Goal: Task Accomplishment & Management: Use online tool/utility

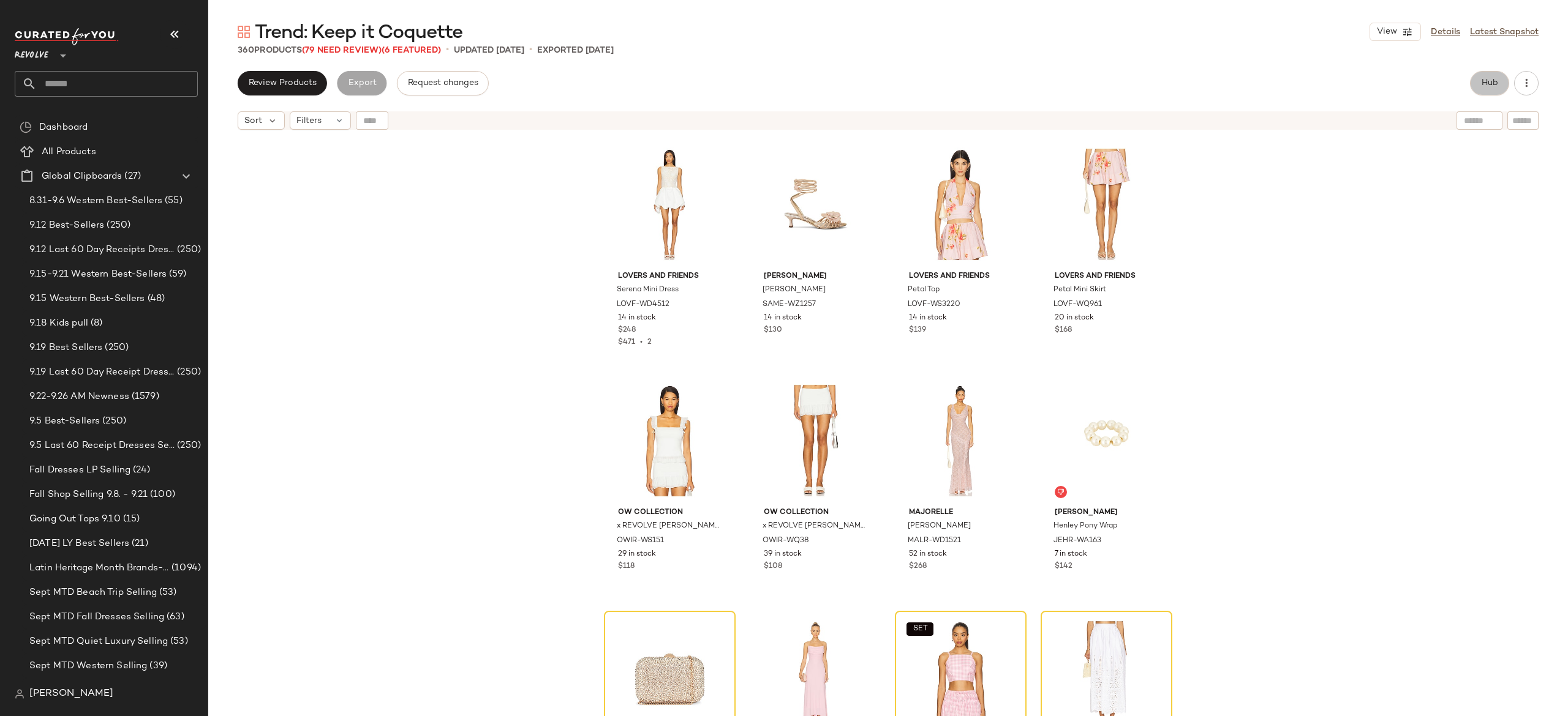
click at [1486, 76] on button "Hub" at bounding box center [1489, 83] width 39 height 24
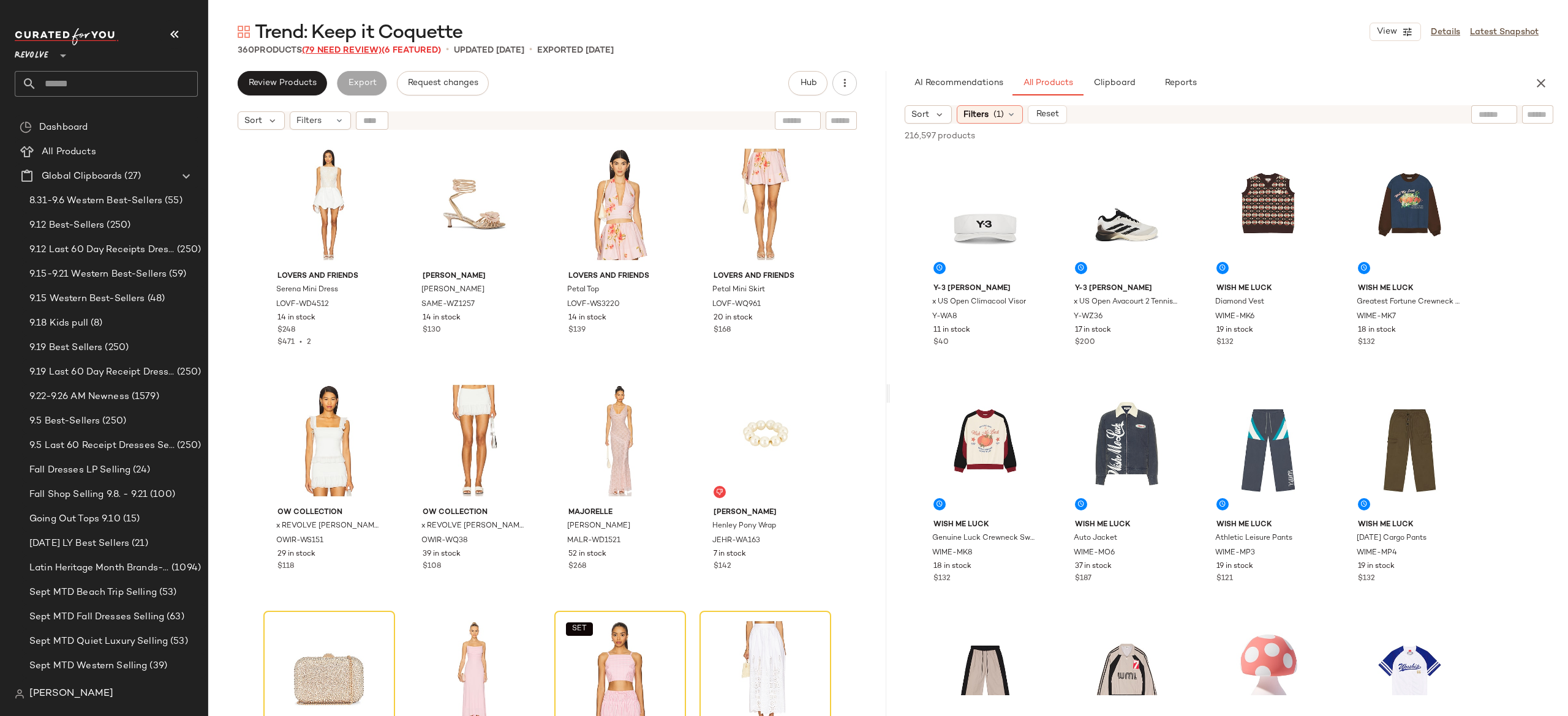
click at [368, 51] on span "(79 Need Review)" at bounding box center [342, 50] width 79 height 9
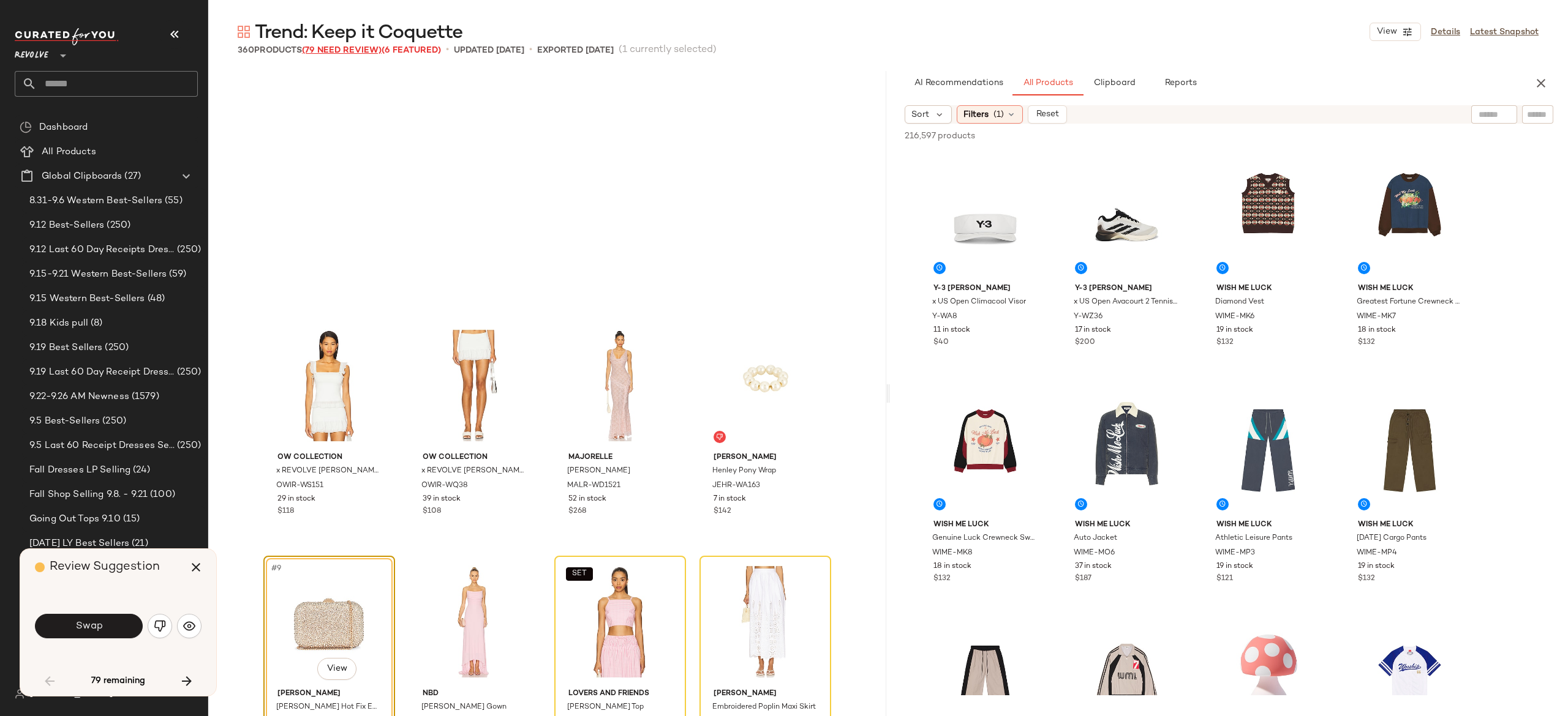
scroll to position [246, 0]
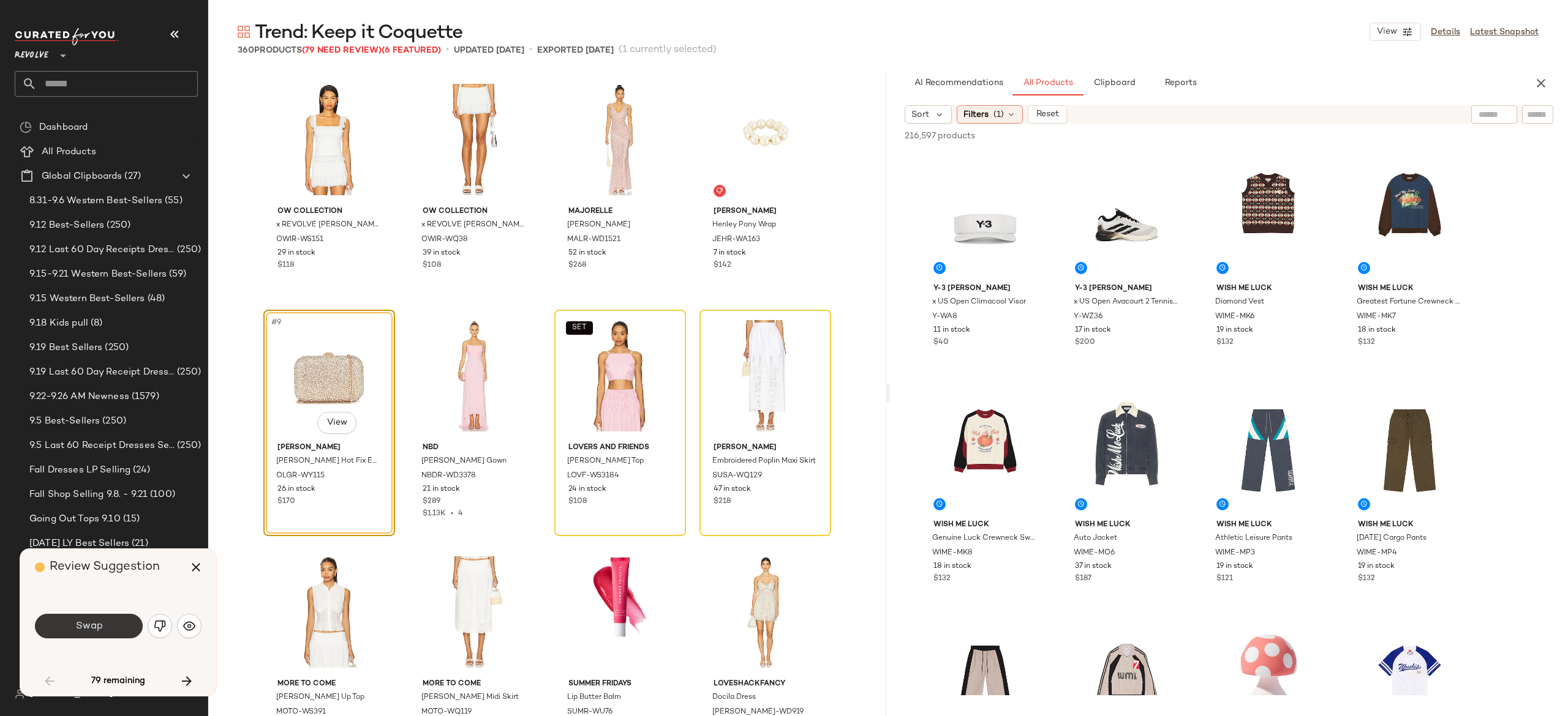
click at [108, 631] on button "Swap" at bounding box center [89, 626] width 108 height 24
click at [155, 628] on img "button" at bounding box center [160, 626] width 13 height 13
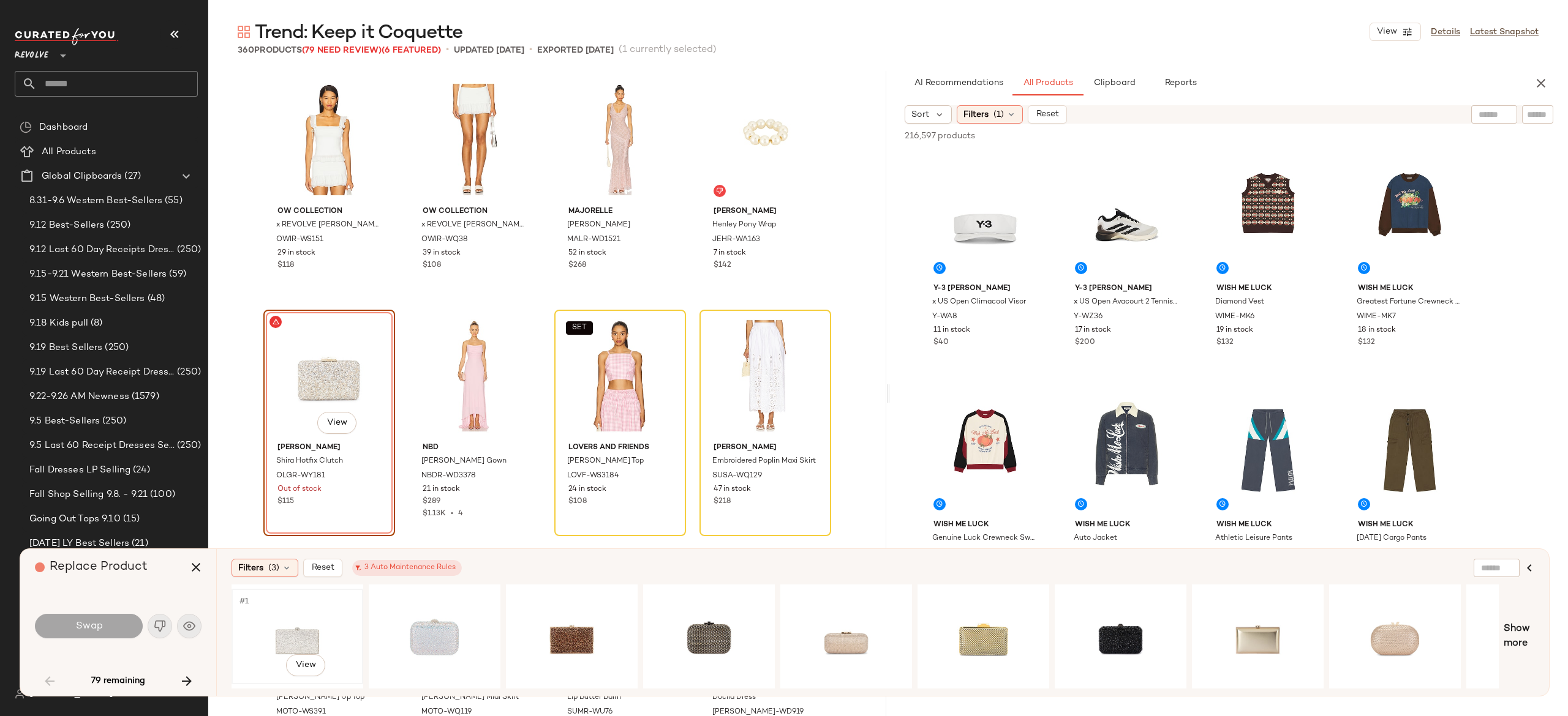
click at [285, 641] on div "#1 View" at bounding box center [297, 636] width 123 height 87
click at [119, 629] on button "Swap" at bounding box center [89, 626] width 108 height 24
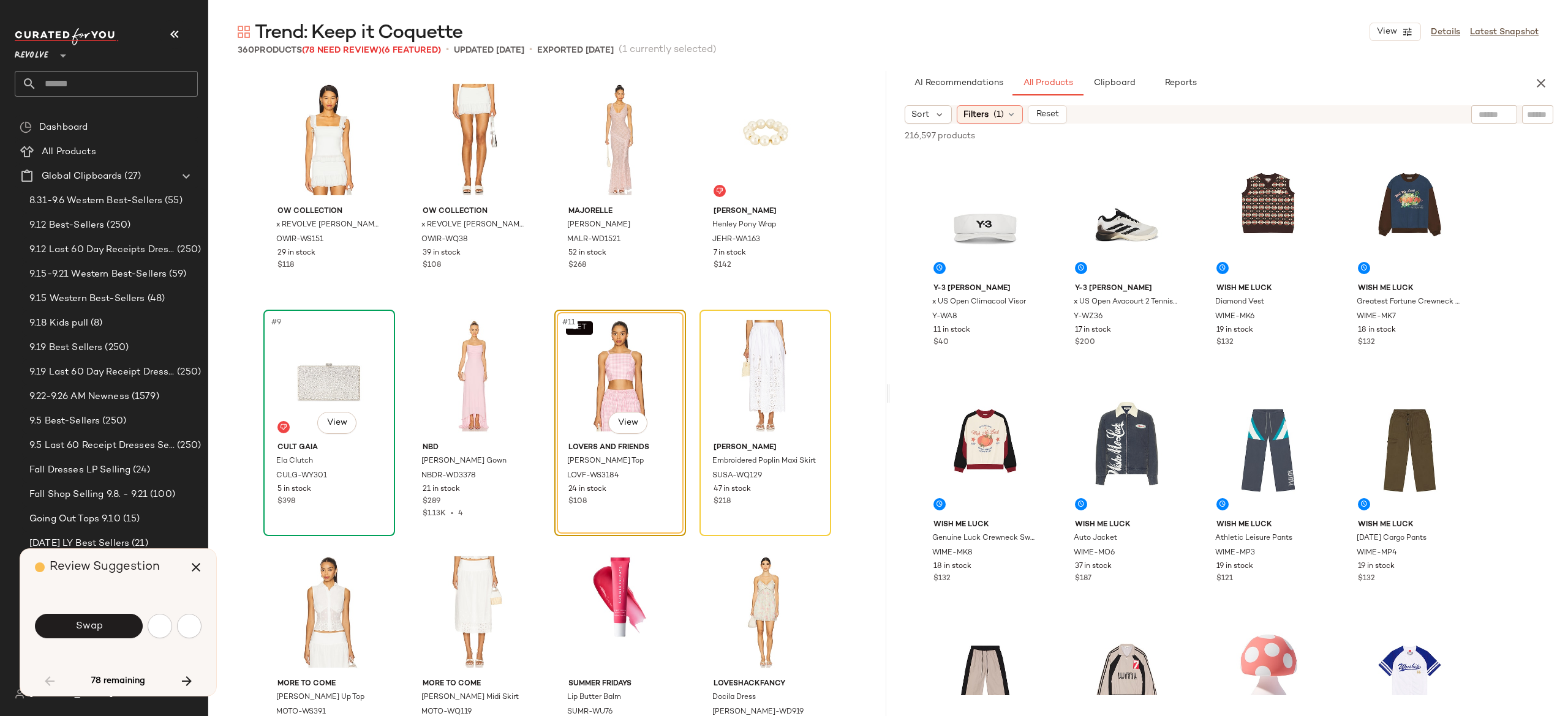
scroll to position [236, 0]
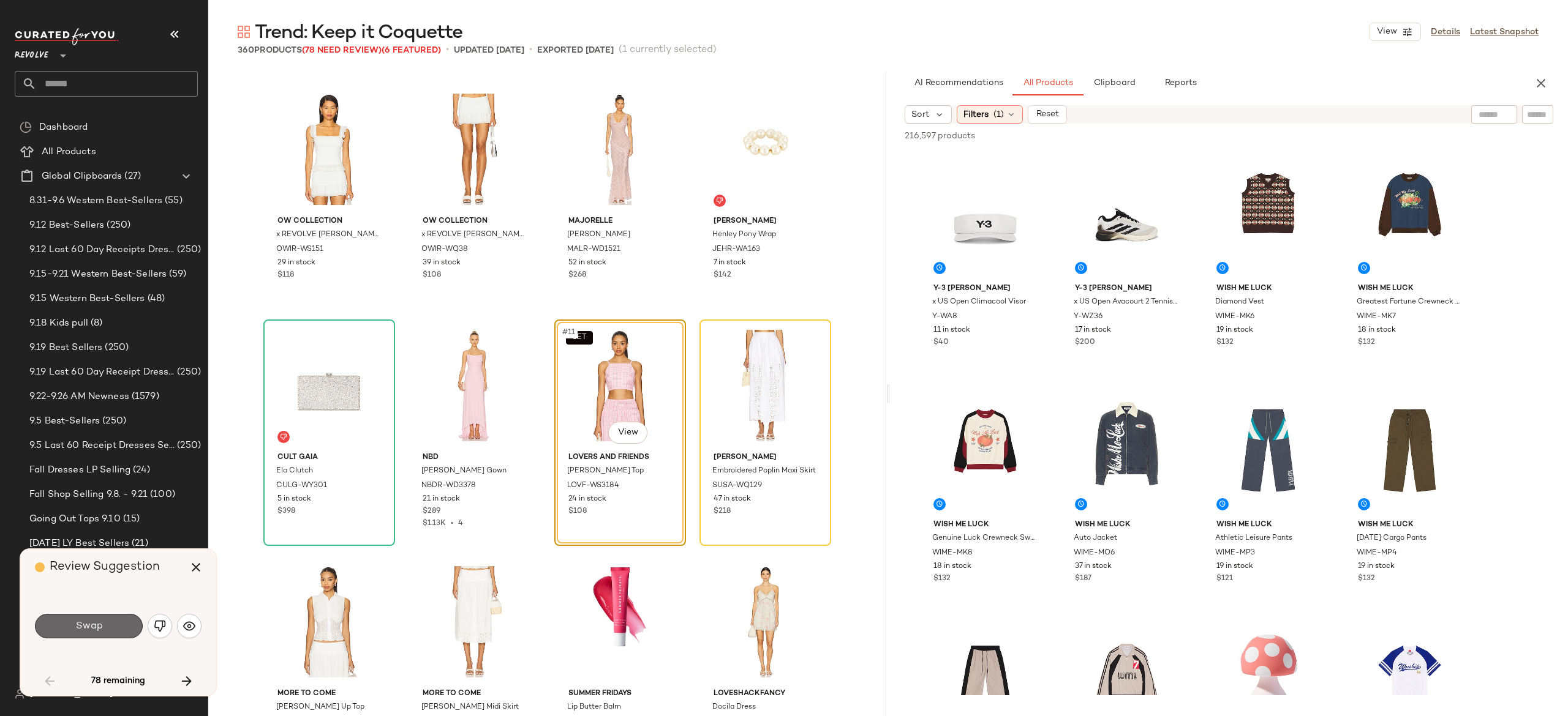
click at [126, 623] on button "Swap" at bounding box center [89, 626] width 108 height 24
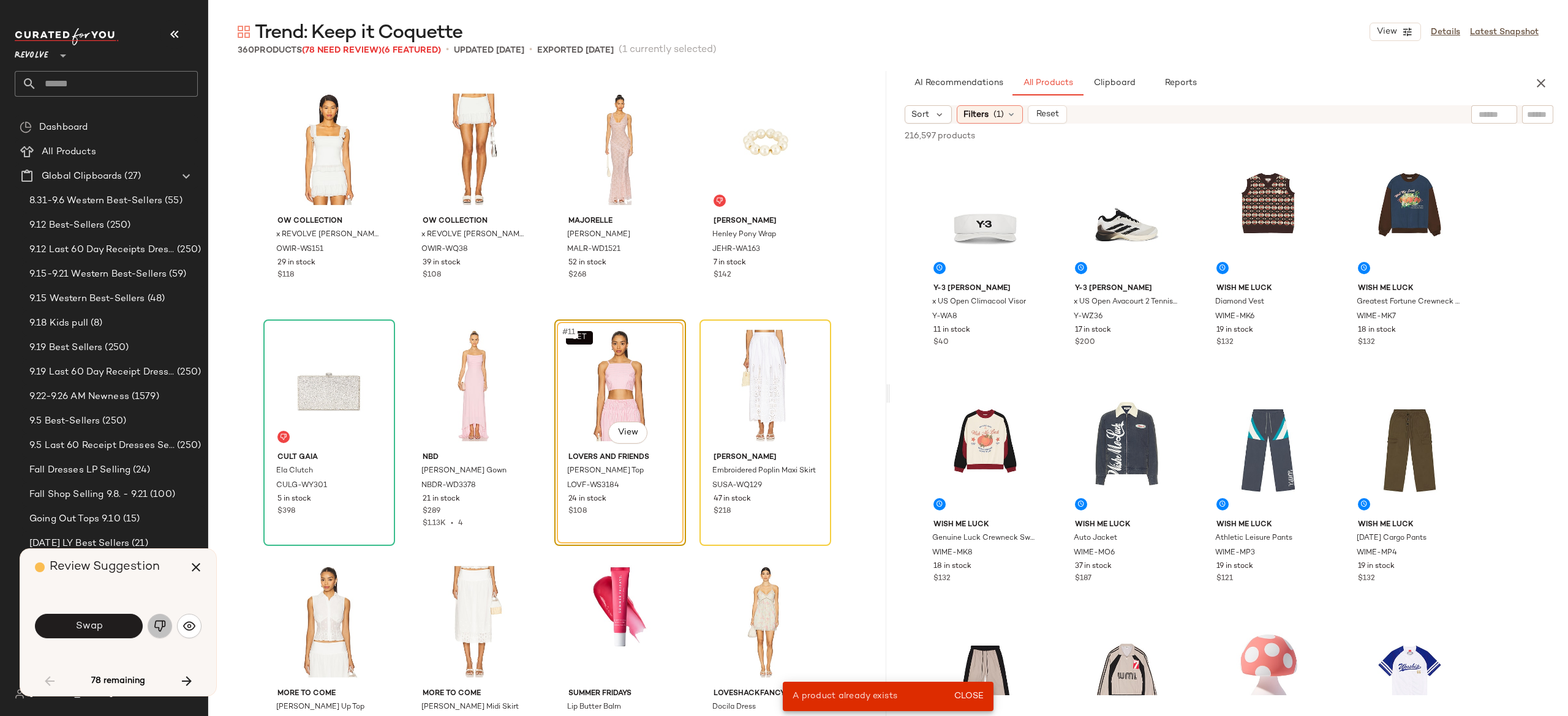
click at [154, 625] on img "button" at bounding box center [160, 626] width 13 height 13
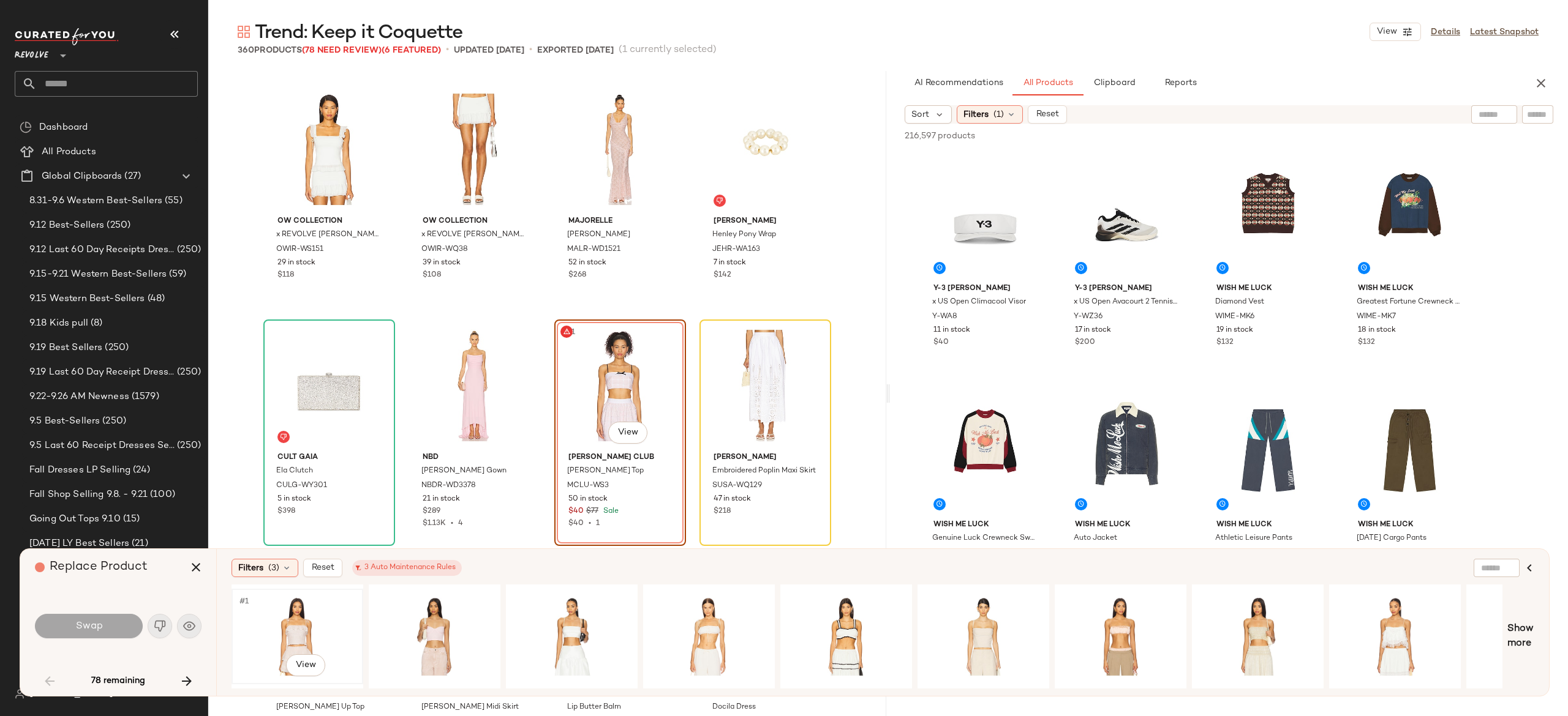
click at [300, 622] on div "#1 View" at bounding box center [297, 636] width 123 height 87
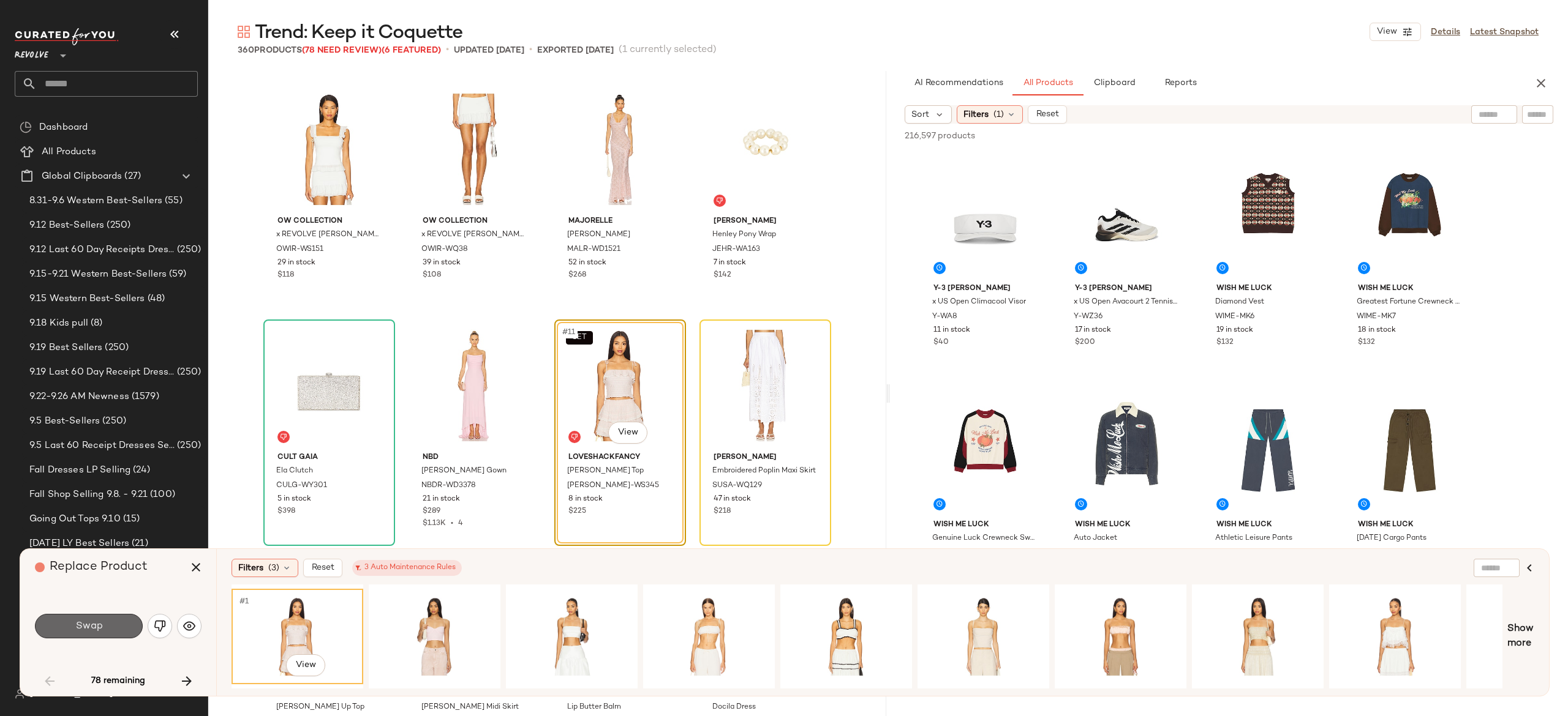
click at [130, 622] on button "Swap" at bounding box center [89, 626] width 108 height 24
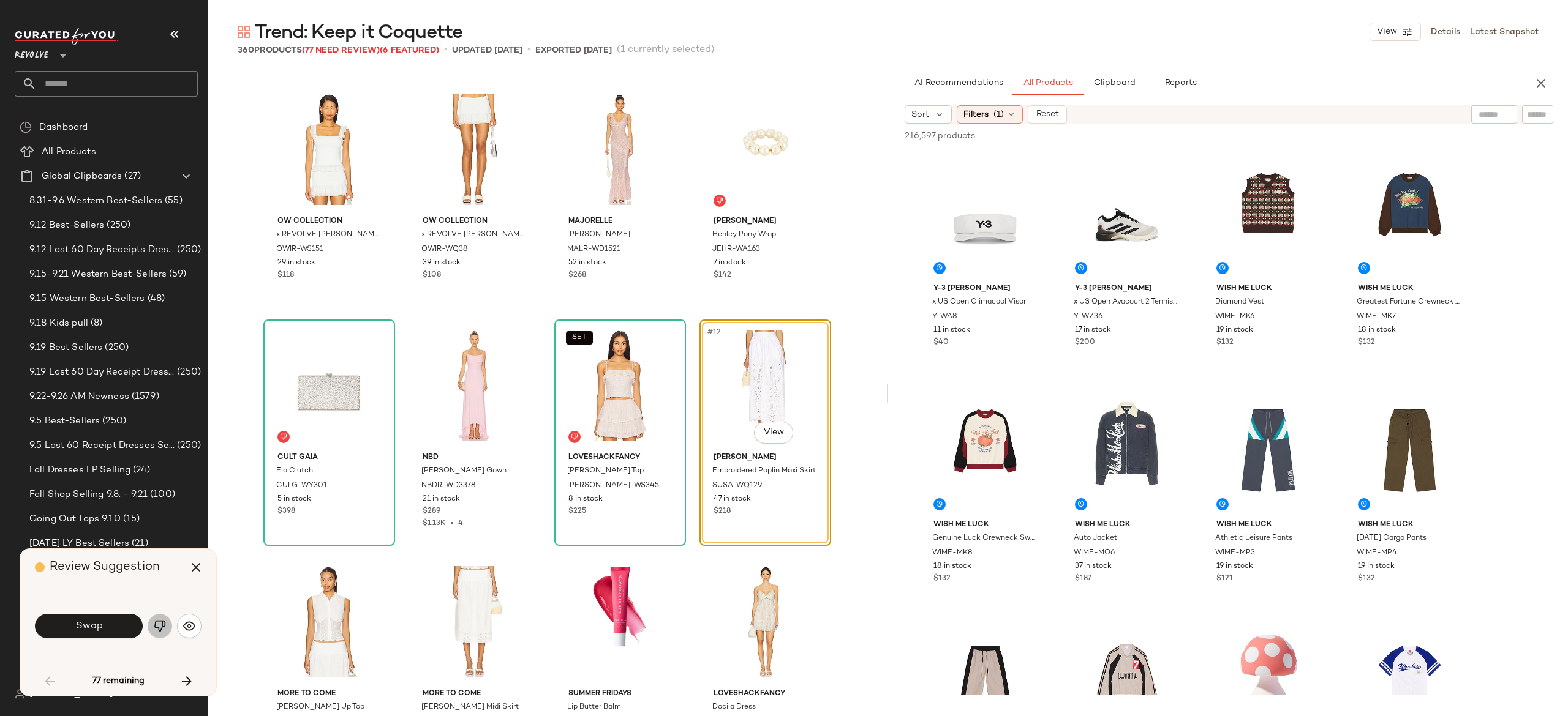
click at [160, 624] on img "button" at bounding box center [160, 626] width 13 height 13
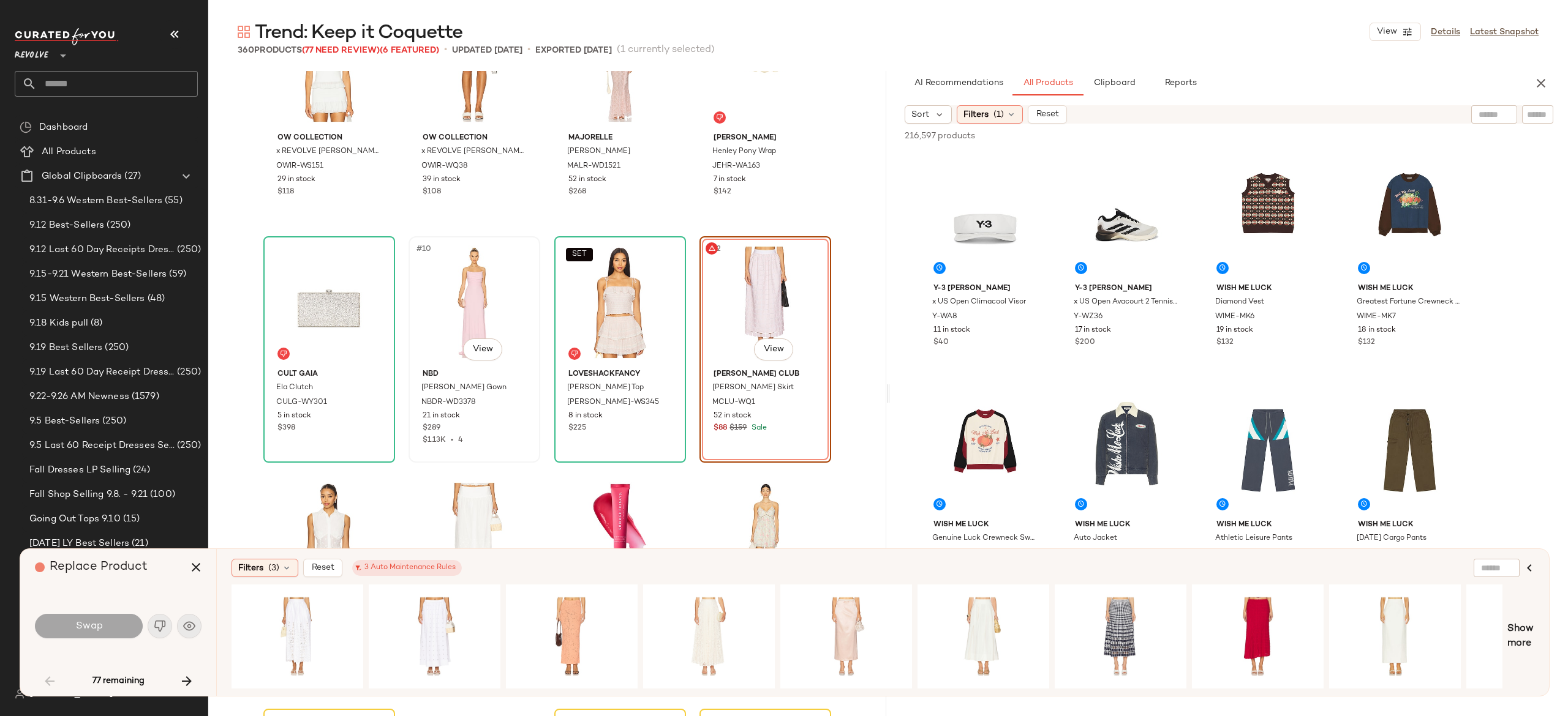
scroll to position [324, 0]
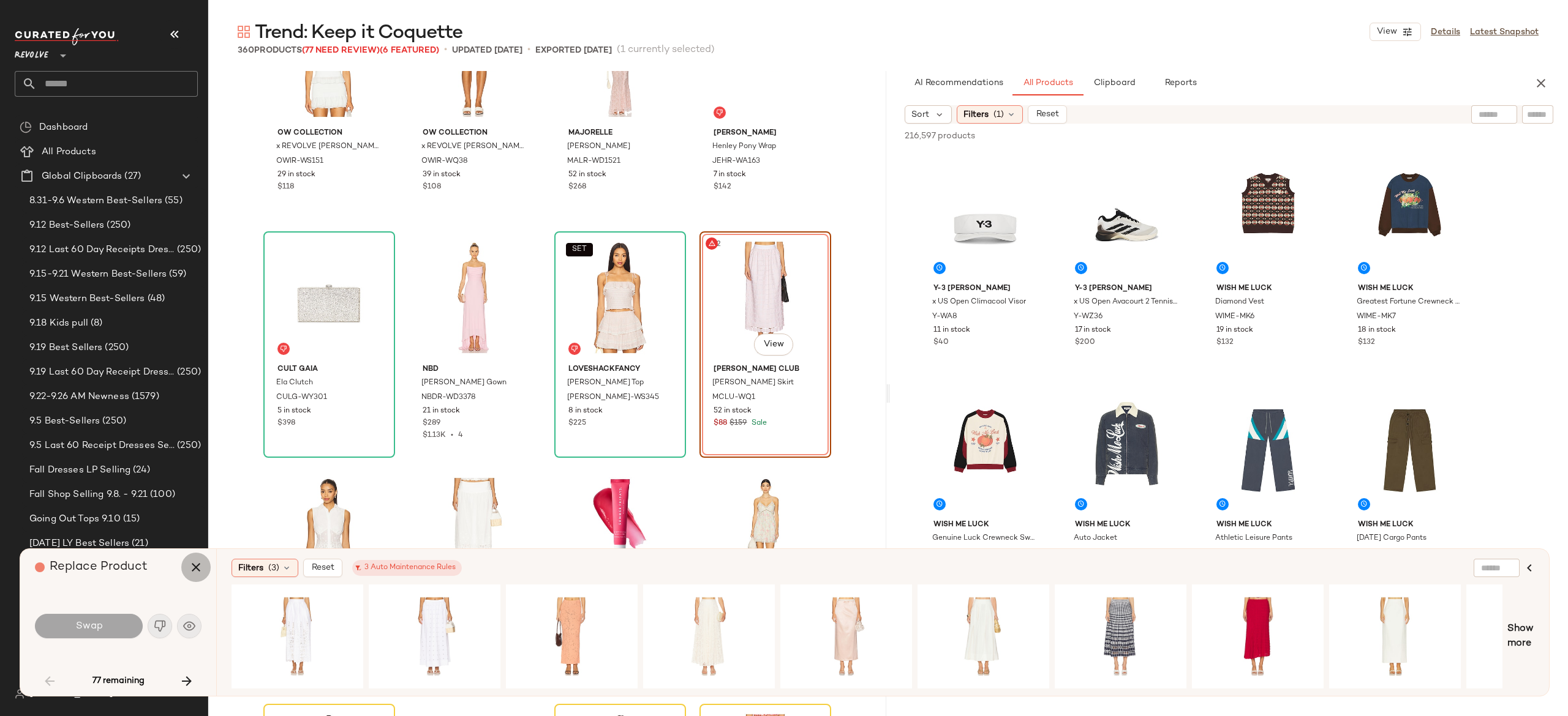
click at [195, 572] on icon "button" at bounding box center [196, 567] width 15 height 15
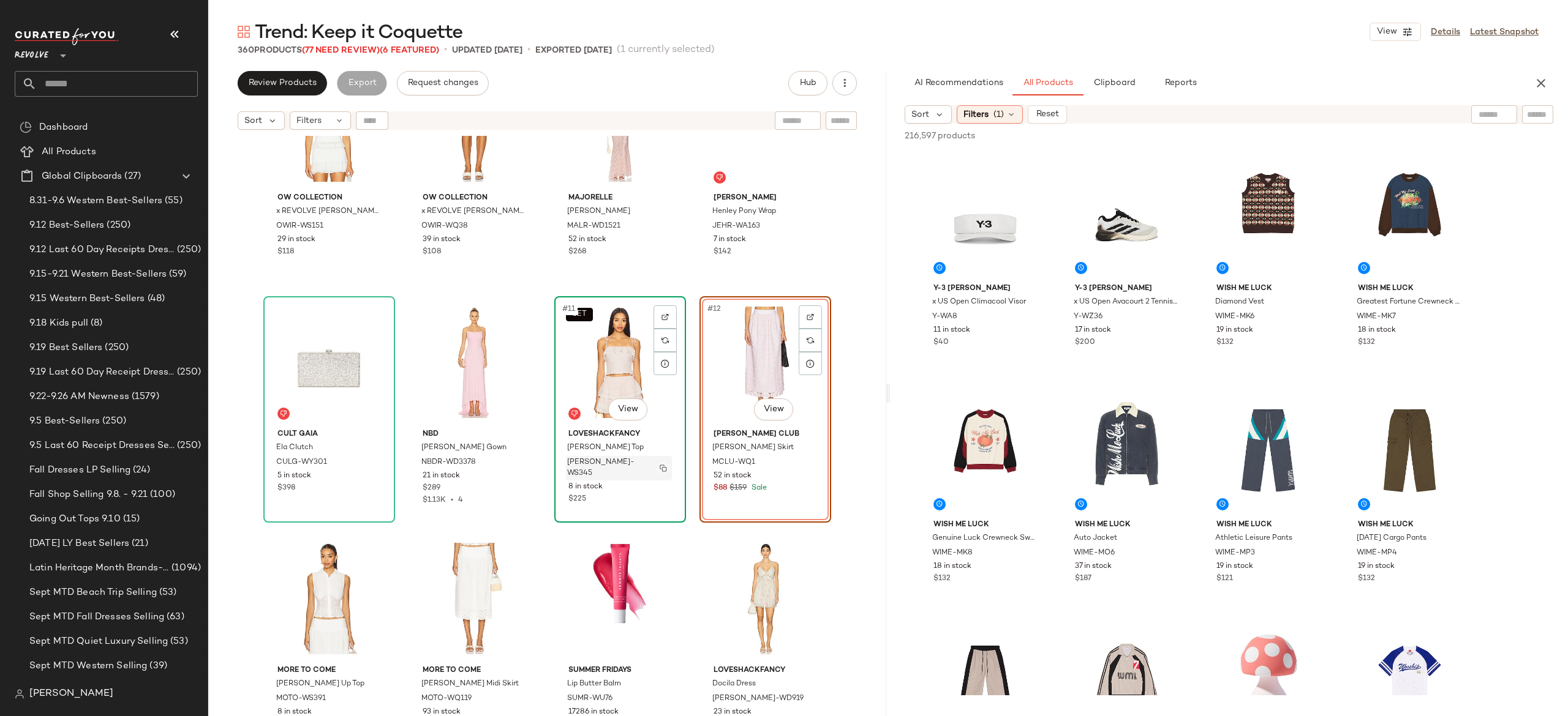
click at [660, 465] on img "button" at bounding box center [663, 468] width 7 height 7
click at [1523, 110] on div at bounding box center [1496, 114] width 114 height 19
paste input "**********"
type input "**********"
click at [1523, 110] on input "**********" at bounding box center [1496, 114] width 104 height 13
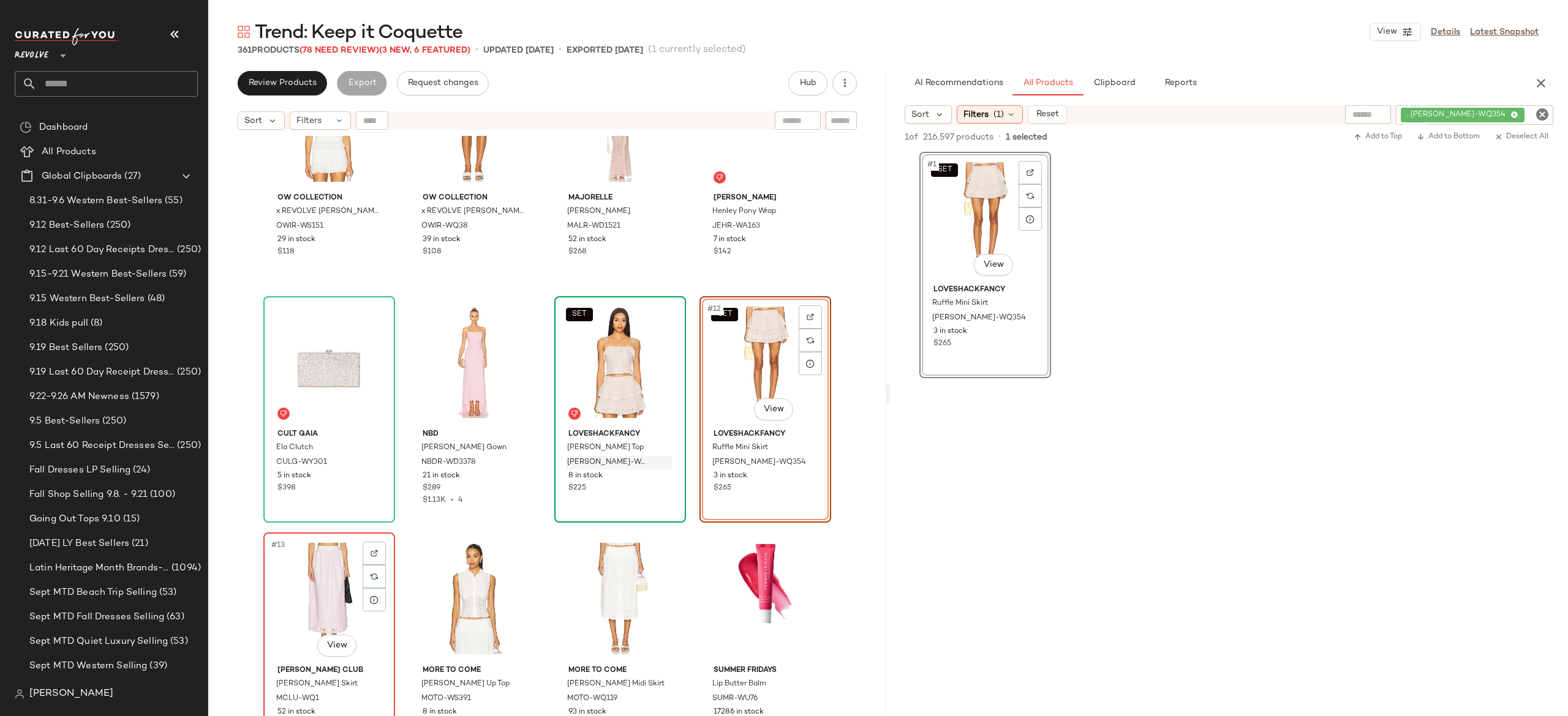
click at [320, 572] on div "#13 View" at bounding box center [329, 598] width 123 height 124
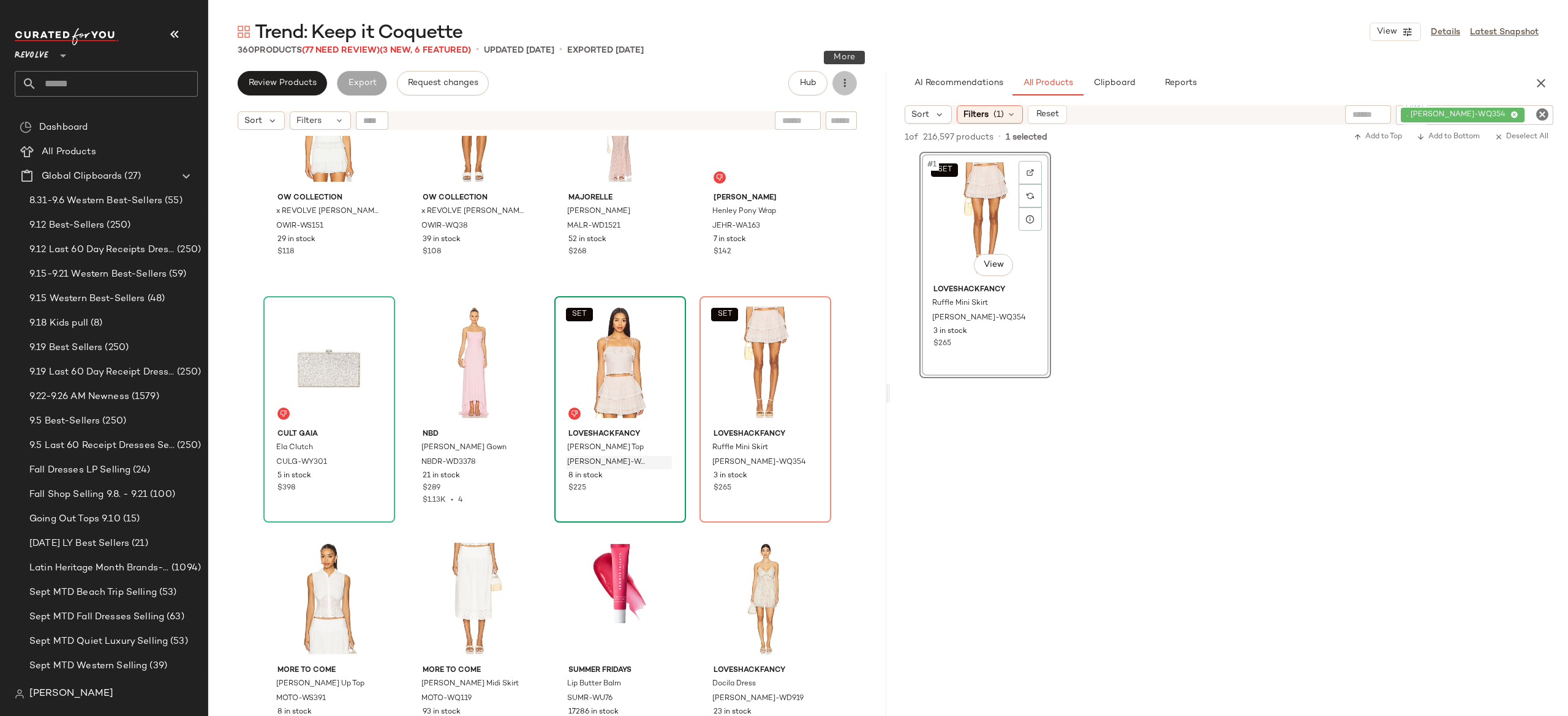
click at [846, 80] on icon "button" at bounding box center [844, 83] width 13 height 13
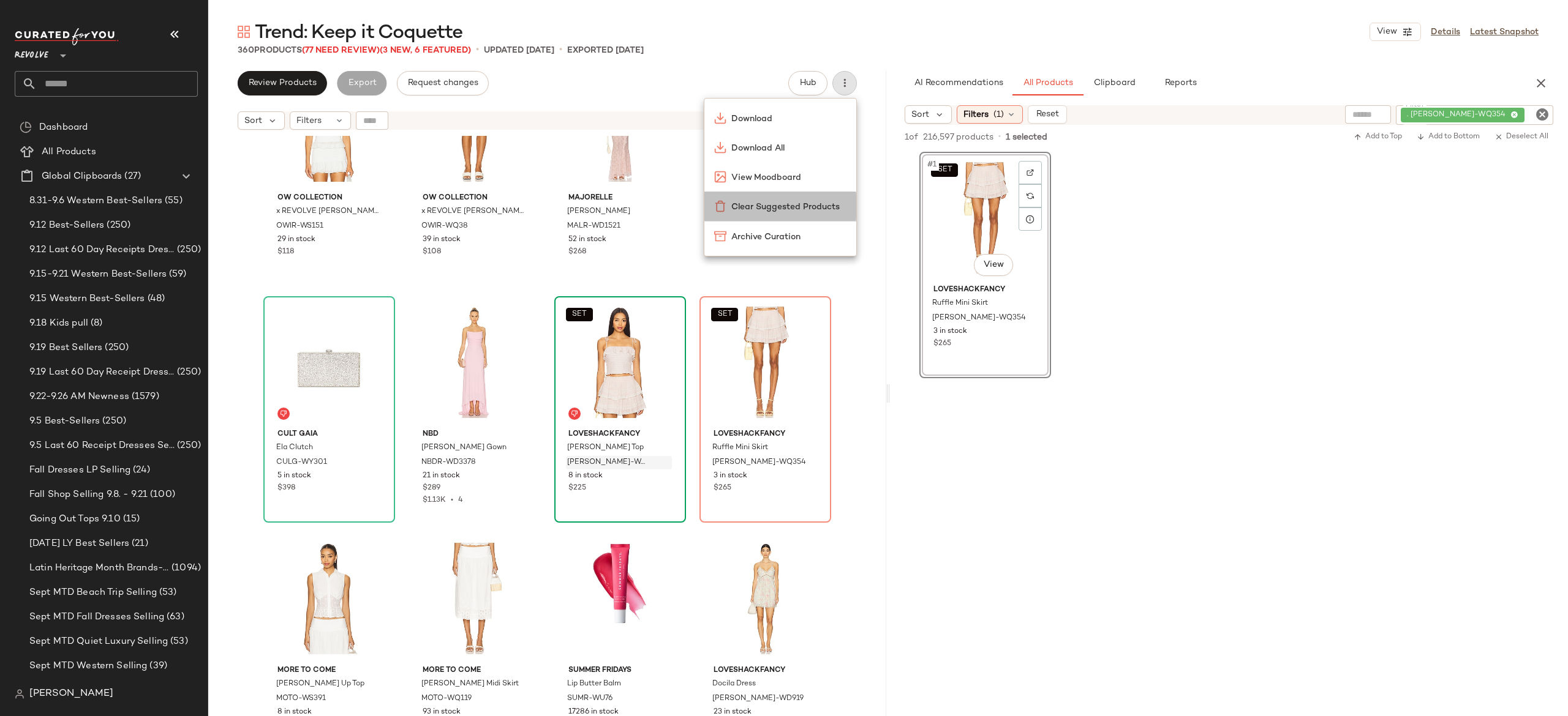
click at [824, 201] on span "Clear Suggested Products" at bounding box center [789, 206] width 115 height 13
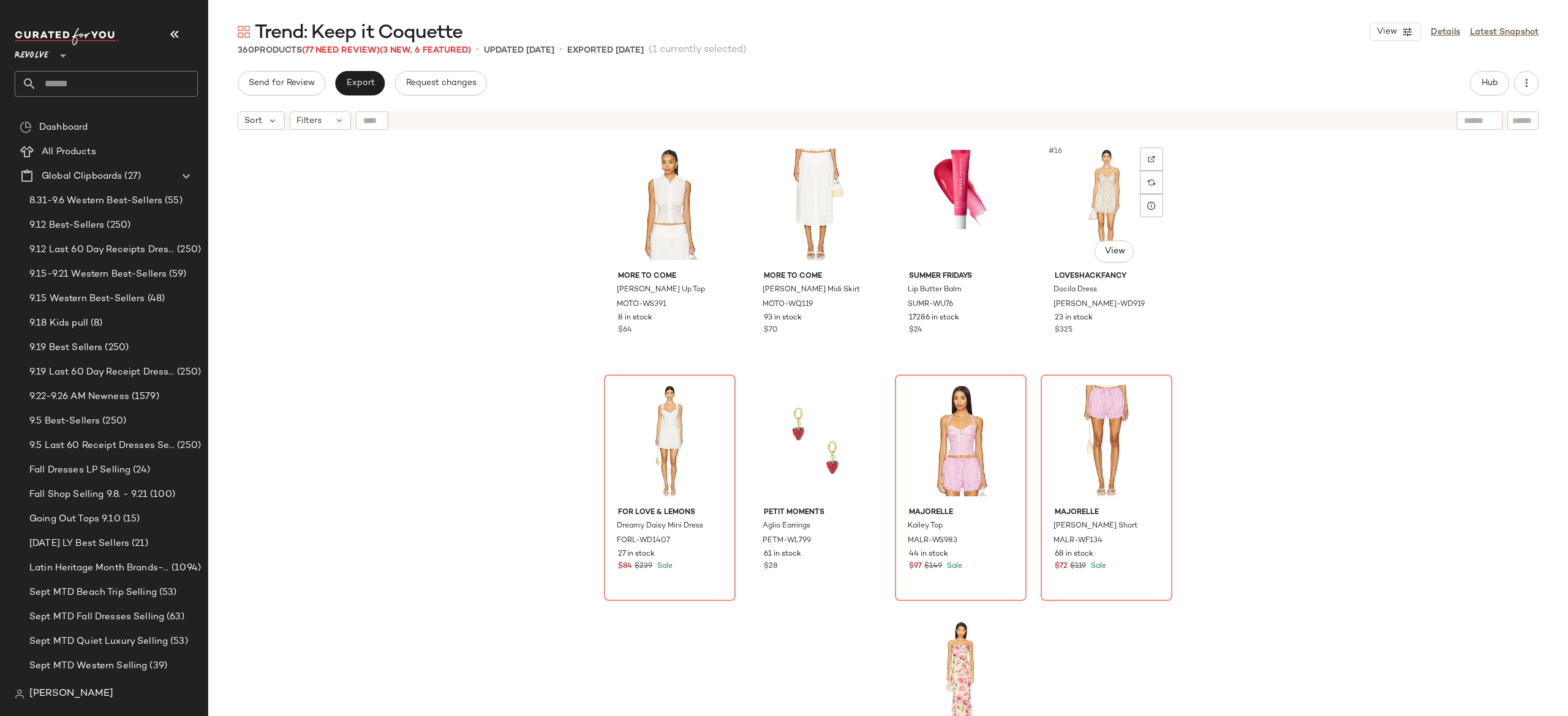
scroll to position [720, 0]
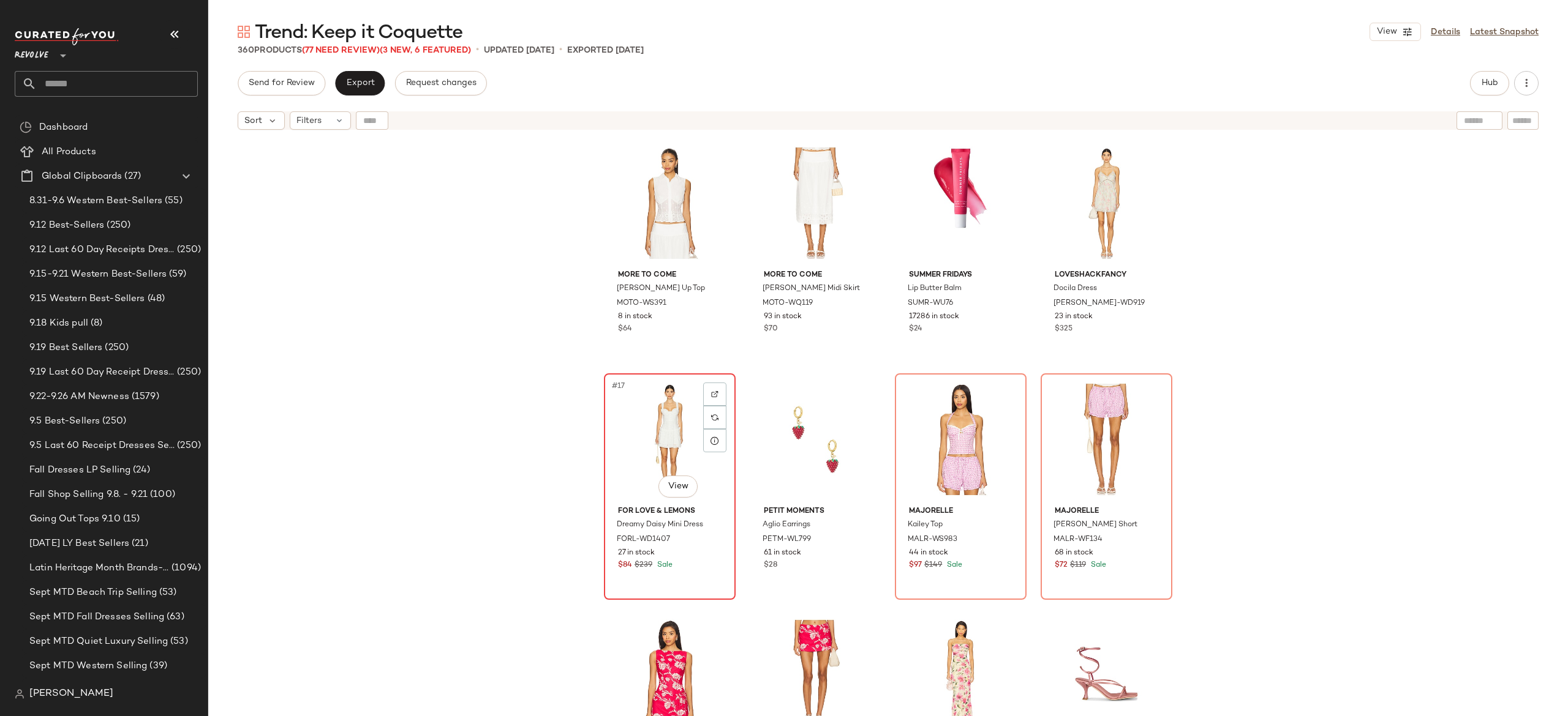
click at [676, 461] on div "#17 View" at bounding box center [670, 439] width 123 height 124
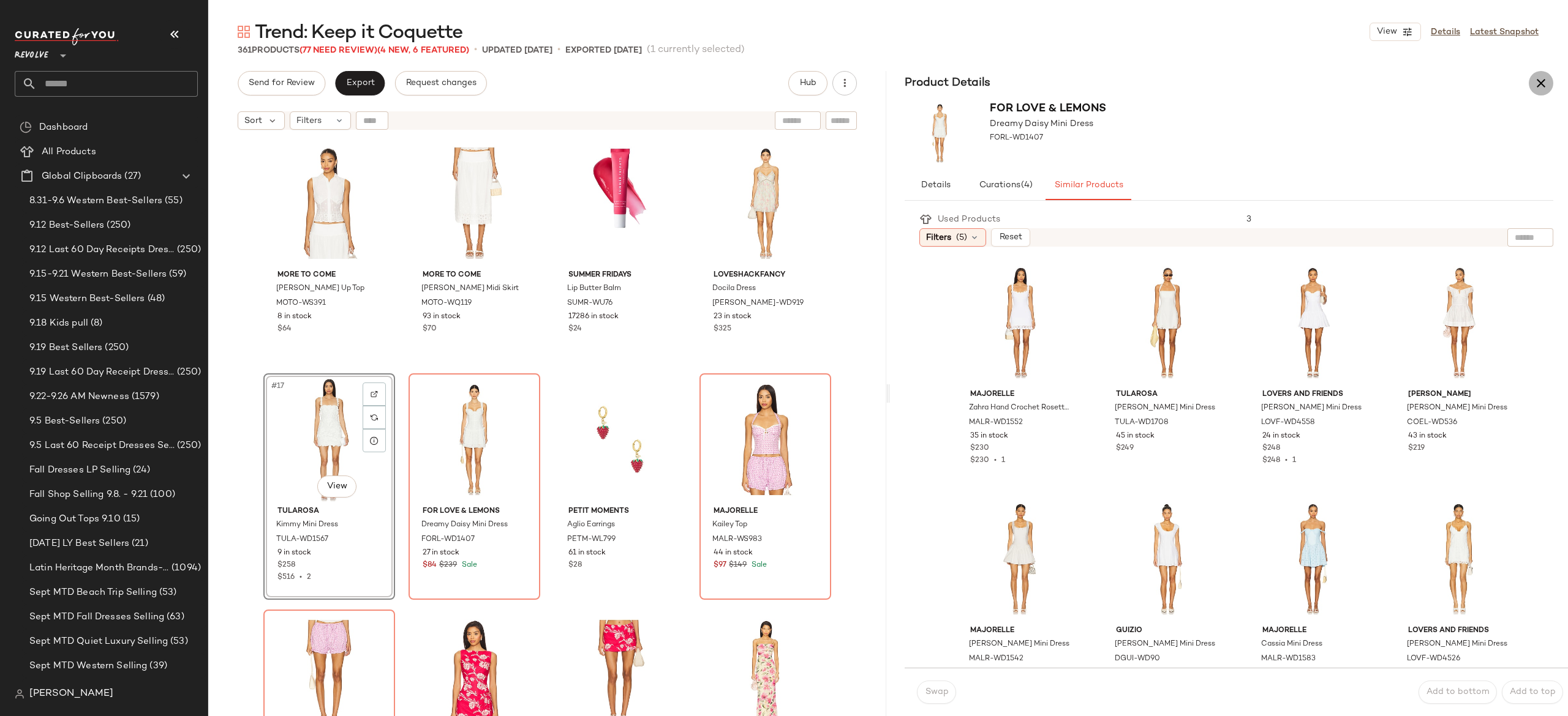
click at [1541, 80] on icon "button" at bounding box center [1541, 83] width 15 height 15
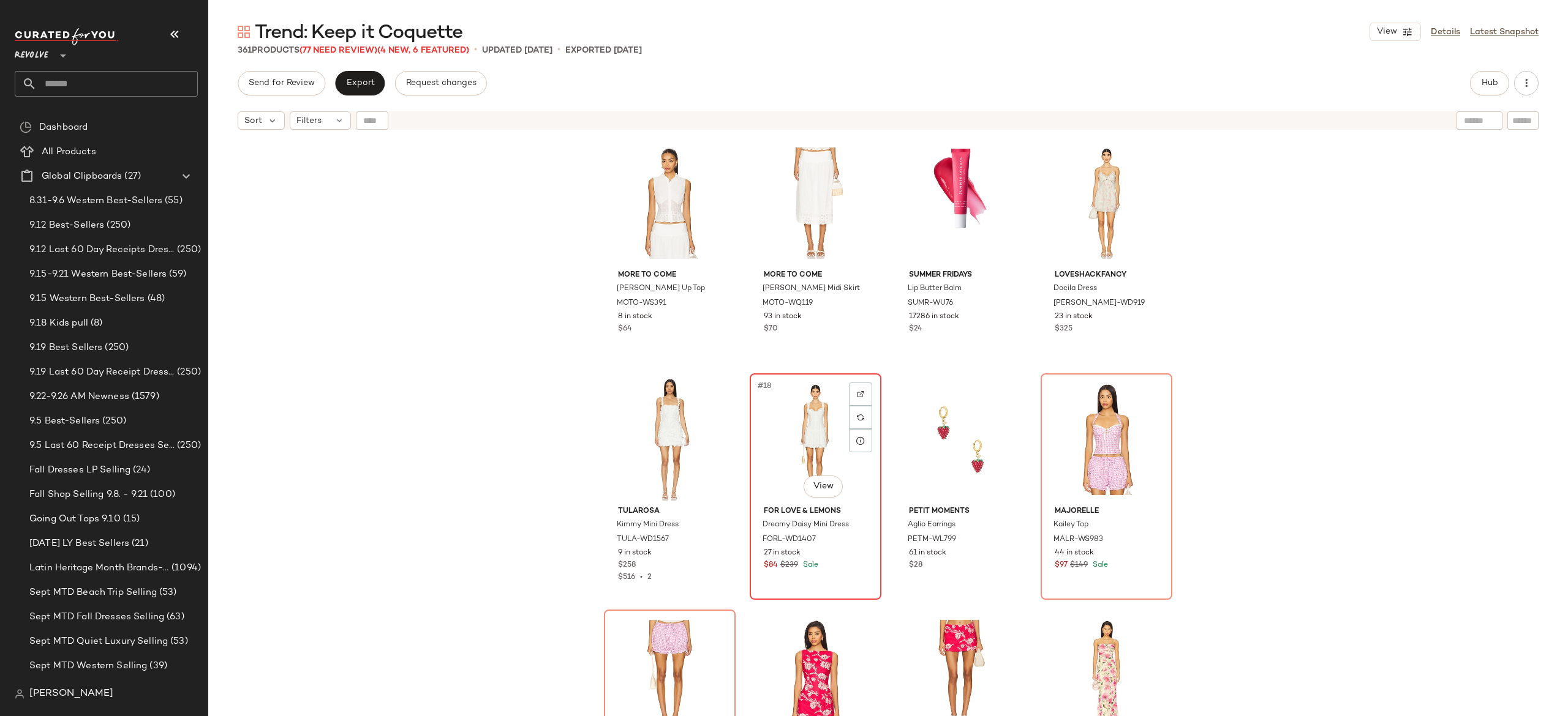
click at [817, 424] on div "#18 View" at bounding box center [816, 439] width 123 height 124
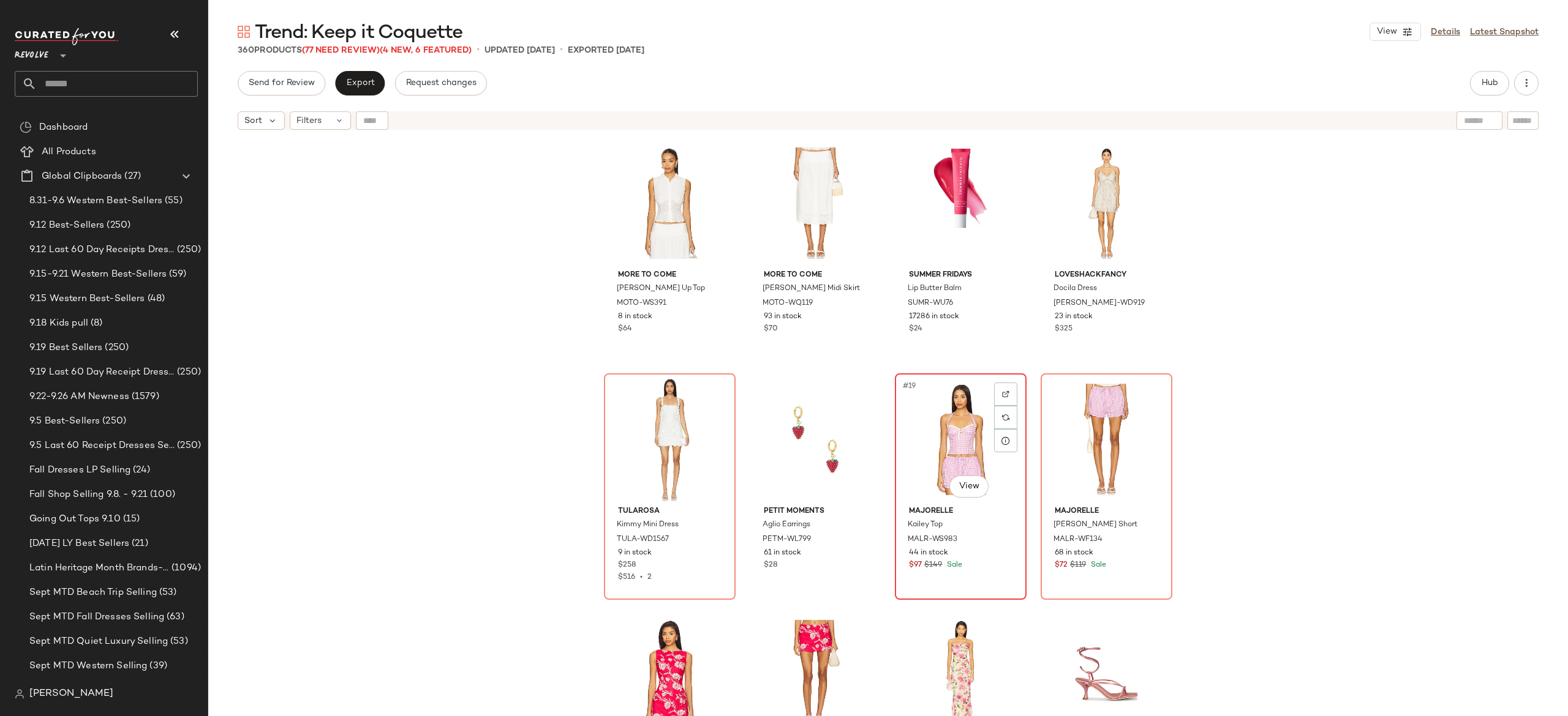
click at [934, 436] on div "#19 View" at bounding box center [961, 439] width 123 height 124
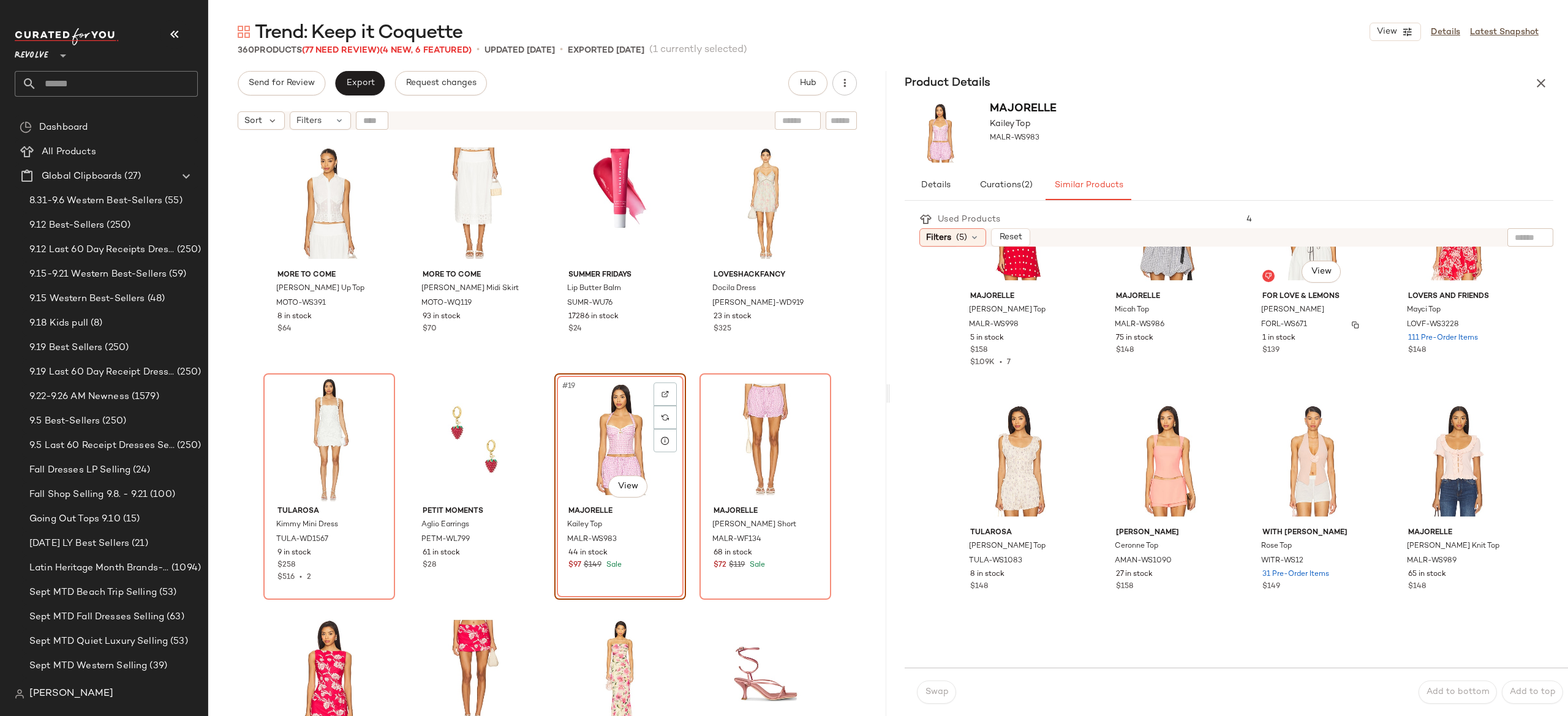
scroll to position [580, 0]
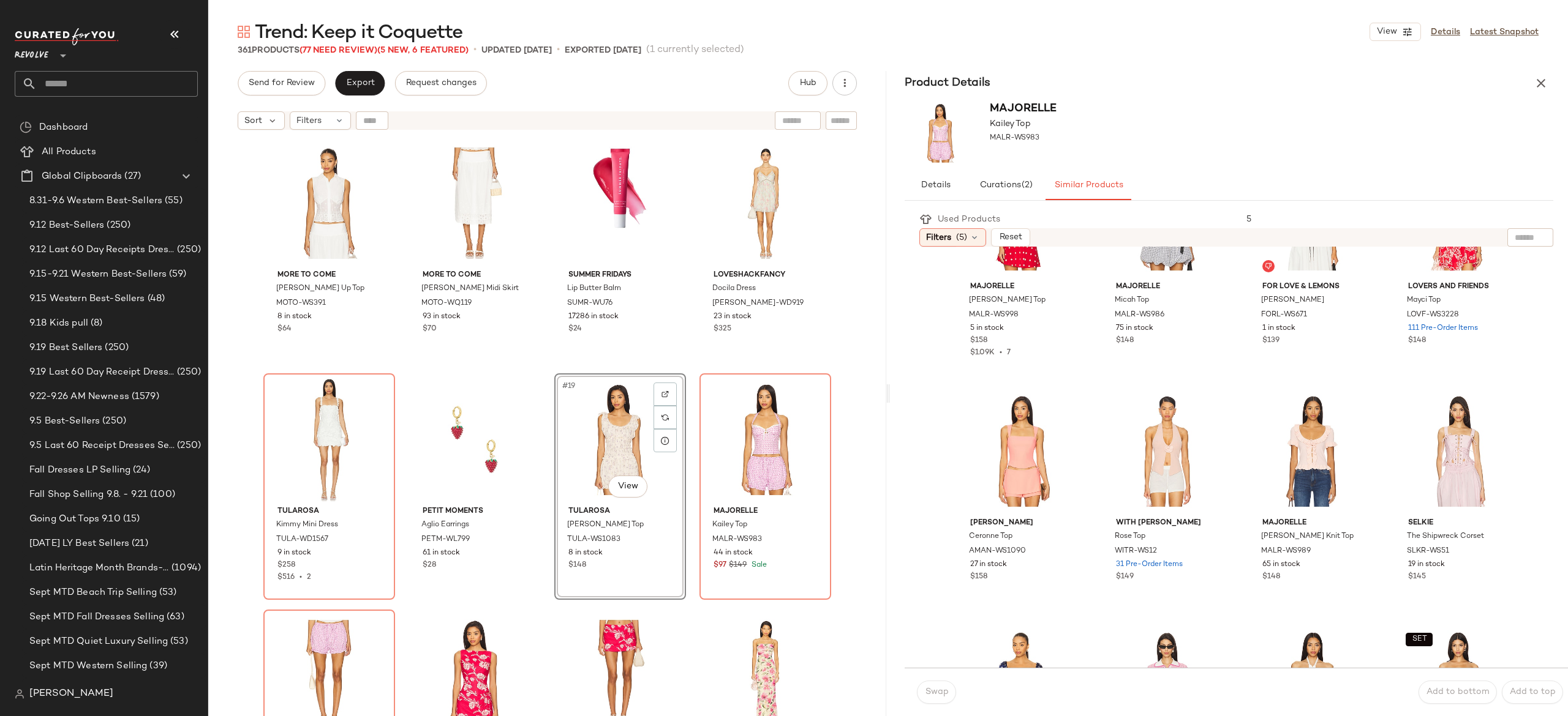
click at [1552, 90] on div "Product Details" at bounding box center [1229, 83] width 678 height 24
click at [1542, 85] on icon "button" at bounding box center [1541, 83] width 15 height 15
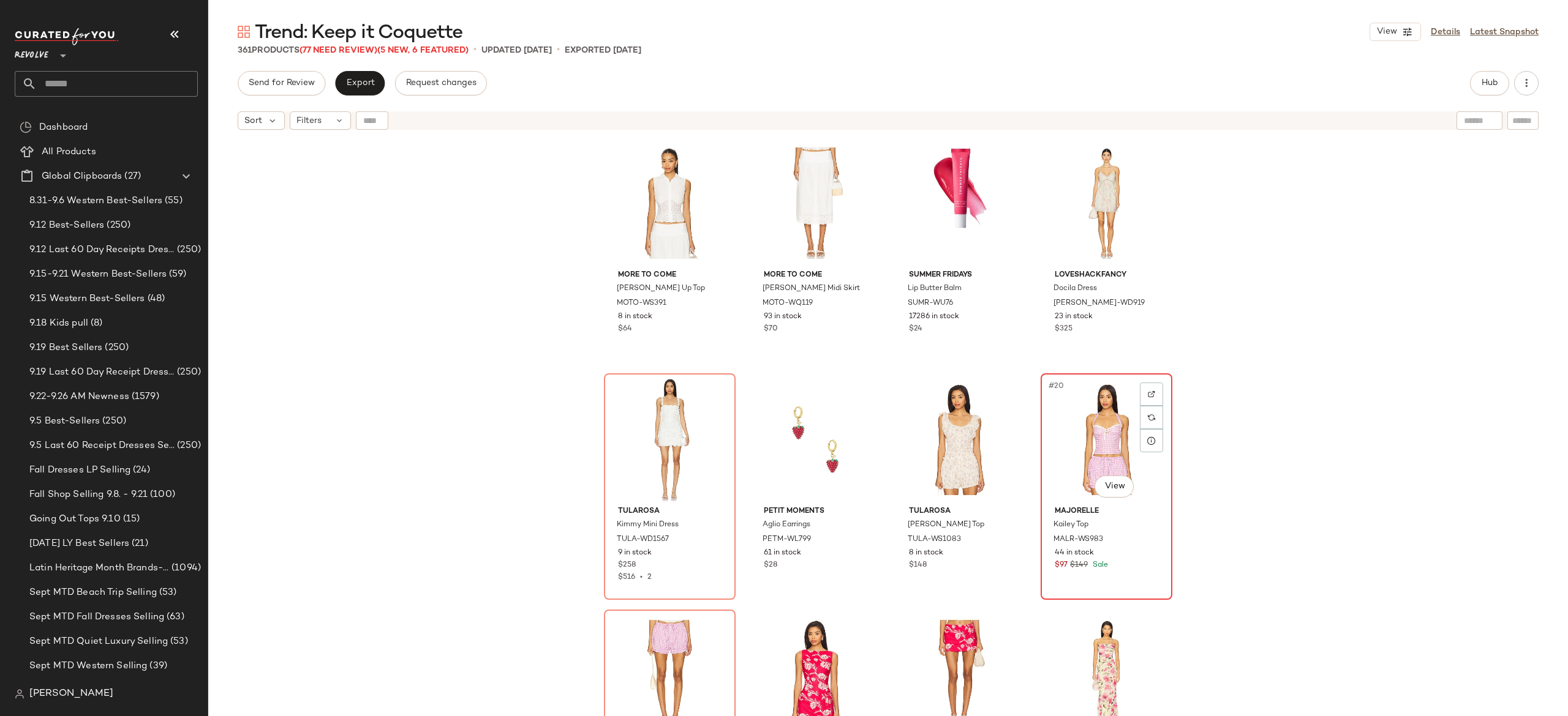
click at [1075, 427] on div "#20 View" at bounding box center [1106, 439] width 123 height 124
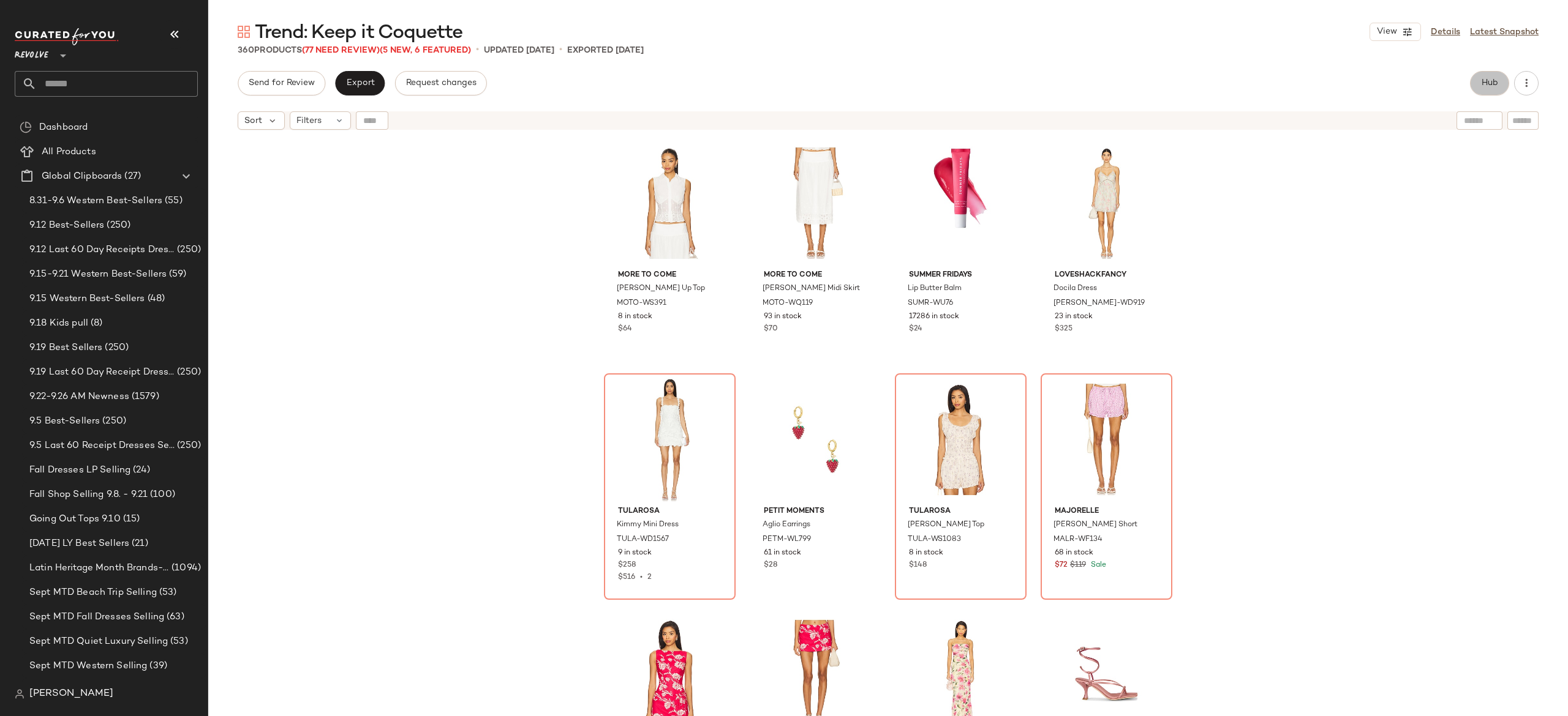
click at [1495, 80] on span "Hub" at bounding box center [1490, 83] width 17 height 10
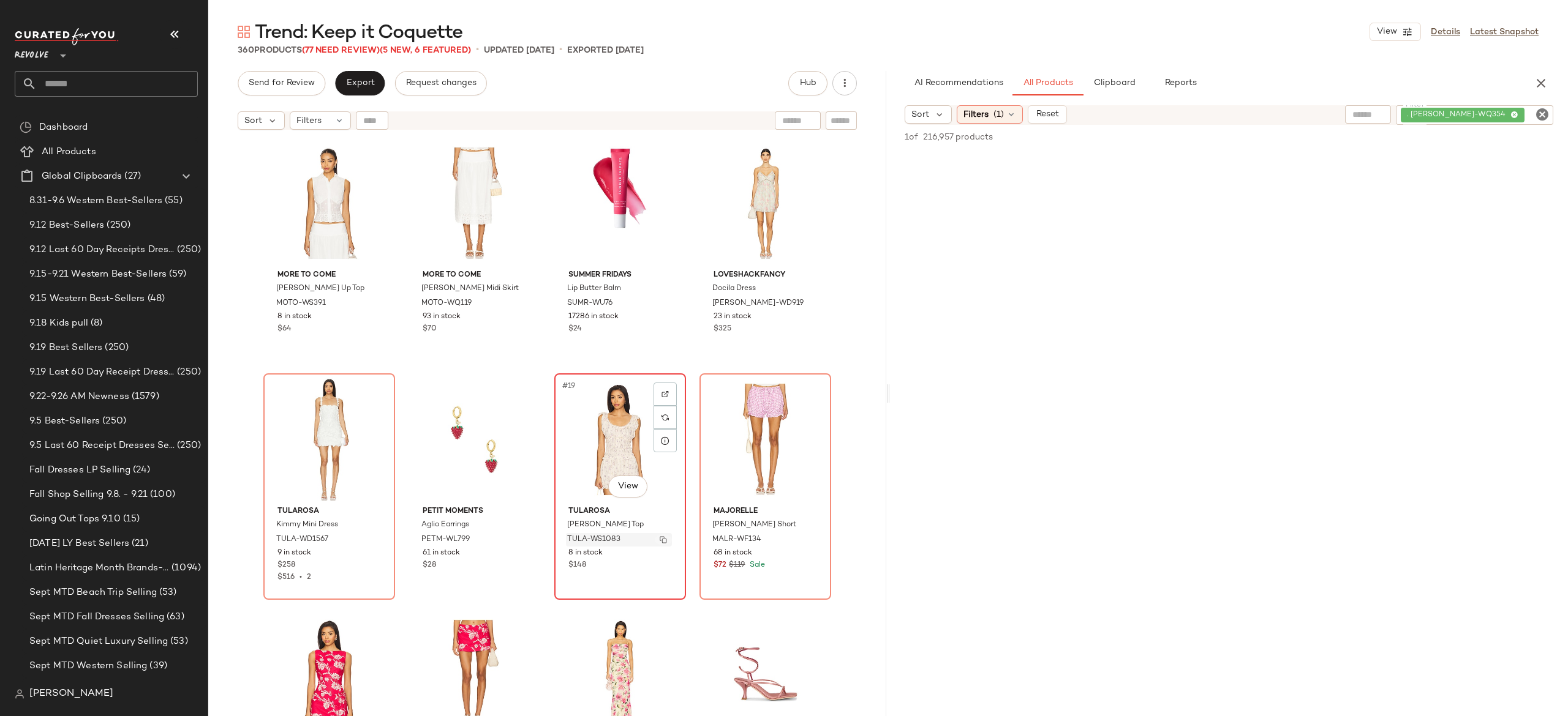
click at [660, 536] on img "button" at bounding box center [663, 539] width 7 height 7
click at [1468, 118] on div ". LESH-WQ354" at bounding box center [1433, 115] width 240 height 20
paste input "**********"
type input "**********"
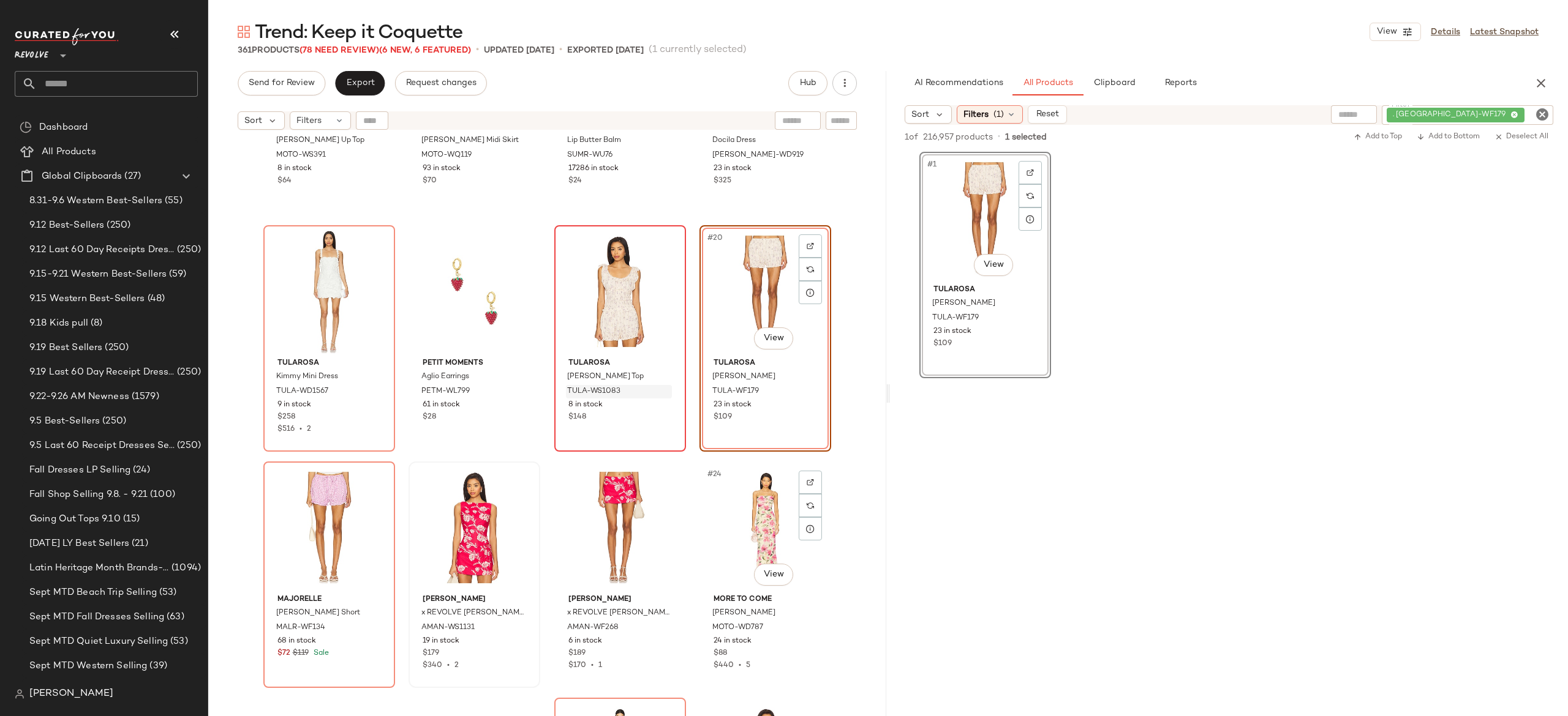
scroll to position [870, 0]
click at [323, 523] on div "#21 View" at bounding box center [329, 526] width 123 height 124
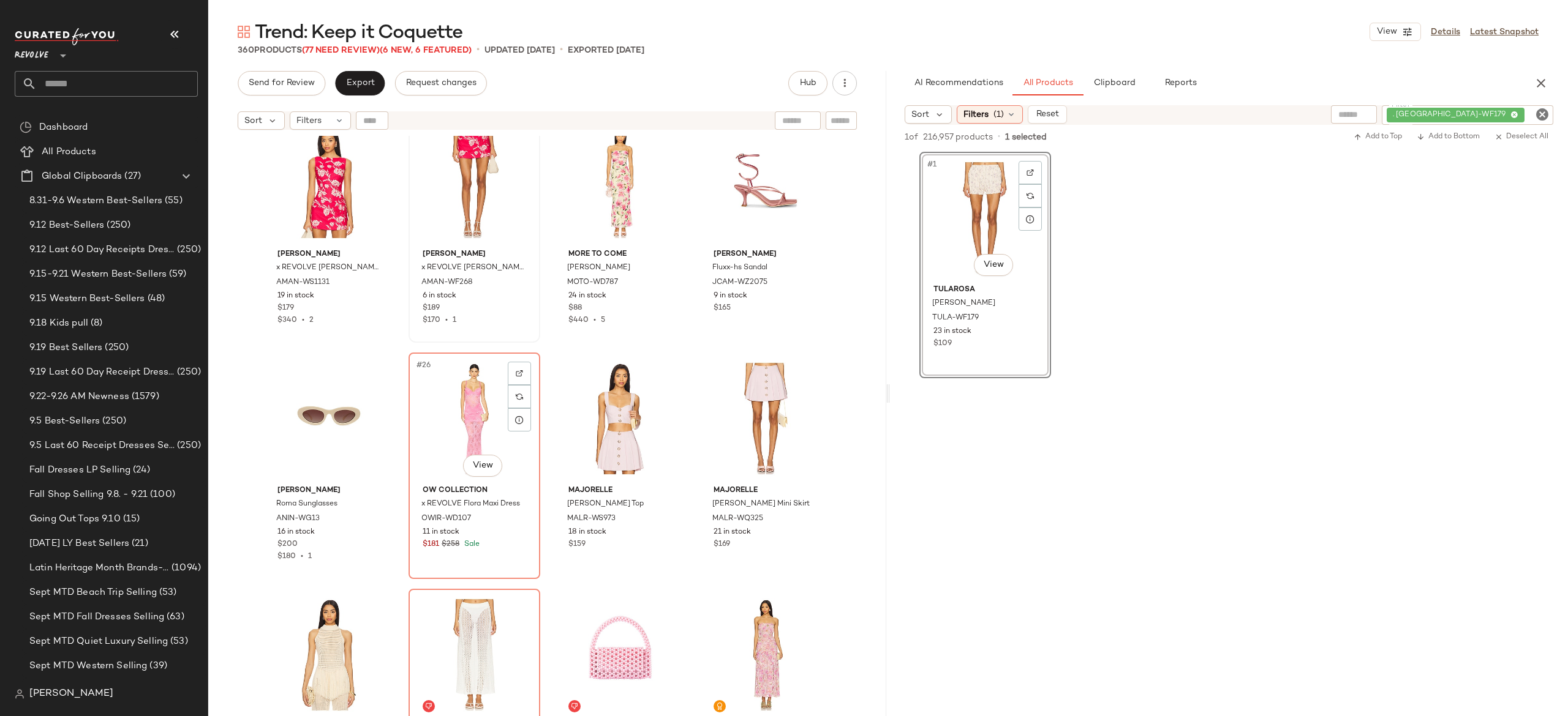
scroll to position [1214, 0]
click at [1537, 85] on icon "button" at bounding box center [1541, 83] width 15 height 15
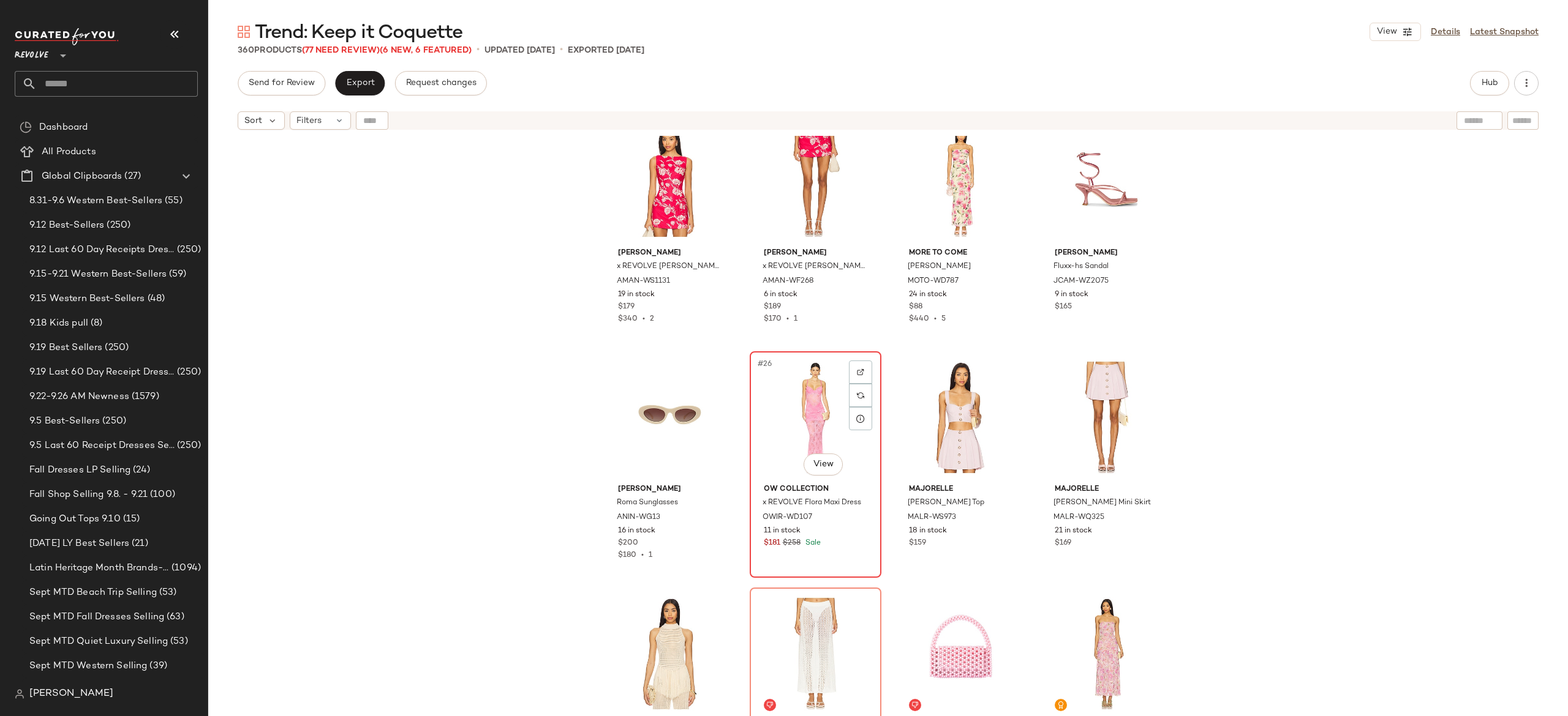
click at [792, 420] on div "#26 View" at bounding box center [816, 417] width 123 height 124
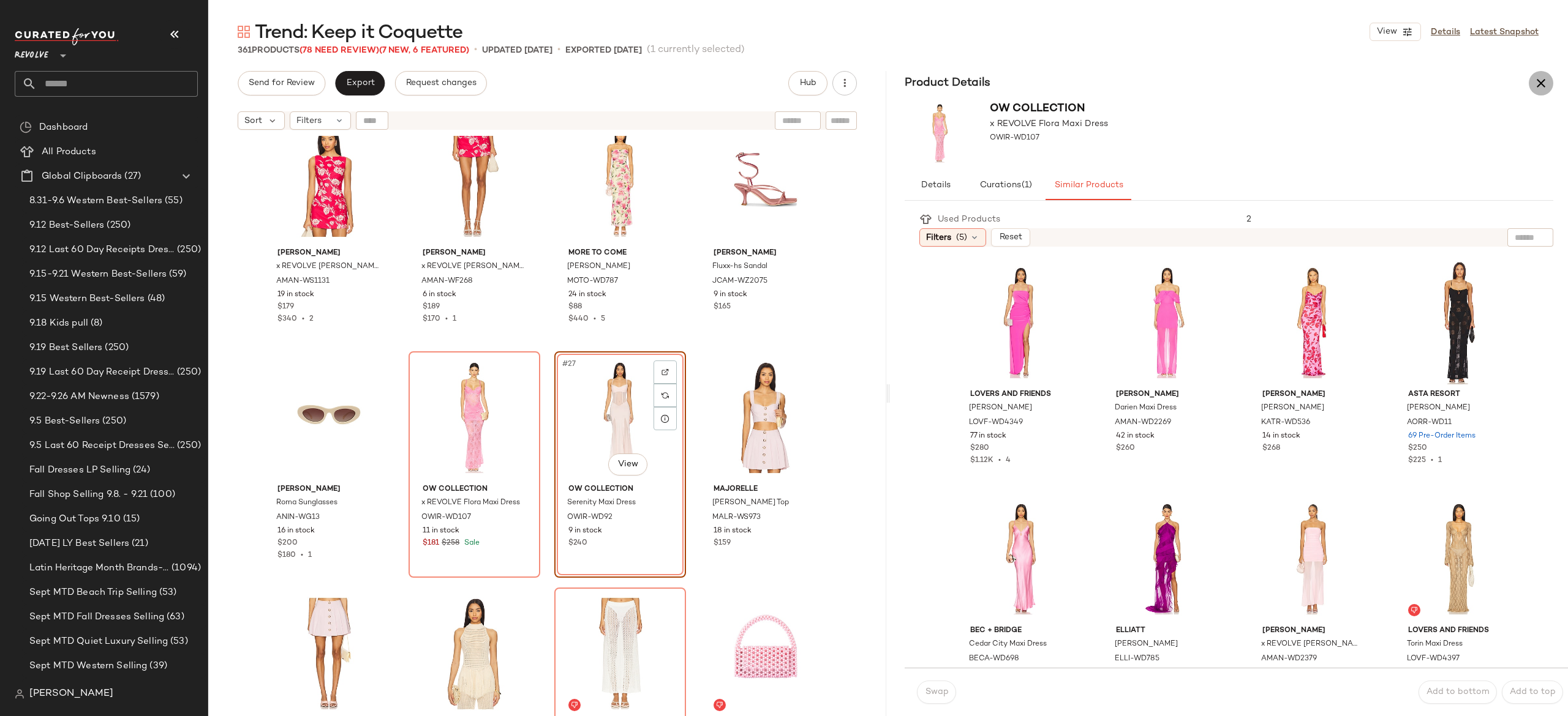
click at [1537, 80] on icon "button" at bounding box center [1541, 83] width 15 height 15
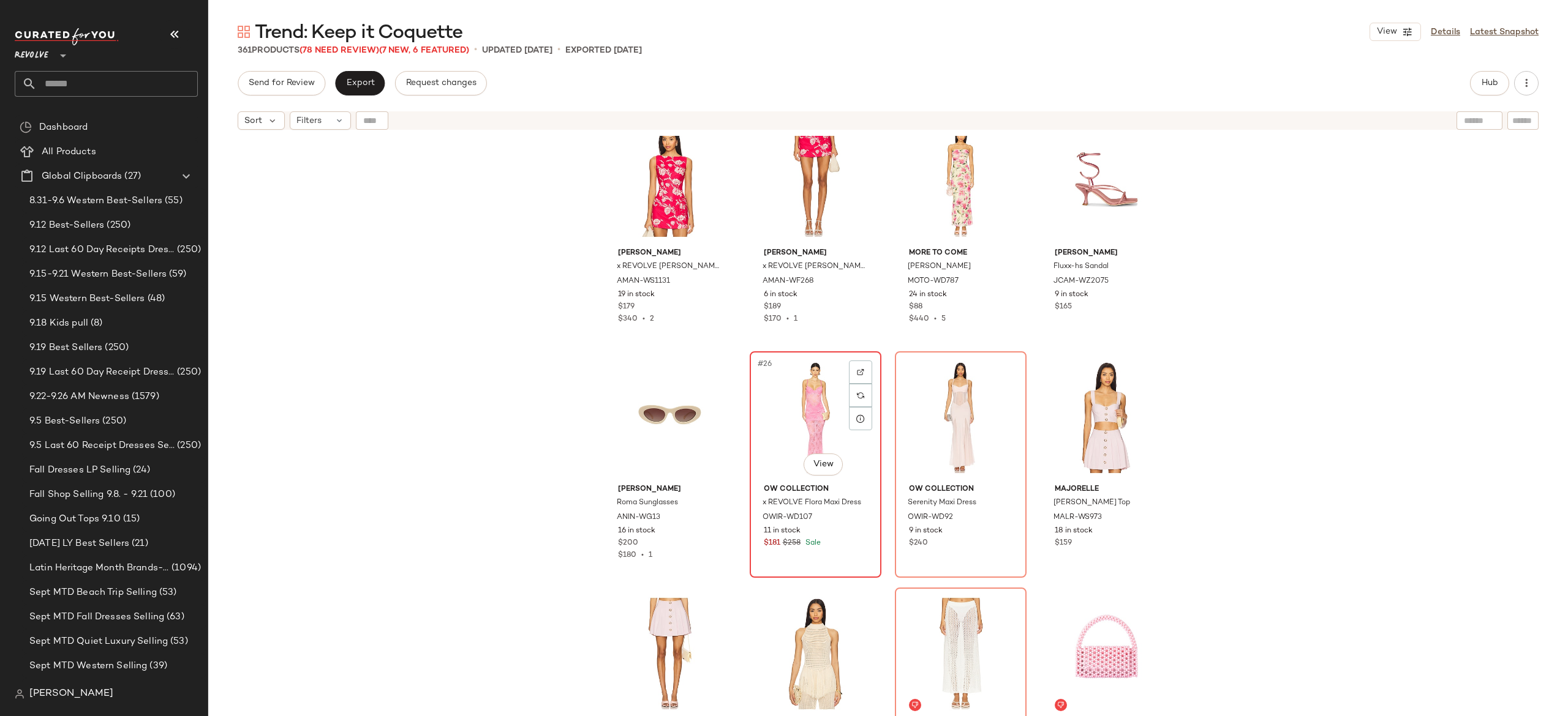
click at [821, 431] on div "#26 View" at bounding box center [816, 417] width 123 height 124
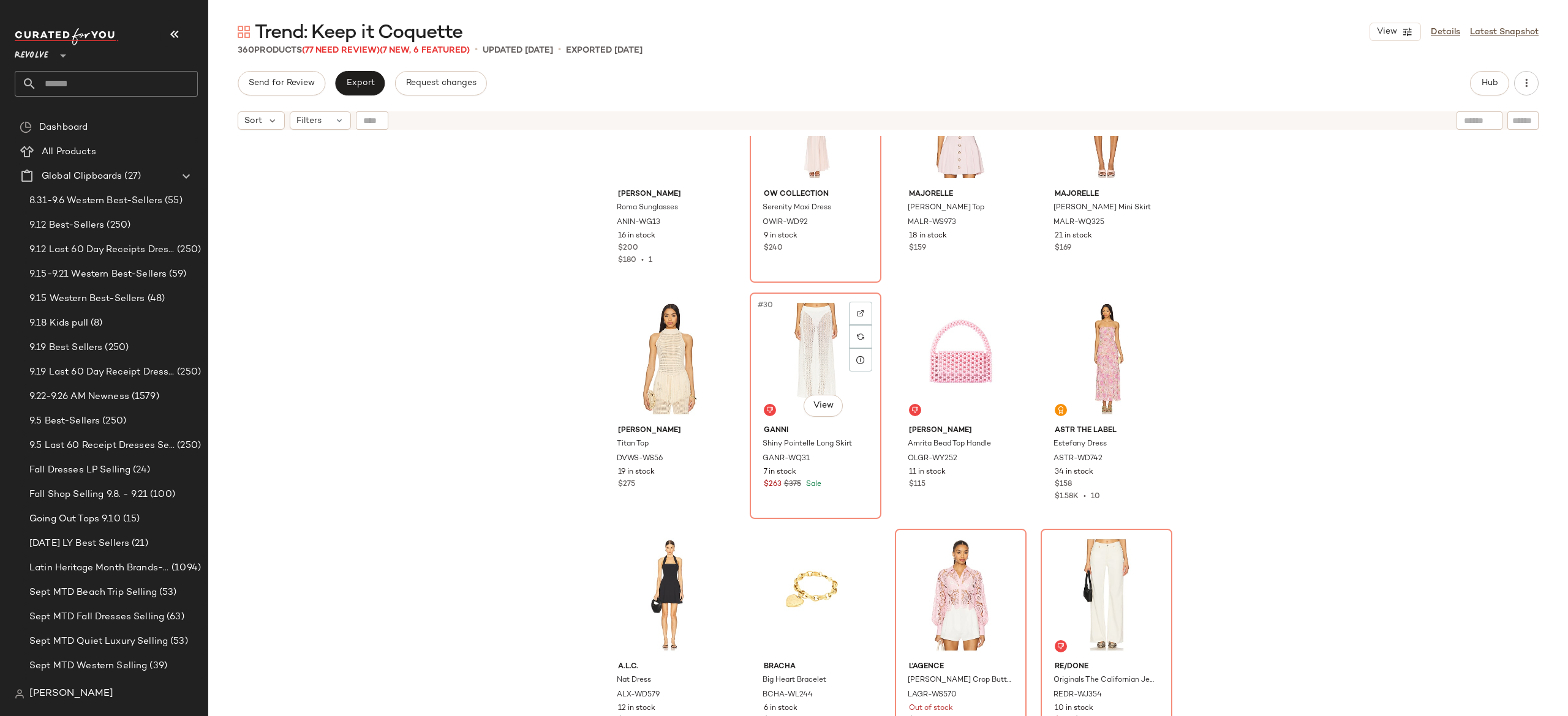
scroll to position [1529, 0]
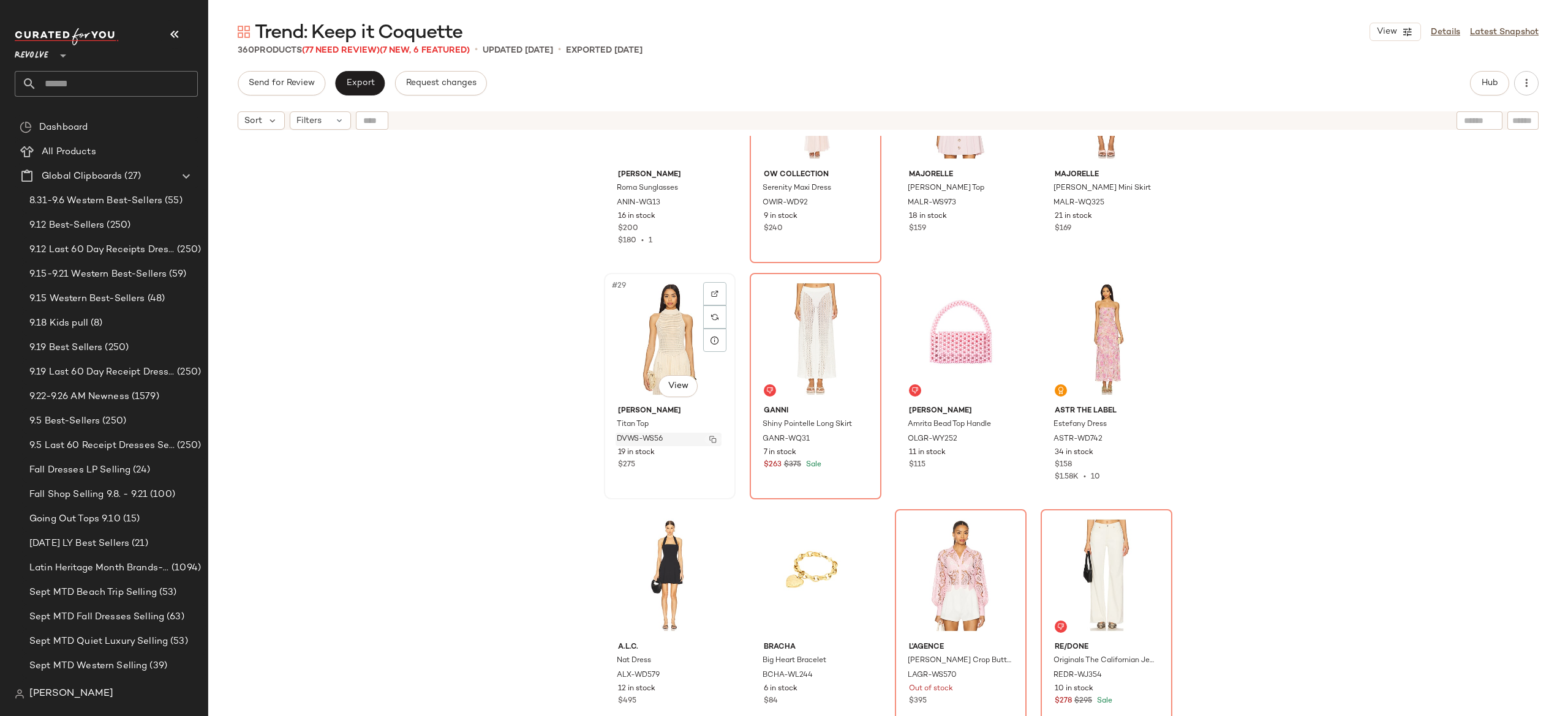
click at [710, 439] on img "button" at bounding box center [712, 439] width 7 height 7
click at [1503, 85] on button "Hub" at bounding box center [1489, 83] width 39 height 24
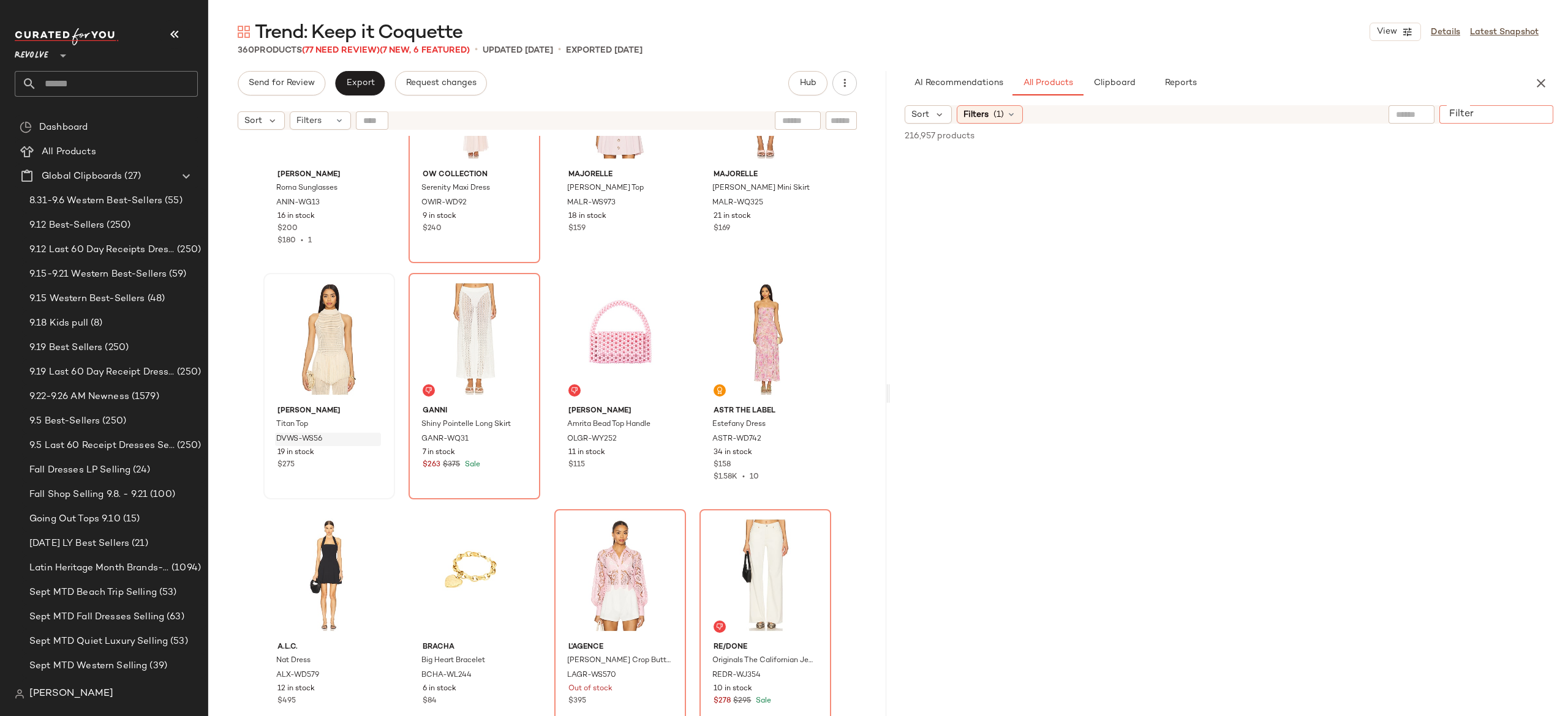
click at [1525, 111] on div at bounding box center [1496, 114] width 114 height 19
paste input "*********"
type input "*********"
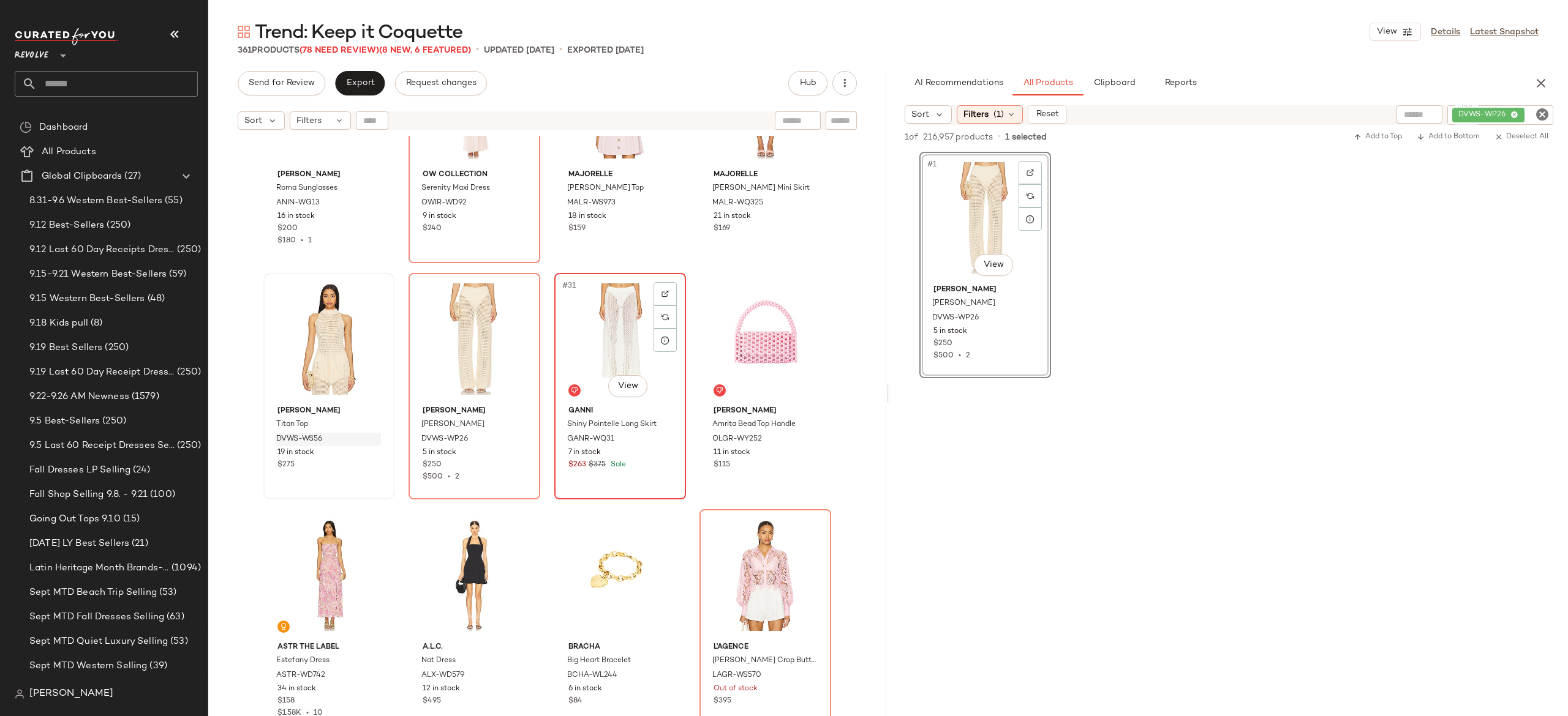
click at [595, 328] on div "#31 View" at bounding box center [620, 339] width 123 height 124
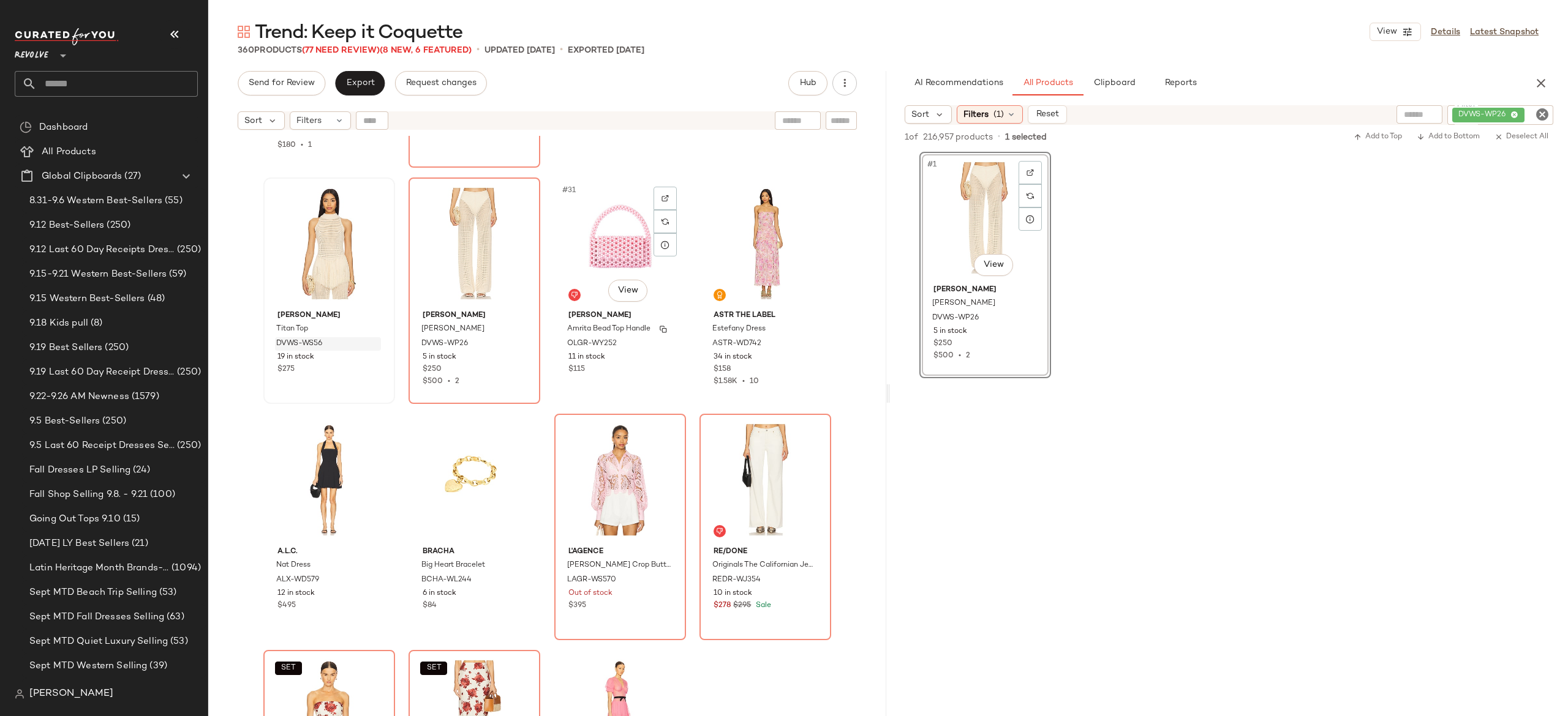
scroll to position [1631, 0]
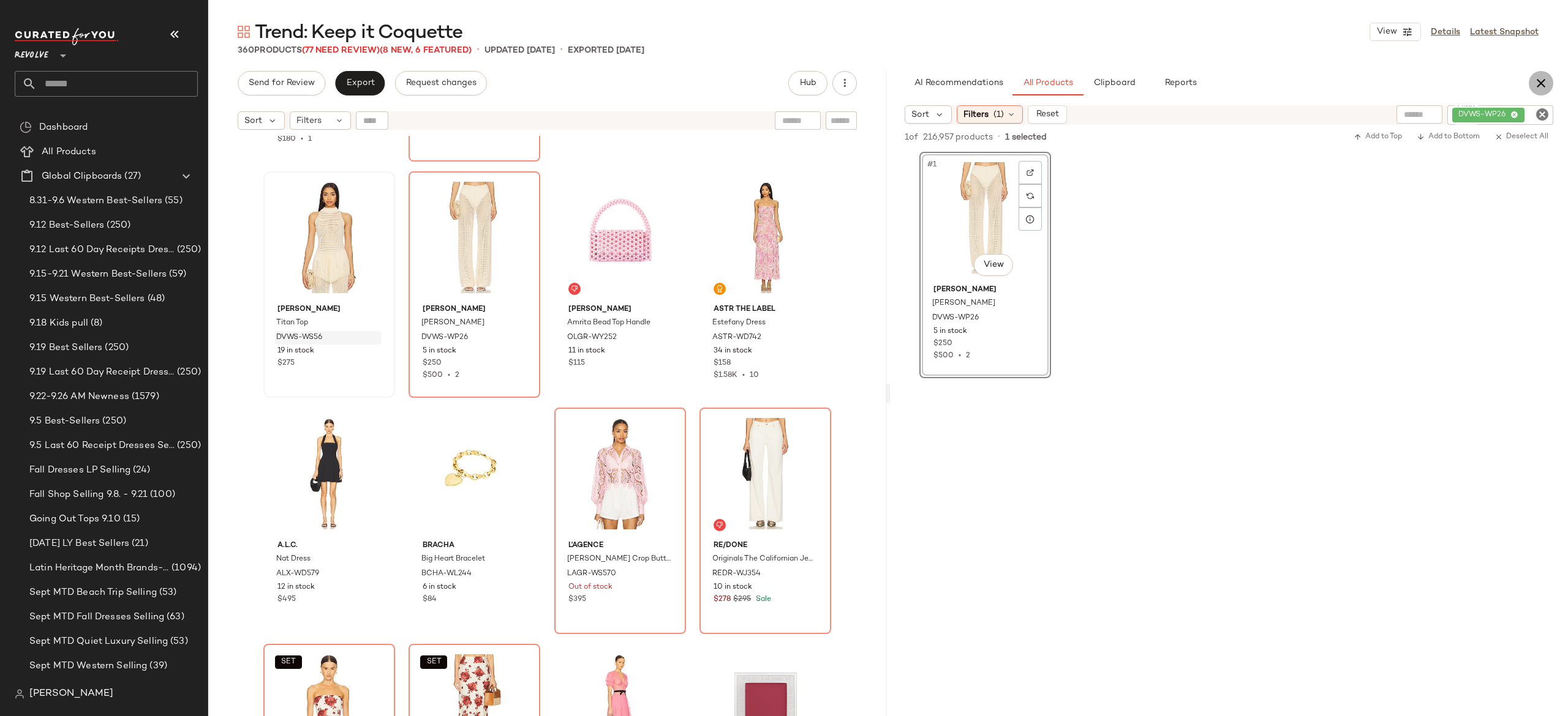
click at [1529, 83] on button "button" at bounding box center [1541, 83] width 24 height 24
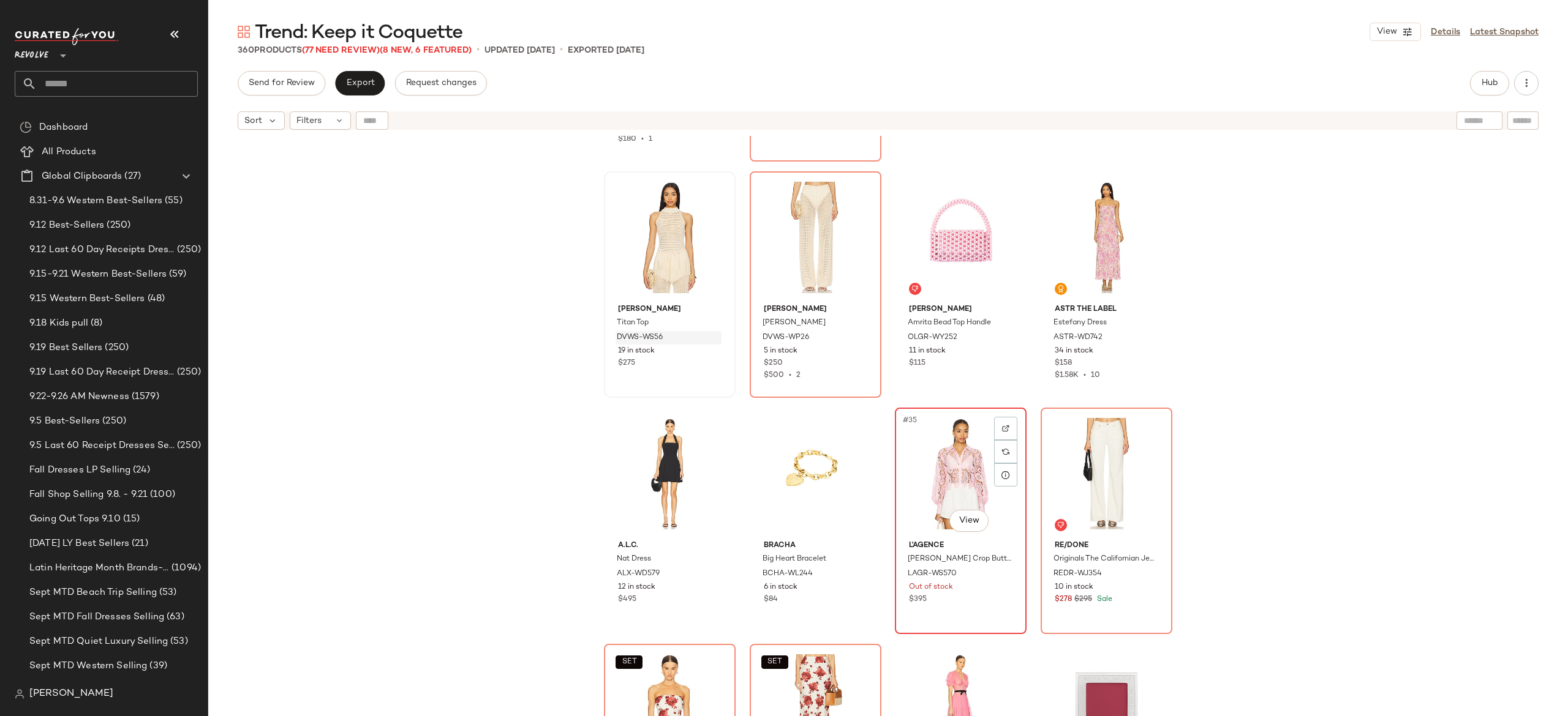
click at [963, 478] on div "#35 View" at bounding box center [961, 474] width 123 height 124
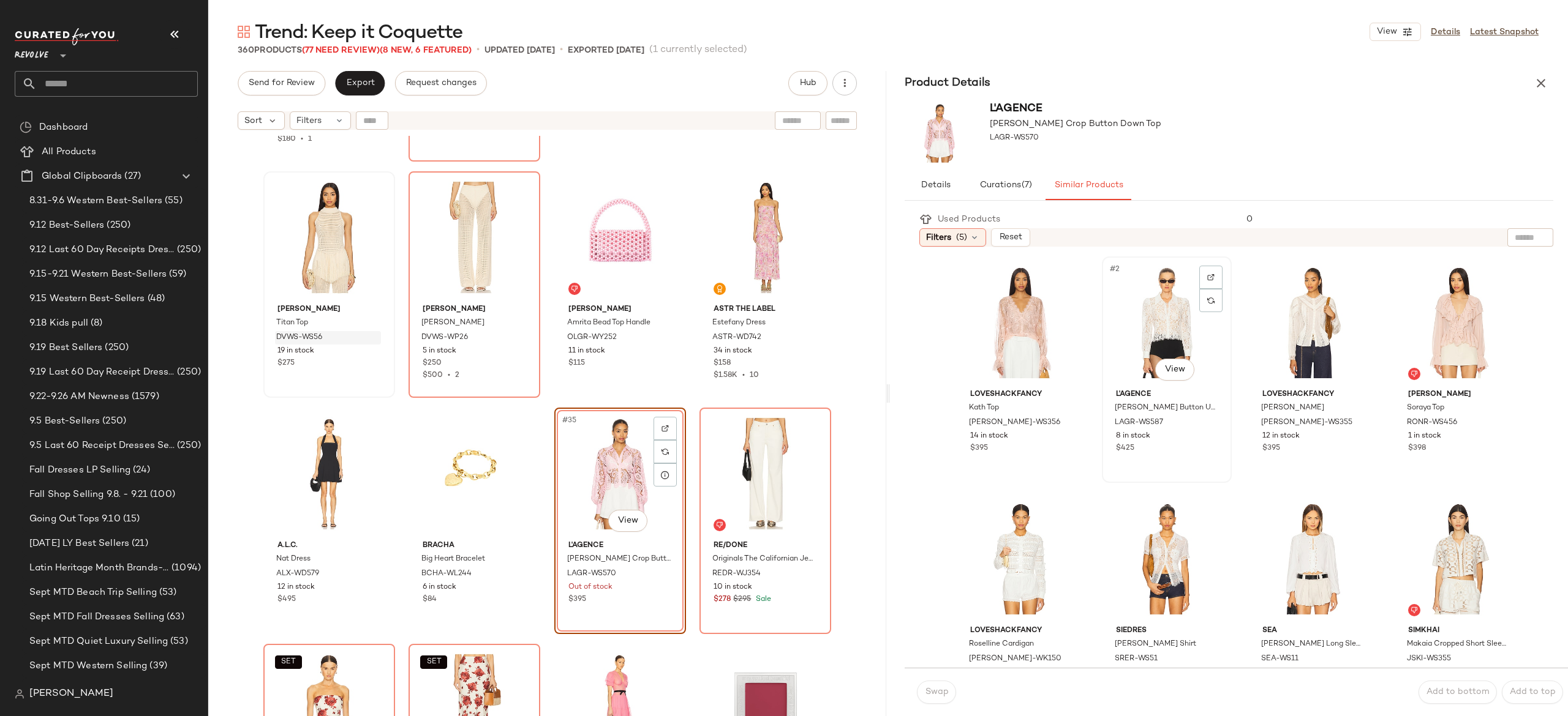
scroll to position [22, 0]
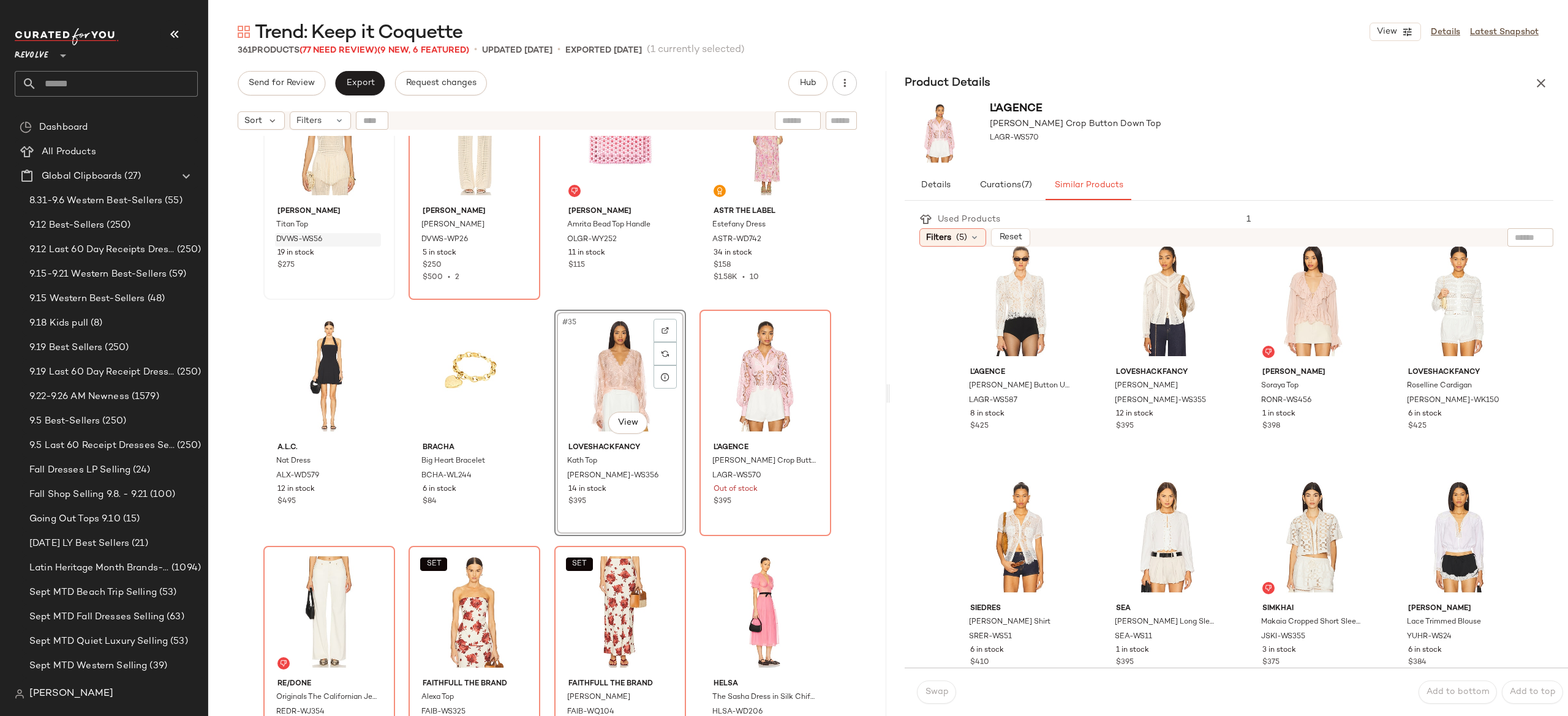
scroll to position [1736, 0]
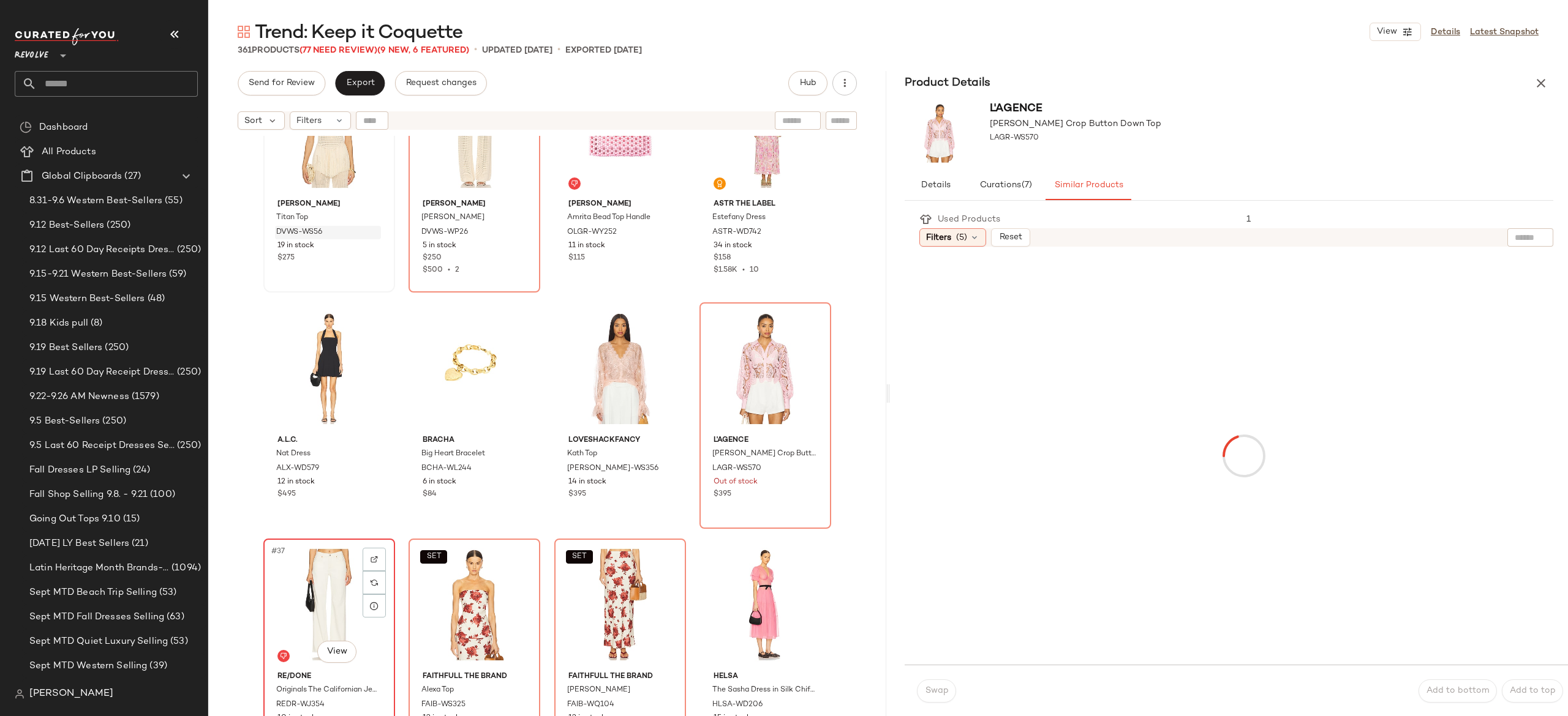
click at [317, 594] on div "#37 View" at bounding box center [329, 604] width 123 height 124
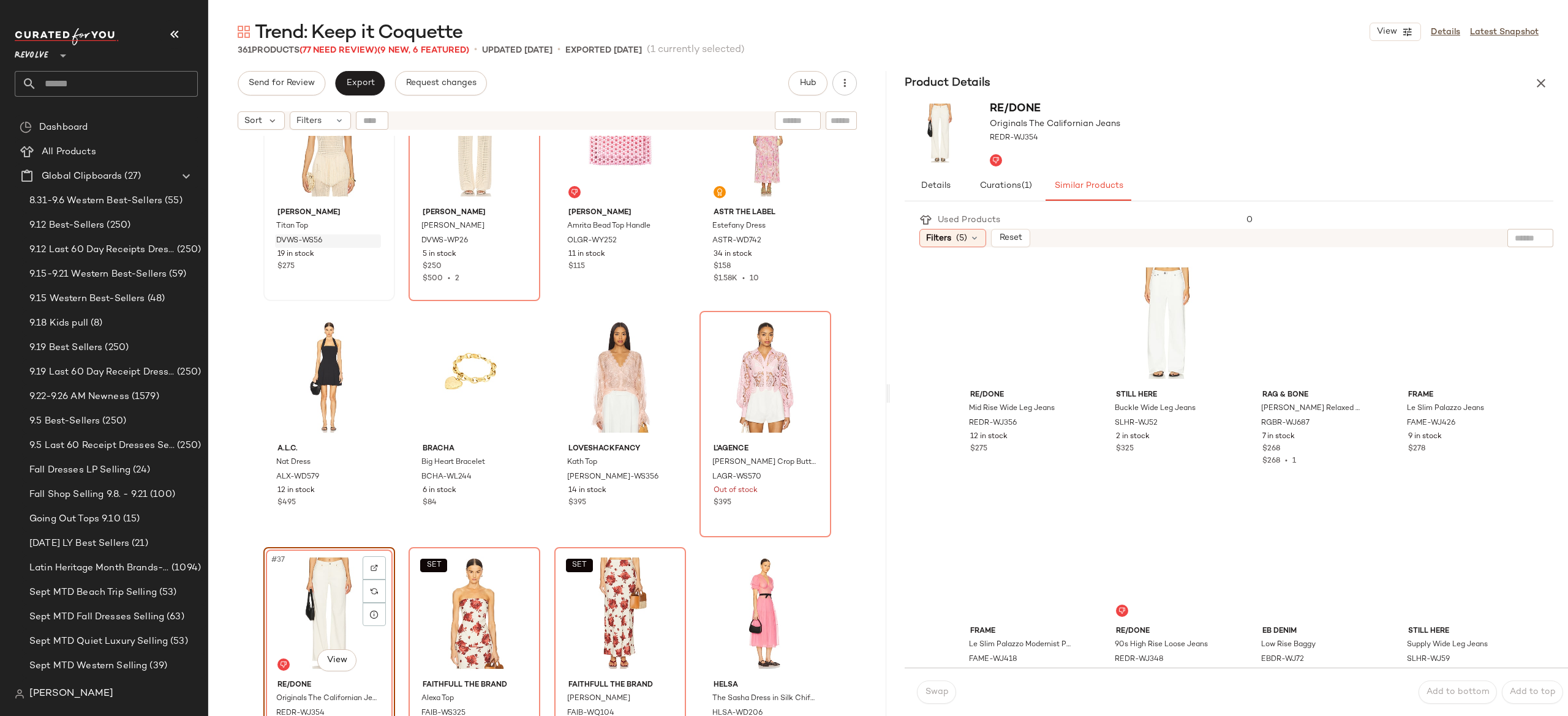
scroll to position [1721, 0]
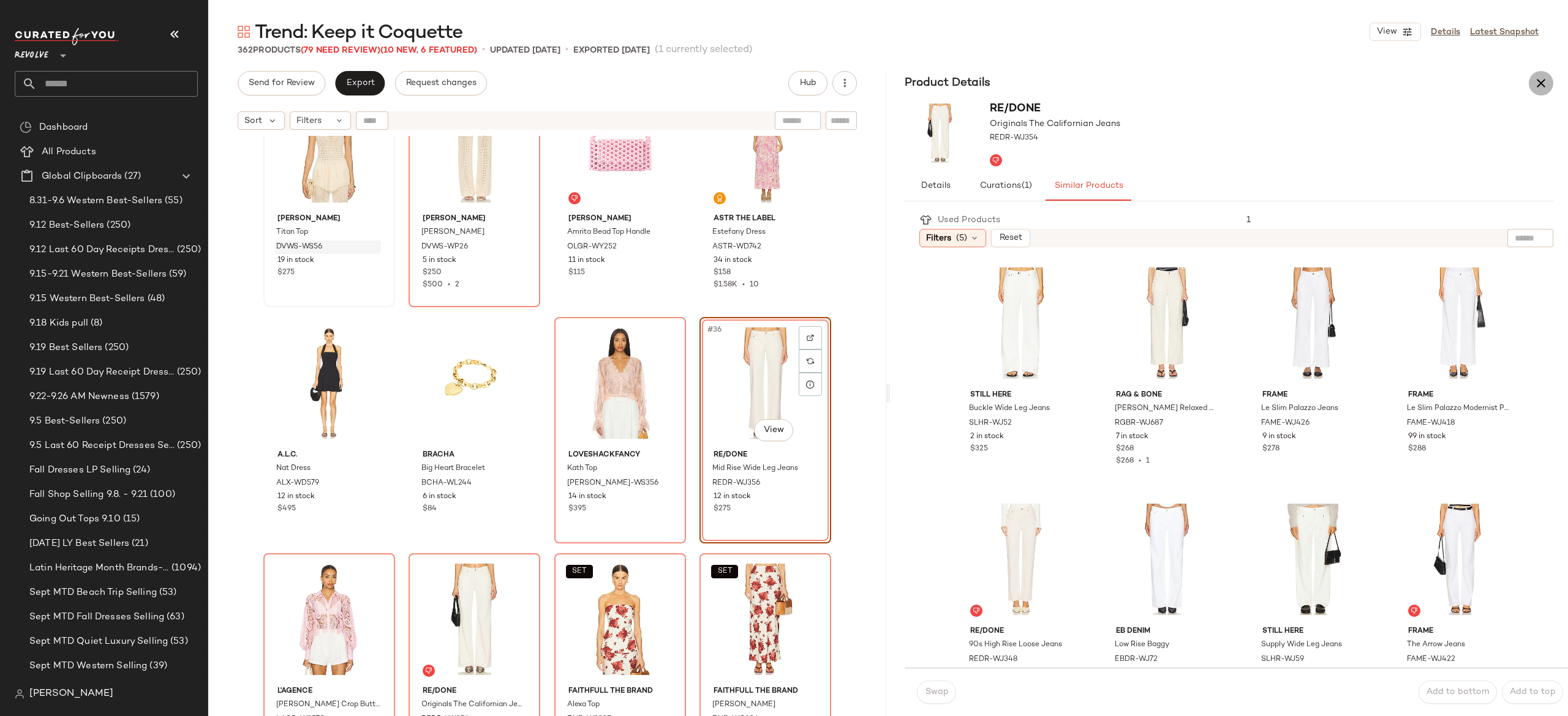
click at [1544, 82] on icon "button" at bounding box center [1541, 83] width 15 height 15
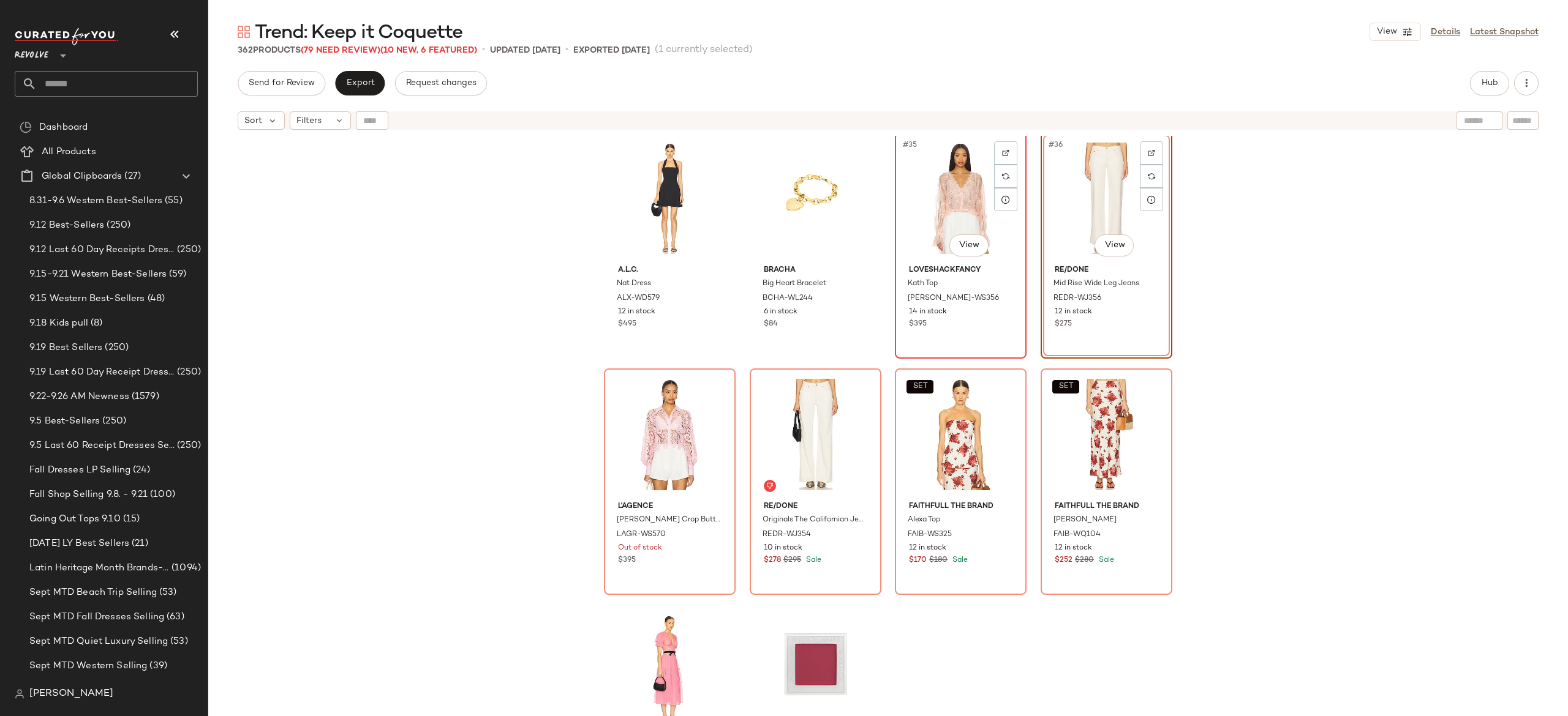
scroll to position [1912, 0]
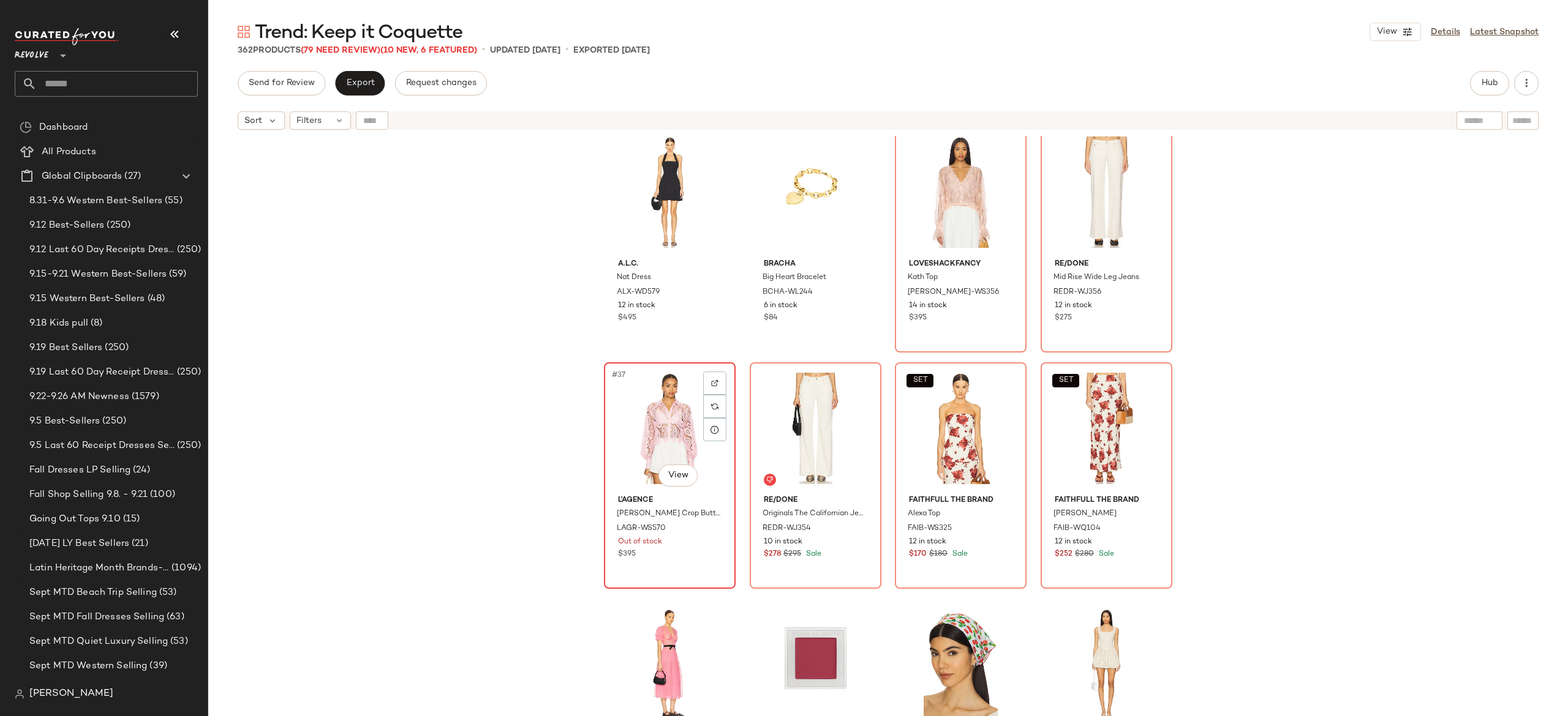
click at [660, 431] on div "#37 View" at bounding box center [670, 428] width 123 height 124
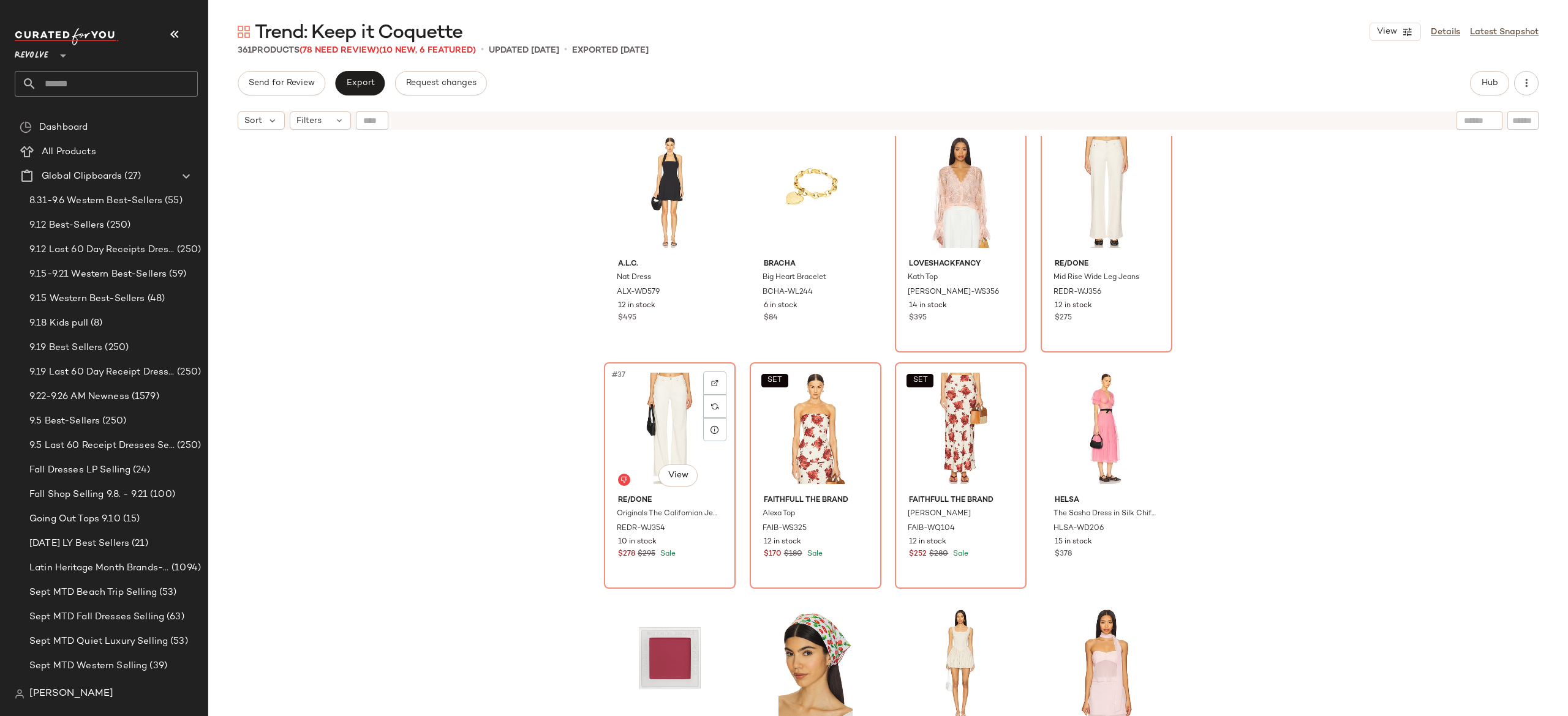
click at [660, 431] on div "#37 View" at bounding box center [670, 428] width 123 height 124
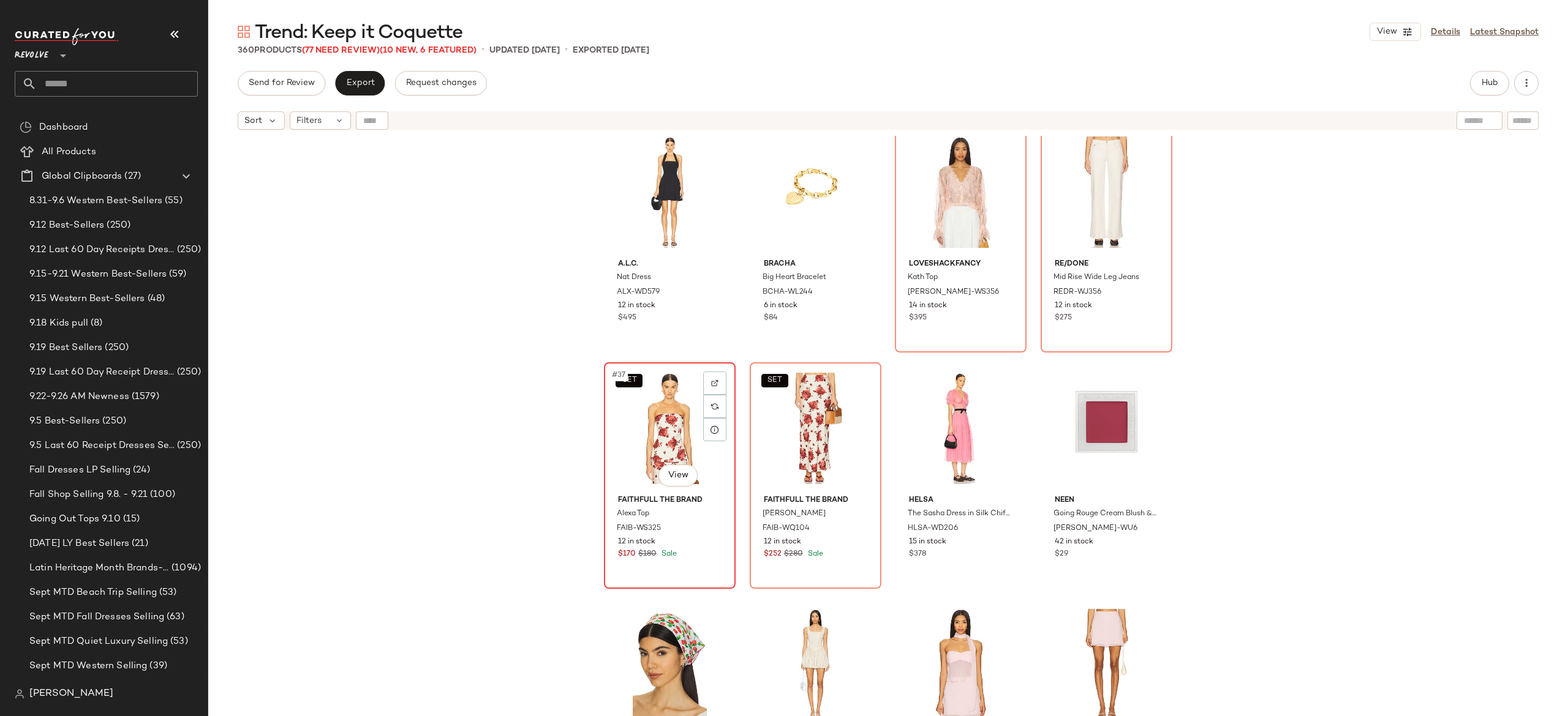
click at [665, 426] on div "SET #37 View" at bounding box center [670, 428] width 123 height 124
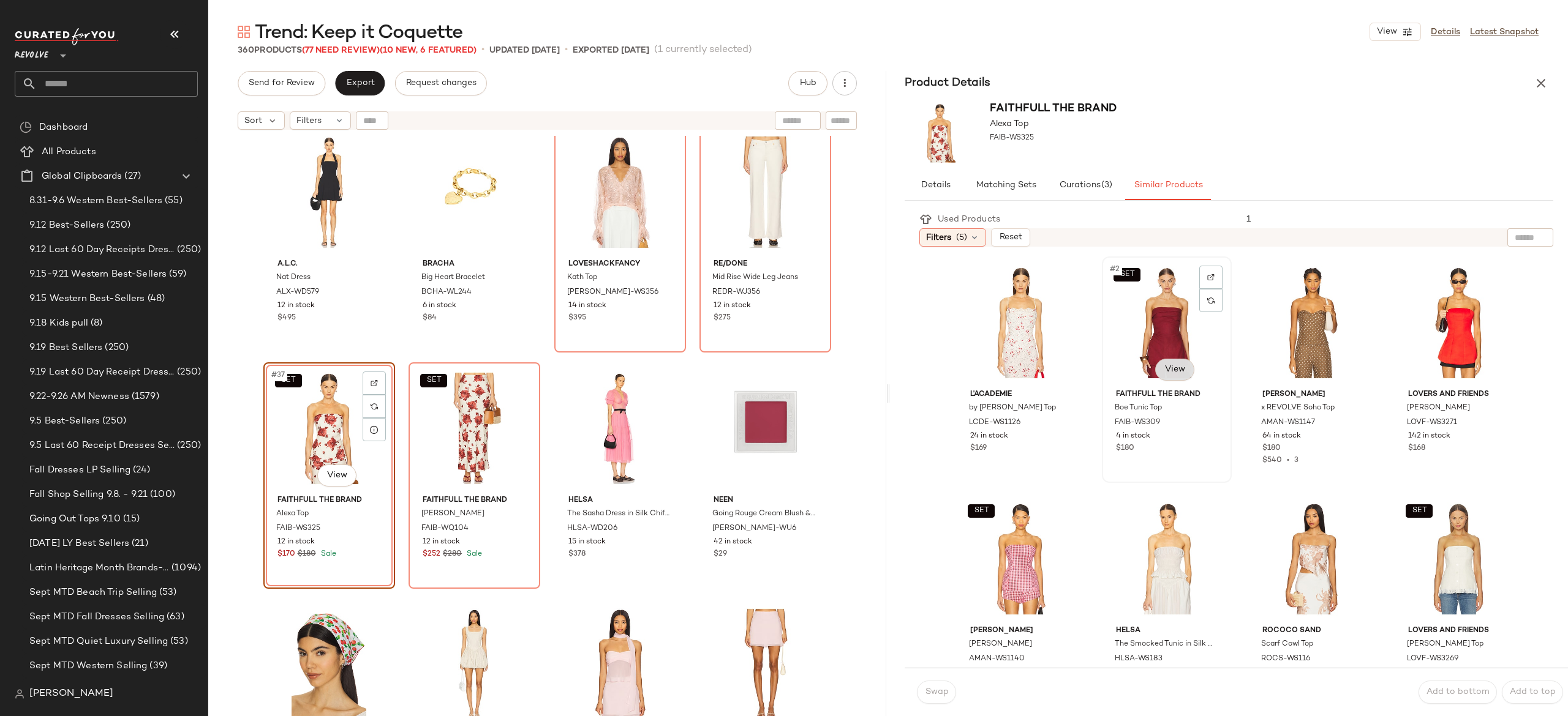
scroll to position [44, 0]
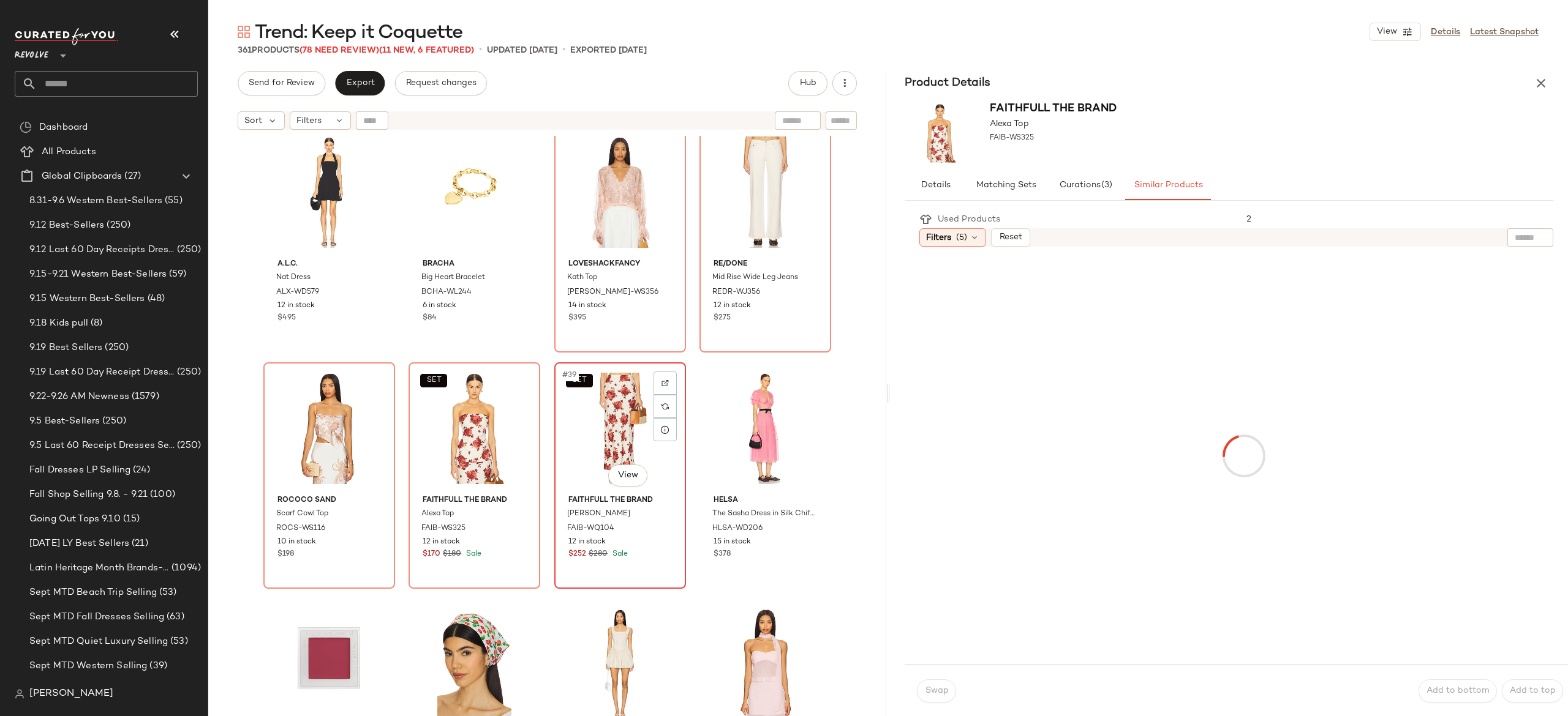
click at [589, 429] on div "SET #39 View" at bounding box center [620, 428] width 123 height 124
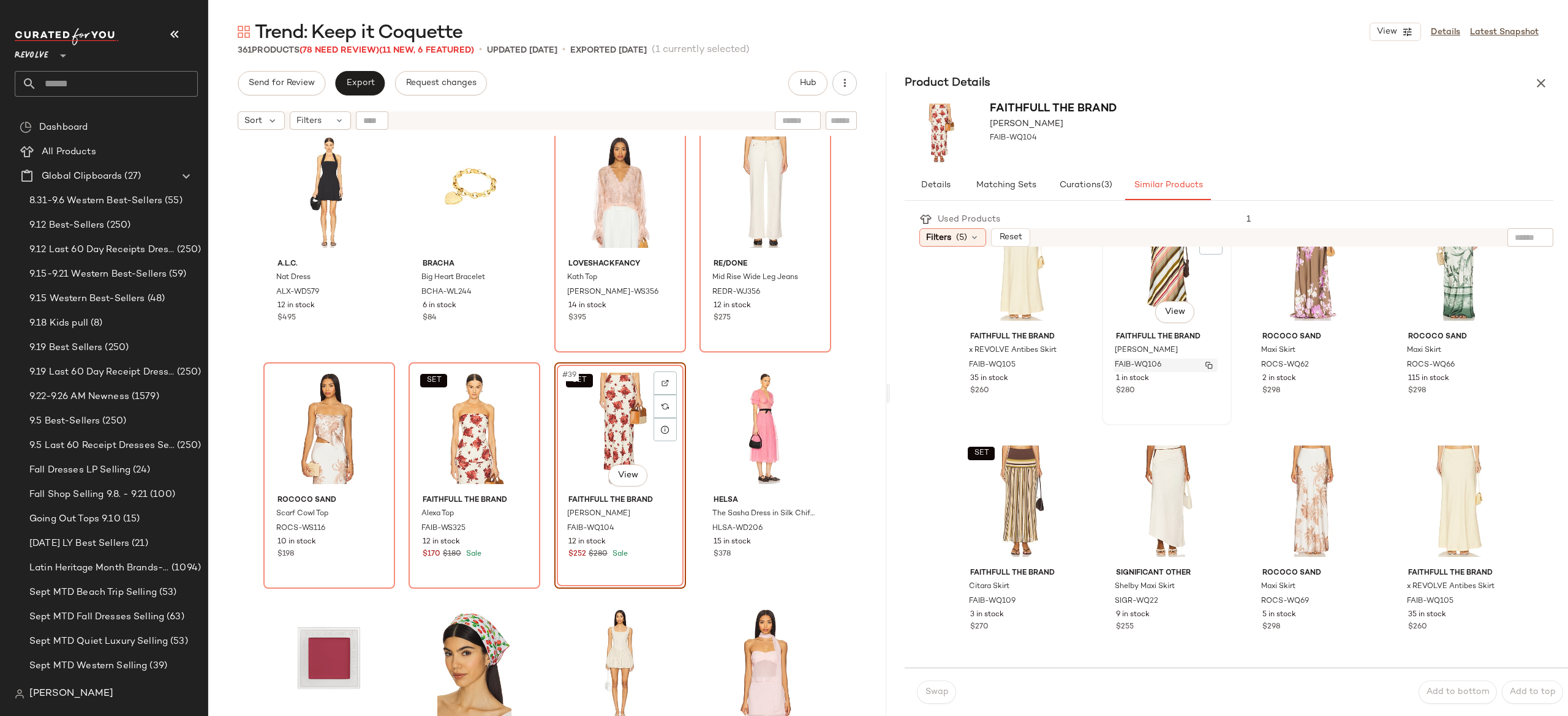
scroll to position [59, 0]
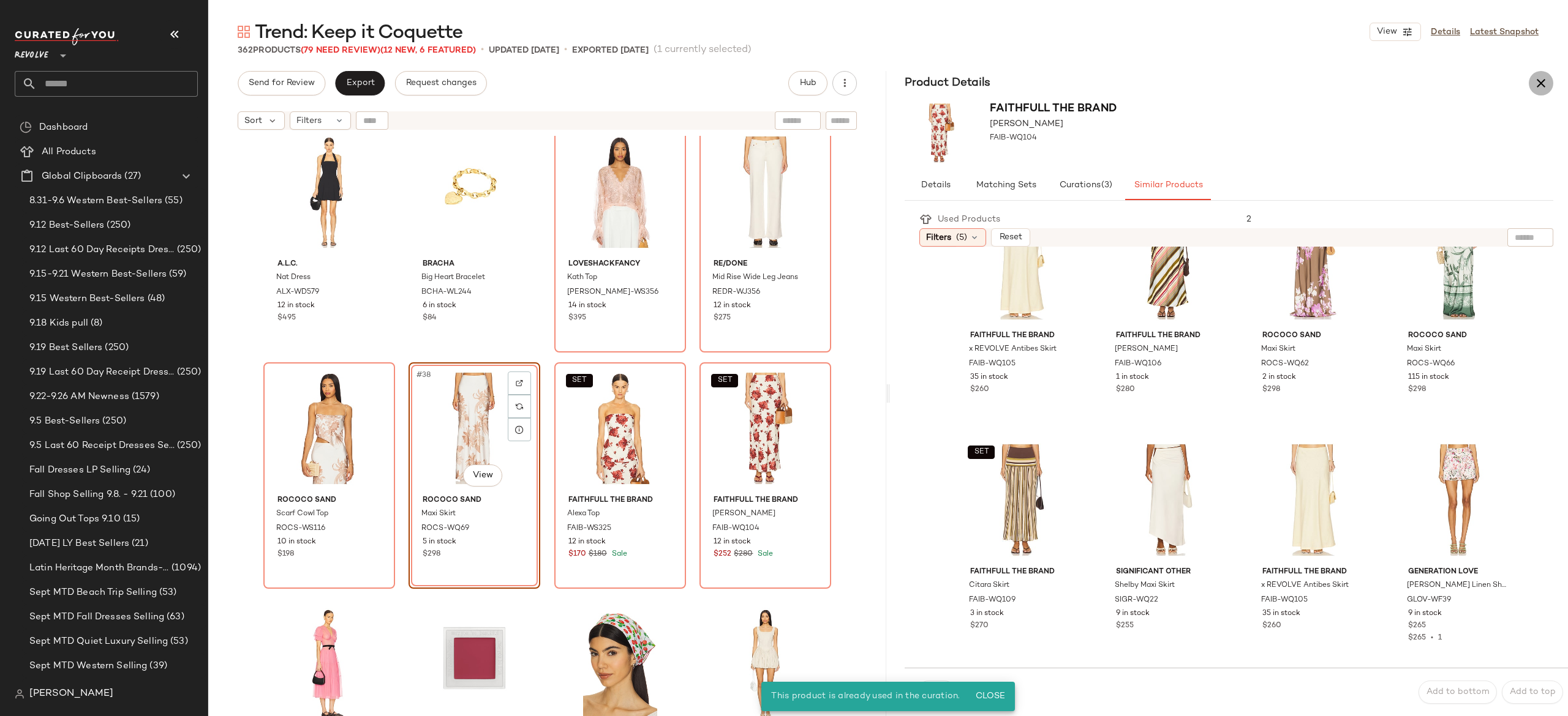
click at [1544, 85] on icon "button" at bounding box center [1541, 83] width 15 height 15
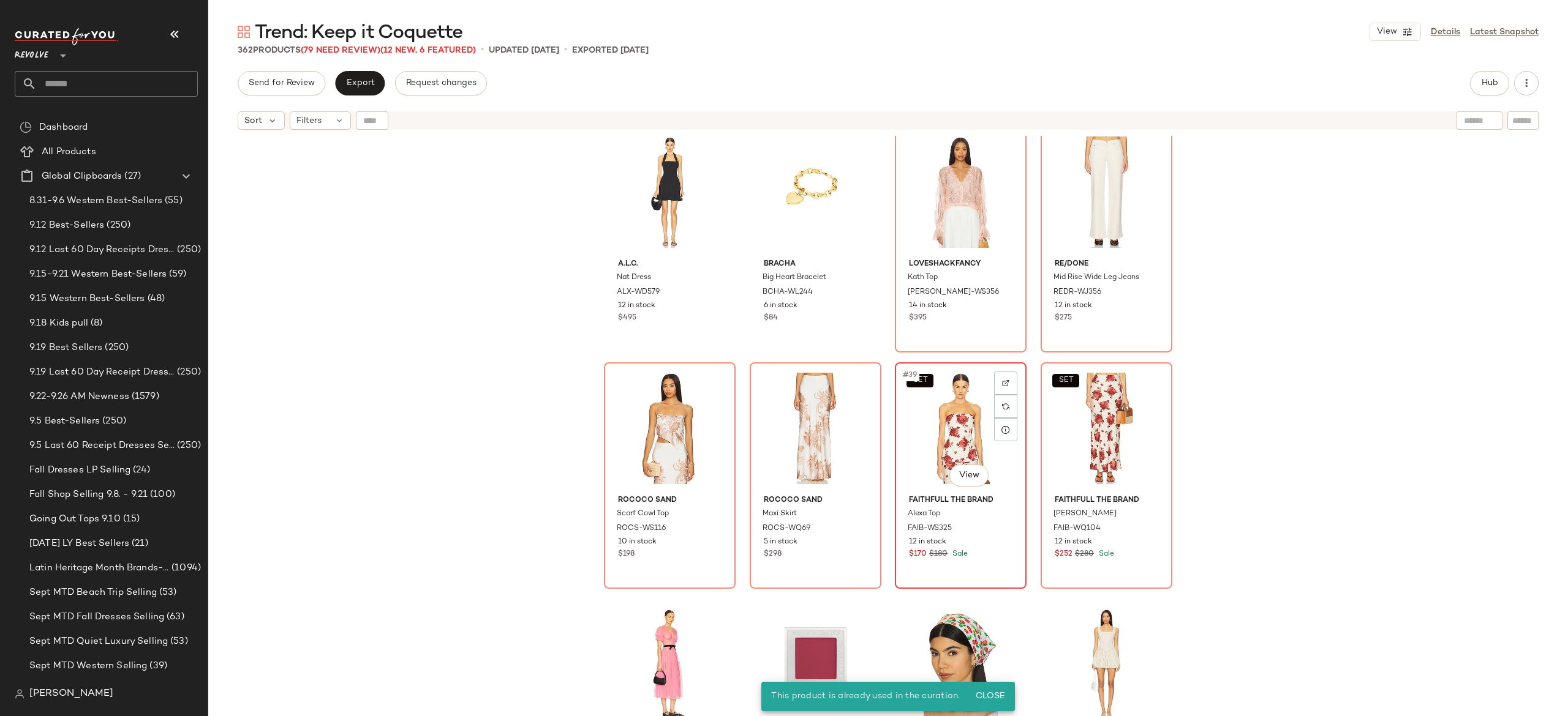
click at [961, 427] on div "SET #39 View" at bounding box center [961, 428] width 123 height 124
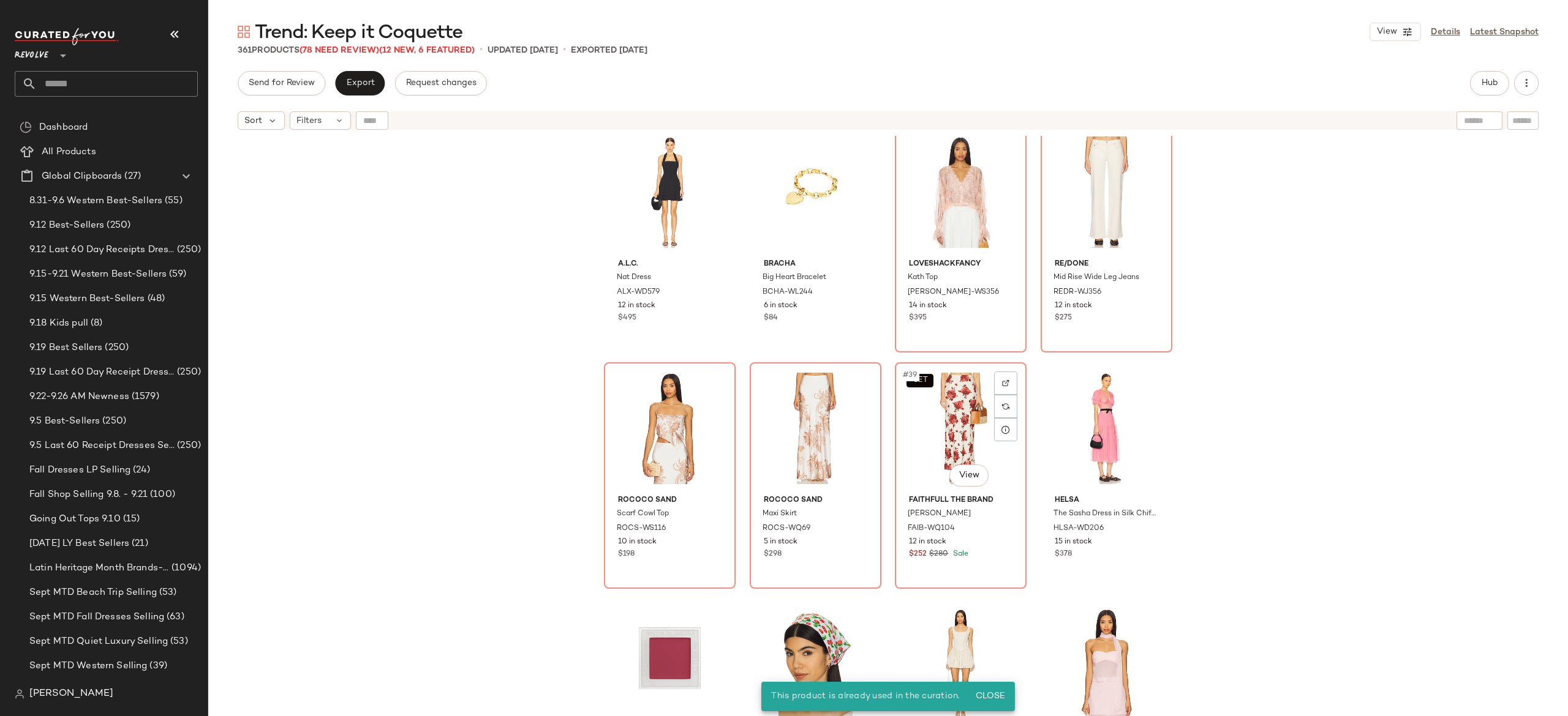
click at [961, 427] on div "SET #39 View" at bounding box center [961, 428] width 123 height 124
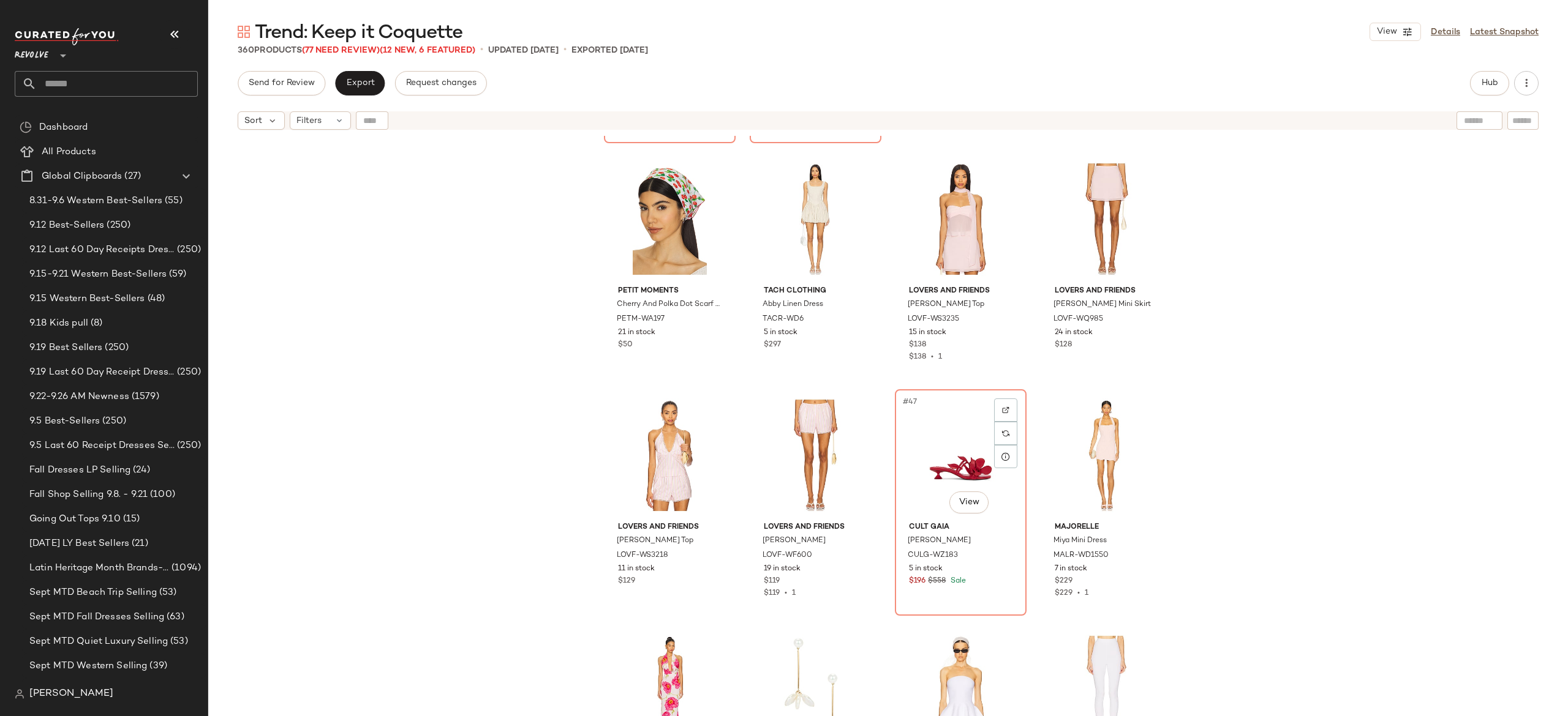
scroll to position [2359, 0]
click at [956, 449] on div "#47 View" at bounding box center [961, 454] width 123 height 124
click at [946, 467] on div "ROCOCO SAND Scarf Cowl Top ROCS-WS116 10 in stock $198 ROCOCO SAND Maxi Skirt R…" at bounding box center [889, 441] width 1360 height 611
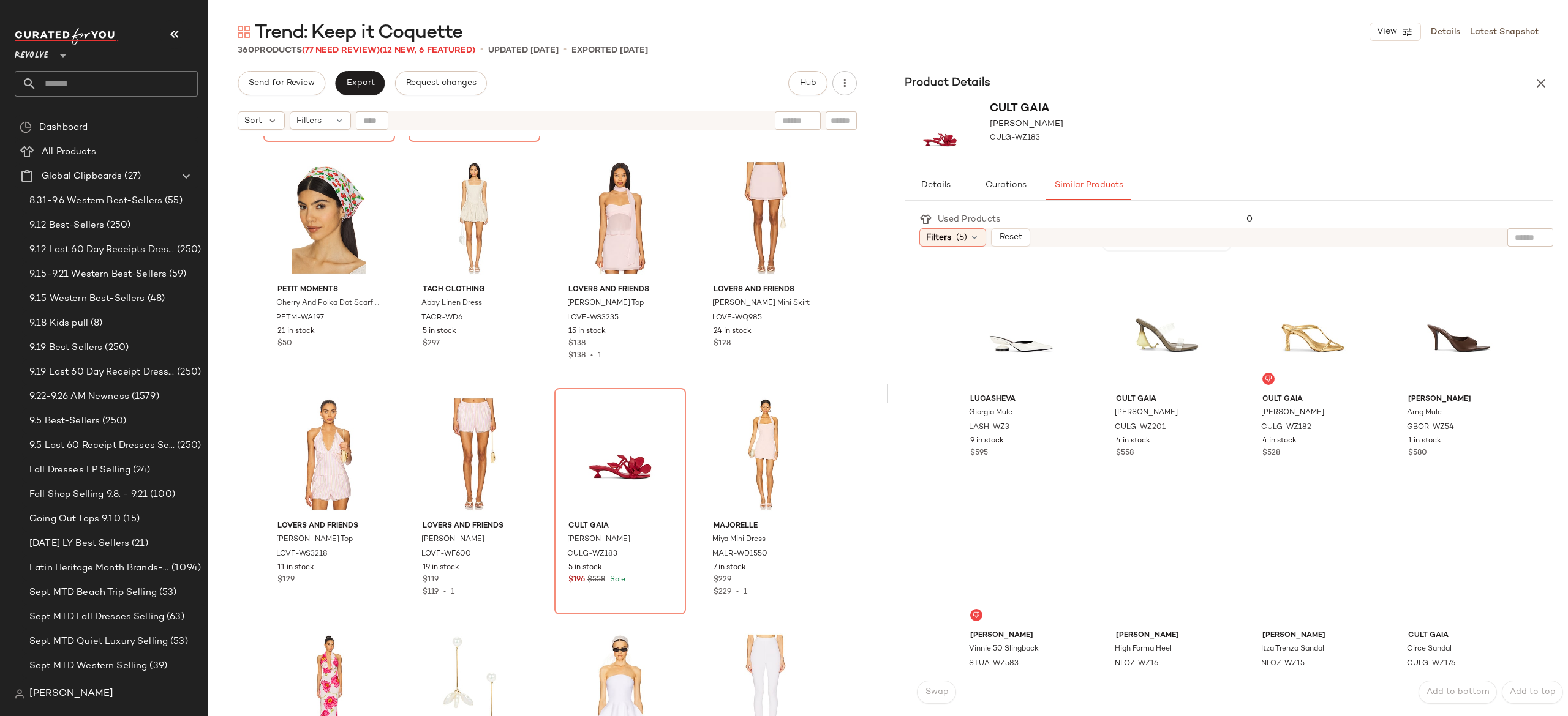
scroll to position [233, 0]
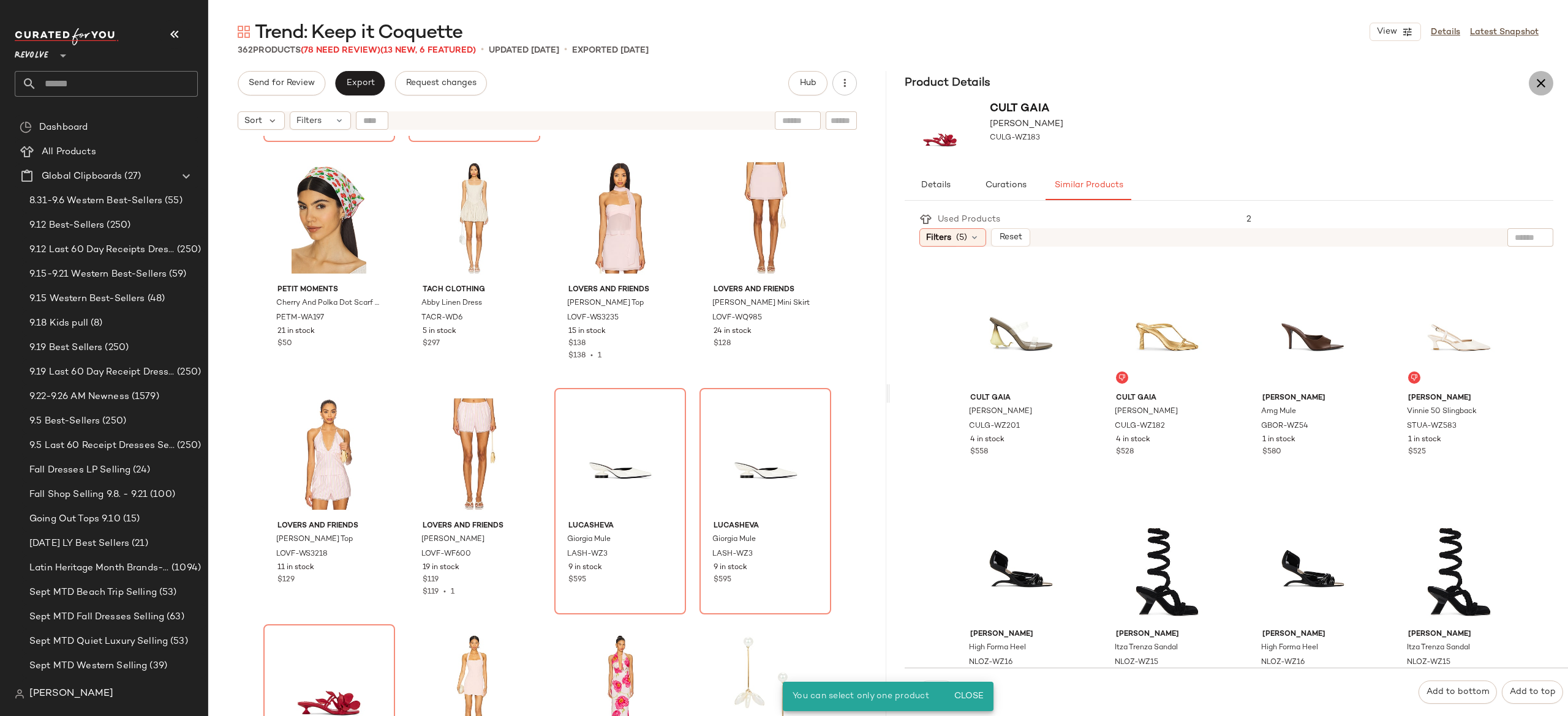
click at [1547, 79] on icon "button" at bounding box center [1541, 83] width 15 height 15
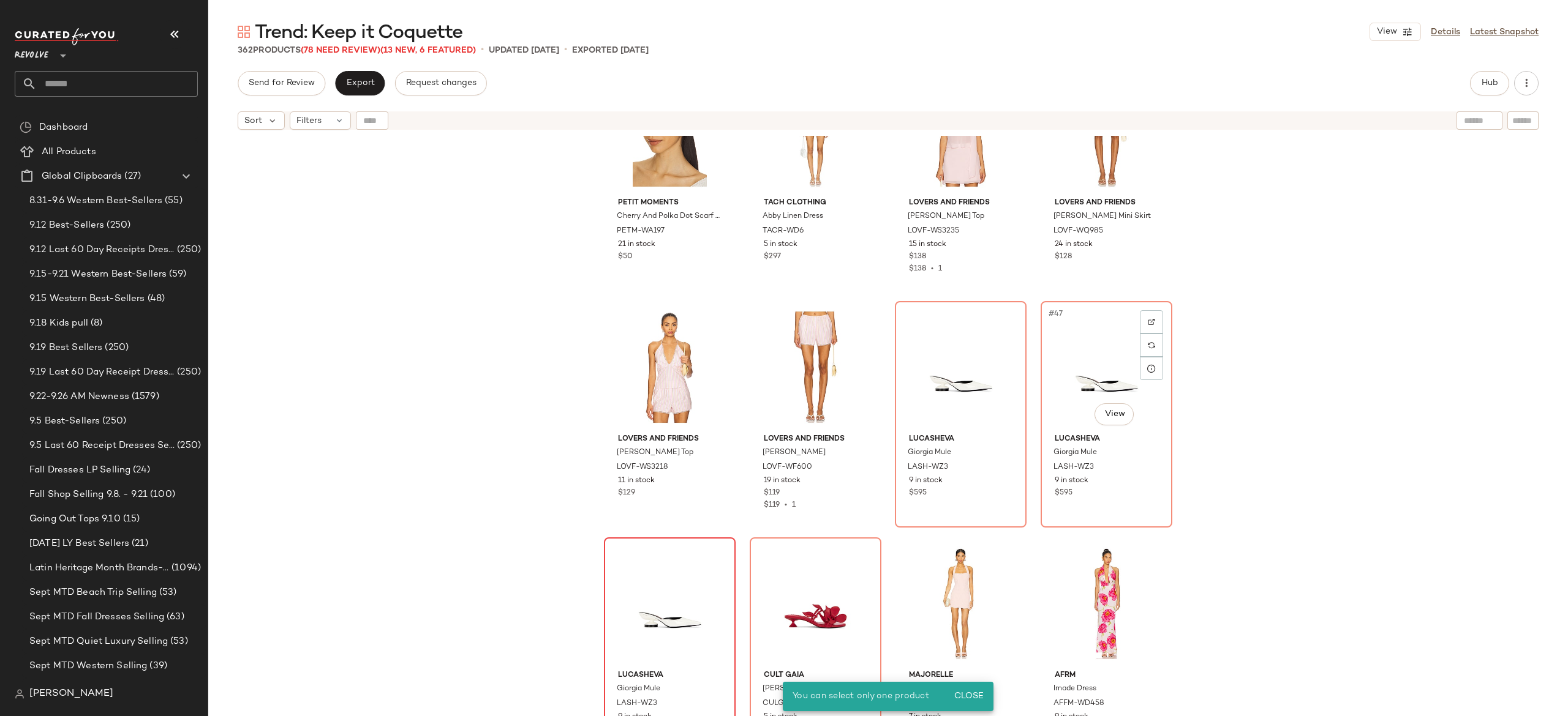
scroll to position [2447, 0]
click at [1074, 369] on div "#47 View" at bounding box center [1106, 366] width 123 height 124
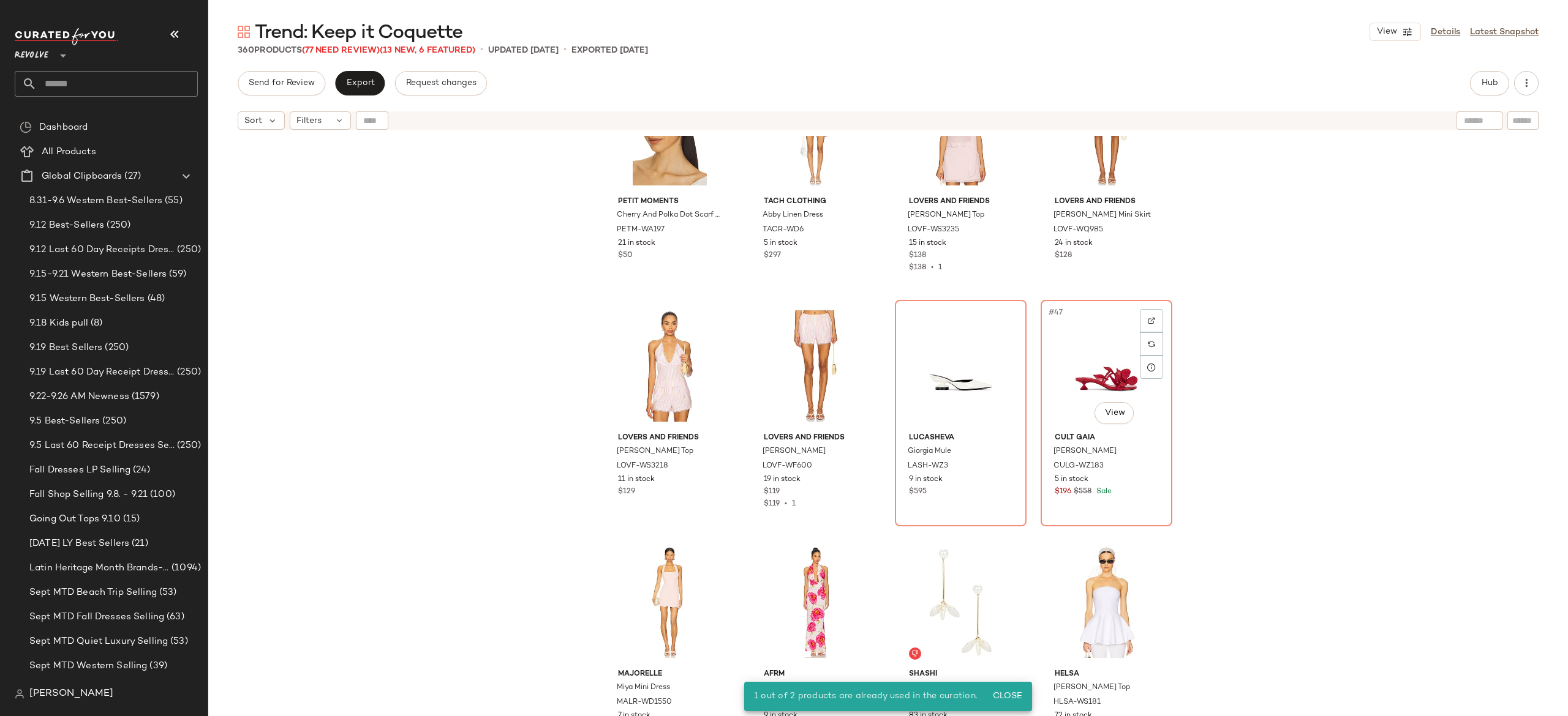
click at [1074, 369] on div "#47 View" at bounding box center [1106, 366] width 123 height 124
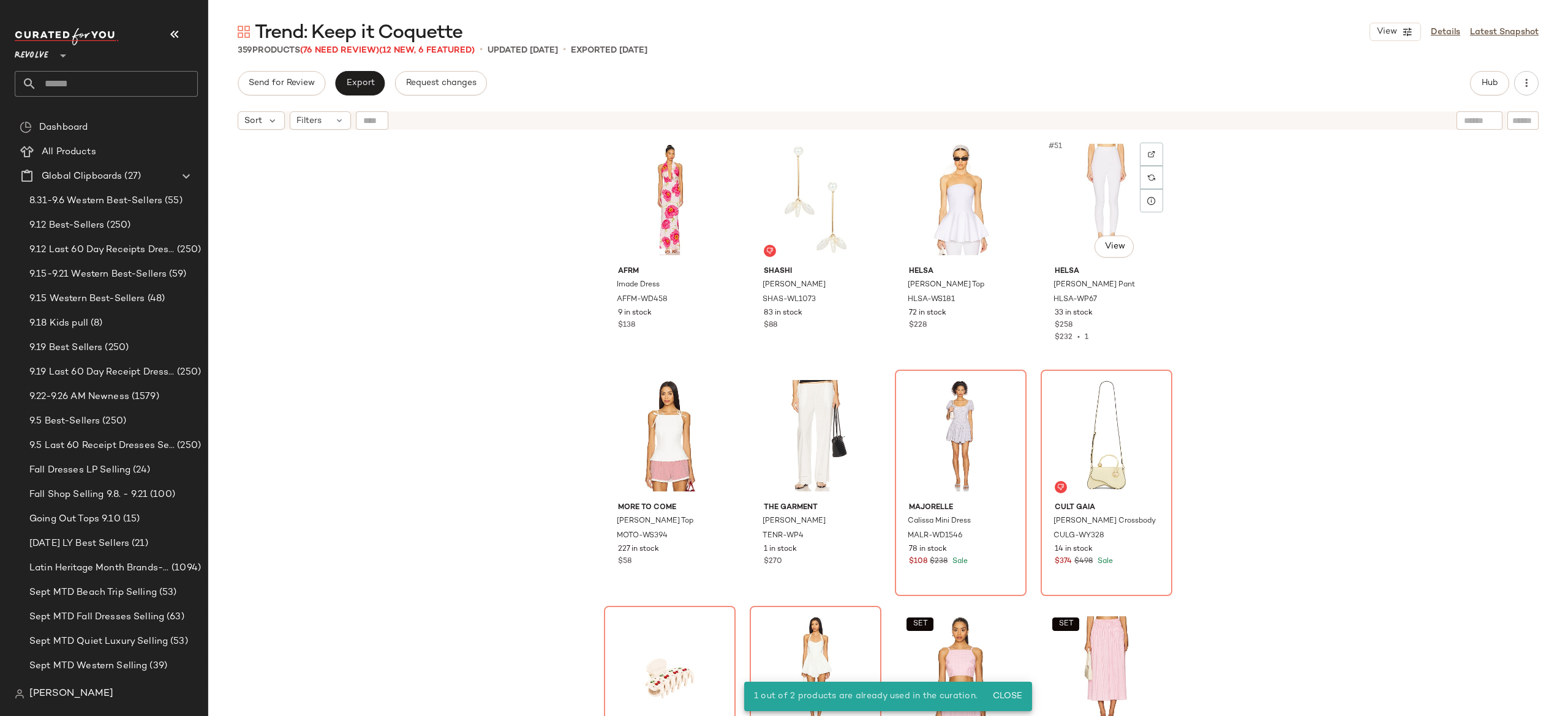
scroll to position [2856, 0]
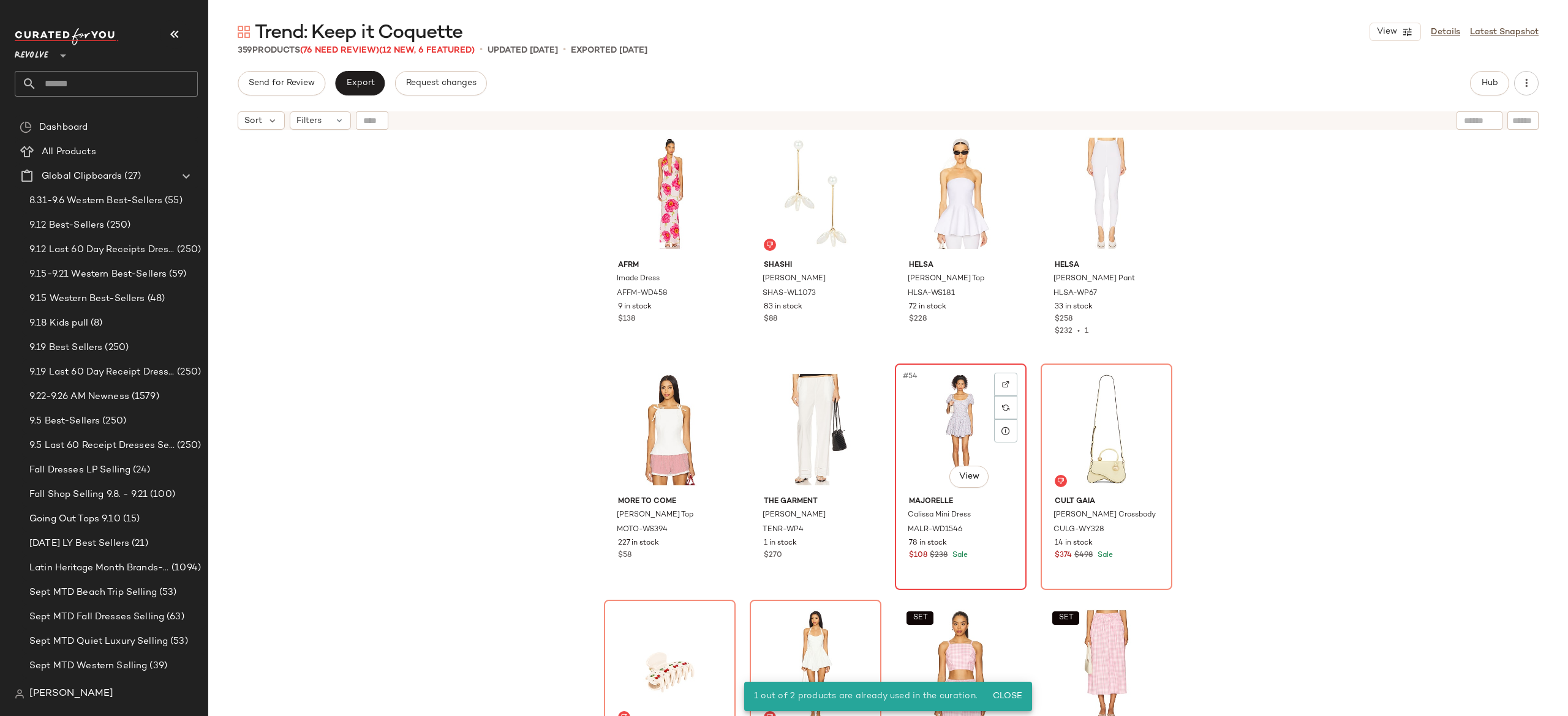
click at [949, 443] on div "#54 View" at bounding box center [961, 429] width 123 height 124
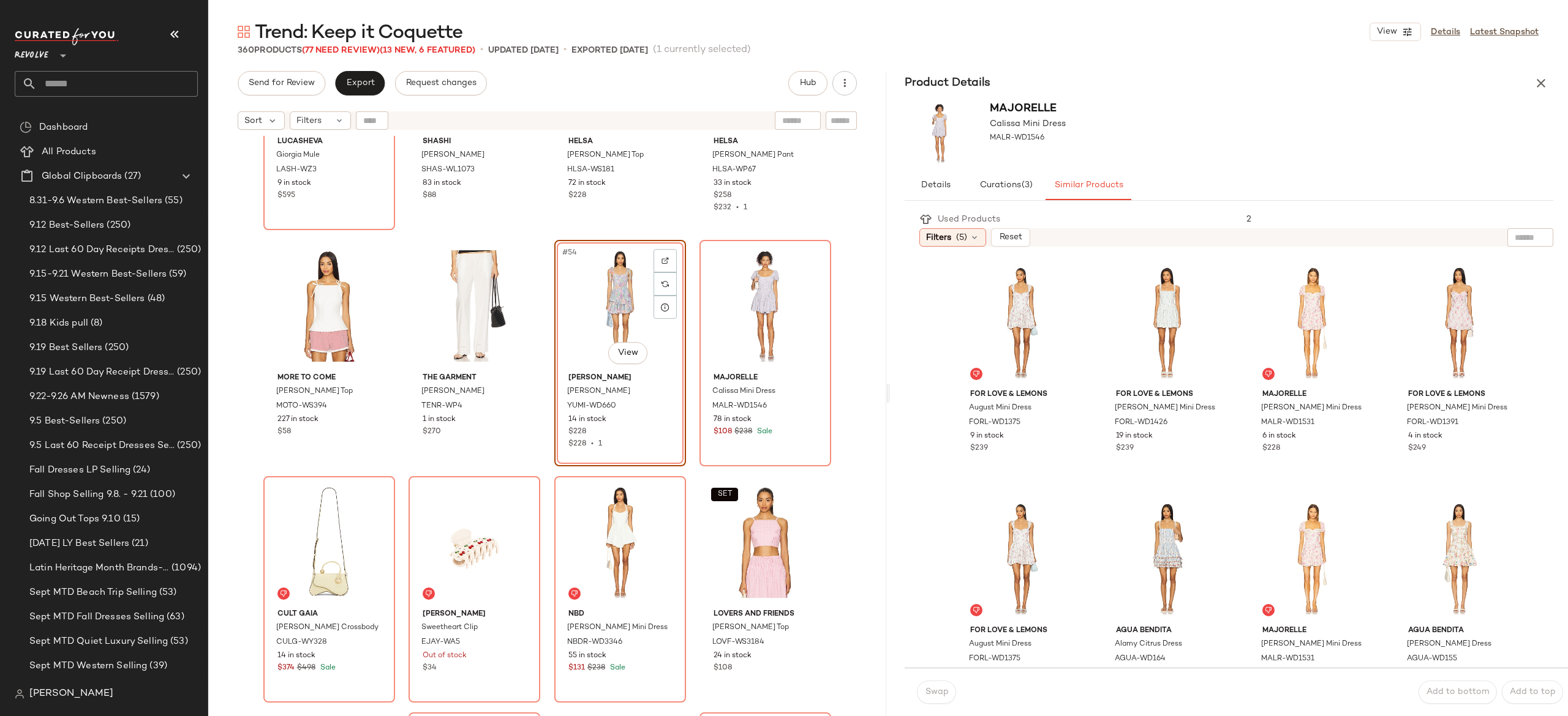
scroll to position [2984, 0]
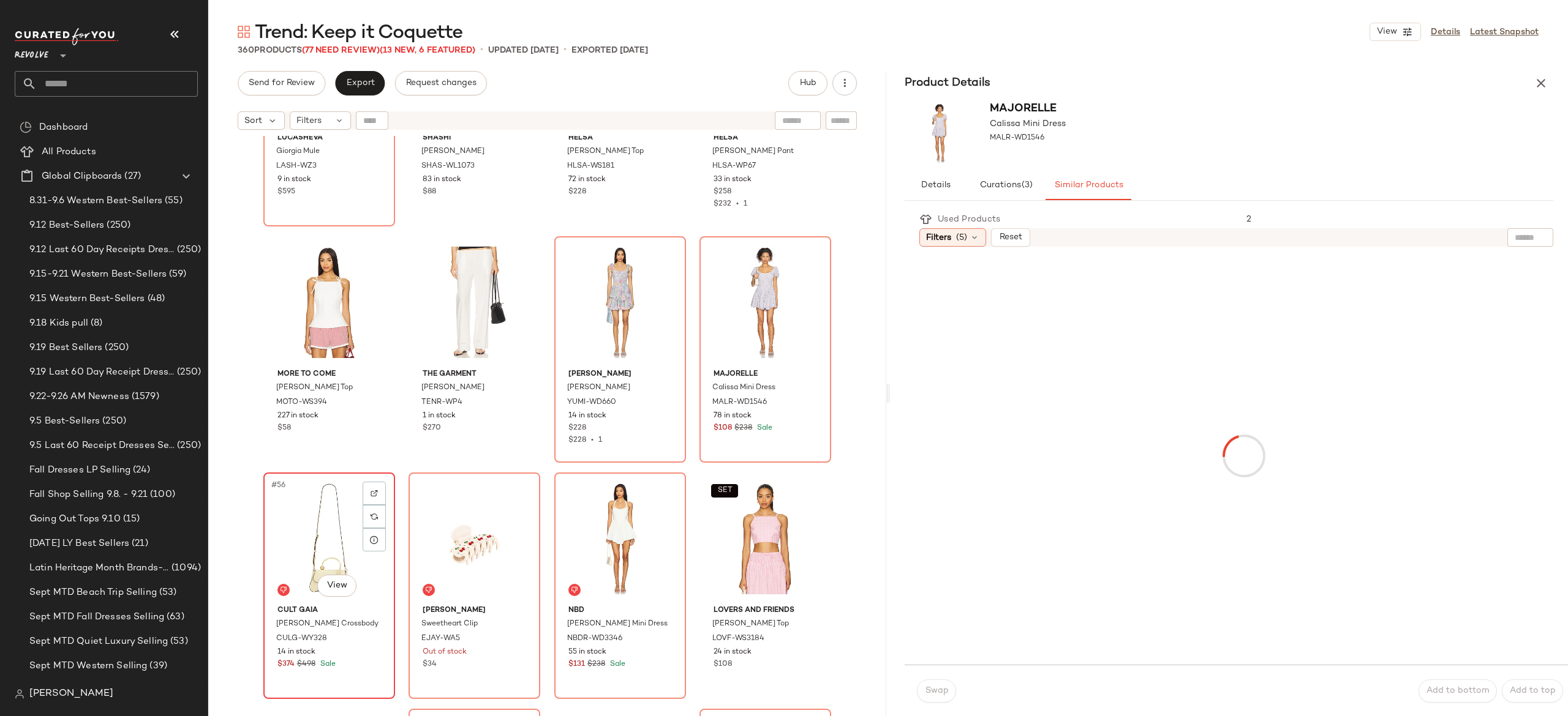
click at [326, 529] on div "#56 View" at bounding box center [329, 539] width 123 height 124
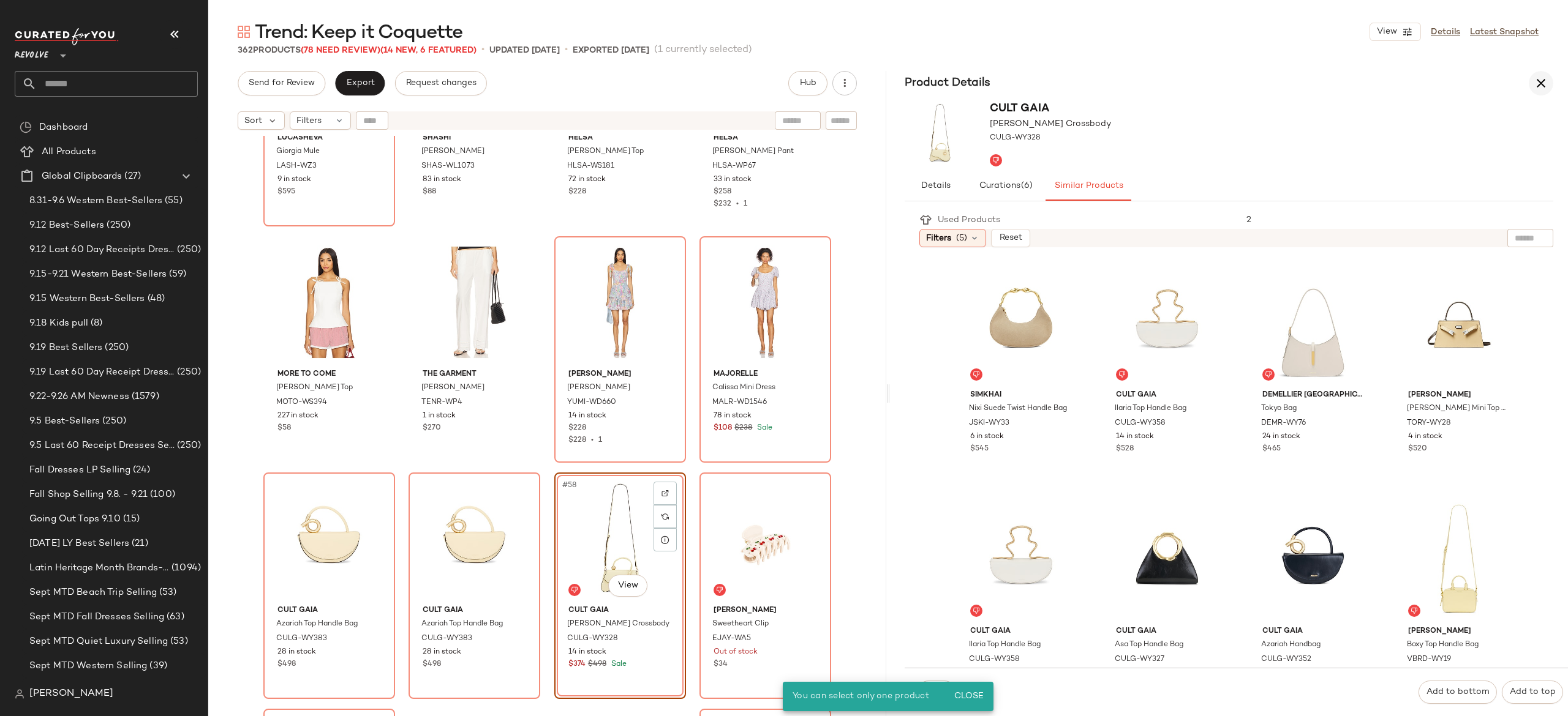
click at [1539, 83] on icon "button" at bounding box center [1541, 83] width 15 height 15
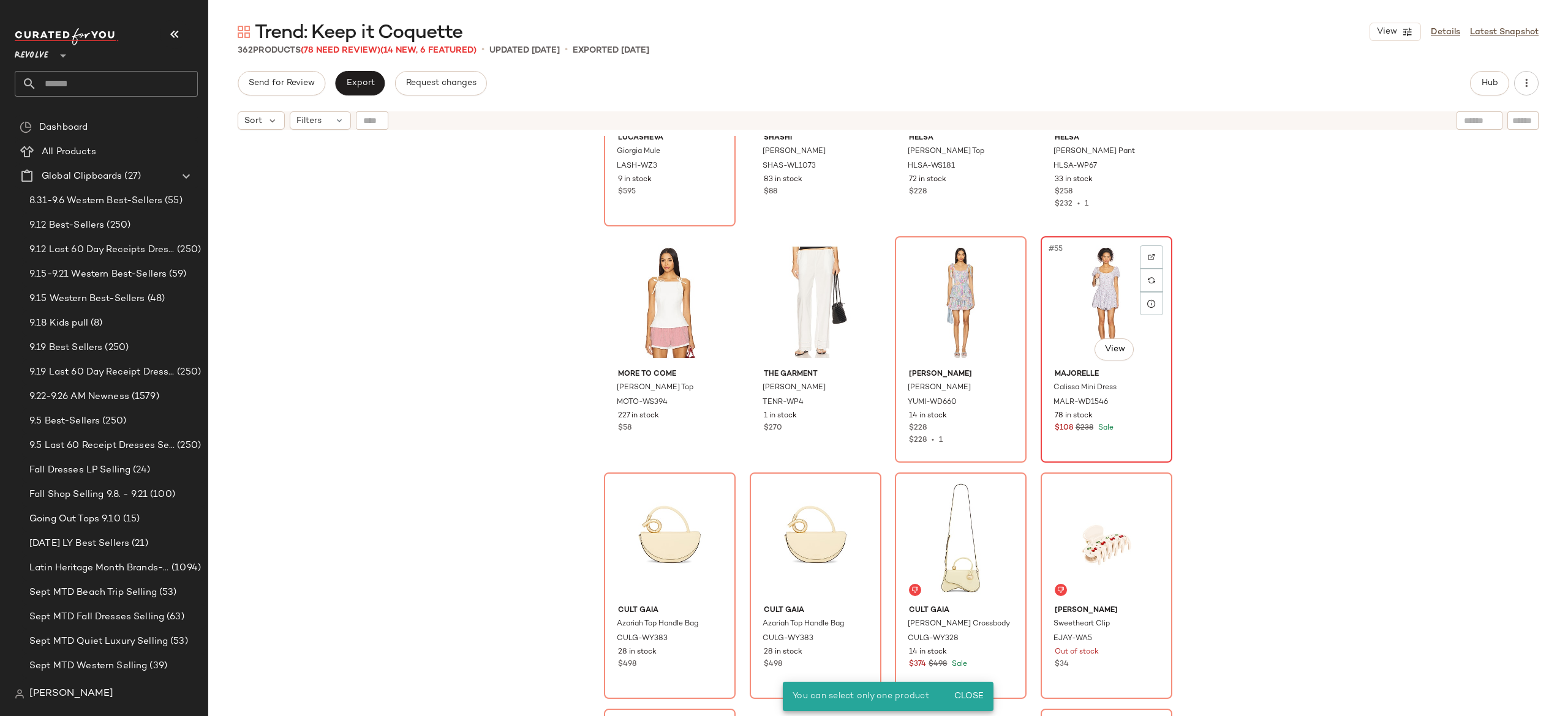
click at [1108, 294] on div "#55 View" at bounding box center [1106, 302] width 123 height 124
click at [1108, 294] on div "#56 View" at bounding box center [1106, 302] width 123 height 124
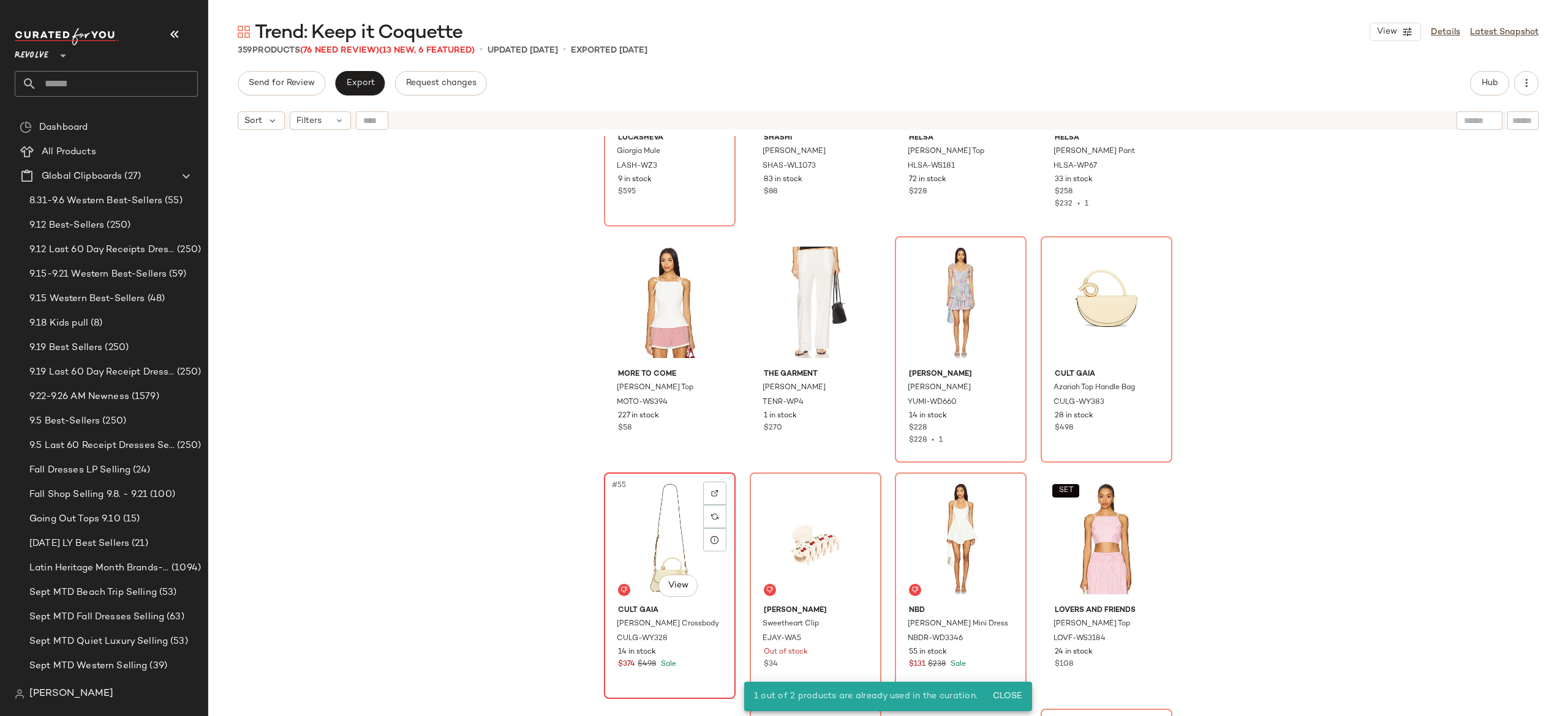
click at [677, 523] on div "#55 View" at bounding box center [670, 539] width 123 height 124
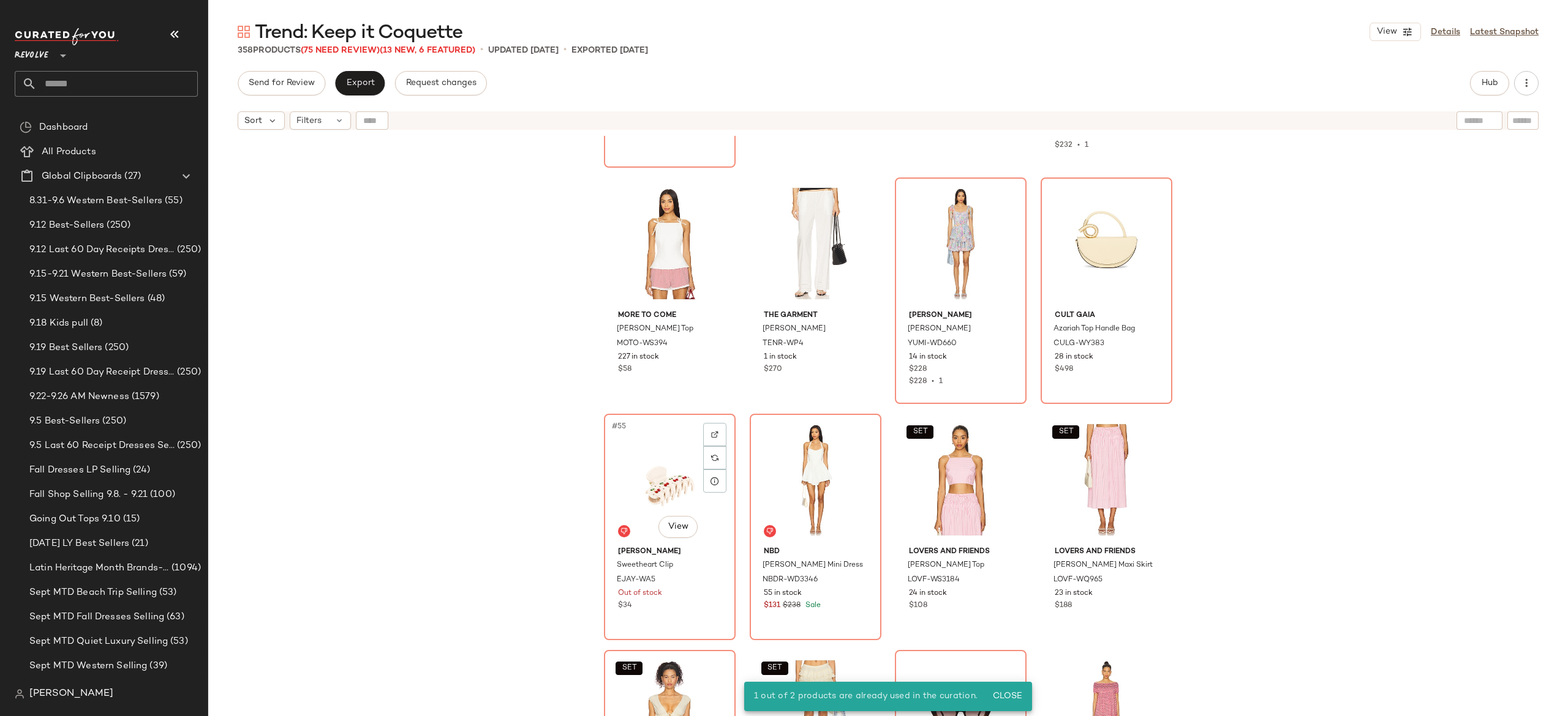
scroll to position [3045, 0]
click at [655, 476] on div "#55 View" at bounding box center [670, 477] width 123 height 124
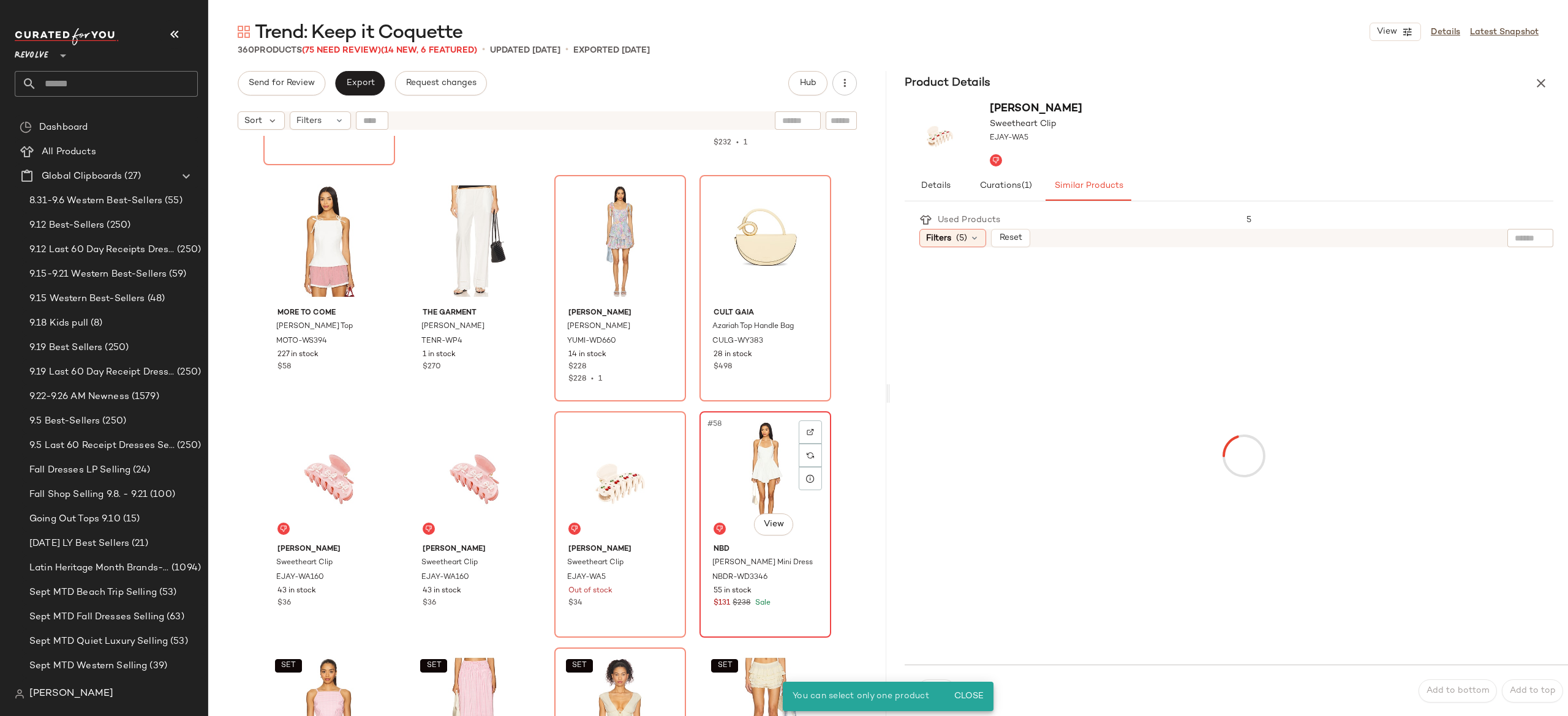
click at [740, 461] on div "#58 View" at bounding box center [765, 477] width 123 height 124
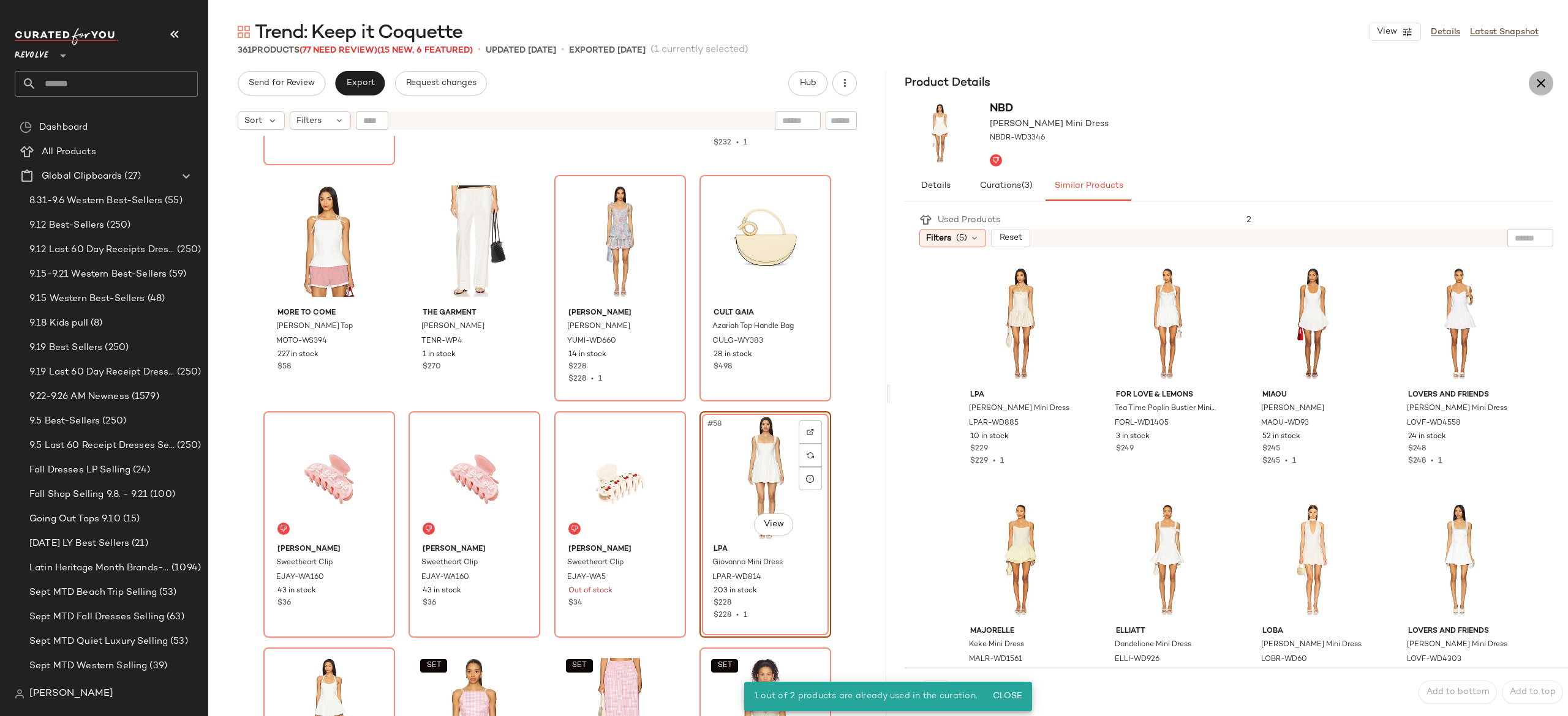
click at [1530, 85] on button "button" at bounding box center [1541, 83] width 24 height 24
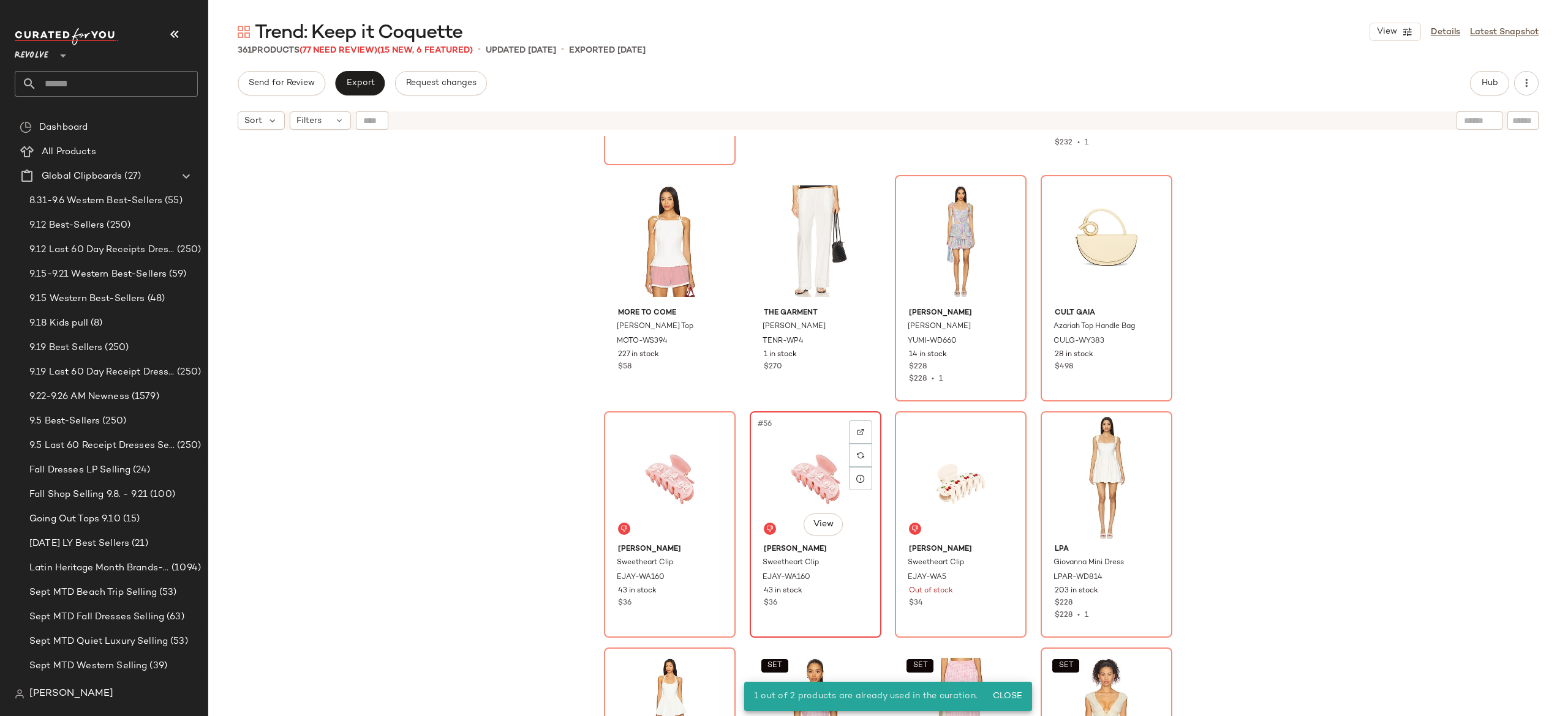
click at [797, 484] on div "#56 View" at bounding box center [816, 477] width 123 height 124
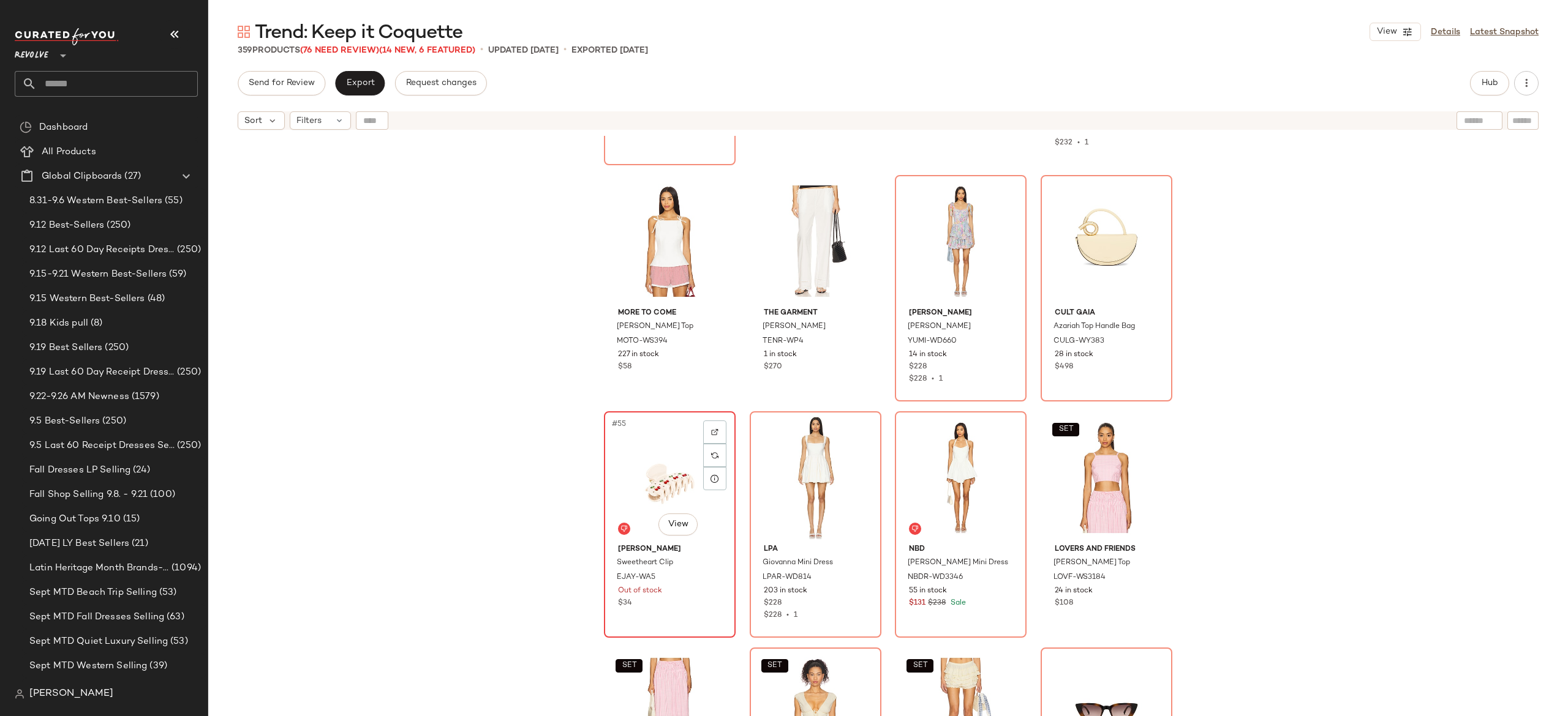
click at [646, 463] on div "#55 View" at bounding box center [670, 477] width 123 height 124
click at [942, 484] on div "#57 View" at bounding box center [961, 477] width 123 height 124
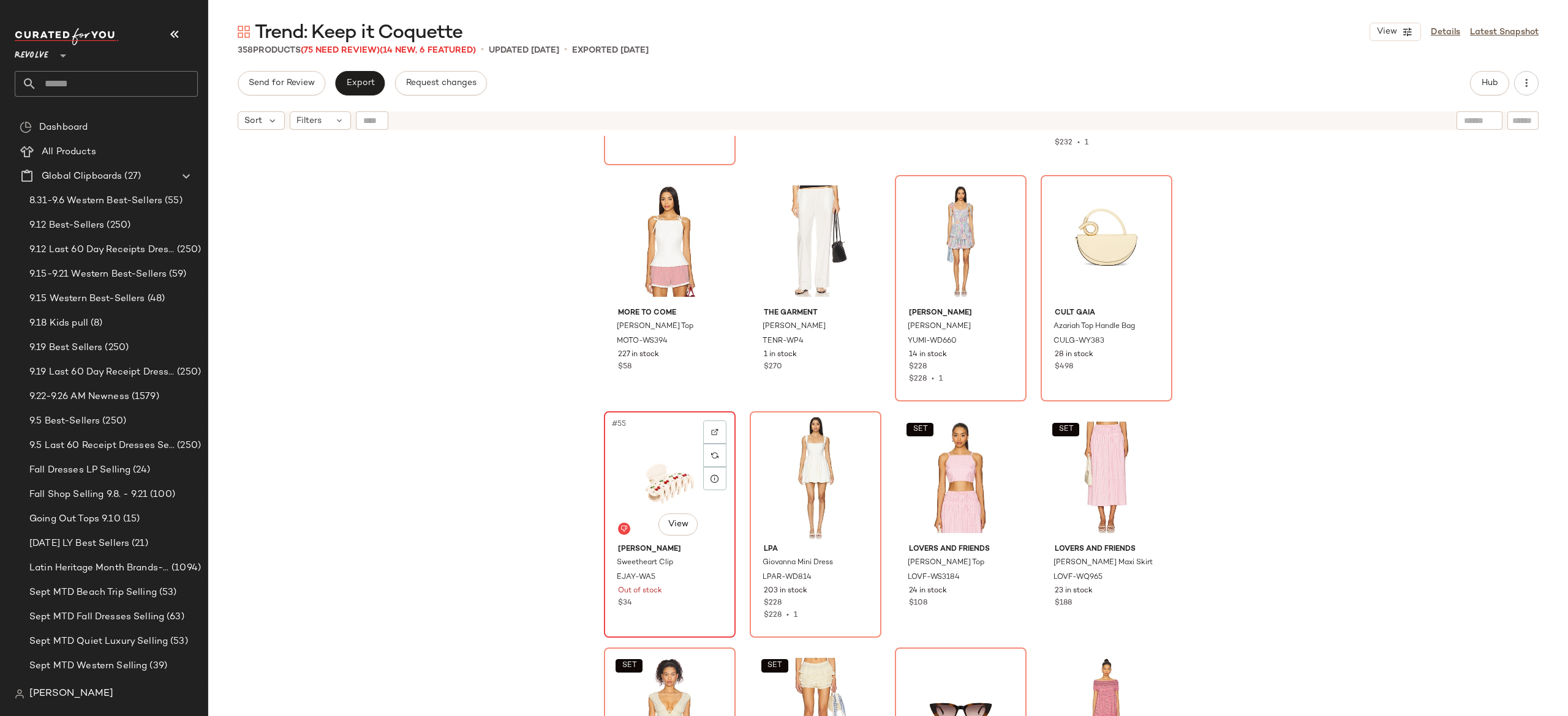
click at [662, 469] on div "#55 View" at bounding box center [670, 477] width 123 height 124
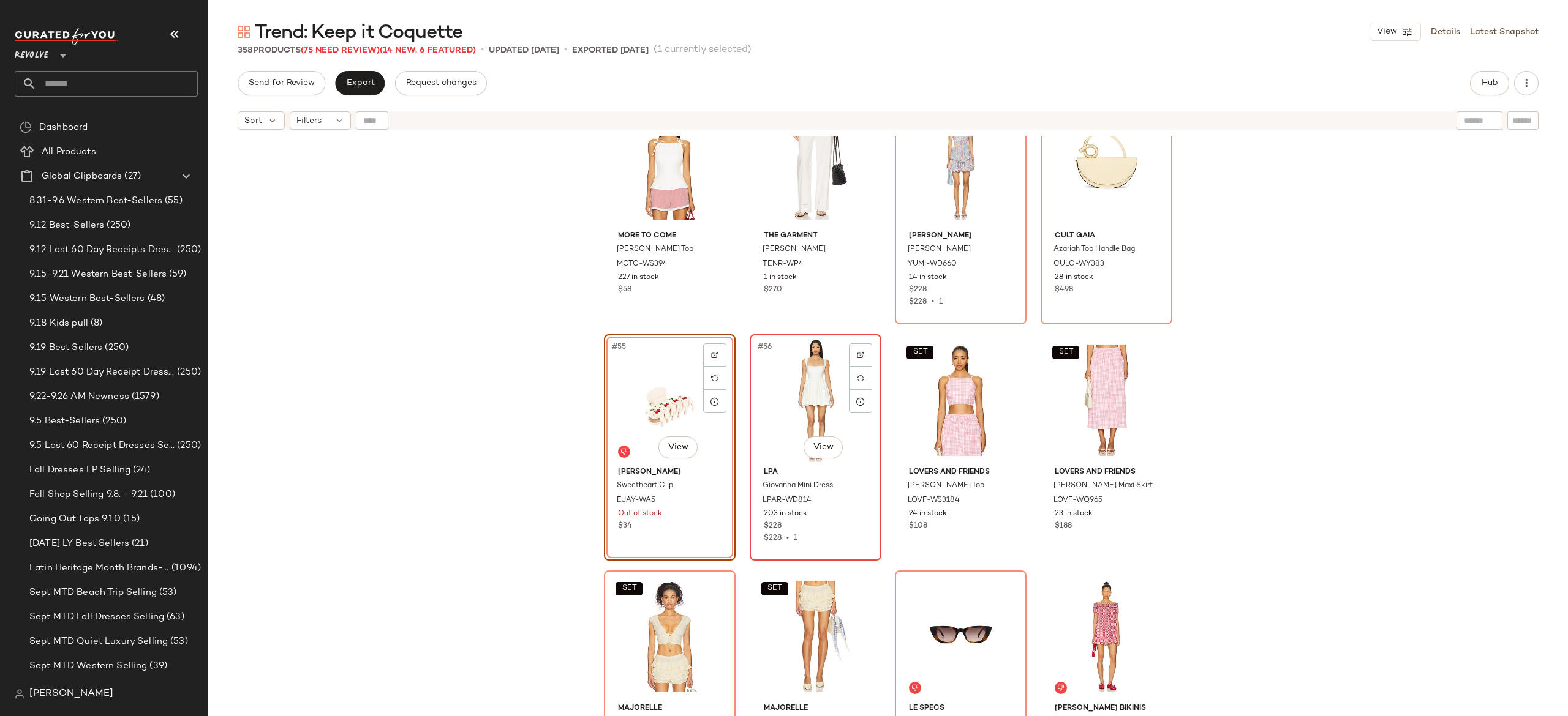
scroll to position [3127, 0]
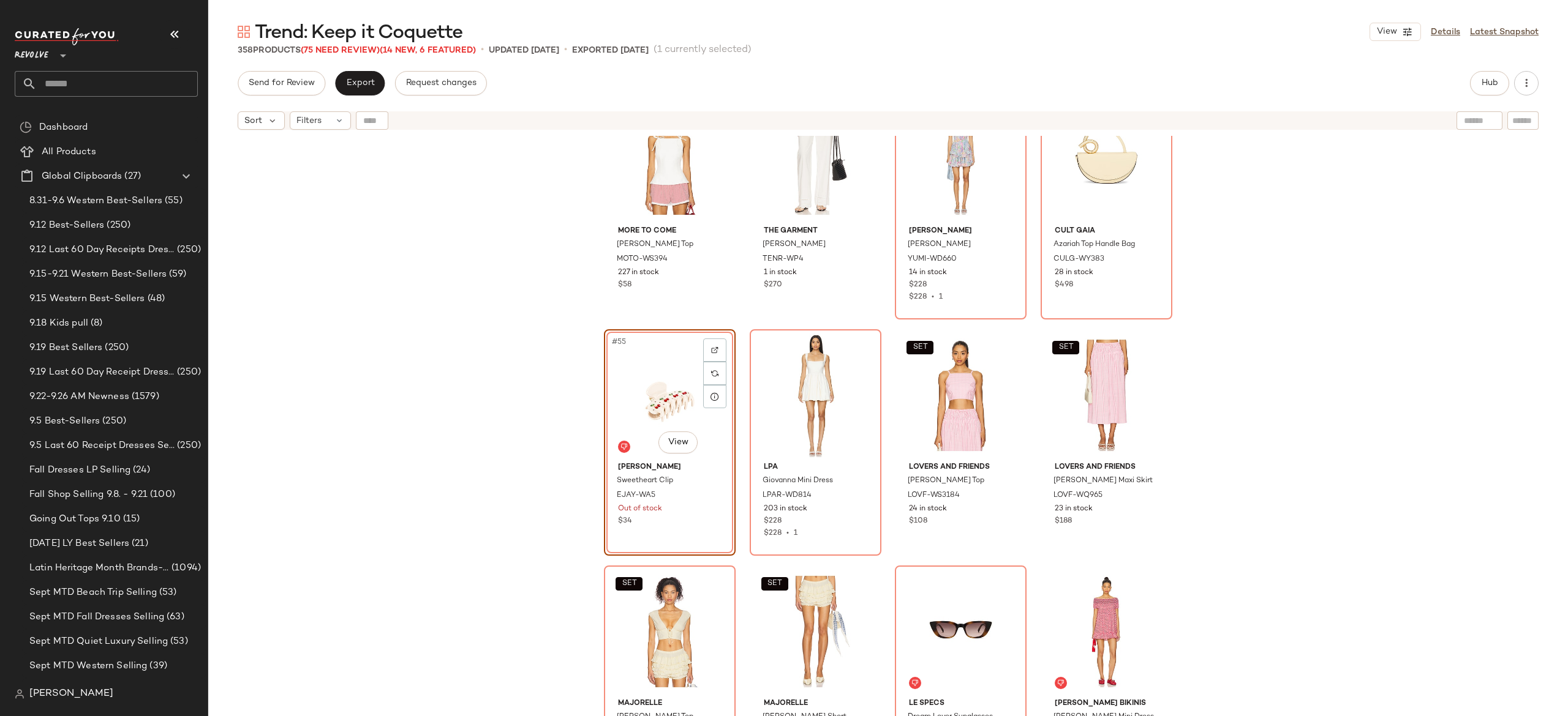
click at [658, 409] on div "#55 View" at bounding box center [670, 395] width 123 height 124
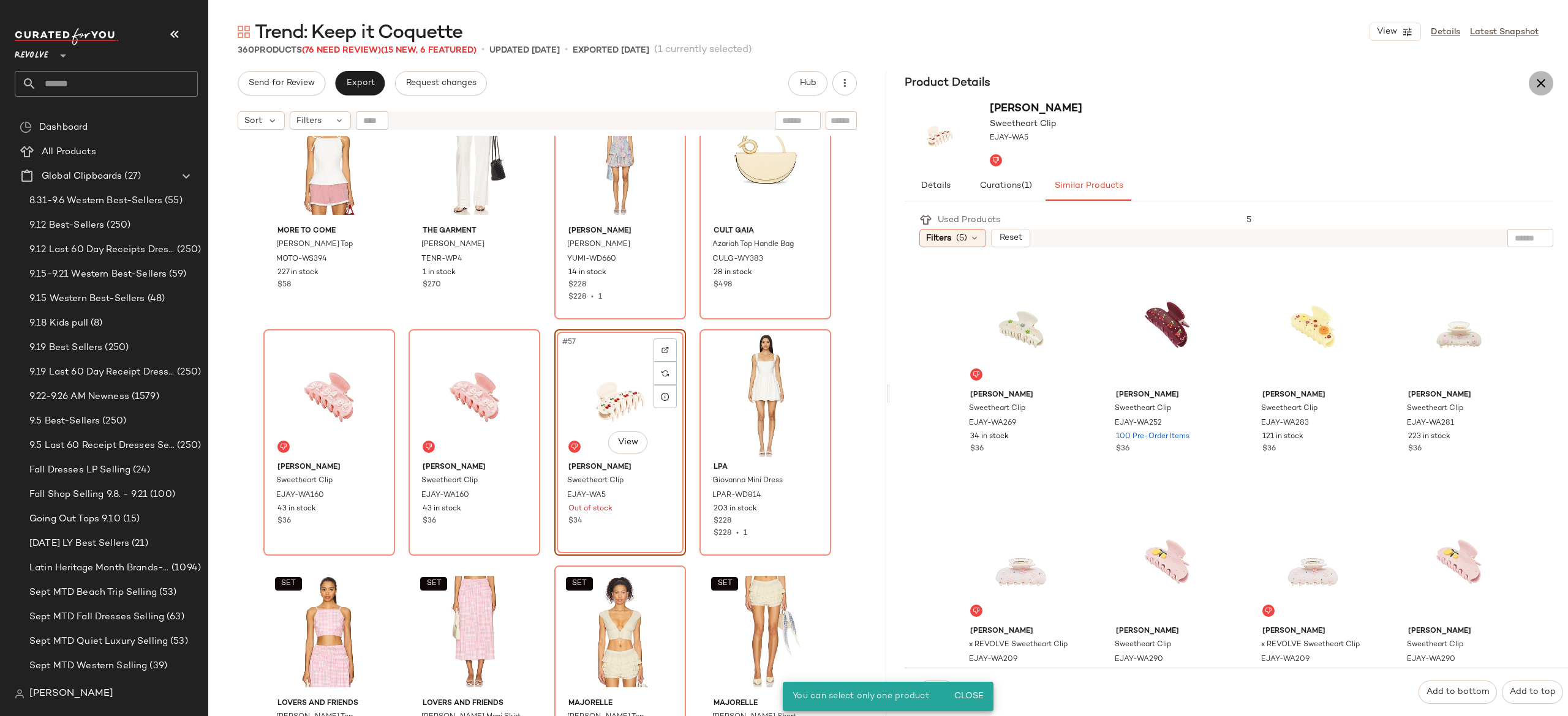
click at [1532, 83] on button "button" at bounding box center [1541, 83] width 24 height 24
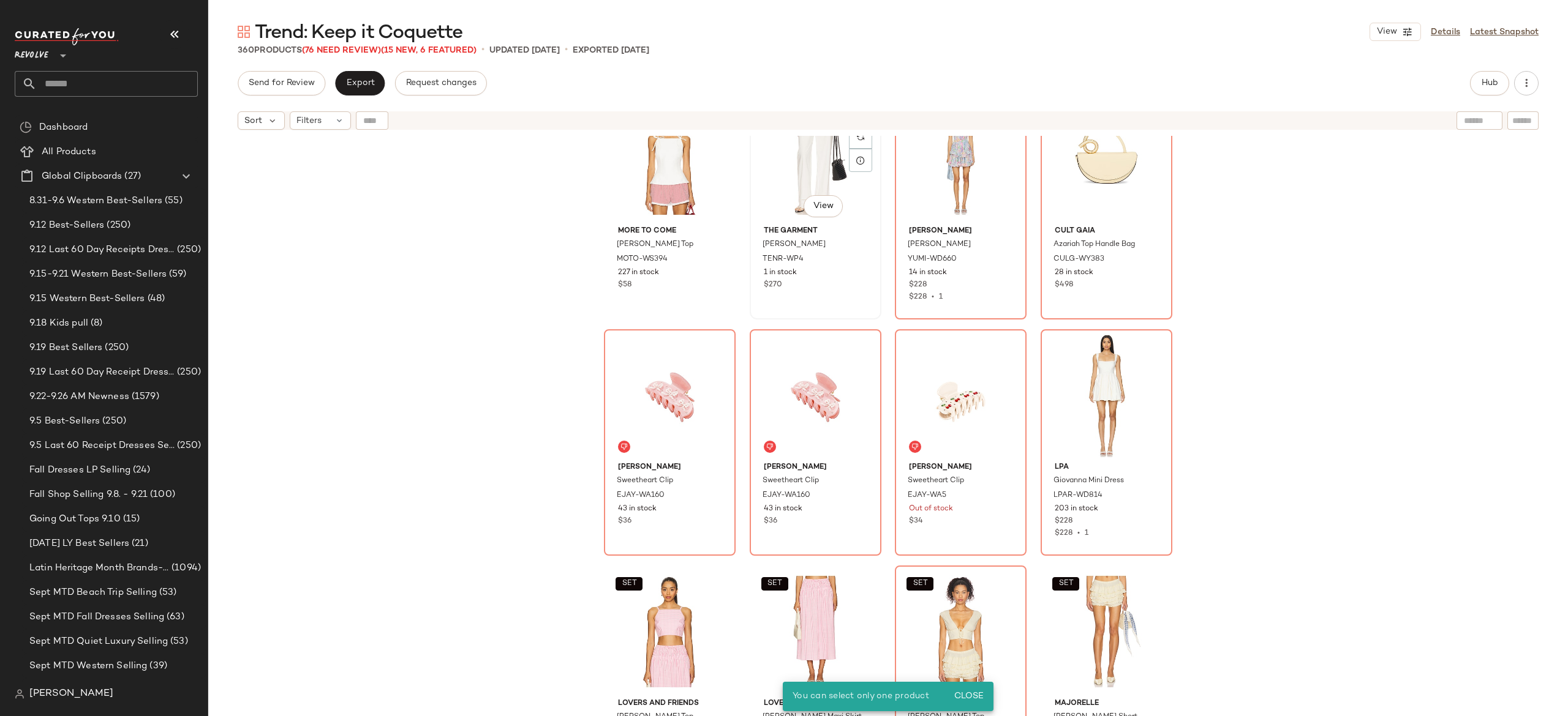
click at [793, 318] on div "#53 View The Garment Kirsten Pants TENR-WP4 1 in stock $270" at bounding box center [815, 206] width 132 height 226
click at [703, 394] on div at bounding box center [714, 396] width 23 height 23
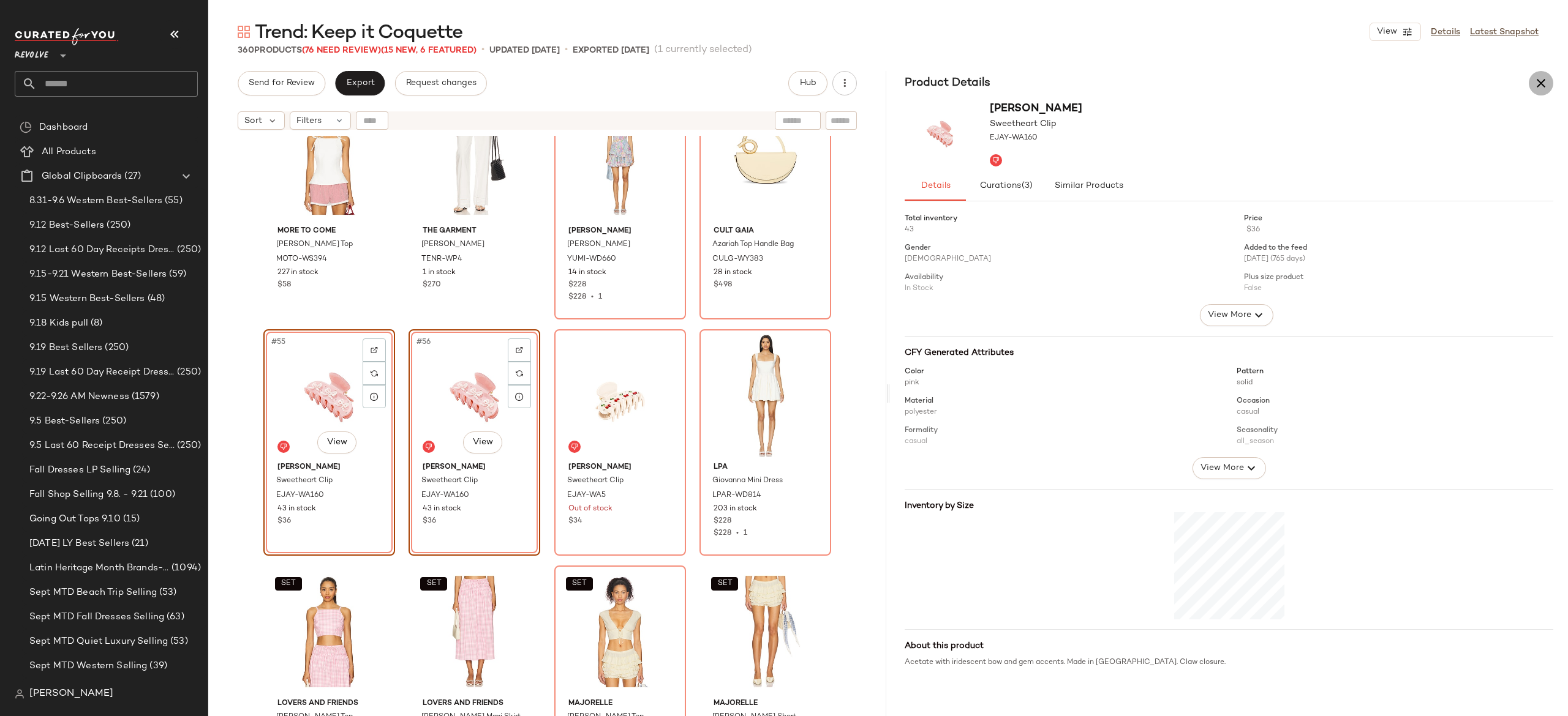
click at [1547, 87] on icon "button" at bounding box center [1541, 83] width 15 height 15
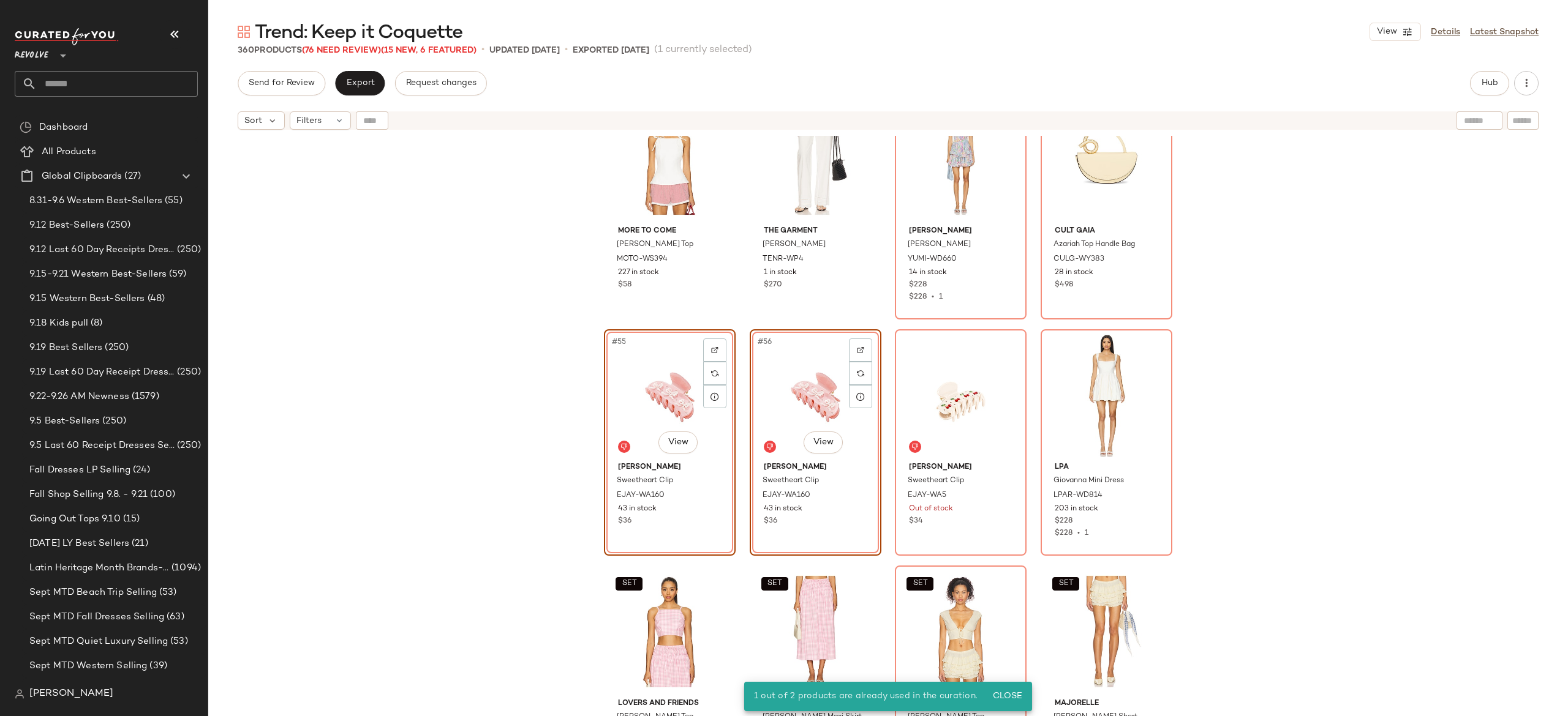
click at [797, 409] on div "#56 View" at bounding box center [816, 395] width 123 height 124
click at [525, 429] on div "Lucasheva Giorgia Mule LASH-WZ3 9 in stock $595 SHASHI Marguerite Earring SHAS-…" at bounding box center [889, 441] width 1360 height 611
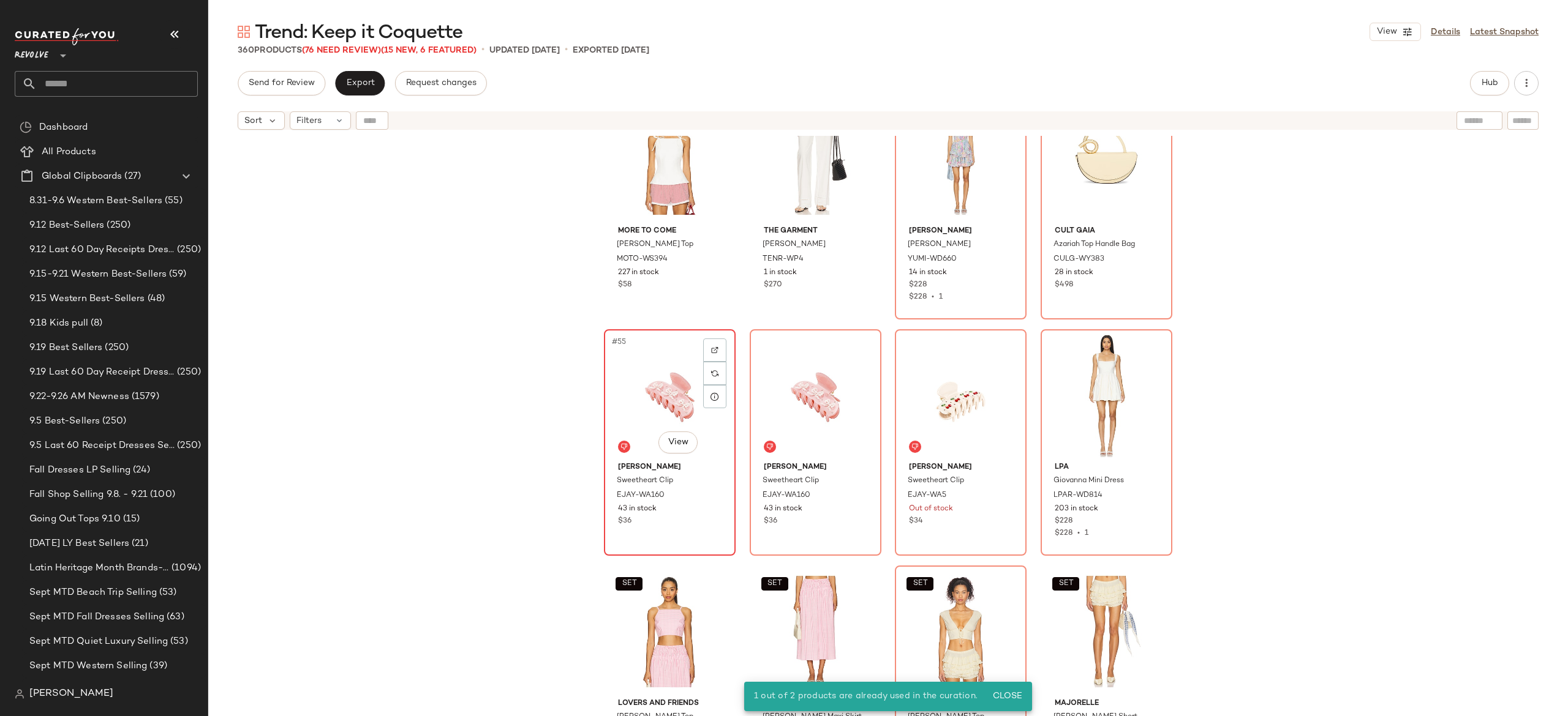
click at [637, 393] on div "#55 View" at bounding box center [670, 395] width 123 height 124
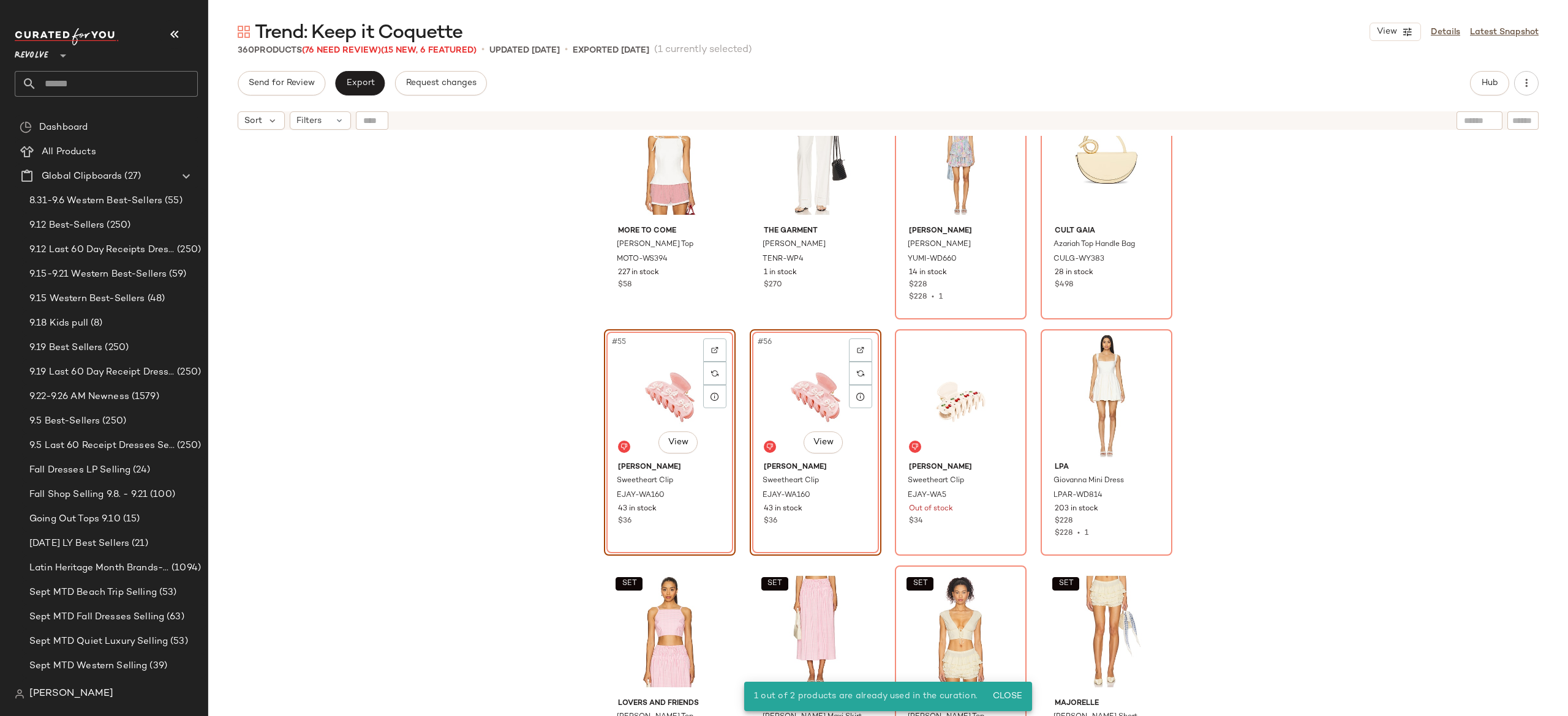
click at [743, 317] on div "Lucasheva Giorgia Mule LASH-WZ3 9 in stock $595 SHASHI Marguerite Earring SHAS-…" at bounding box center [889, 441] width 1360 height 611
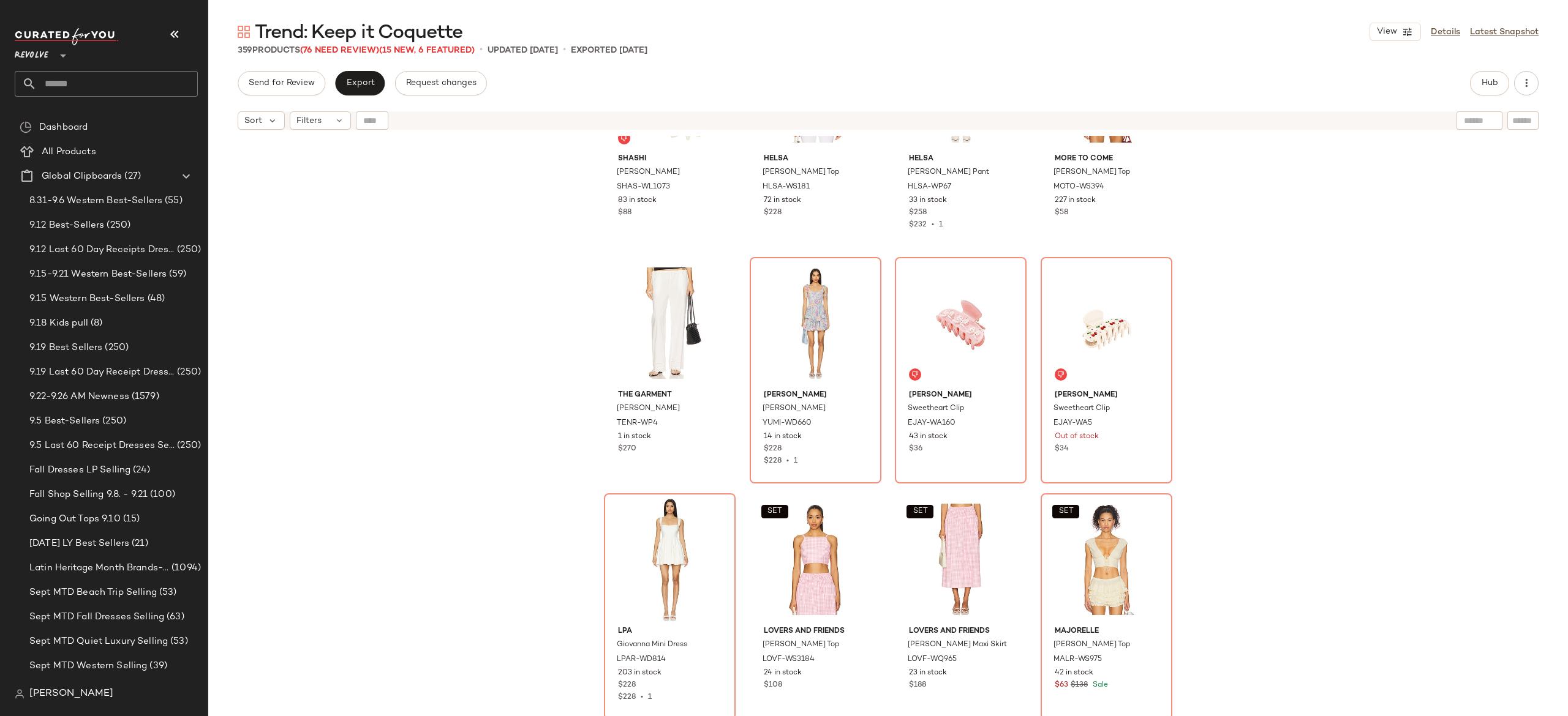
scroll to position [2964, 0]
click at [1073, 322] on div "#56 View" at bounding box center [1106, 322] width 123 height 124
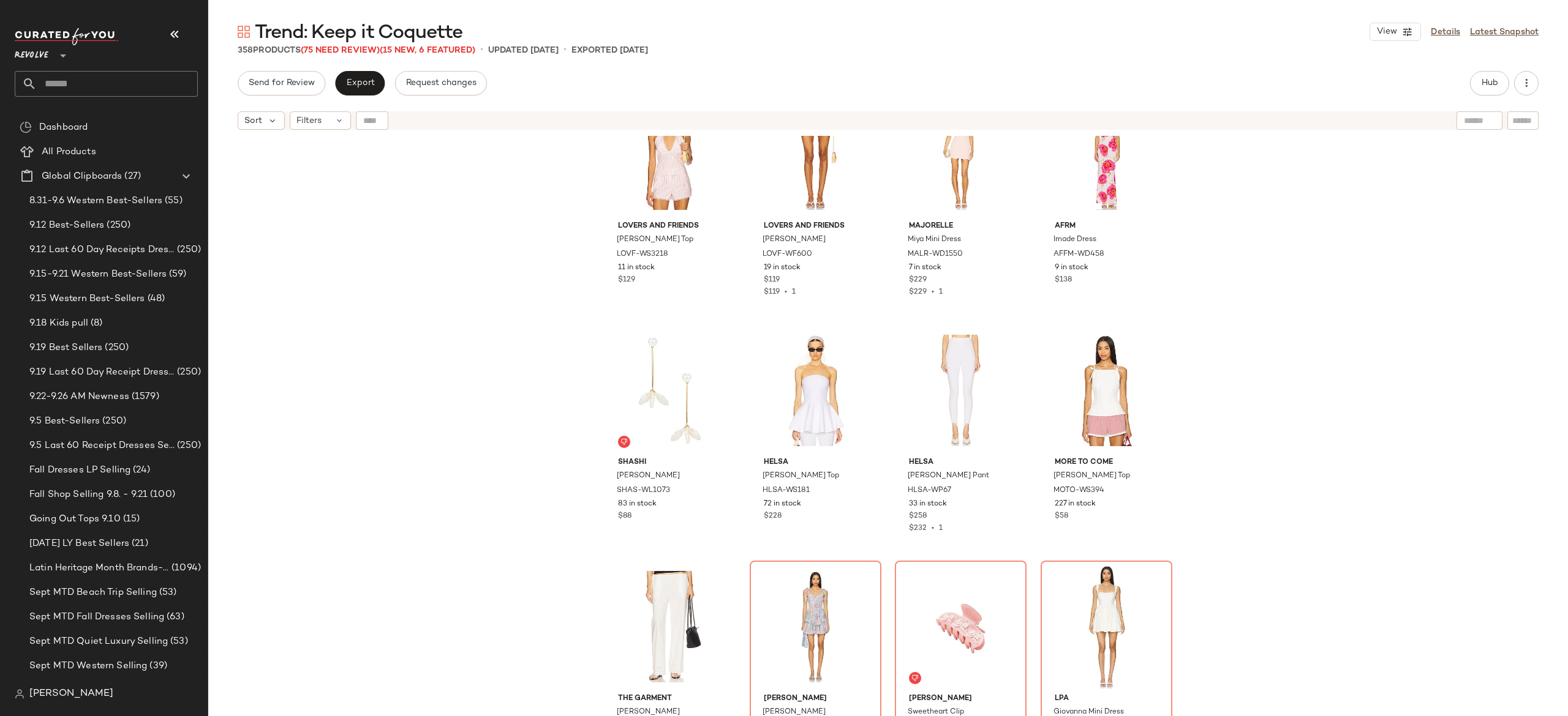
scroll to position [2595, 0]
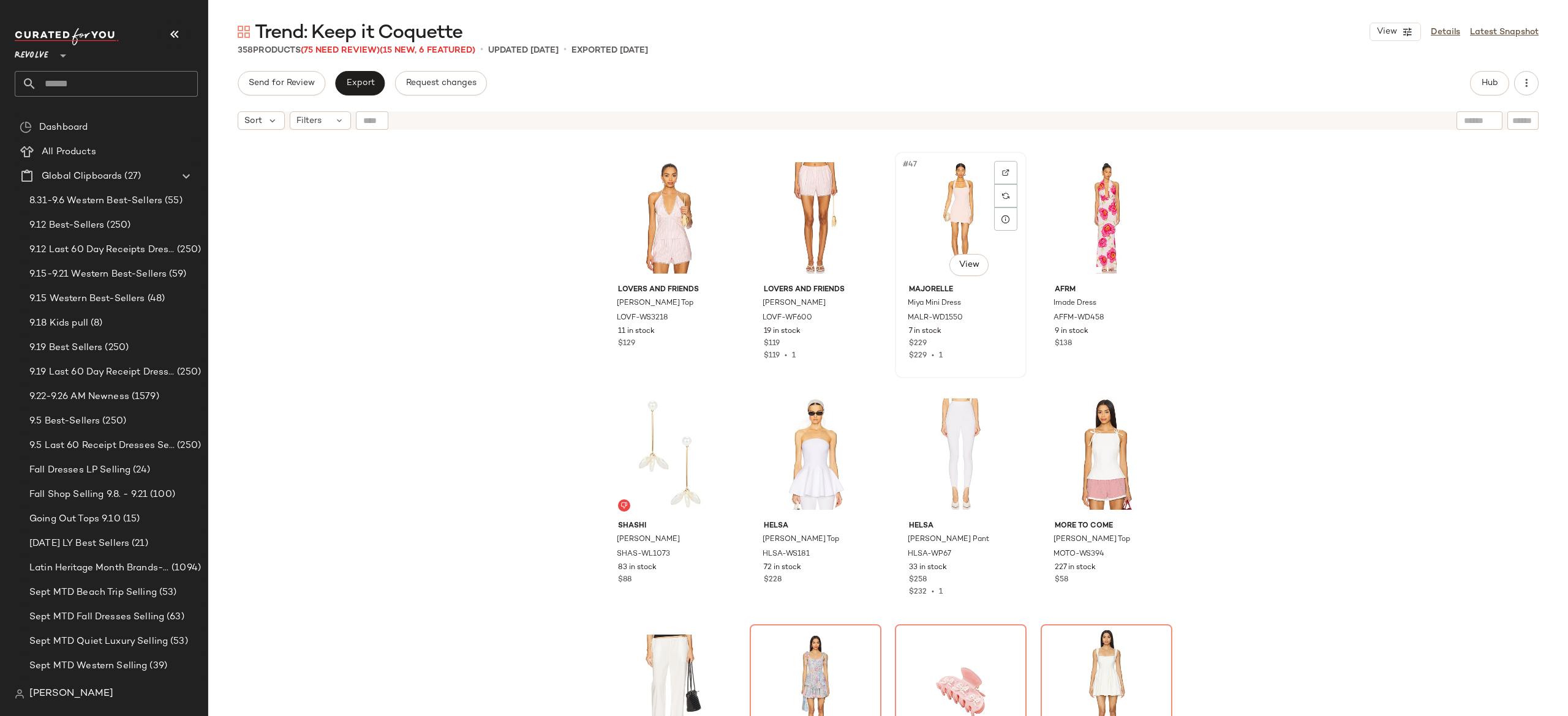
click at [947, 229] on div "#47 View" at bounding box center [961, 218] width 123 height 124
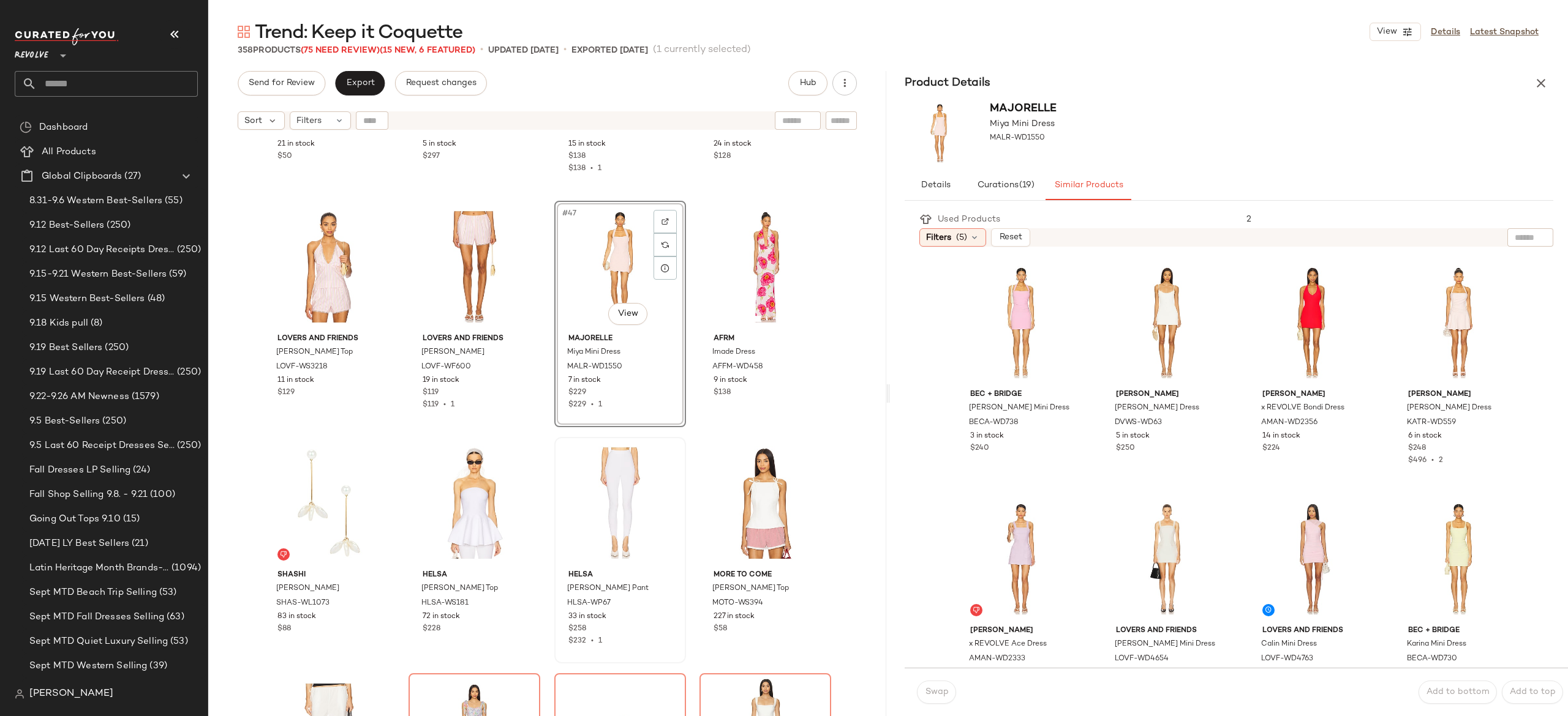
scroll to position [2584, 0]
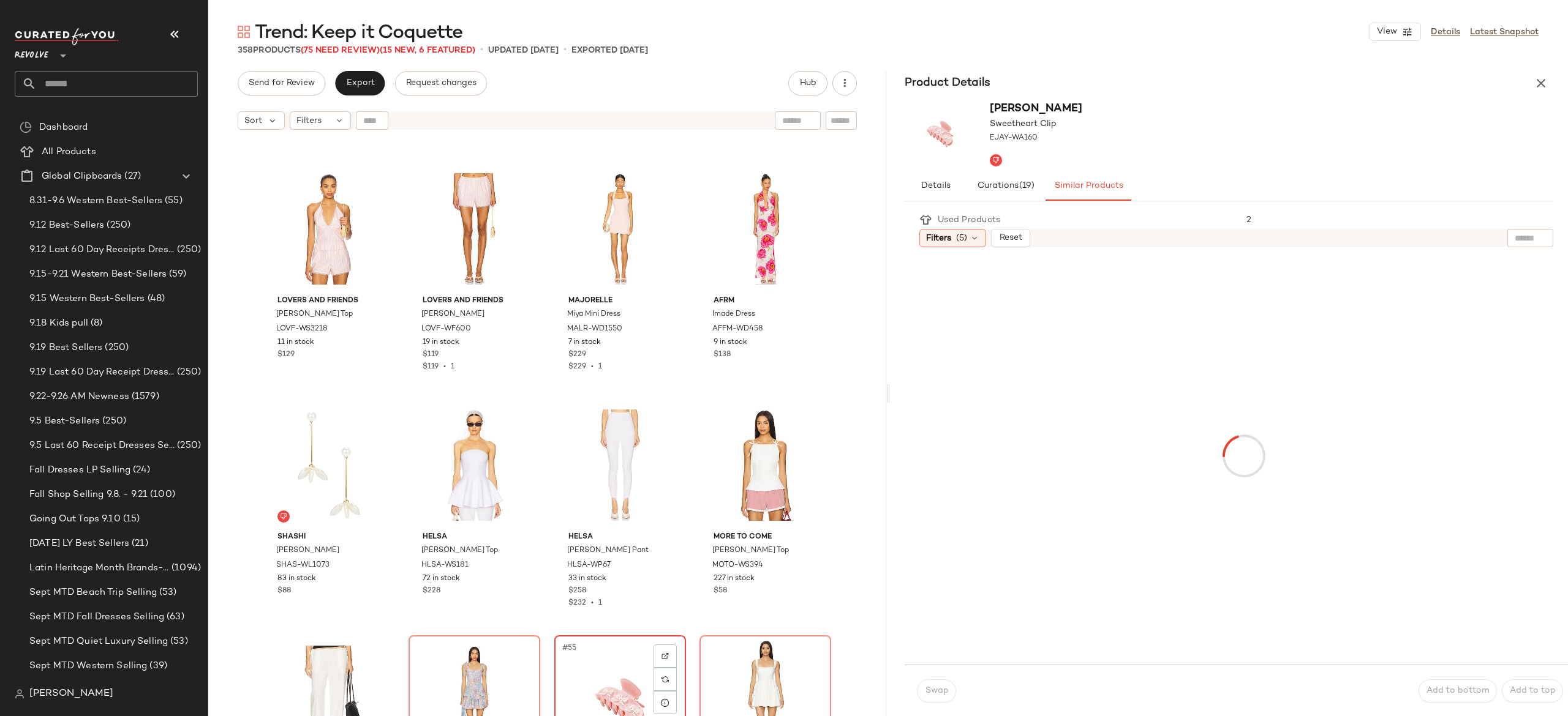
click at [597, 661] on div "#55 View" at bounding box center [620, 701] width 123 height 124
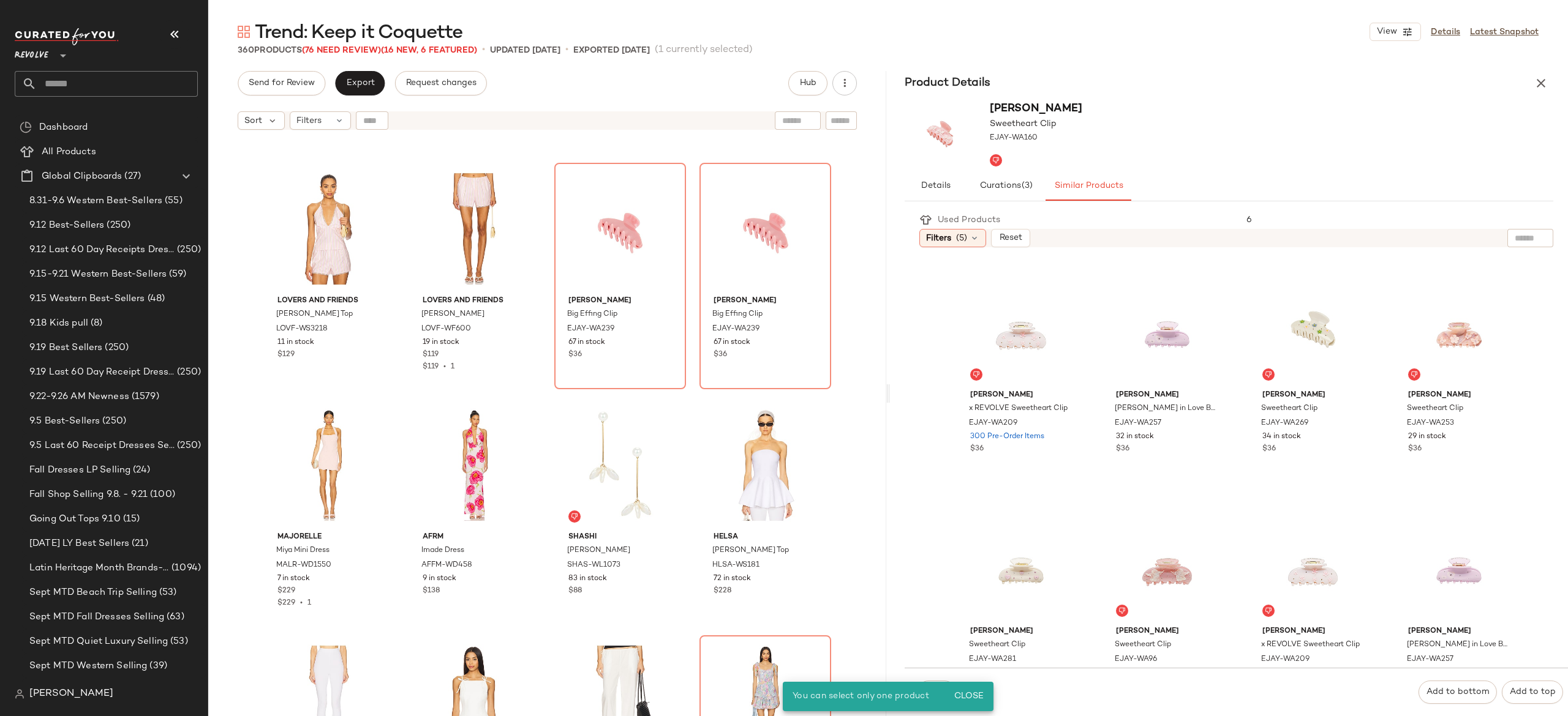
click at [685, 416] on div "petit moments Cherry And Polka Dot Scarf Set PETM-WA197 21 in stock $50 Tach Cl…" at bounding box center [548, 441] width 678 height 611
click at [1534, 72] on button "button" at bounding box center [1541, 83] width 24 height 24
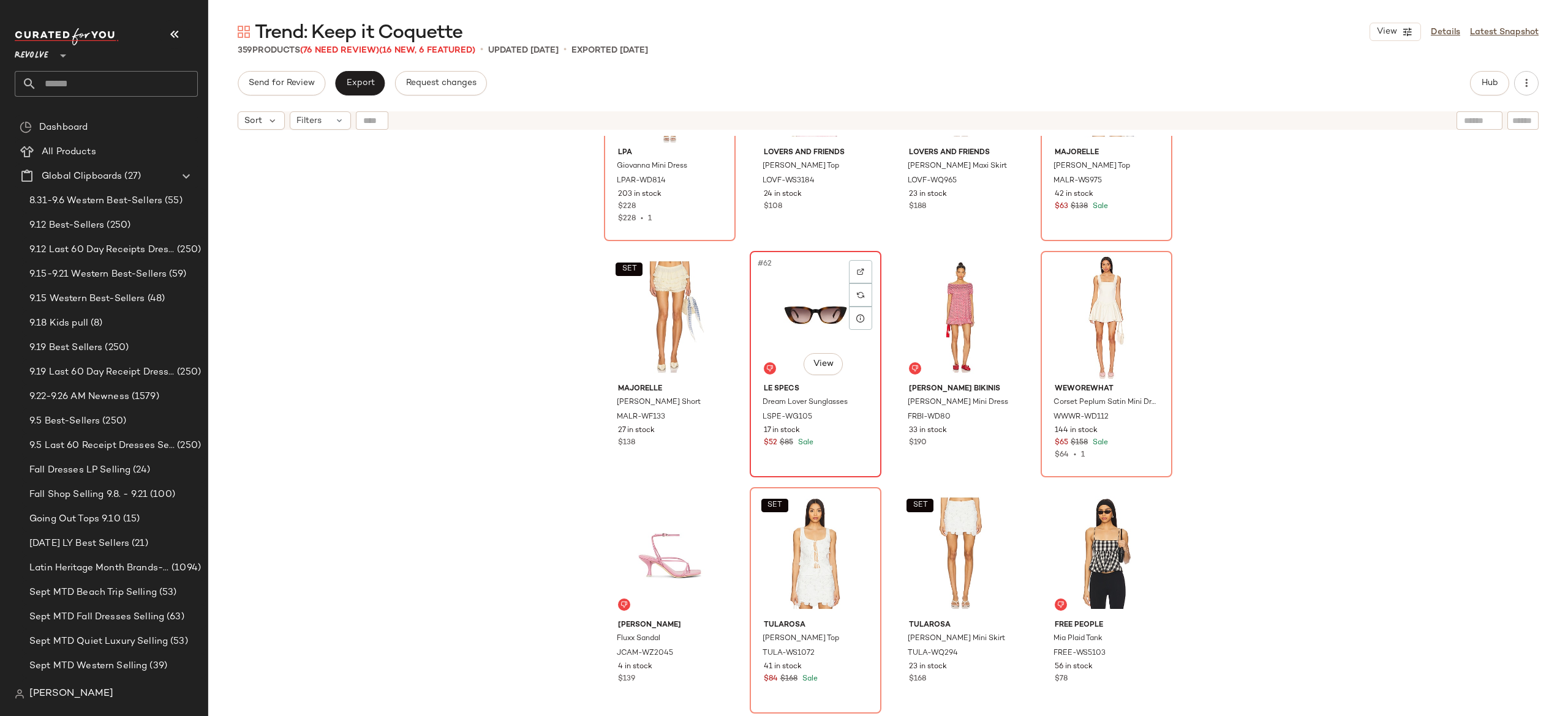
scroll to position [3442, 0]
click at [674, 543] on div "#65 View" at bounding box center [670, 552] width 123 height 124
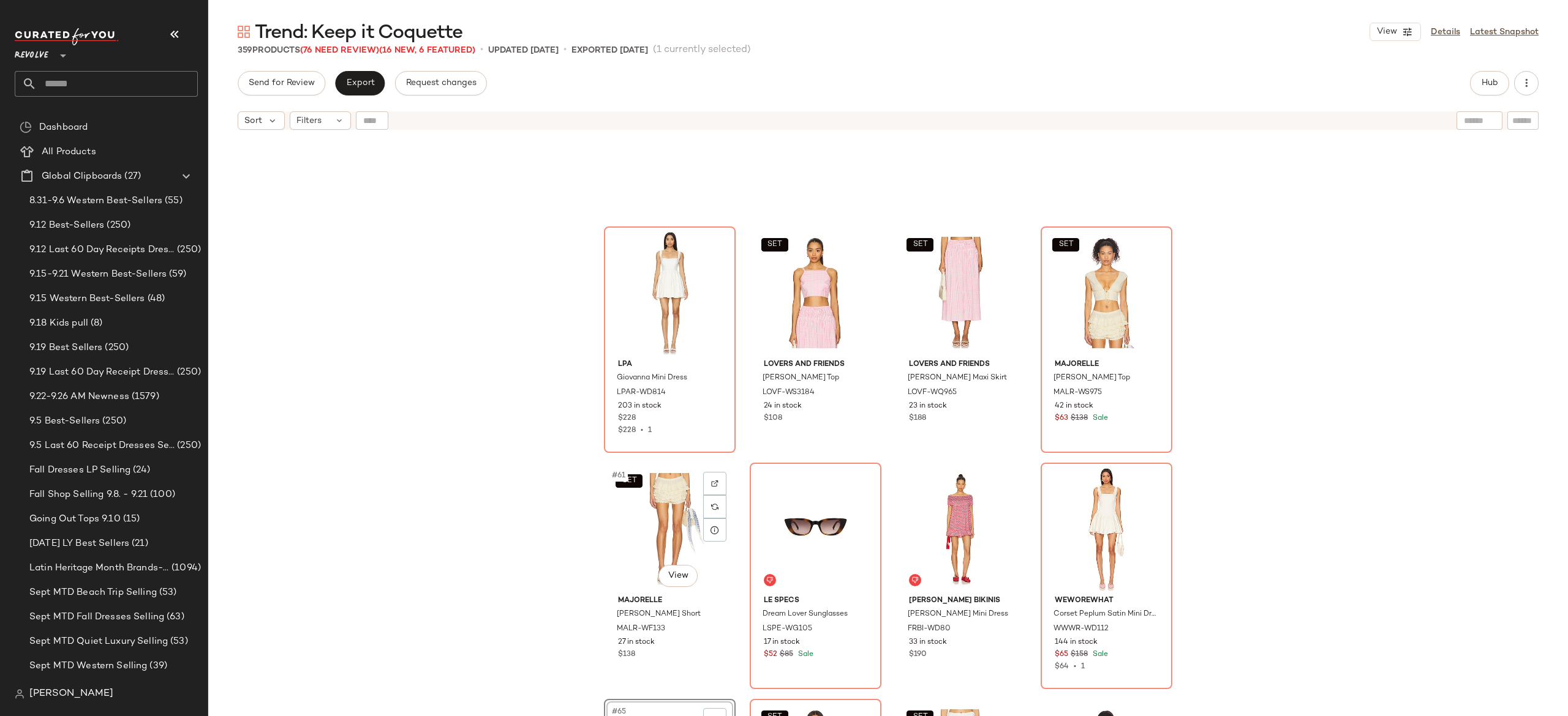
scroll to position [3409, 0]
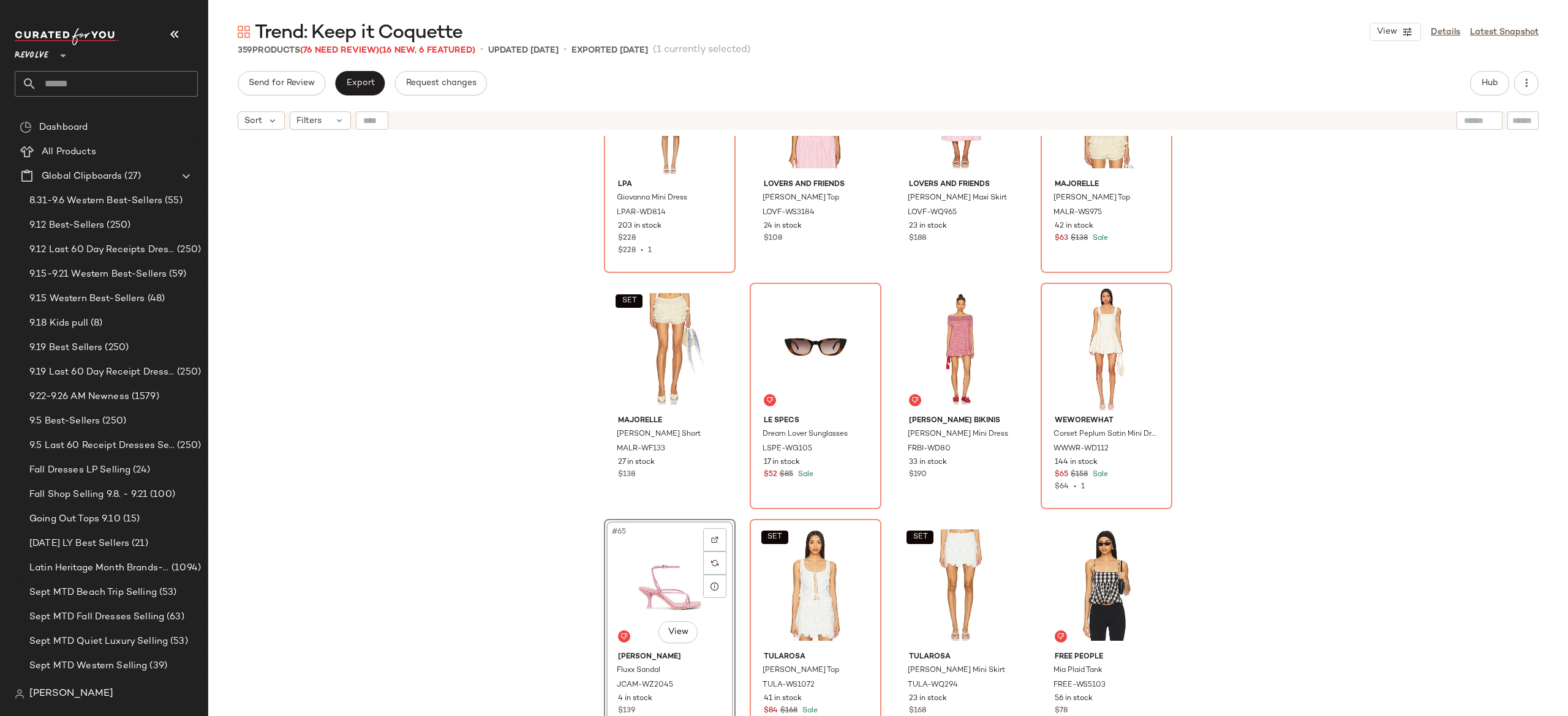
click at [660, 572] on div "LPA Giovanna Mini Dress LPAR-WD814 203 in stock $228 $228 • 1 SET Lovers and Fr…" at bounding box center [889, 441] width 1360 height 611
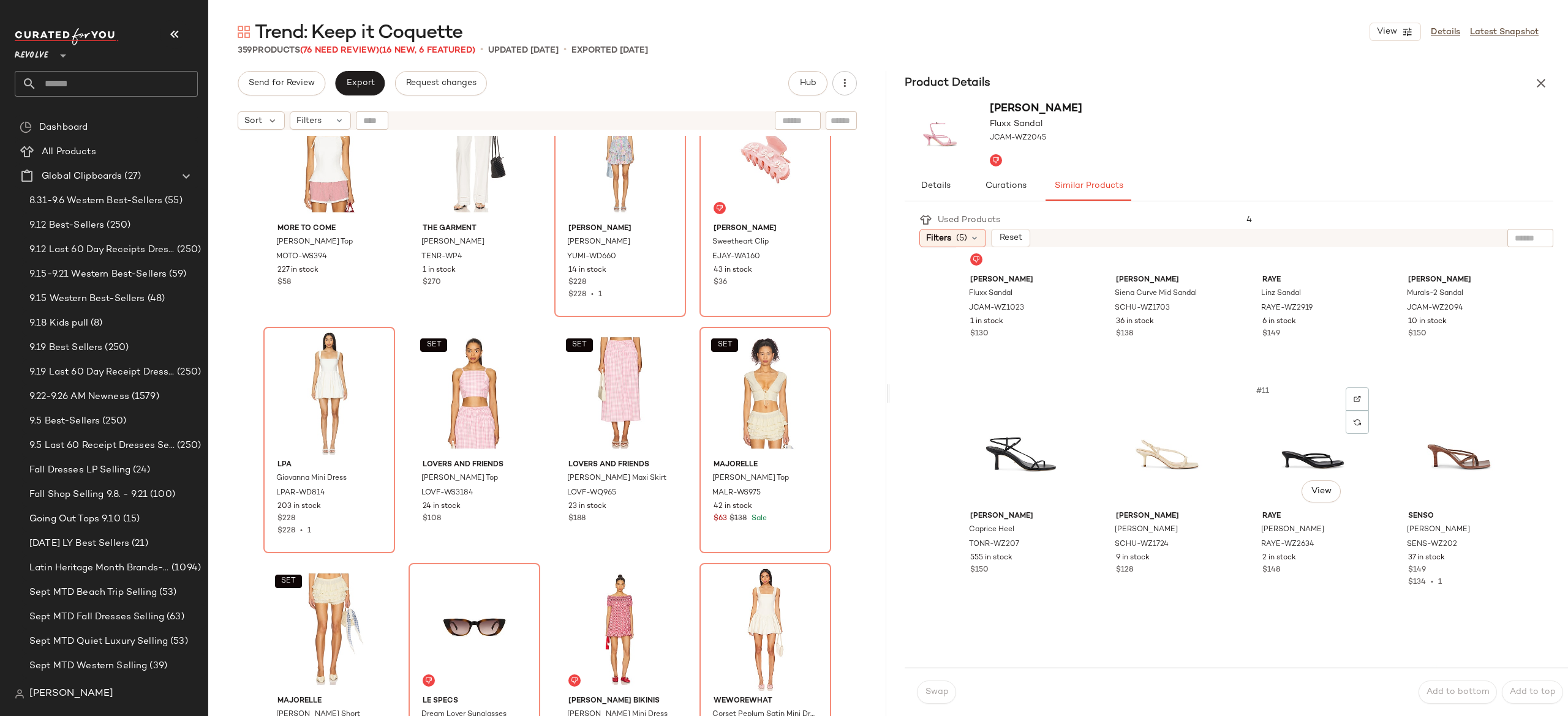
scroll to position [353, 0]
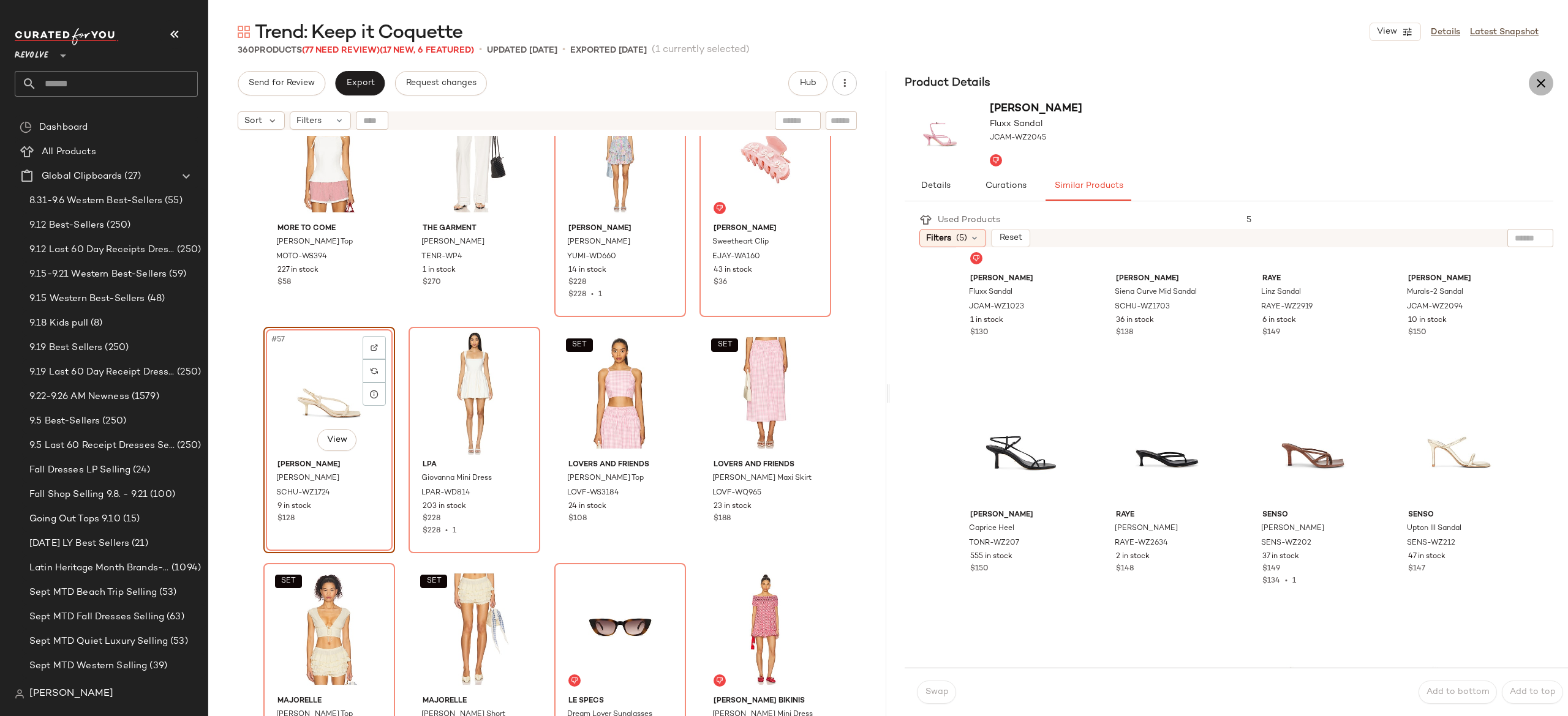
click at [1539, 89] on icon "button" at bounding box center [1541, 83] width 15 height 15
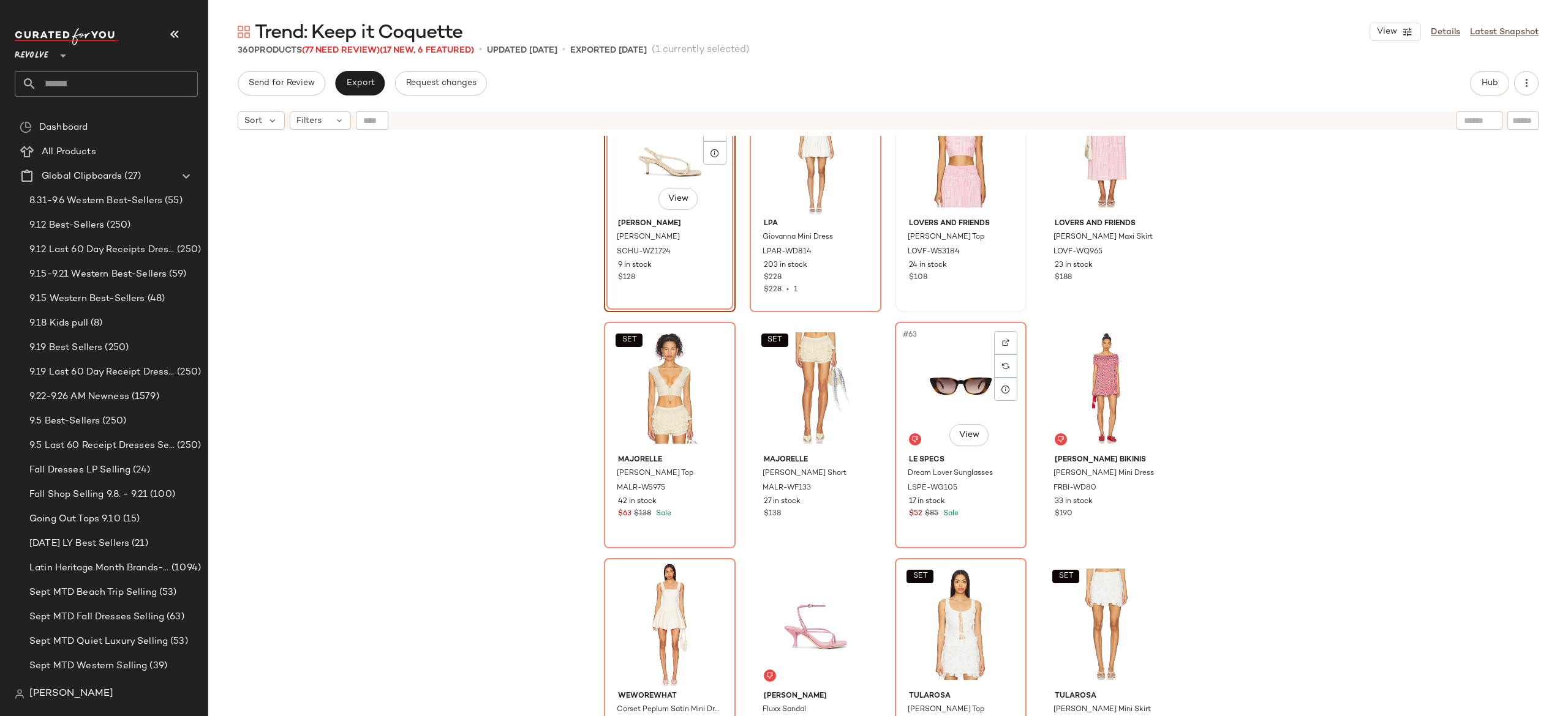
scroll to position [3368, 0]
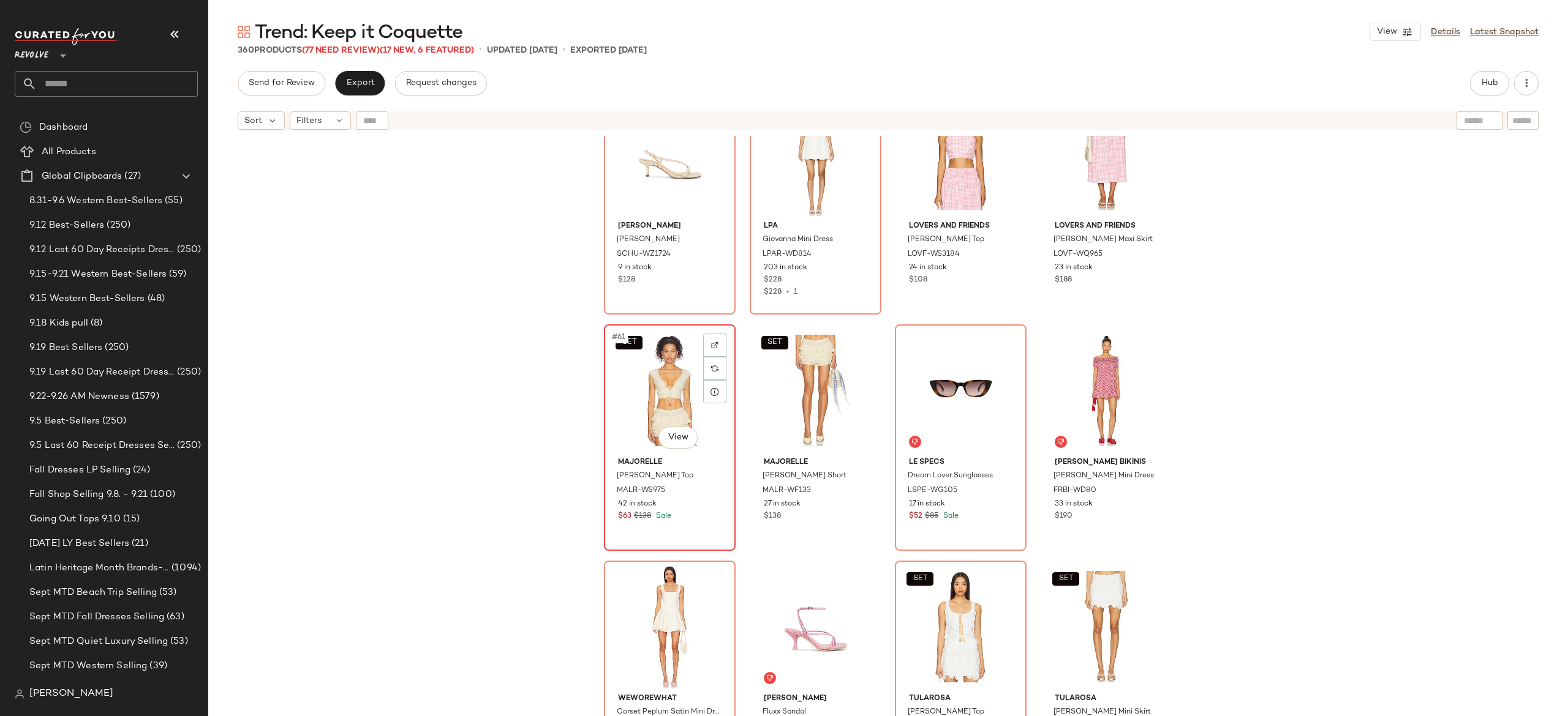
click at [653, 398] on div "SET #61 View" at bounding box center [670, 390] width 123 height 124
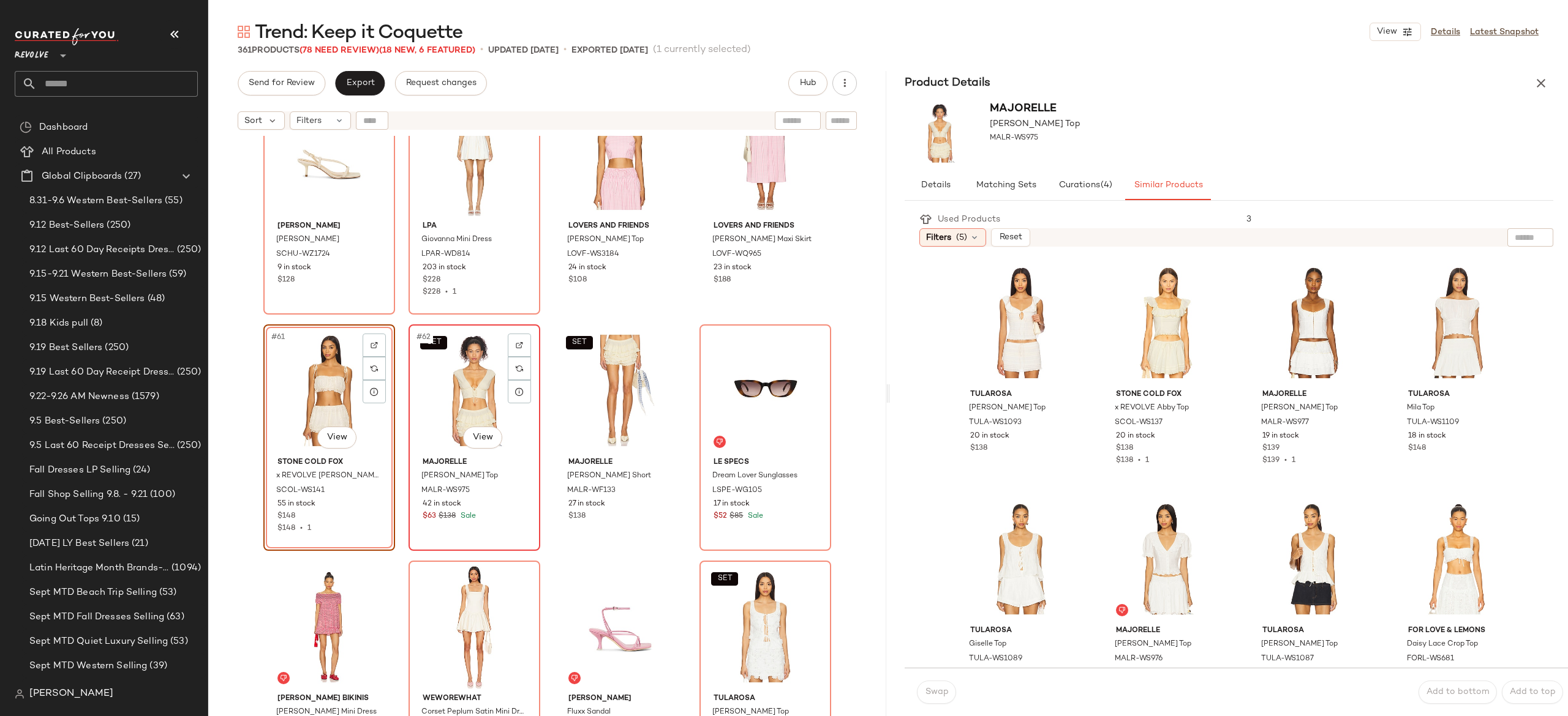
click at [469, 404] on div "SET #62 View" at bounding box center [474, 390] width 123 height 124
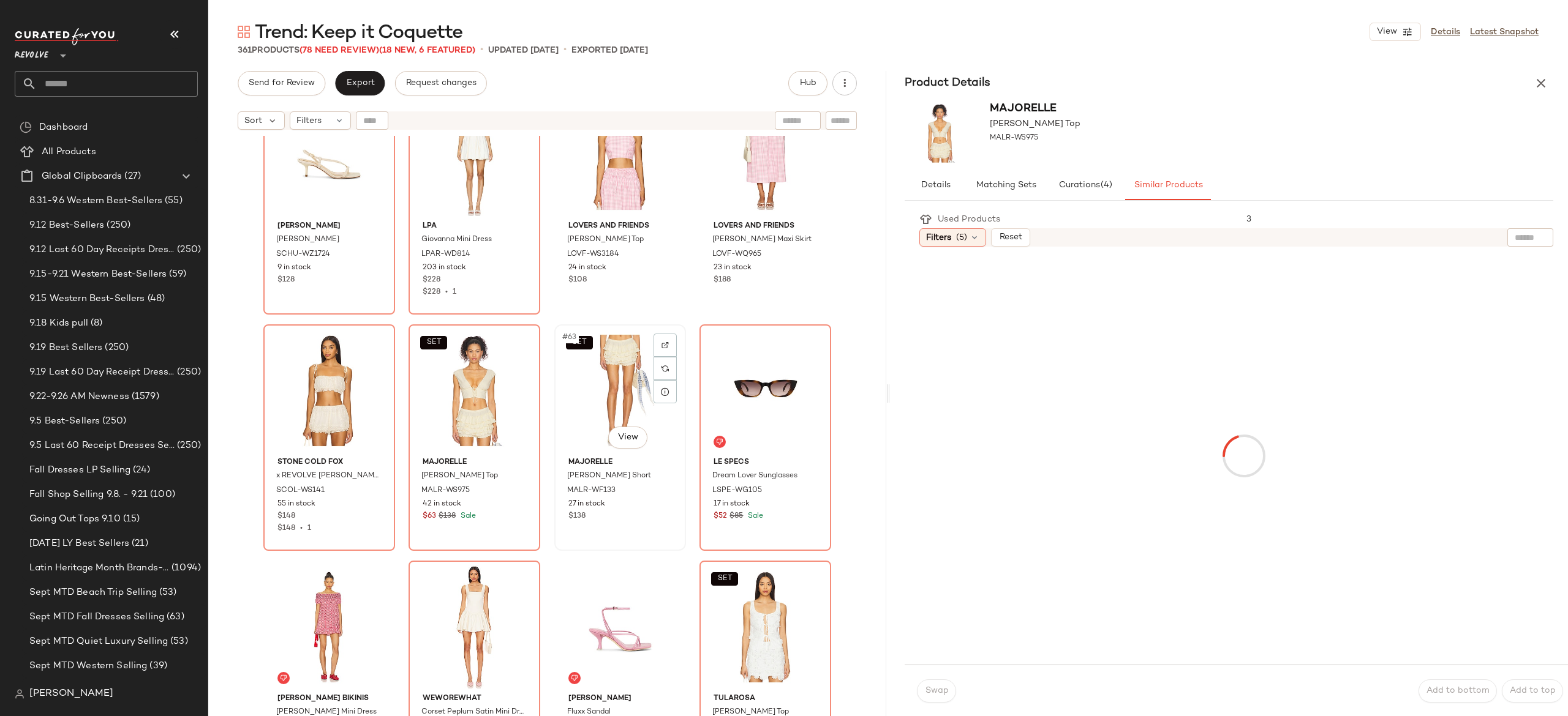
click at [611, 367] on div "SET #63 View" at bounding box center [620, 390] width 123 height 124
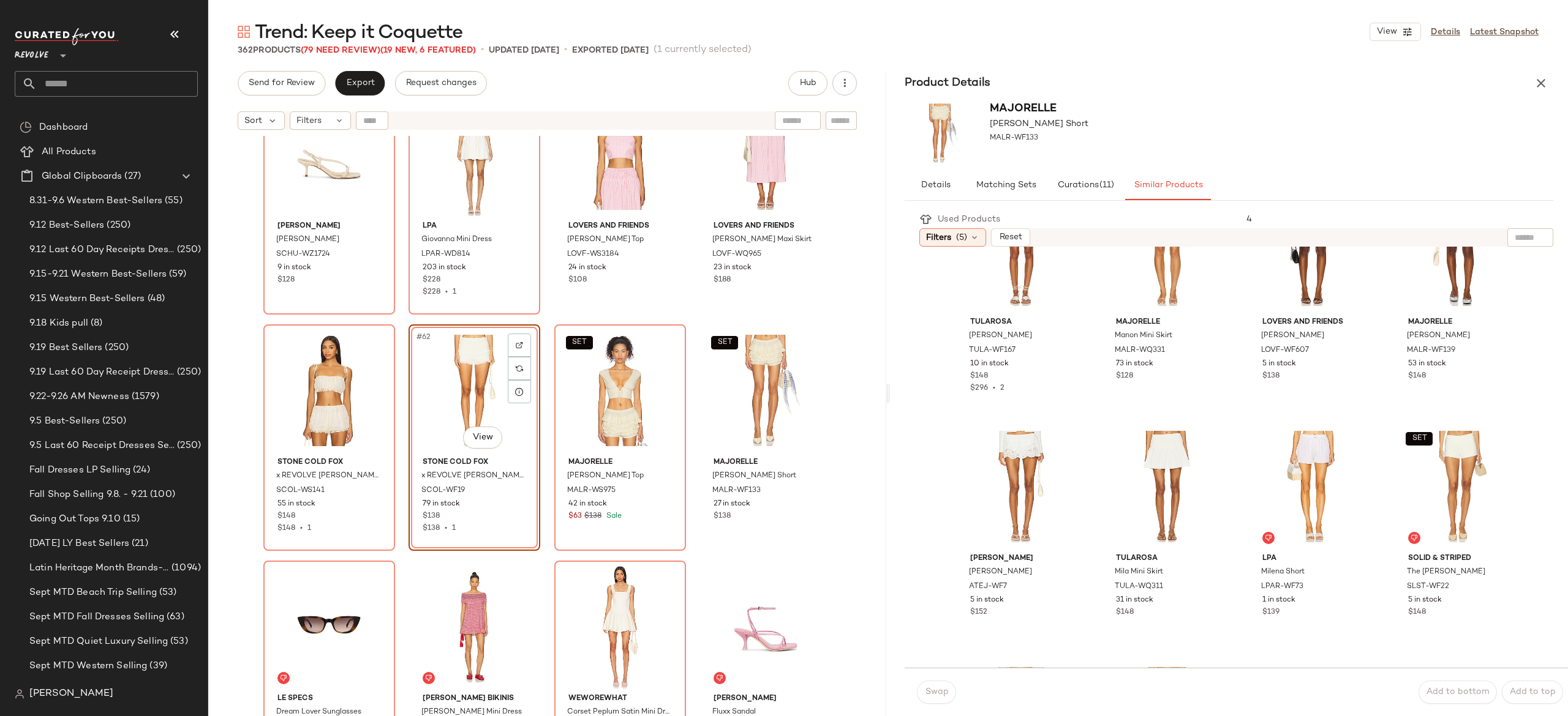
scroll to position [547, 0]
click at [1540, 78] on icon "button" at bounding box center [1541, 83] width 15 height 15
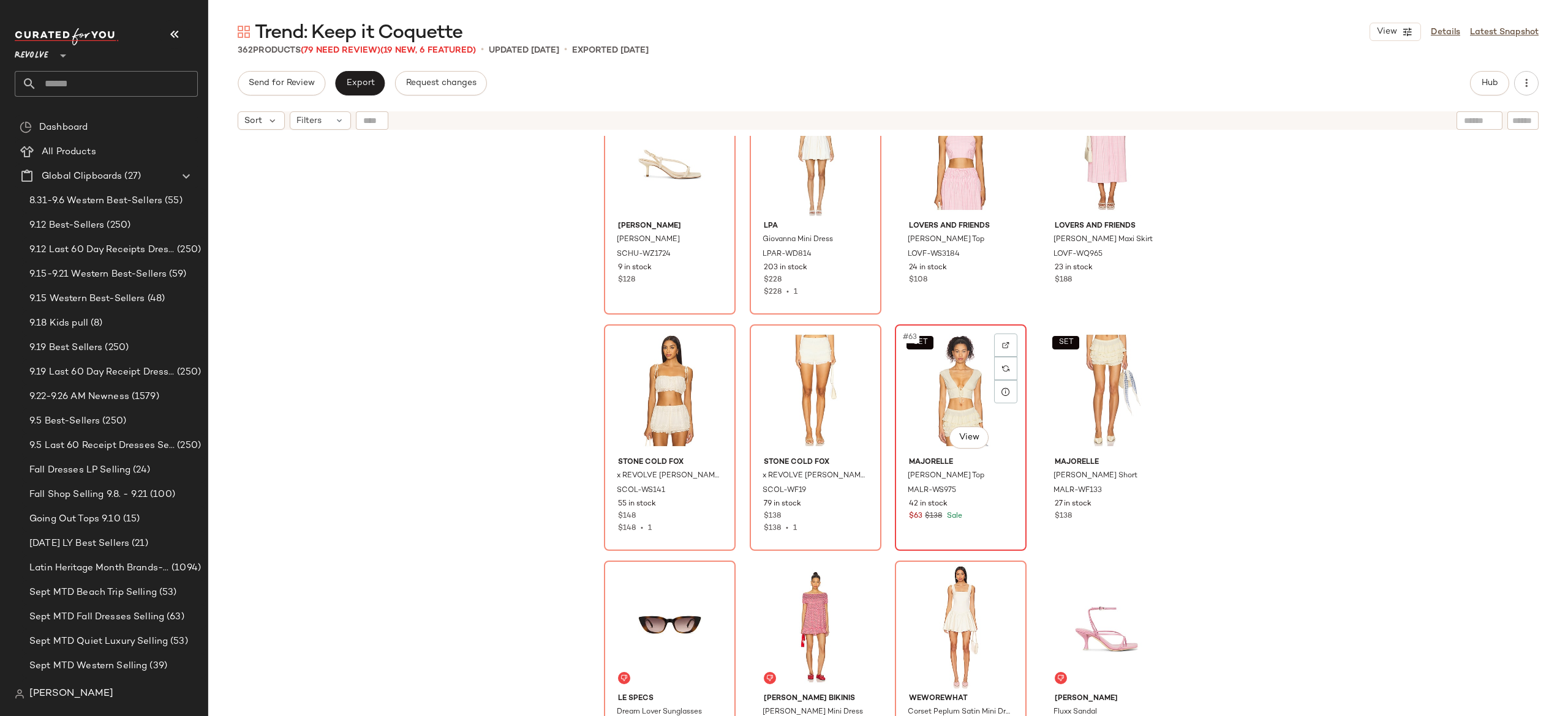
click at [958, 384] on div "SET #63 View" at bounding box center [961, 390] width 123 height 124
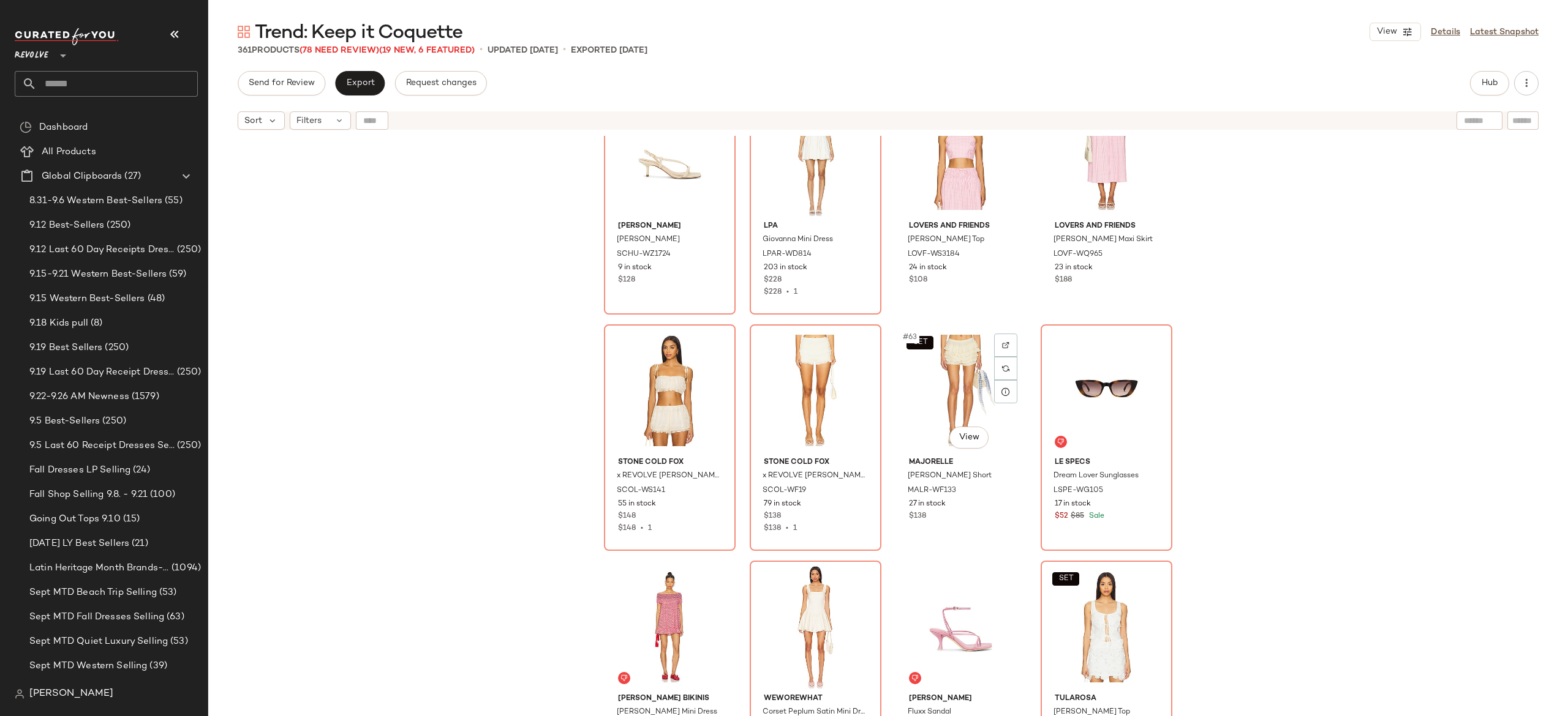
click at [958, 384] on div "SET #63 View" at bounding box center [961, 390] width 123 height 124
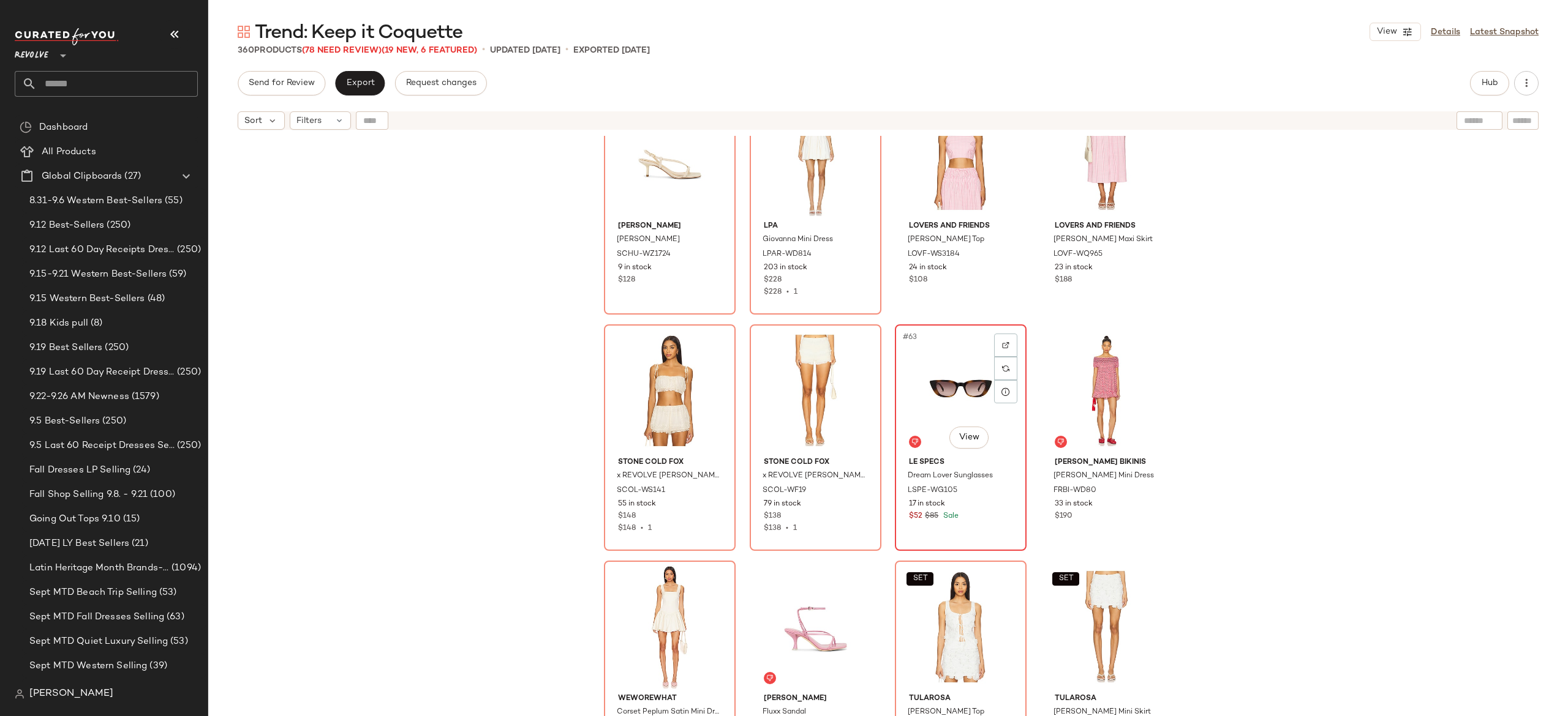
click at [948, 386] on div "#63 View" at bounding box center [961, 390] width 123 height 124
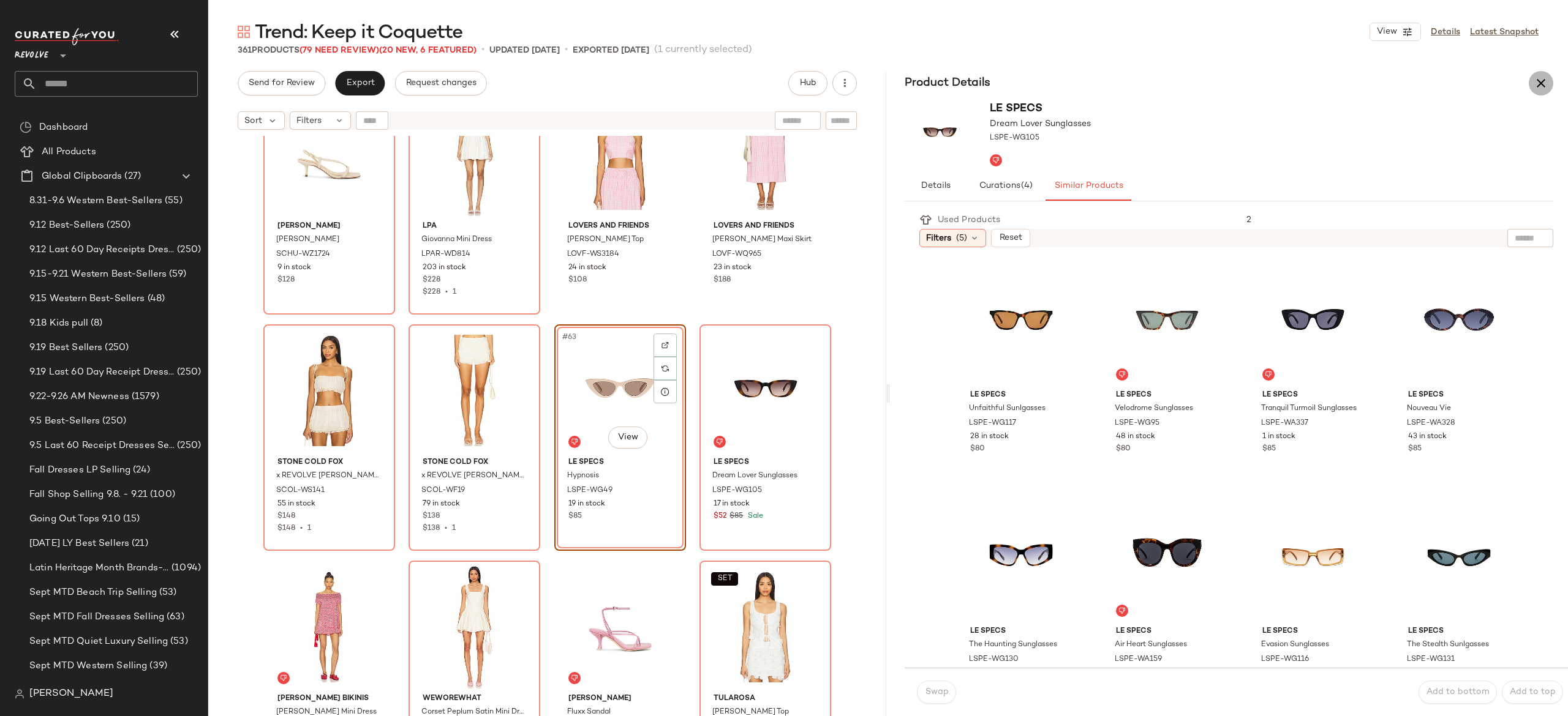
click at [1537, 86] on icon "button" at bounding box center [1541, 83] width 15 height 15
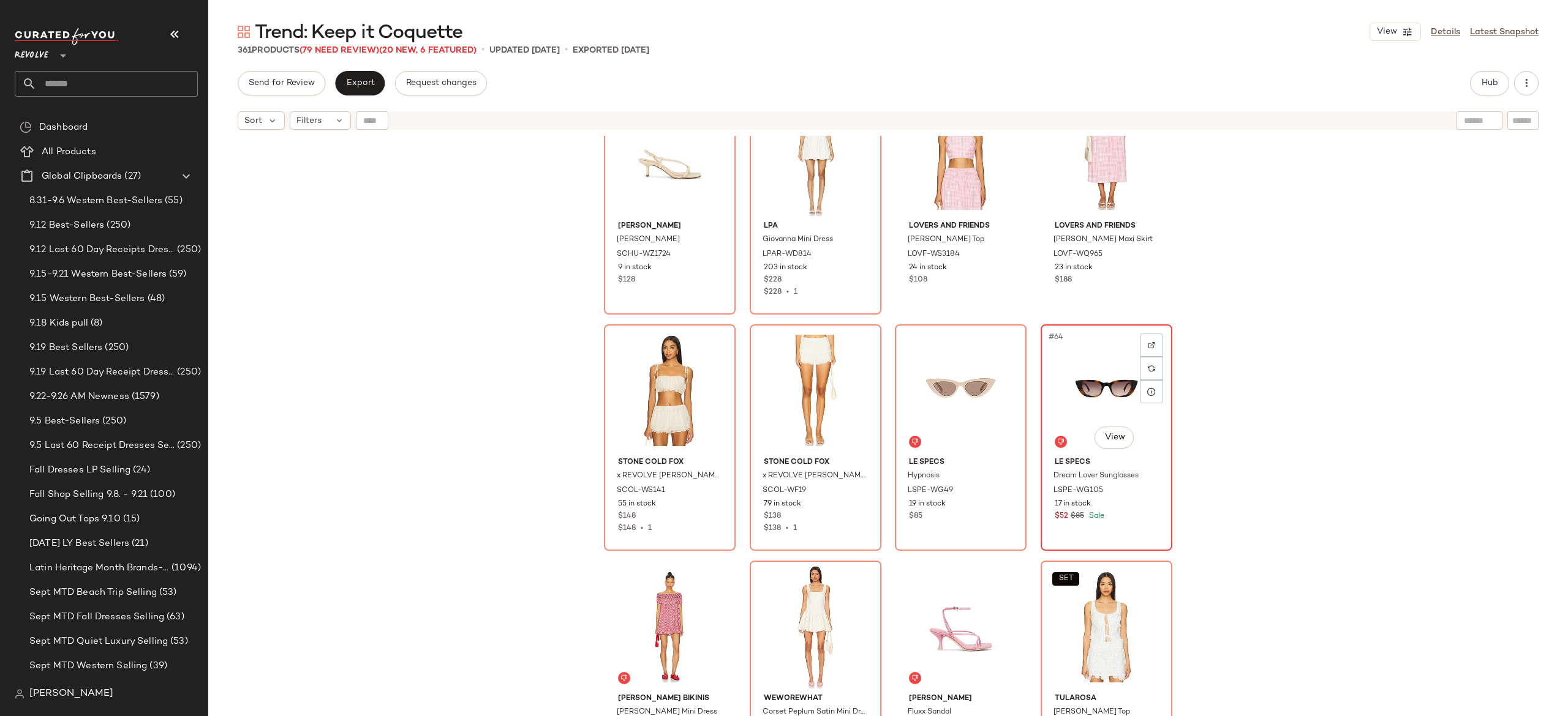
click at [1102, 396] on div "#64 View" at bounding box center [1106, 390] width 123 height 124
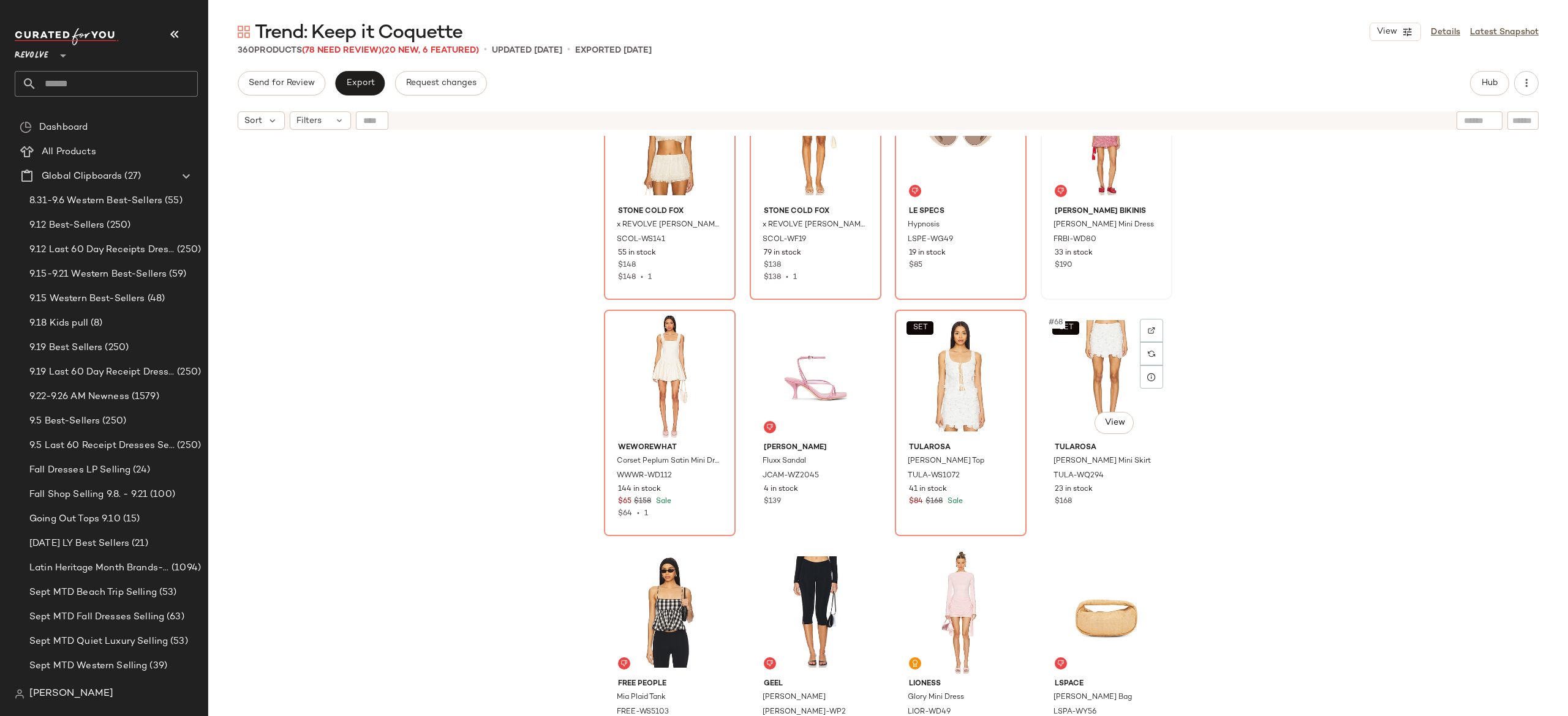
scroll to position [3620, 0]
click at [660, 396] on div "#65 View" at bounding box center [670, 375] width 123 height 124
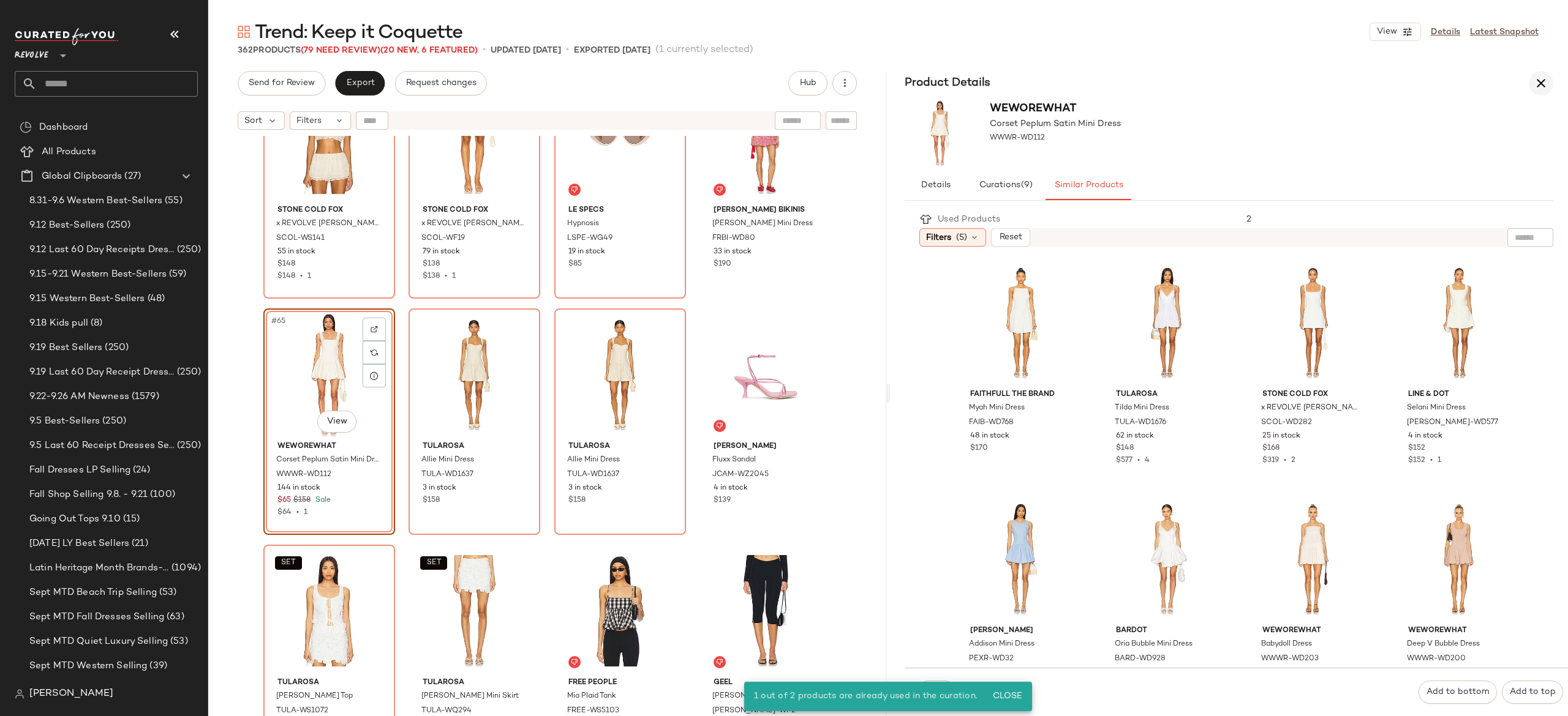
click at [1540, 88] on icon "button" at bounding box center [1541, 83] width 15 height 15
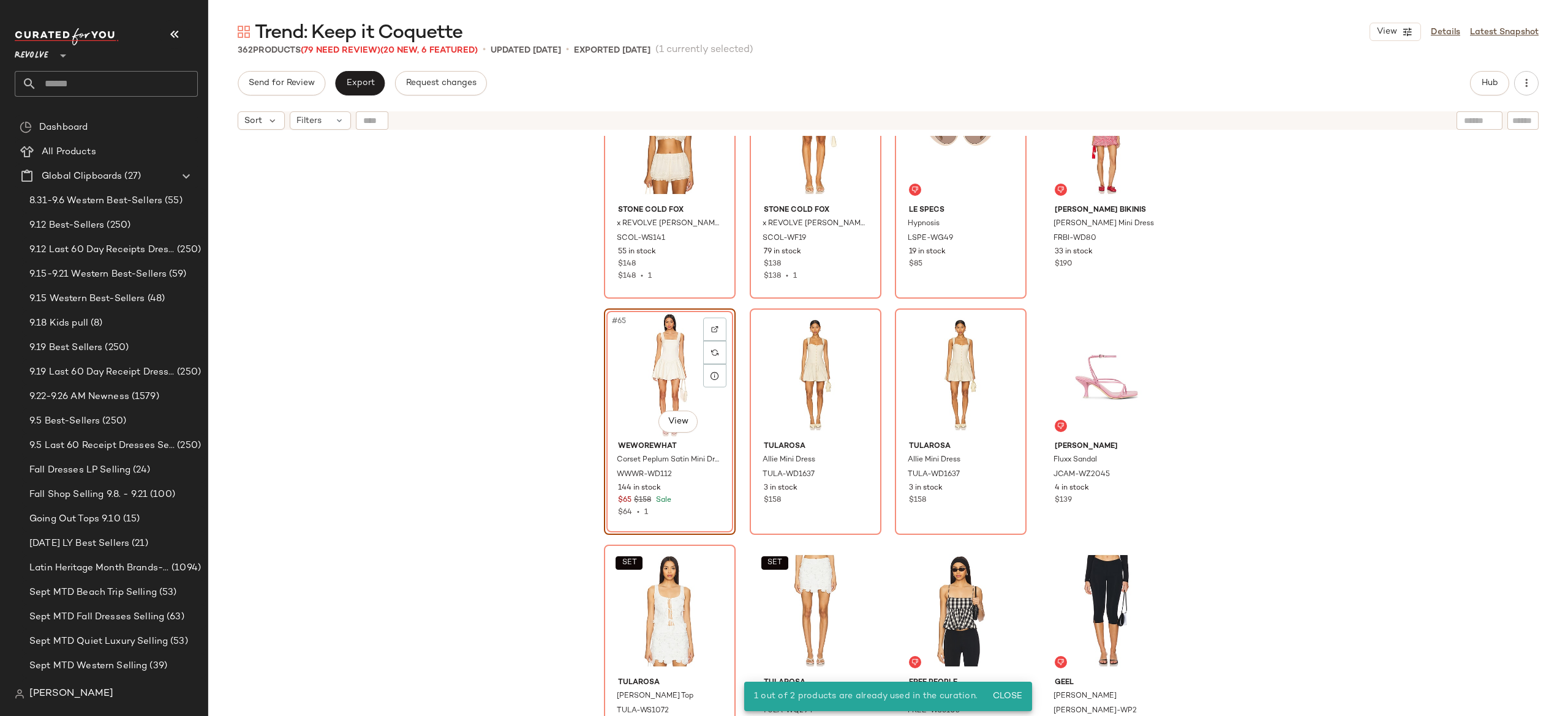
click at [658, 393] on div "#65 View" at bounding box center [670, 375] width 123 height 124
click at [820, 399] on div "#66 View" at bounding box center [816, 375] width 123 height 124
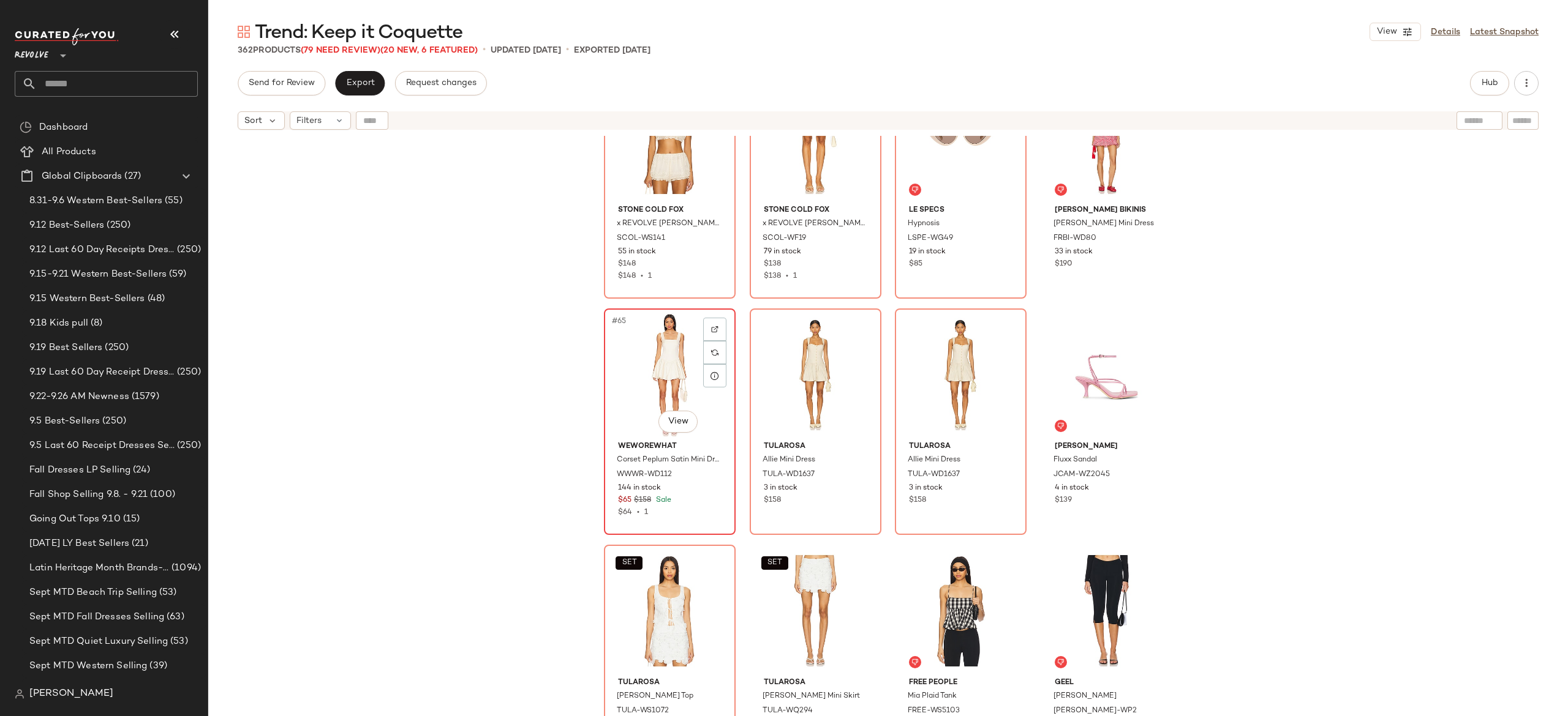
click at [666, 375] on div "#65 View" at bounding box center [670, 375] width 123 height 124
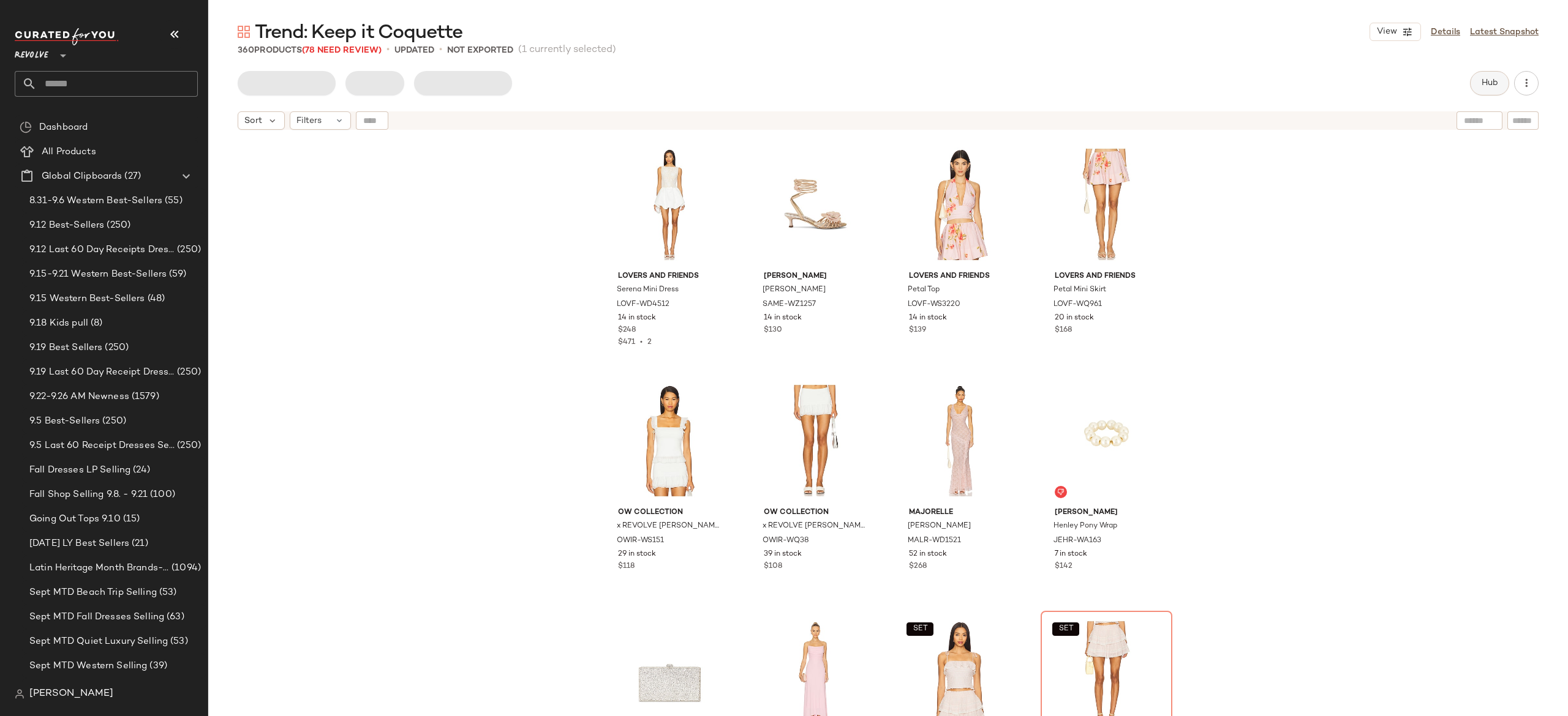
click at [1474, 80] on button "Hub" at bounding box center [1489, 83] width 39 height 24
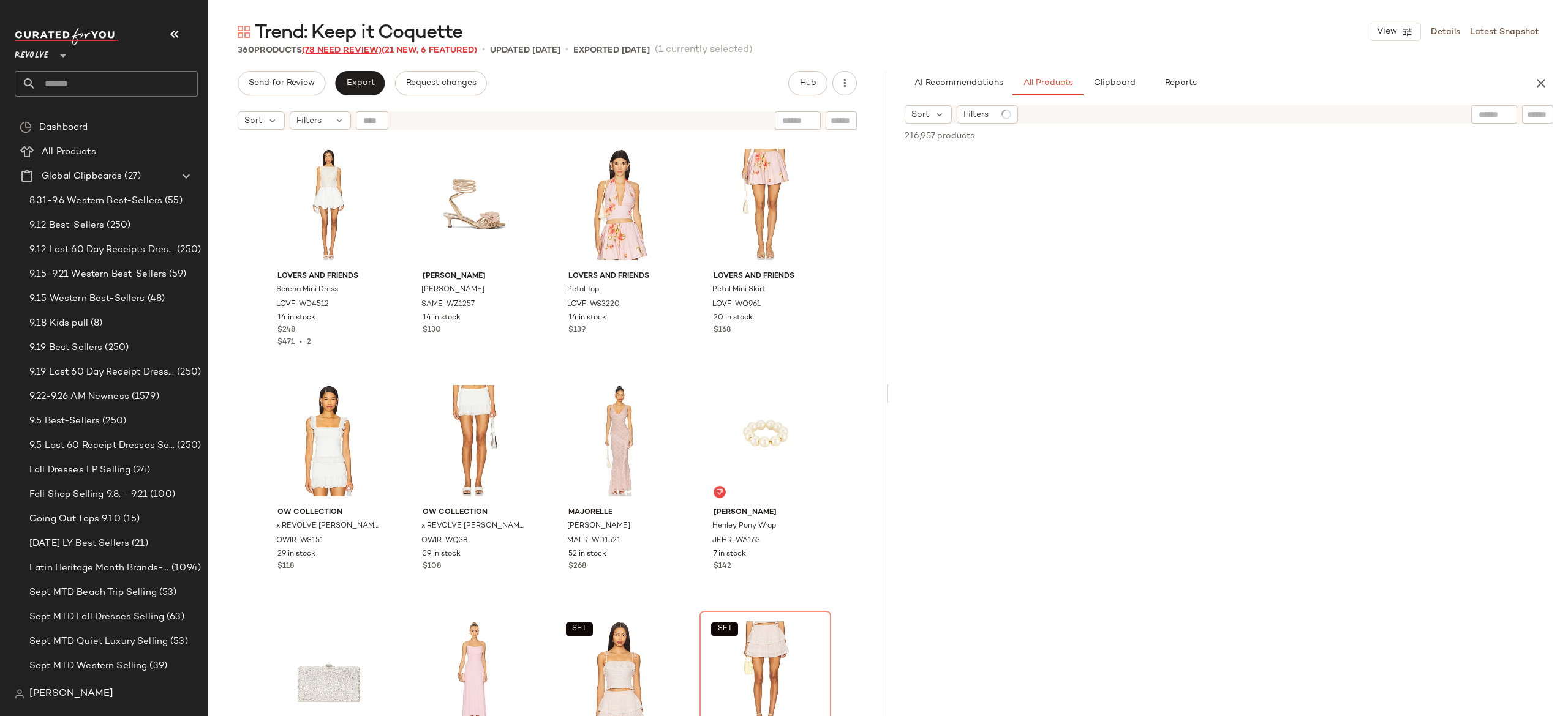
click at [368, 50] on span "(78 Need Review)" at bounding box center [342, 50] width 79 height 9
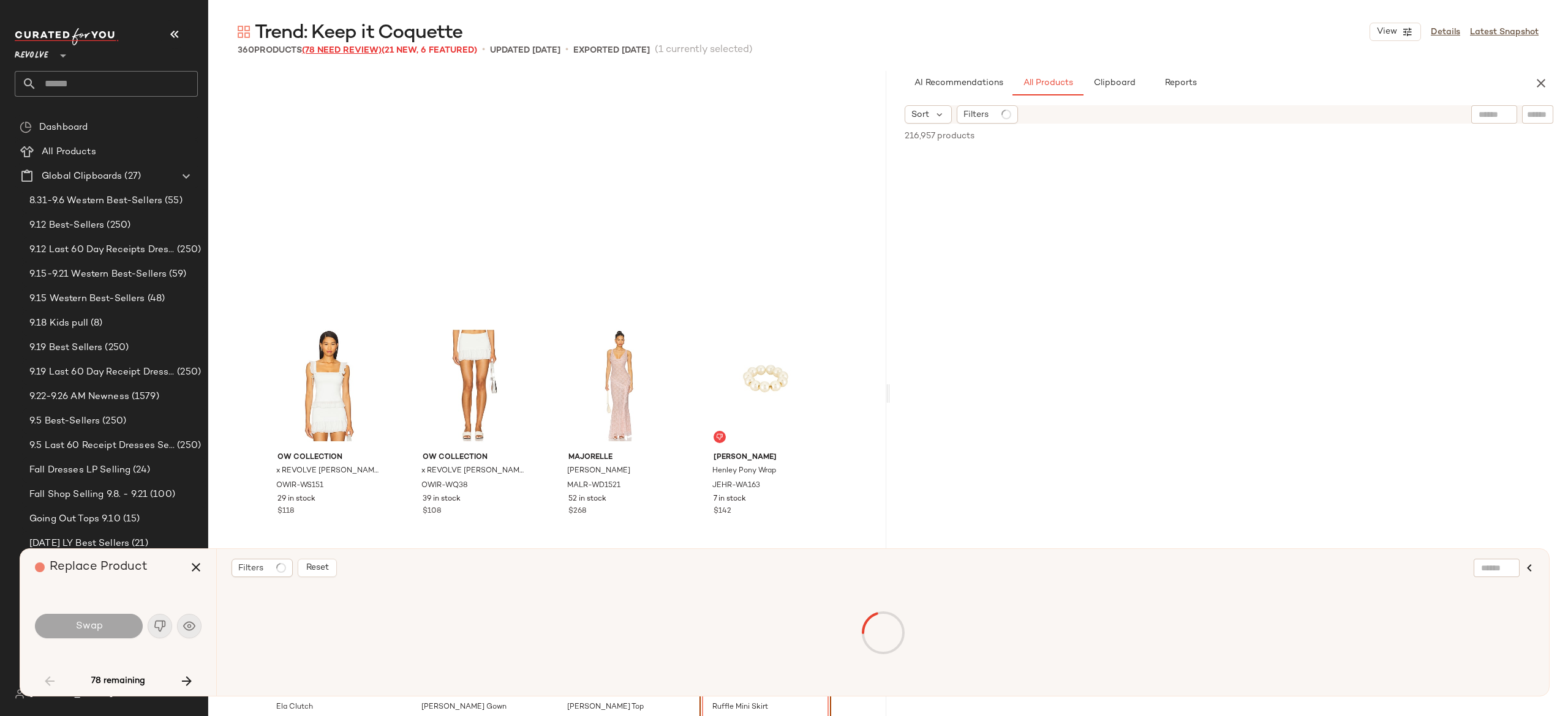
scroll to position [246, 0]
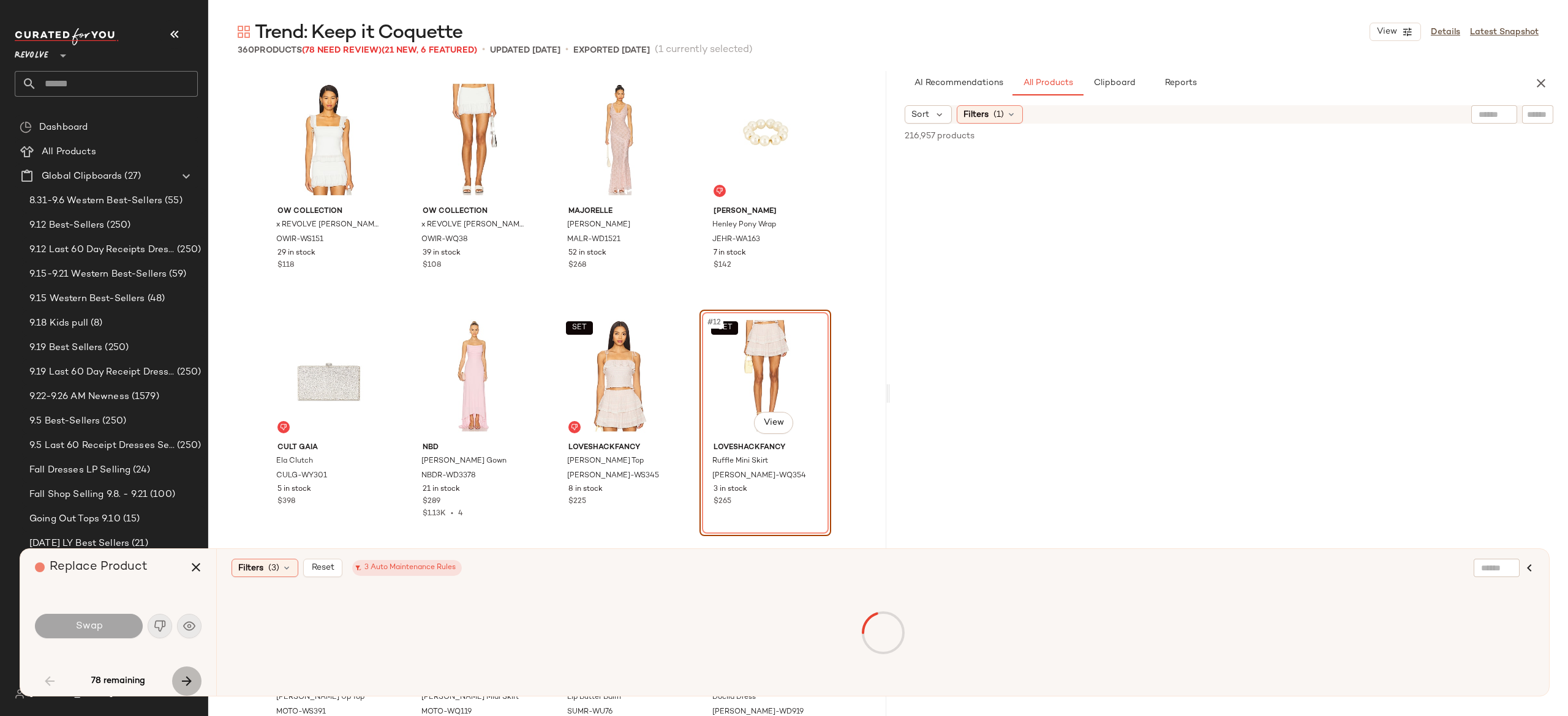
click at [187, 677] on icon "button" at bounding box center [187, 681] width 15 height 15
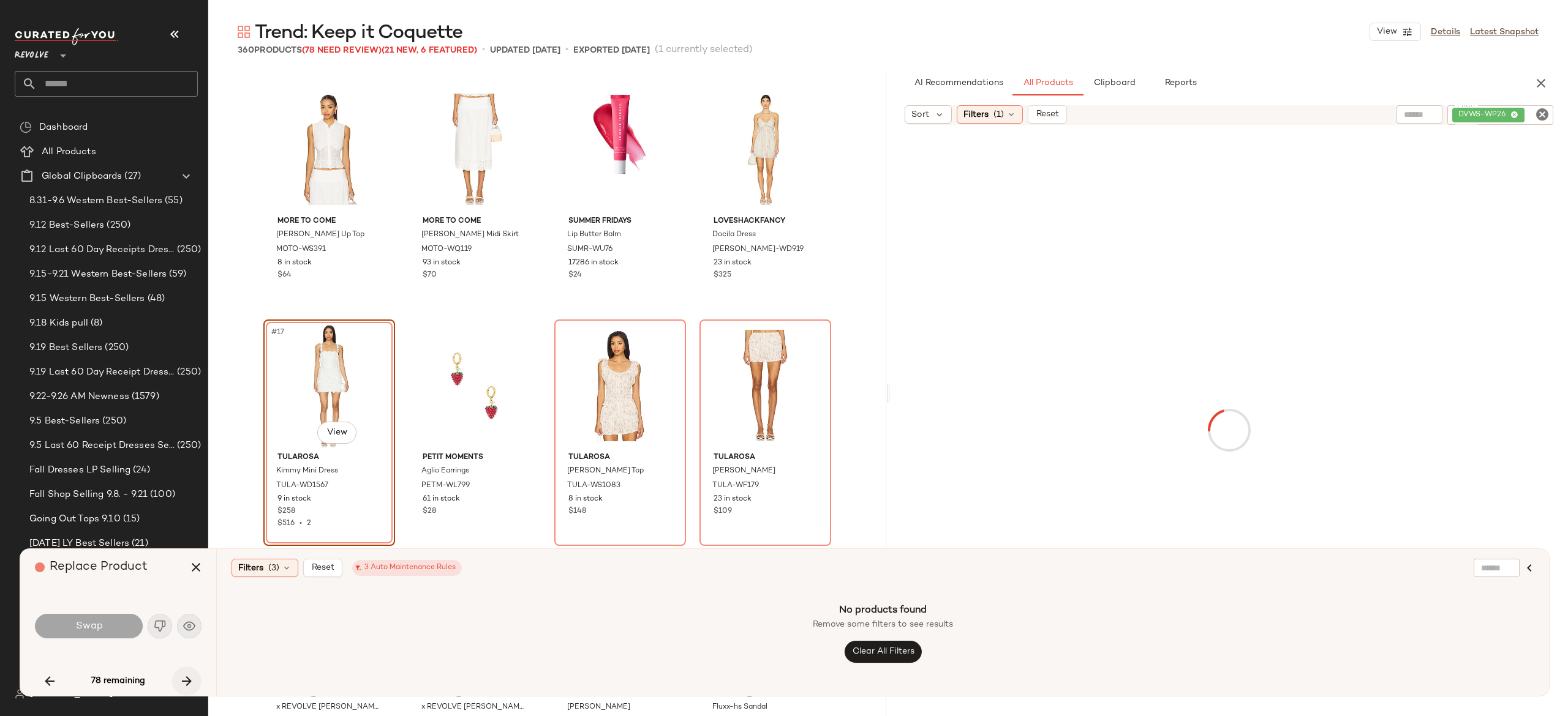
click at [187, 677] on icon "button" at bounding box center [187, 681] width 15 height 15
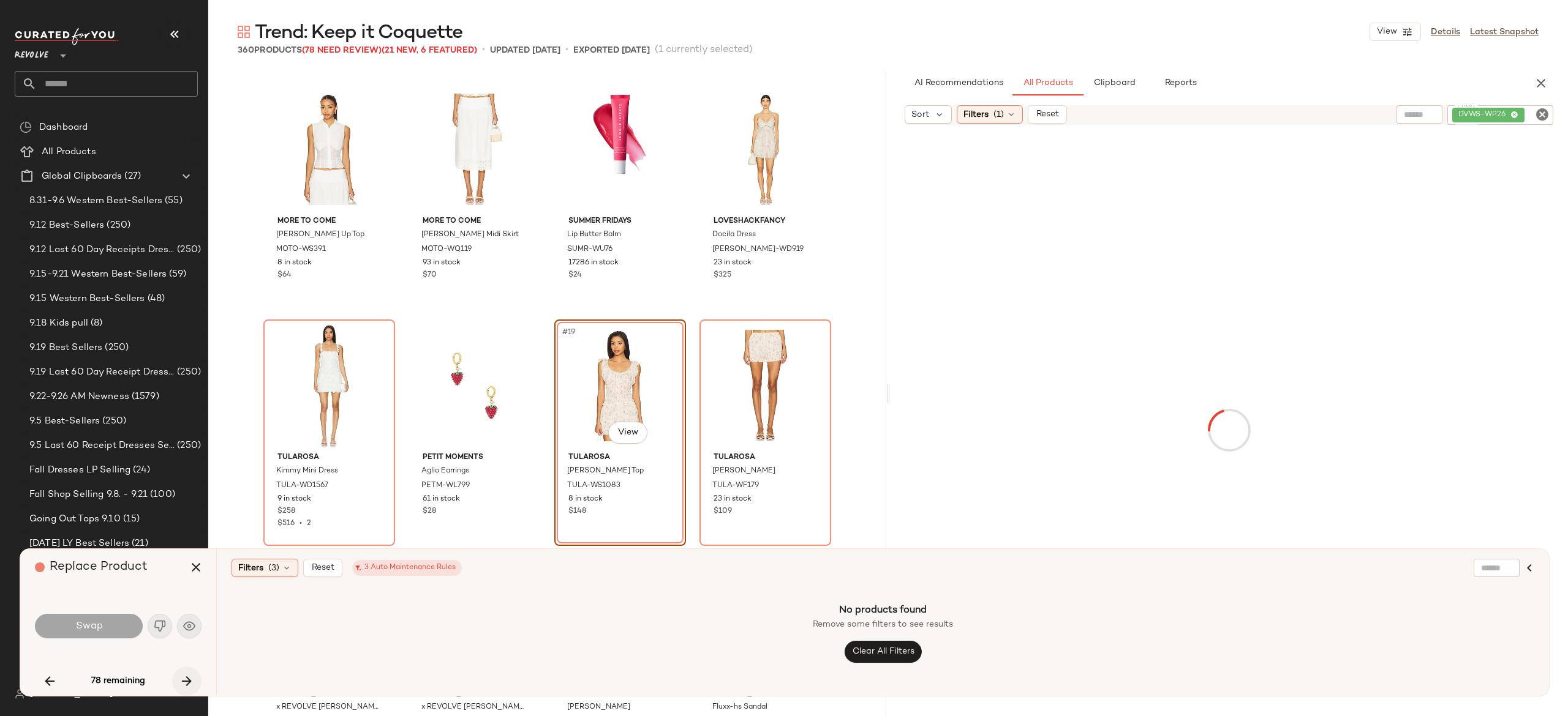
click at [187, 677] on icon "button" at bounding box center [187, 681] width 15 height 15
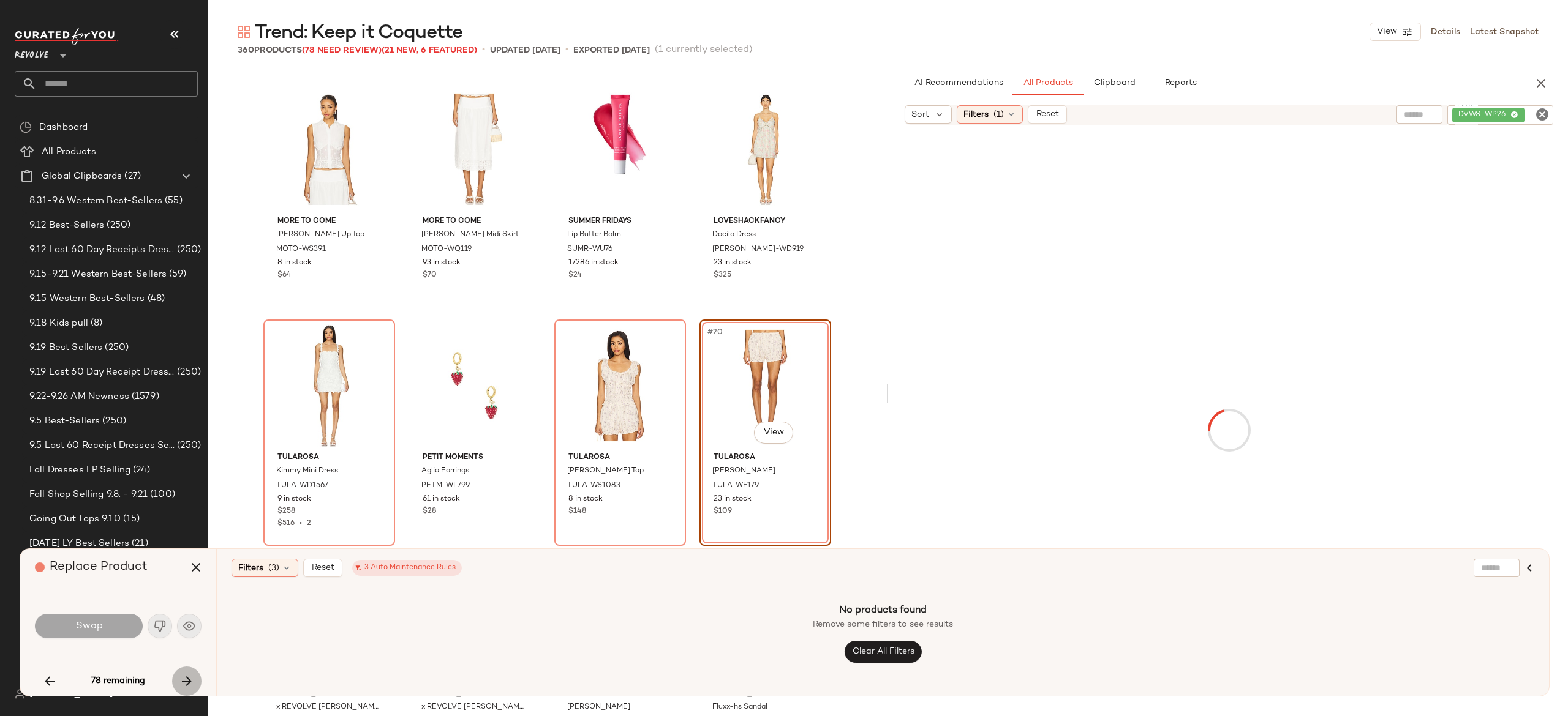
click at [187, 677] on icon "button" at bounding box center [187, 681] width 15 height 15
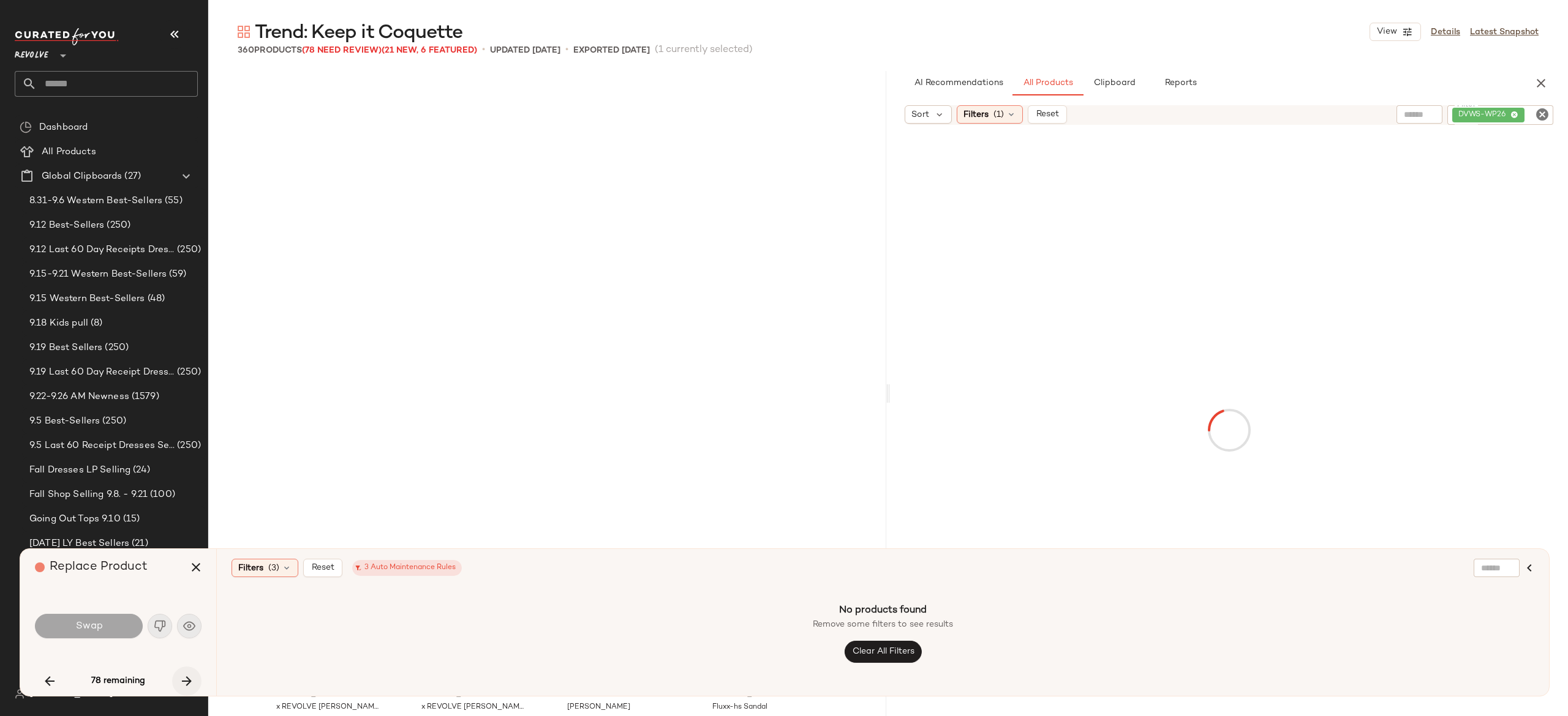
scroll to position [1181, 0]
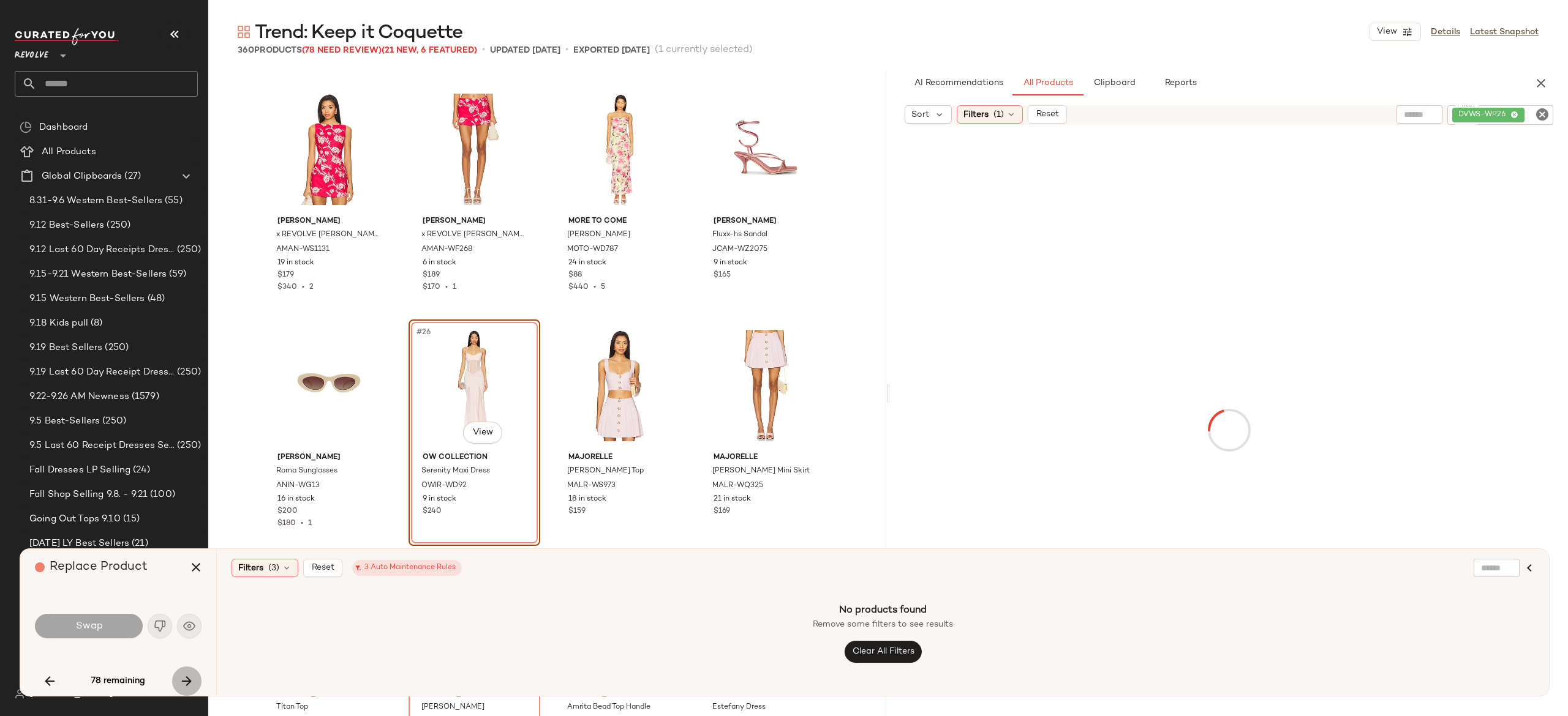
click at [187, 677] on icon "button" at bounding box center [187, 681] width 15 height 15
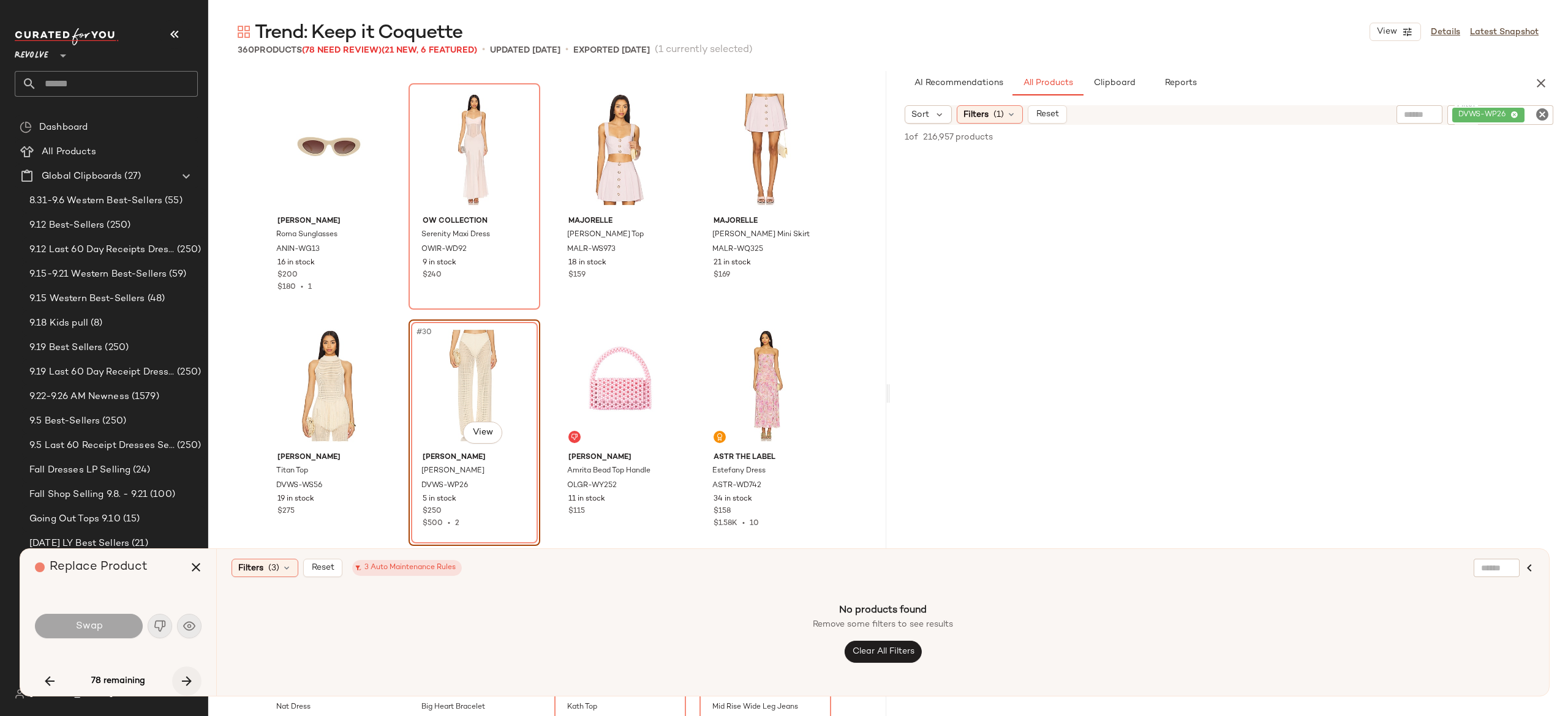
click at [187, 677] on icon "button" at bounding box center [187, 681] width 15 height 15
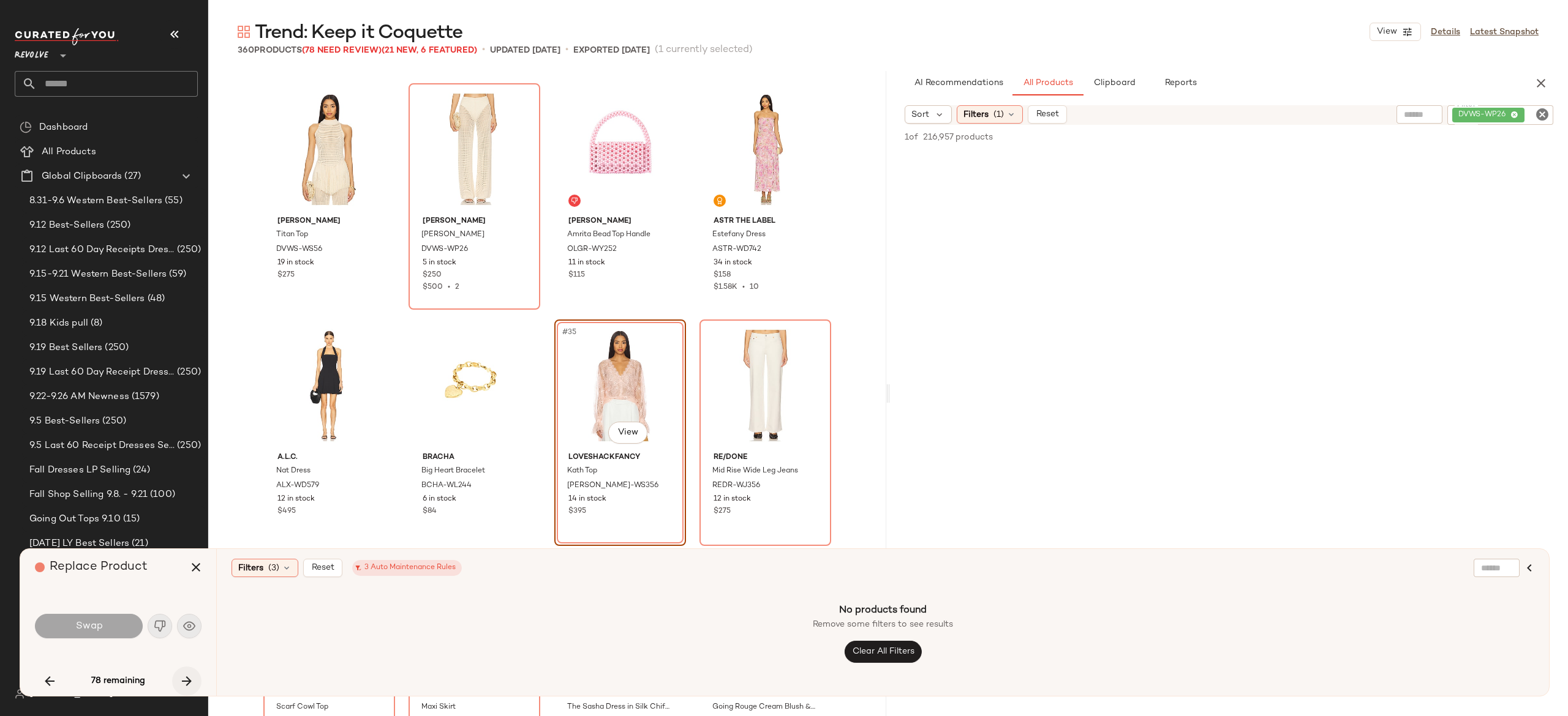
click at [187, 677] on icon "button" at bounding box center [187, 681] width 15 height 15
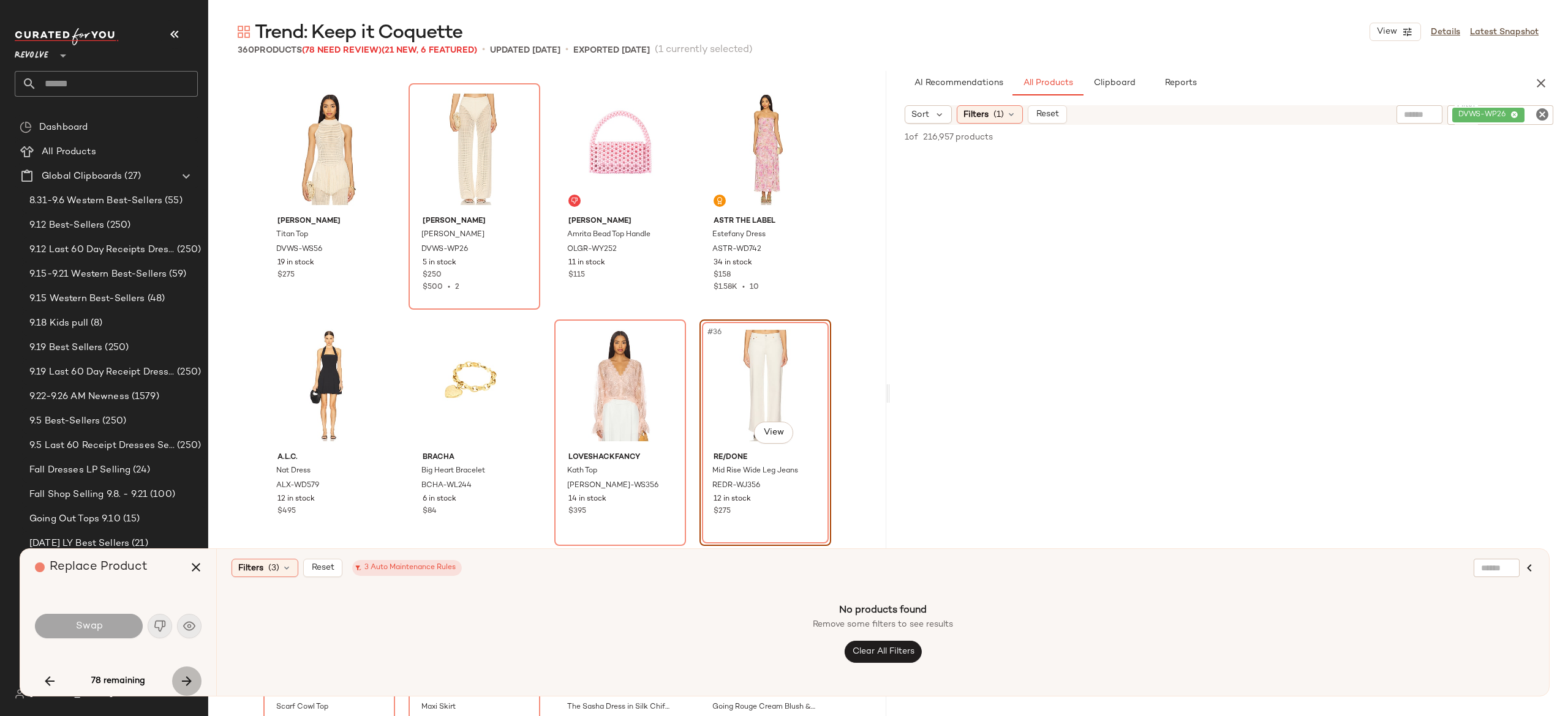
click at [187, 677] on icon "button" at bounding box center [187, 681] width 15 height 15
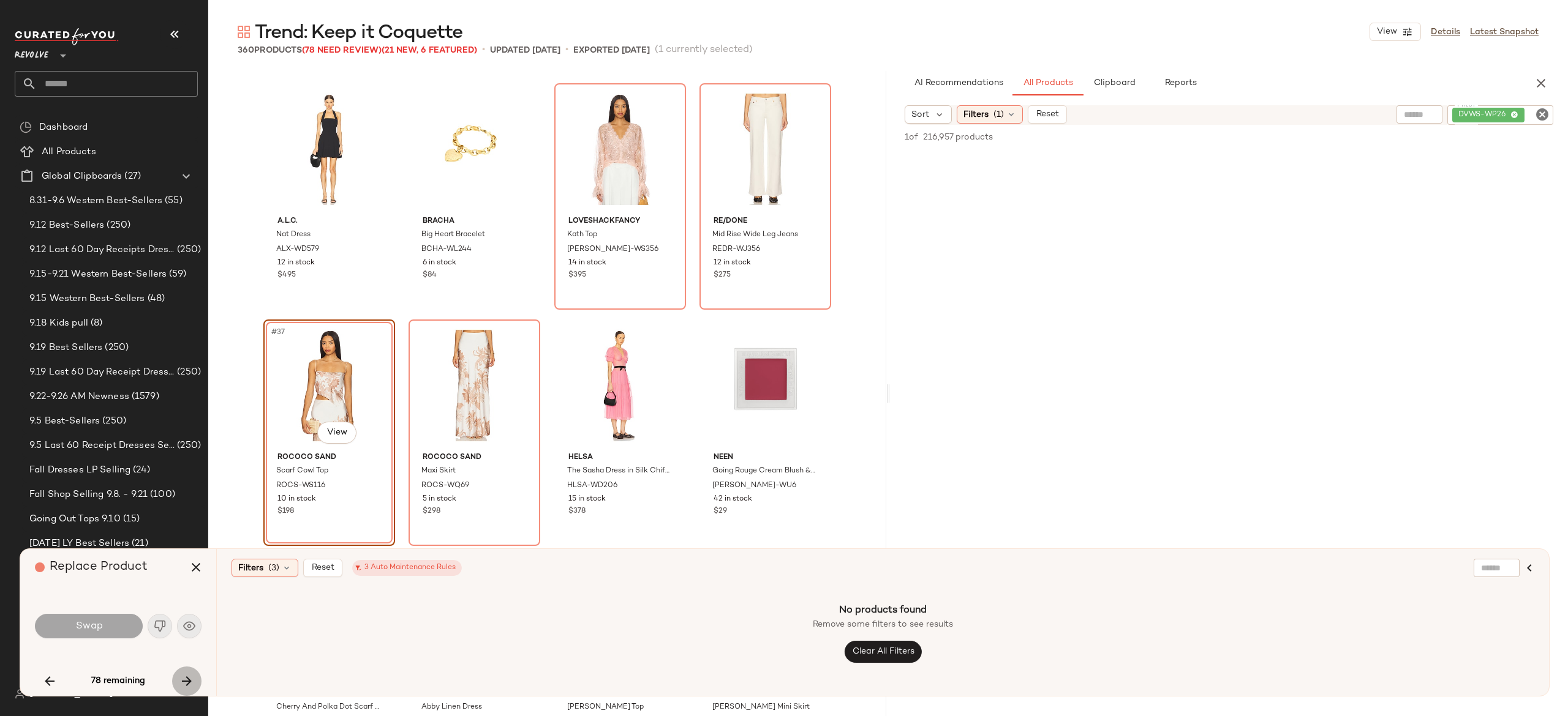
click at [187, 677] on icon "button" at bounding box center [187, 681] width 15 height 15
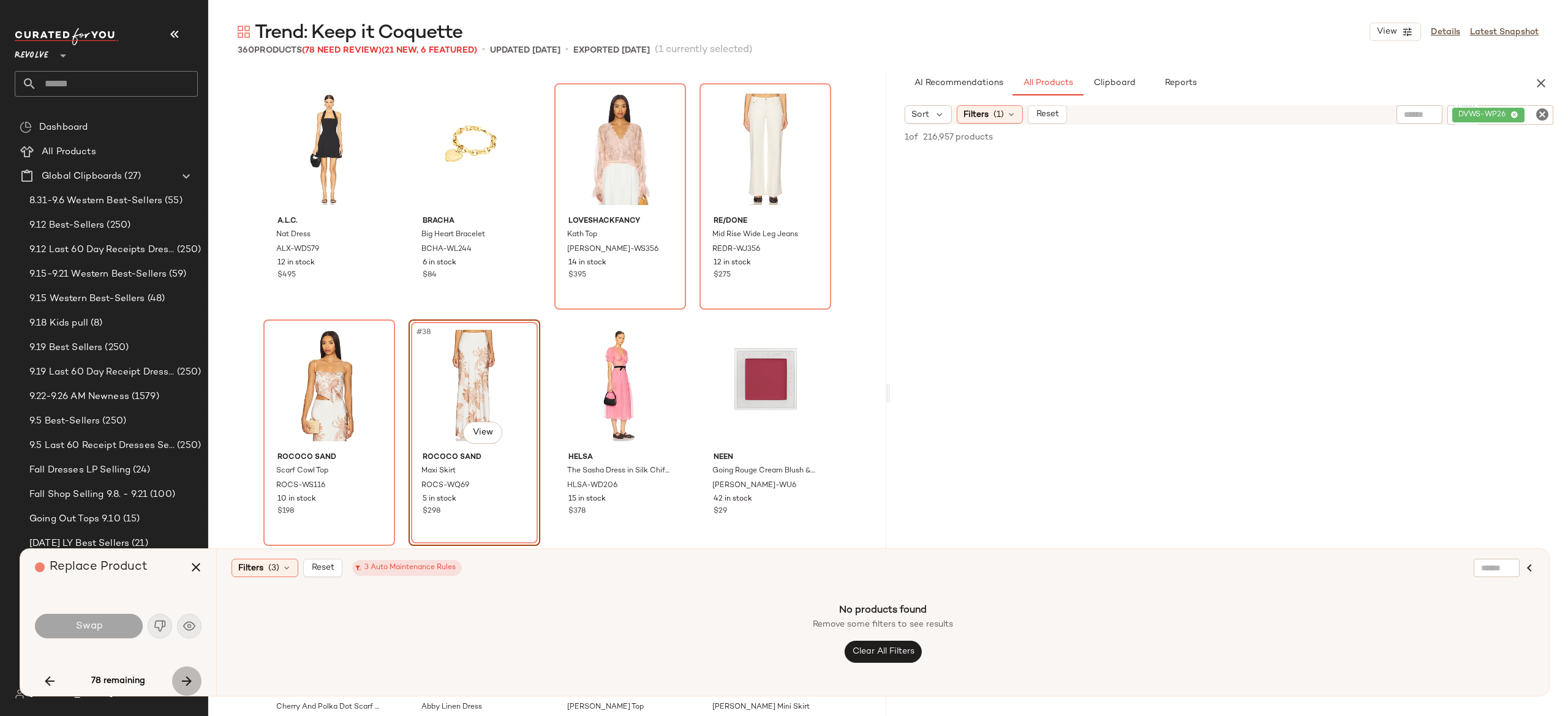
click at [187, 677] on icon "button" at bounding box center [187, 681] width 15 height 15
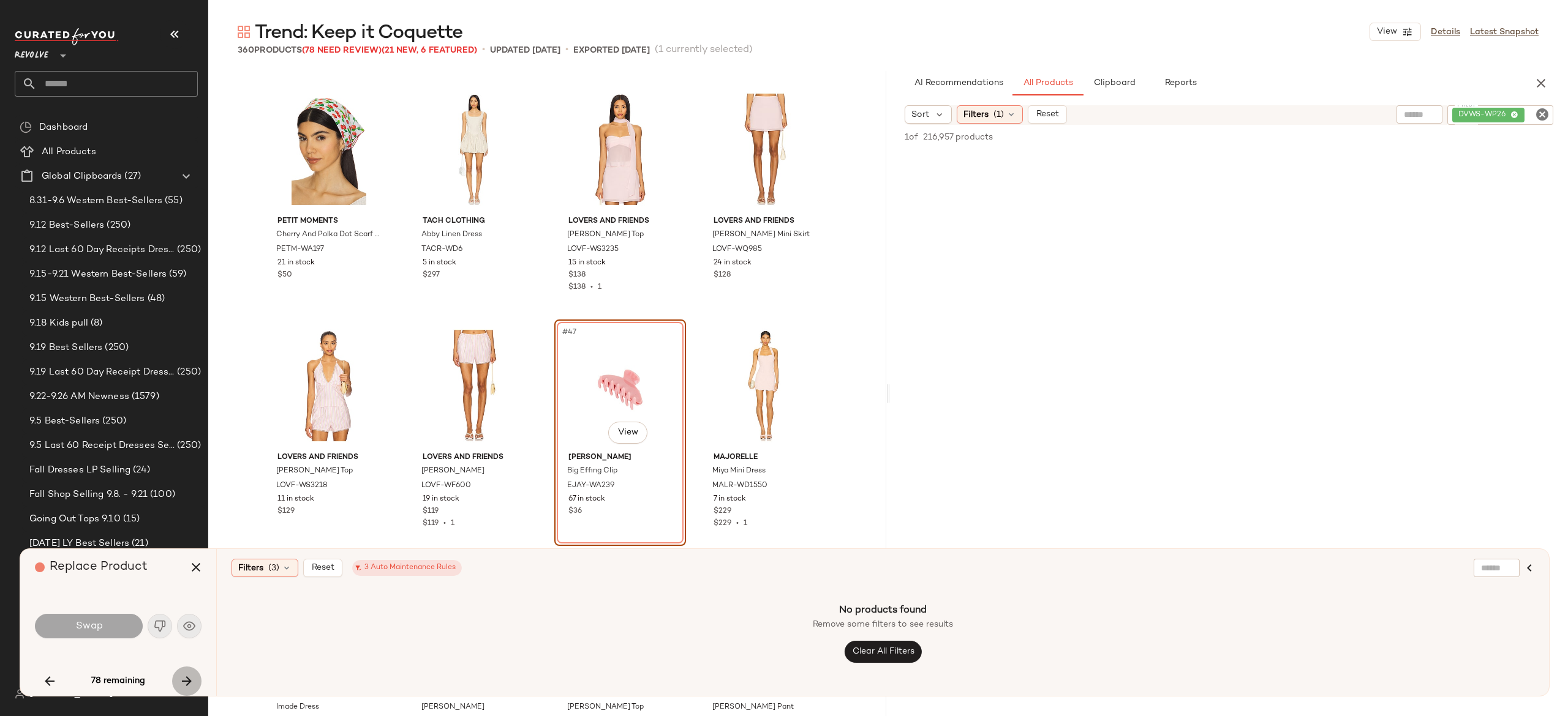
click at [187, 677] on icon "button" at bounding box center [187, 681] width 15 height 15
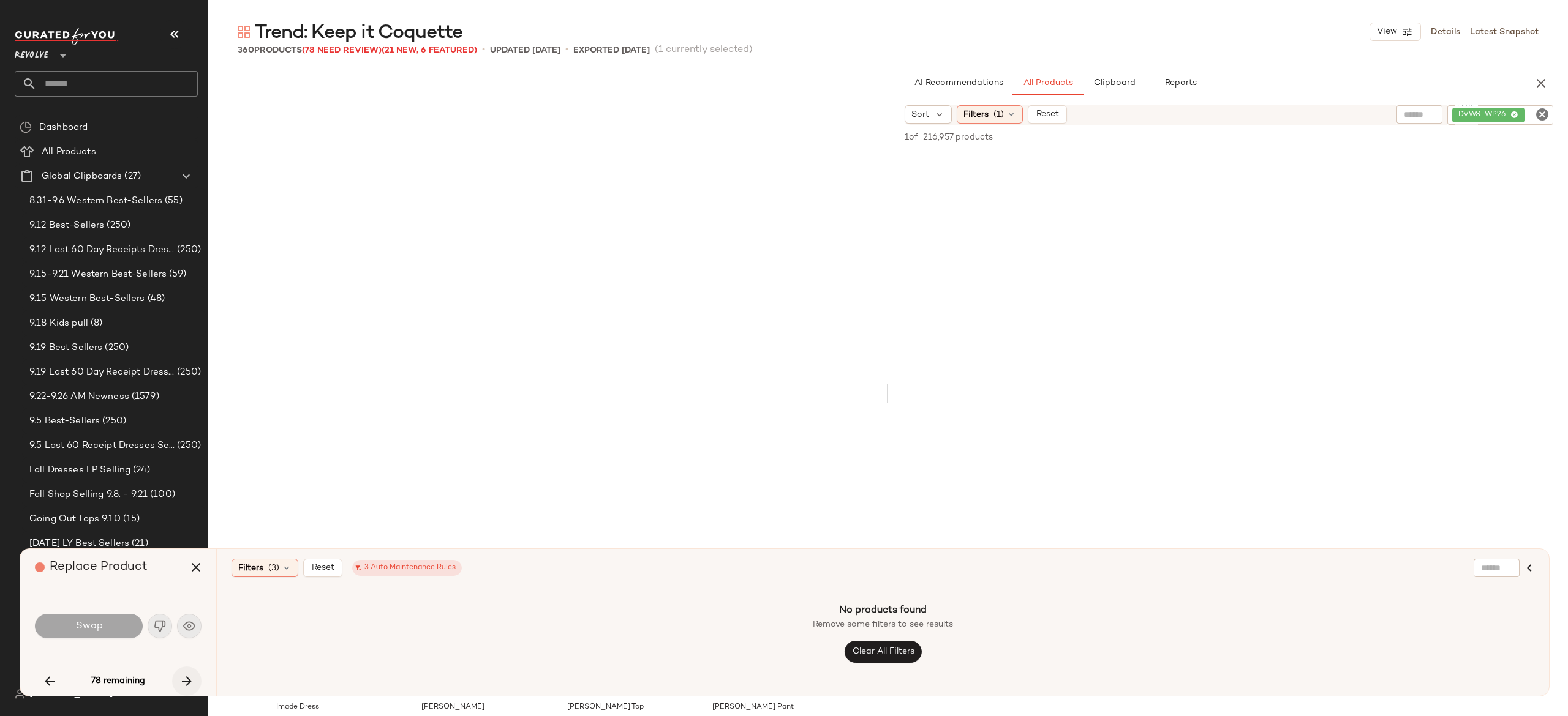
scroll to position [2836, 0]
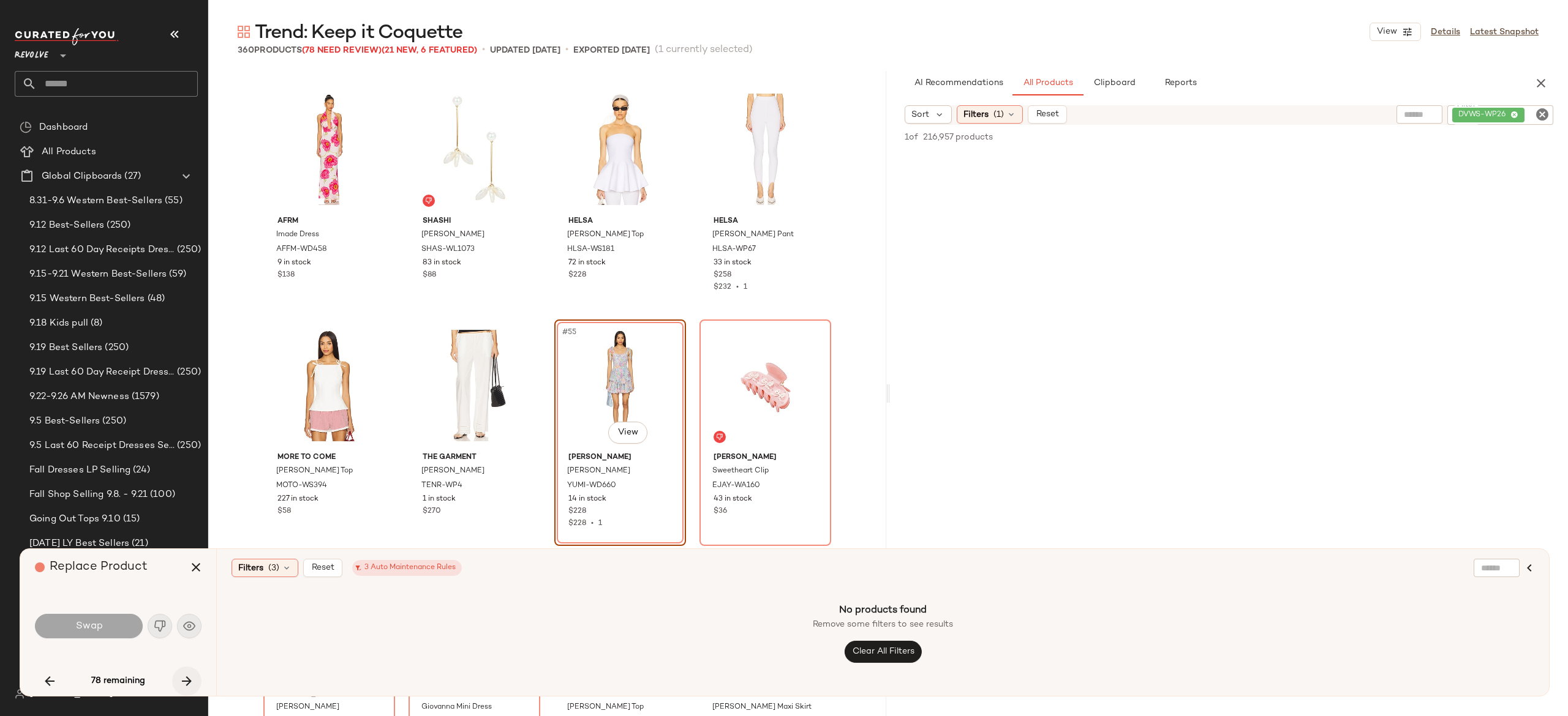
click at [187, 677] on icon "button" at bounding box center [187, 681] width 15 height 15
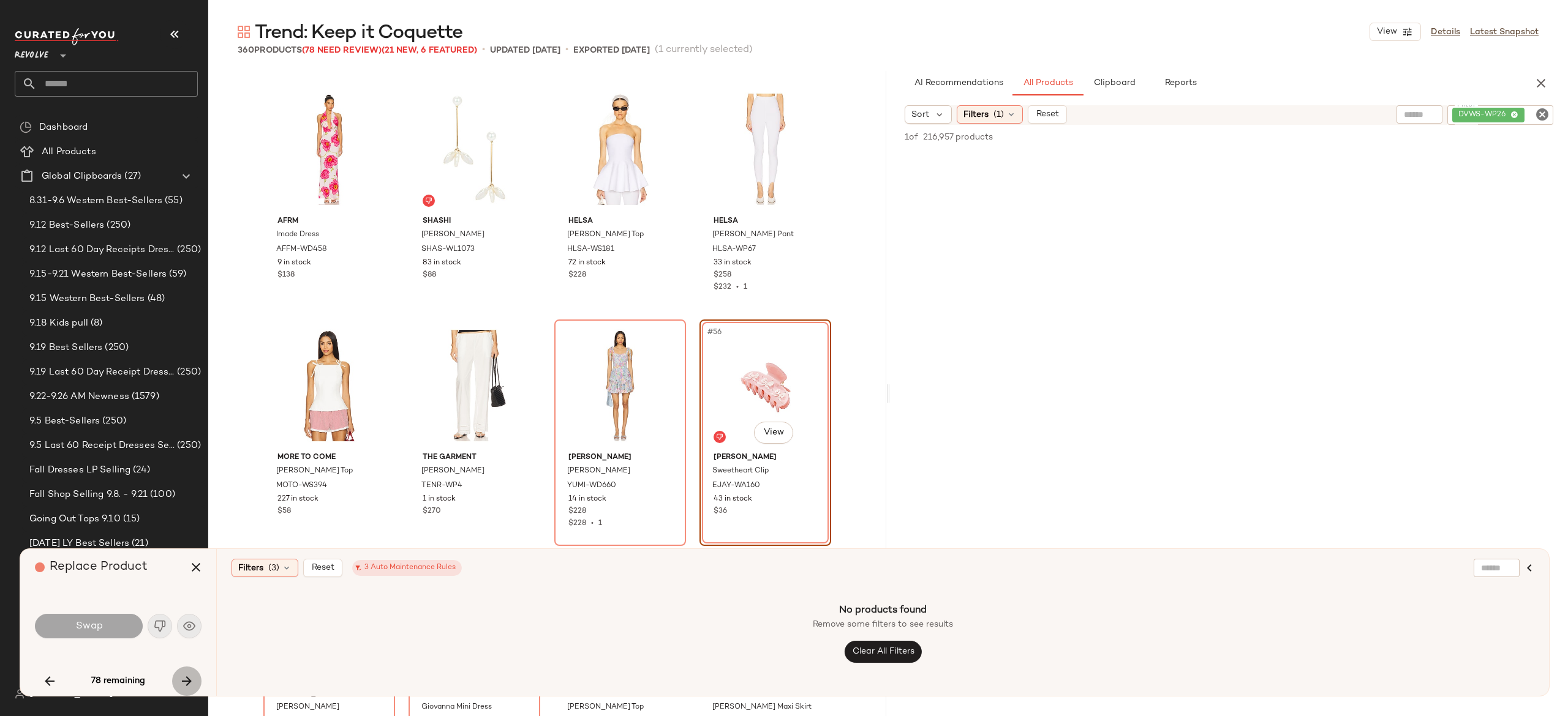
click at [187, 677] on icon "button" at bounding box center [187, 681] width 15 height 15
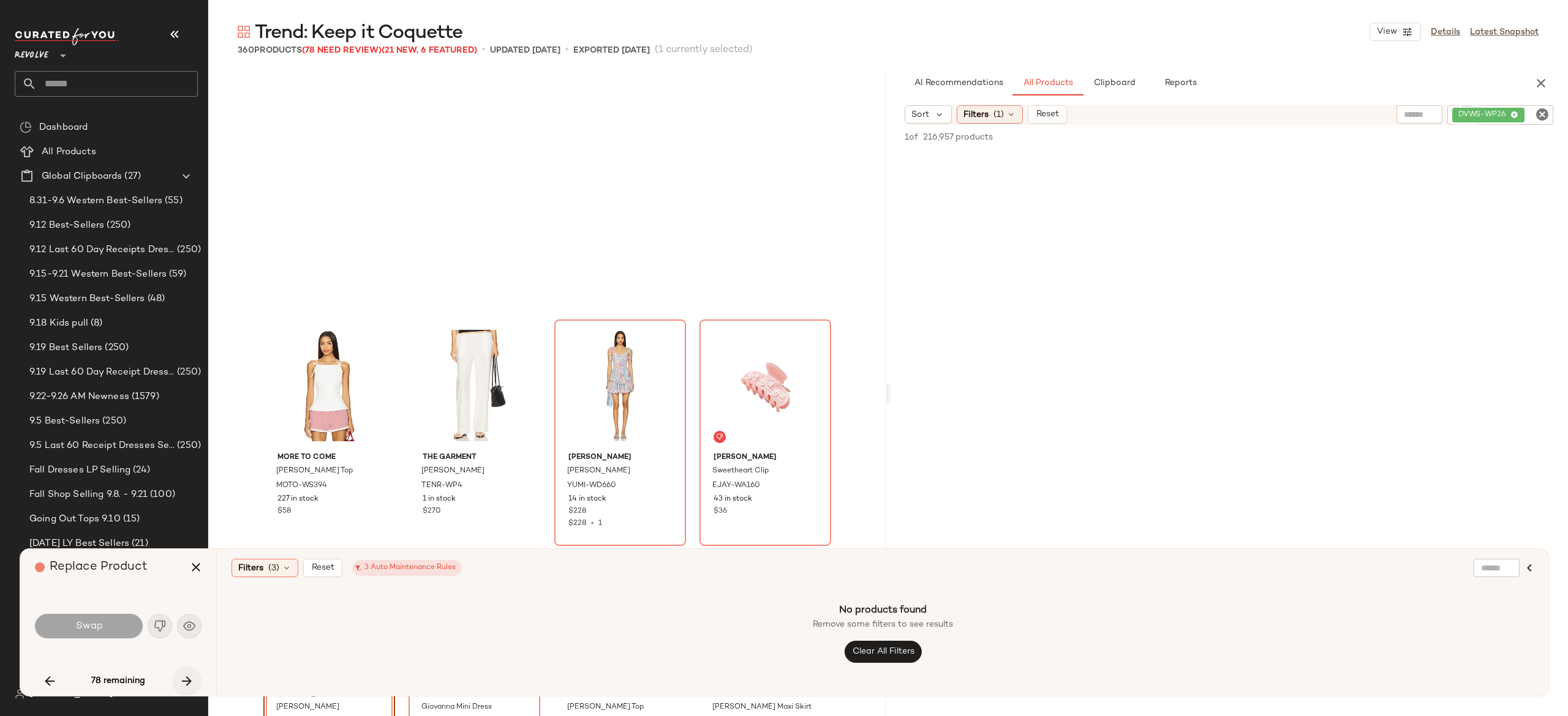
scroll to position [3072, 0]
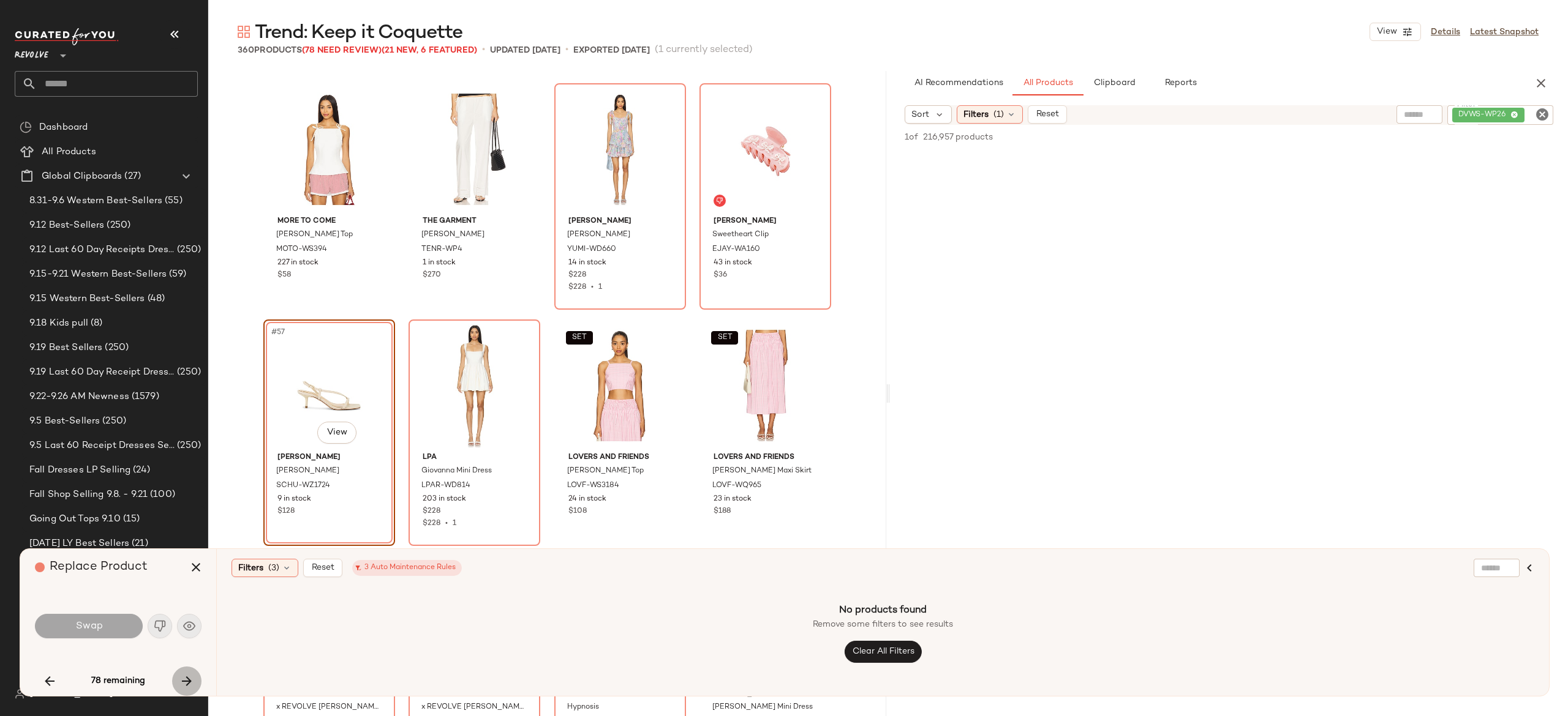
click at [187, 677] on icon "button" at bounding box center [187, 681] width 15 height 15
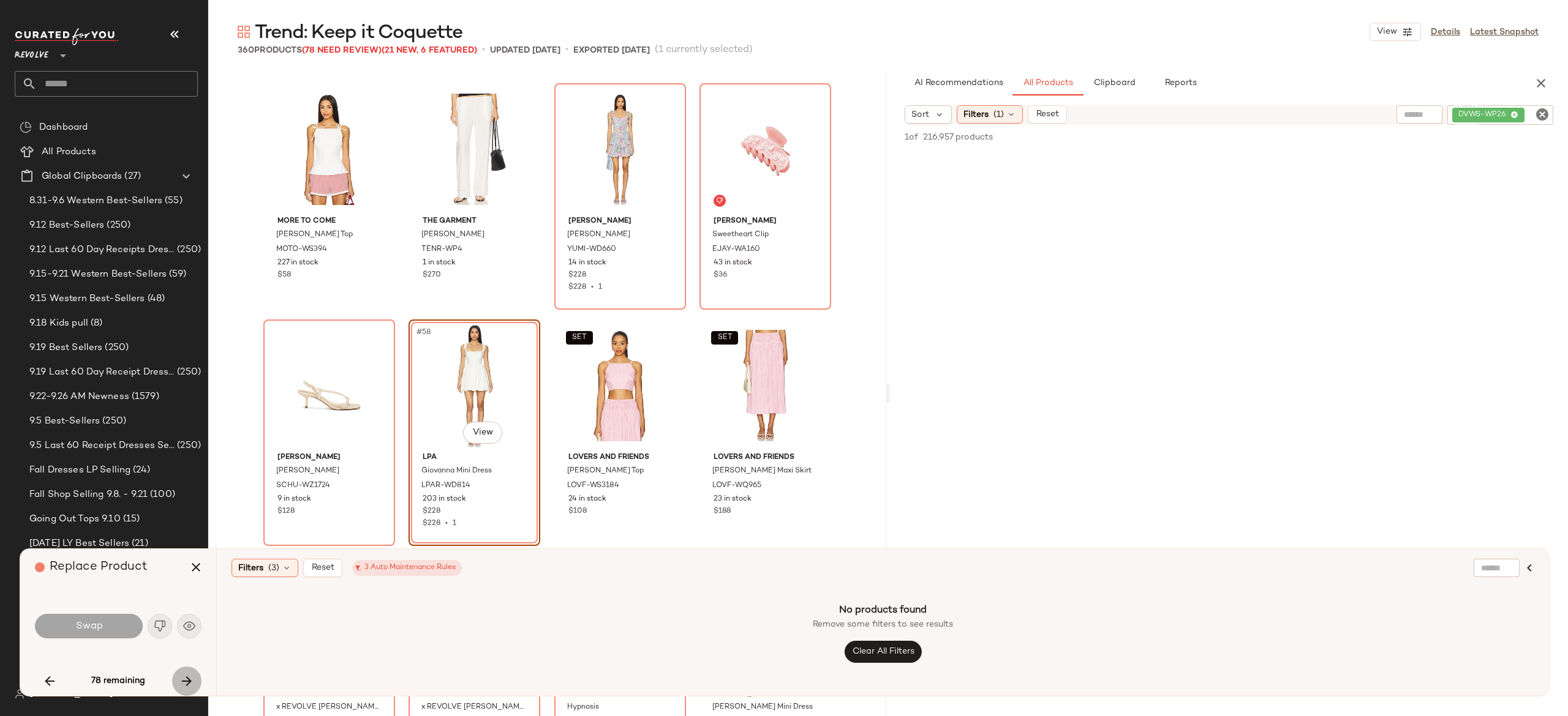
click at [187, 677] on icon "button" at bounding box center [187, 681] width 15 height 15
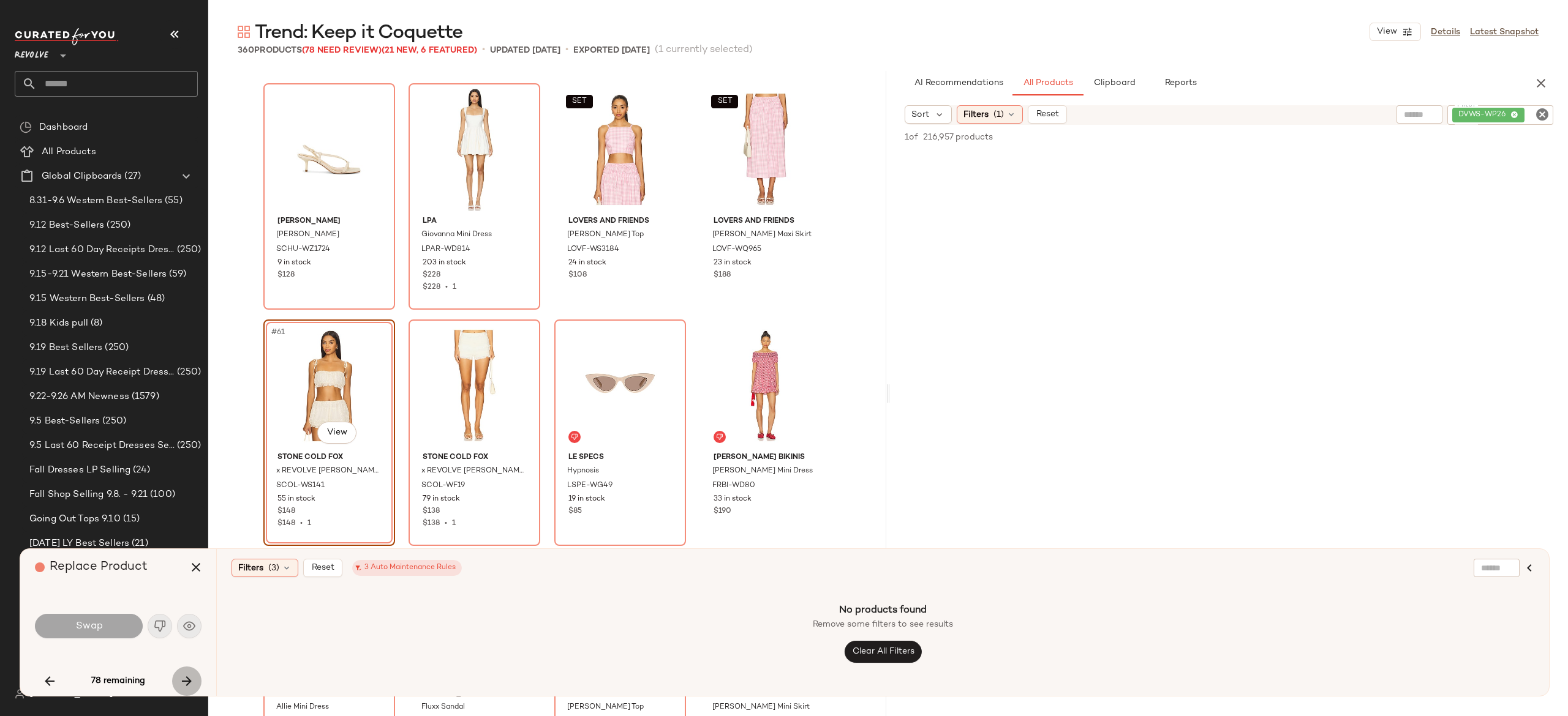
click at [187, 677] on icon "button" at bounding box center [187, 681] width 15 height 15
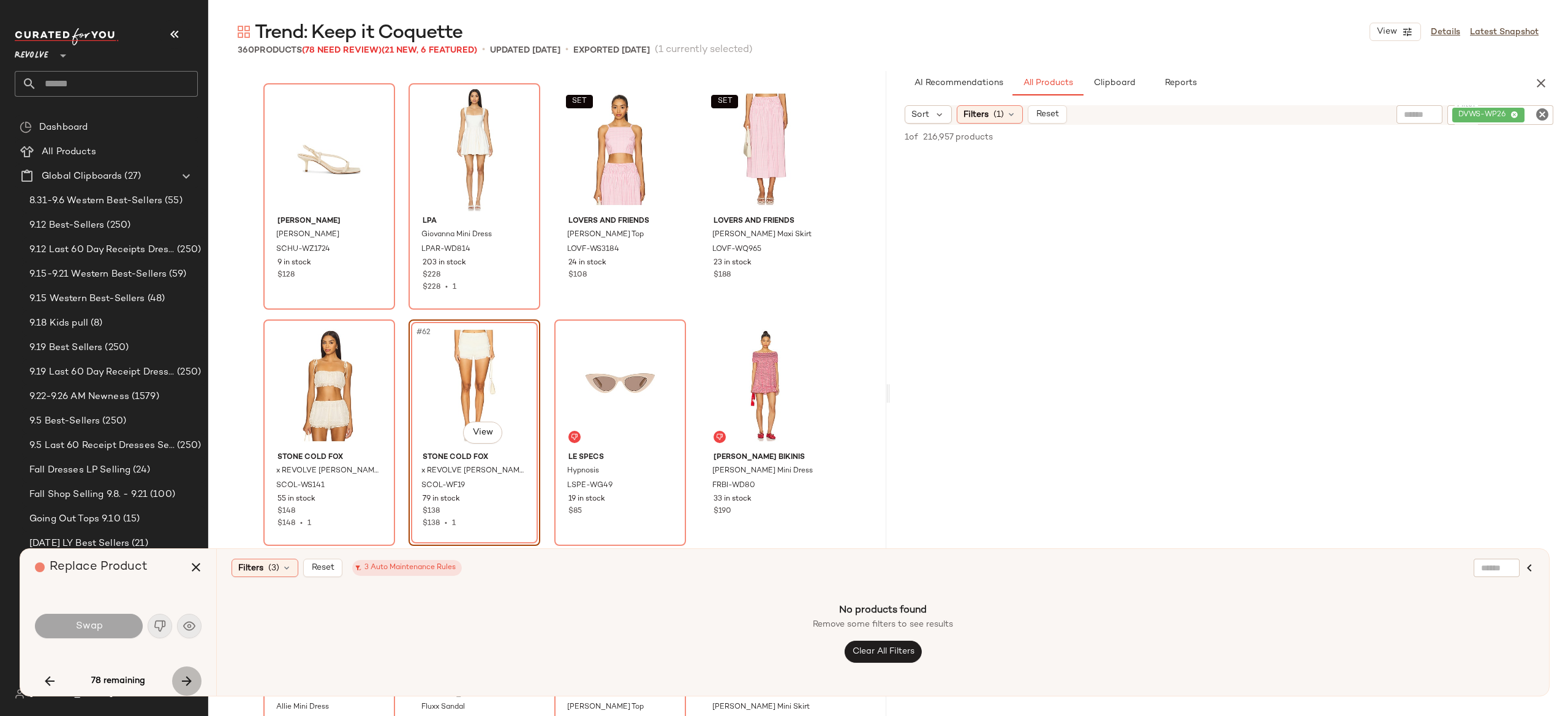
click at [187, 677] on icon "button" at bounding box center [187, 681] width 15 height 15
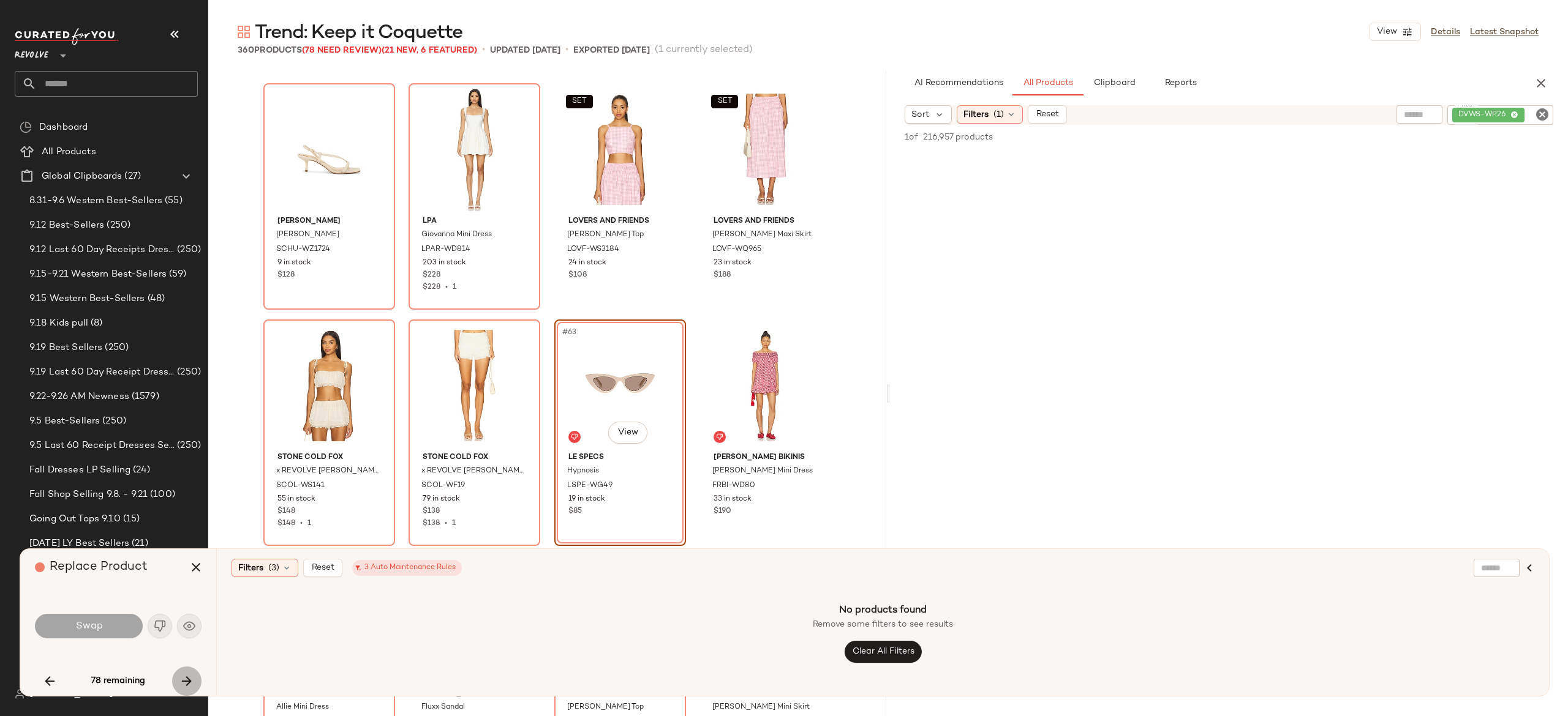
click at [187, 677] on icon "button" at bounding box center [187, 681] width 15 height 15
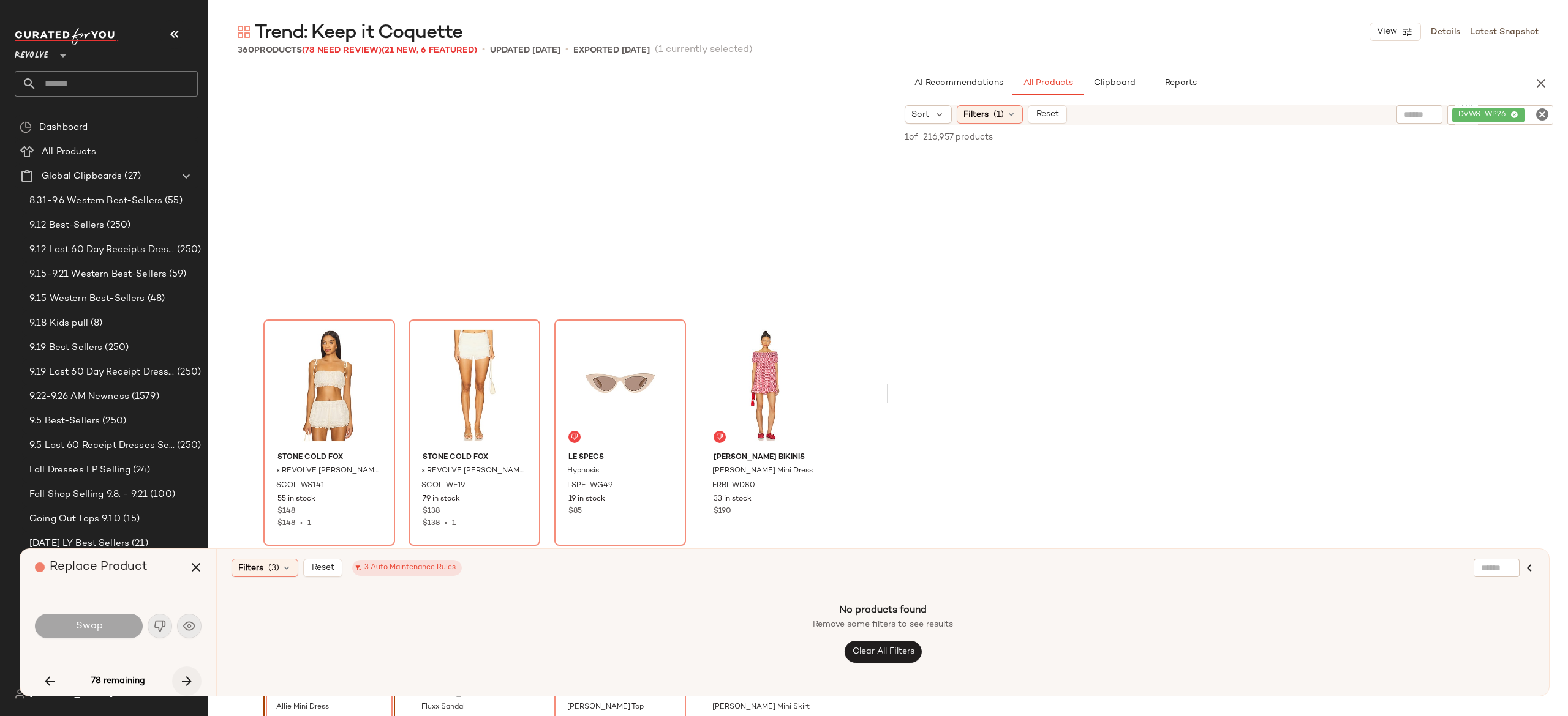
scroll to position [3544, 0]
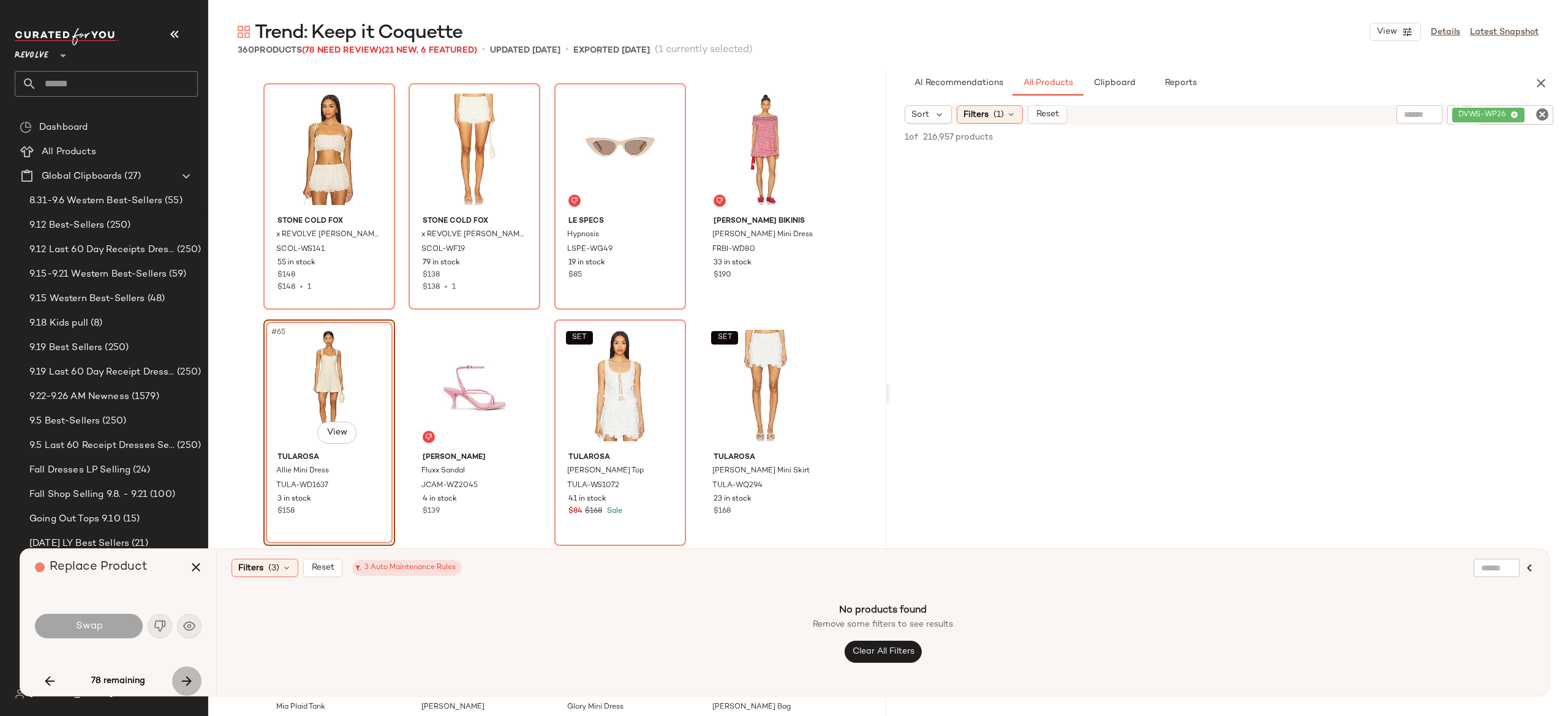
click at [187, 677] on icon "button" at bounding box center [187, 681] width 15 height 15
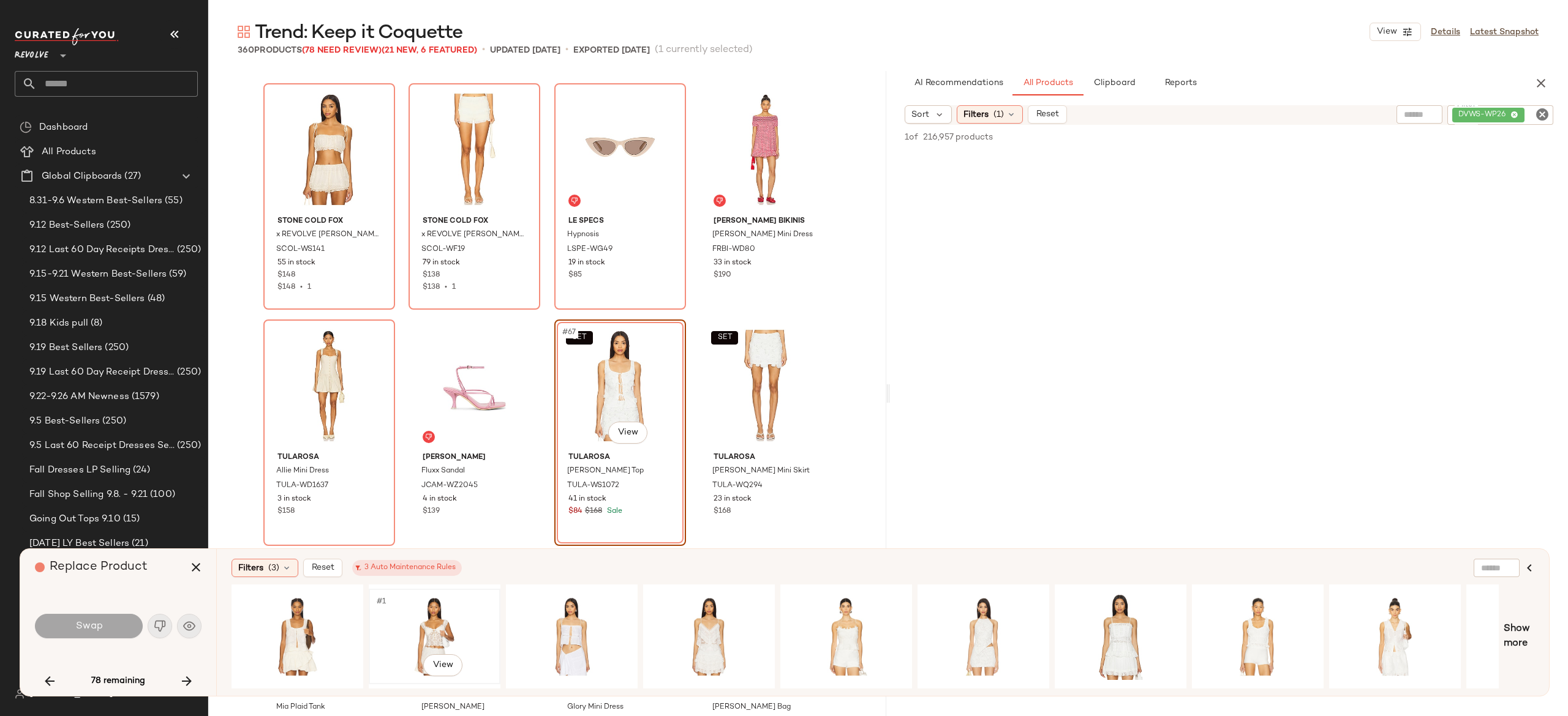
click at [440, 611] on div "#1 View" at bounding box center [434, 636] width 123 height 87
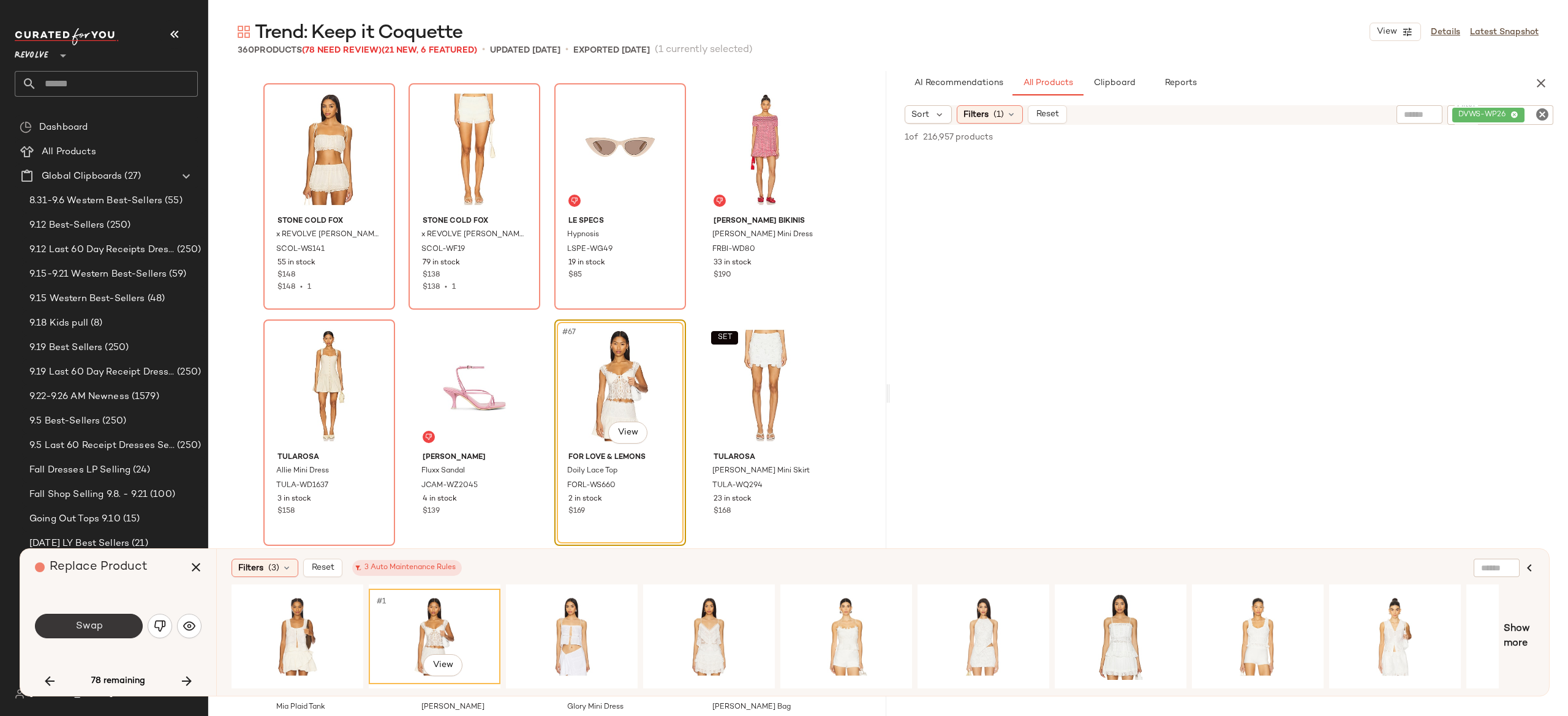
click at [124, 619] on button "Swap" at bounding box center [89, 626] width 108 height 24
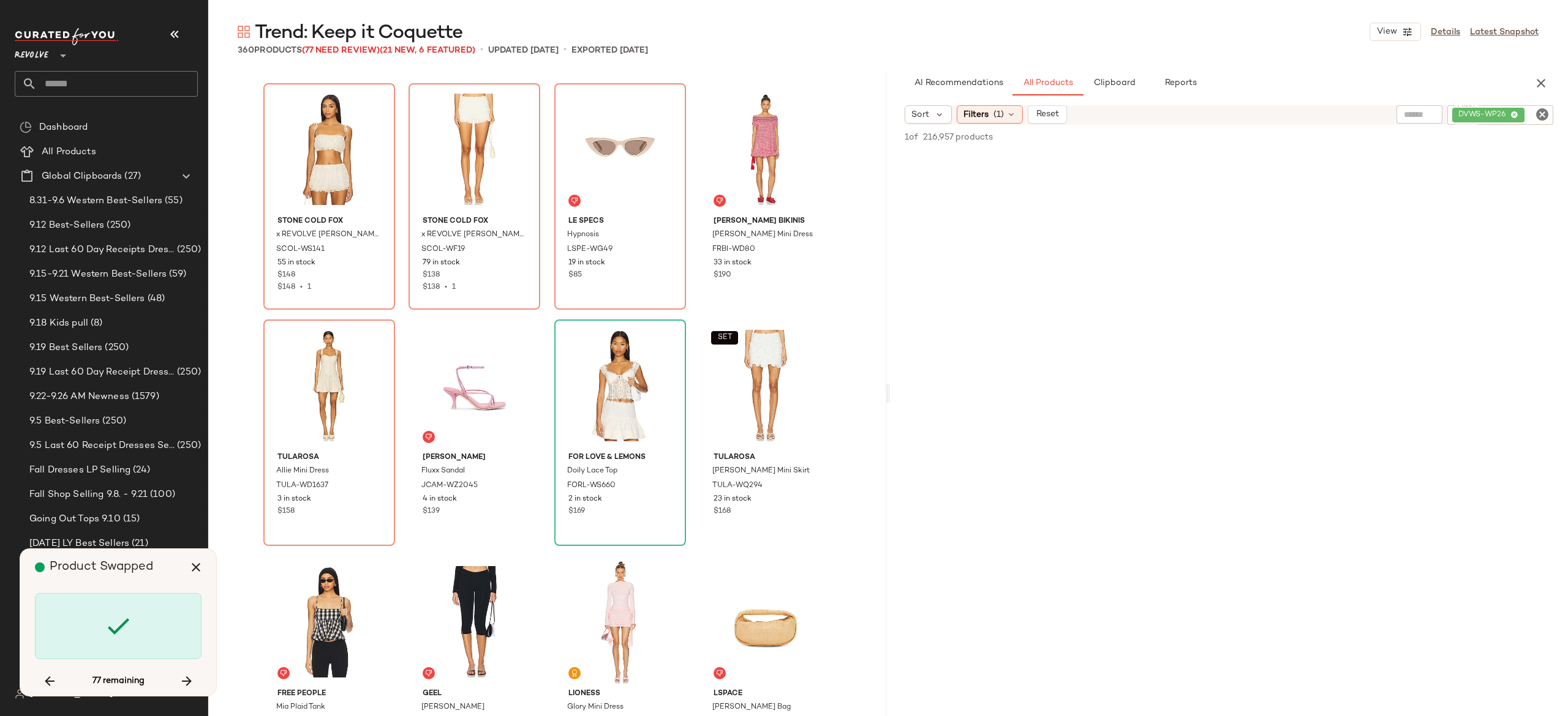
scroll to position [4017, 0]
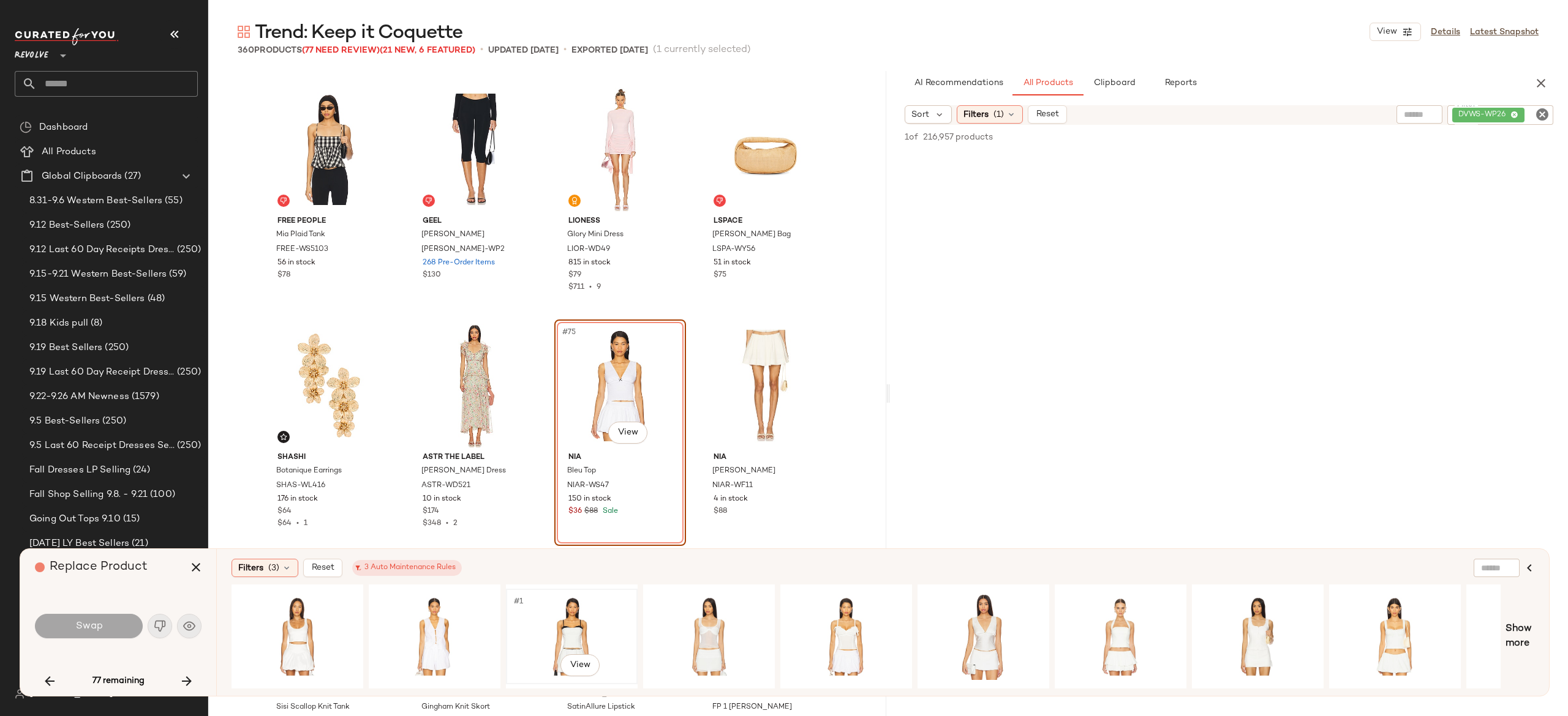
click at [572, 629] on div "#1 View" at bounding box center [572, 636] width 123 height 87
click at [130, 625] on button "Swap" at bounding box center [89, 626] width 108 height 24
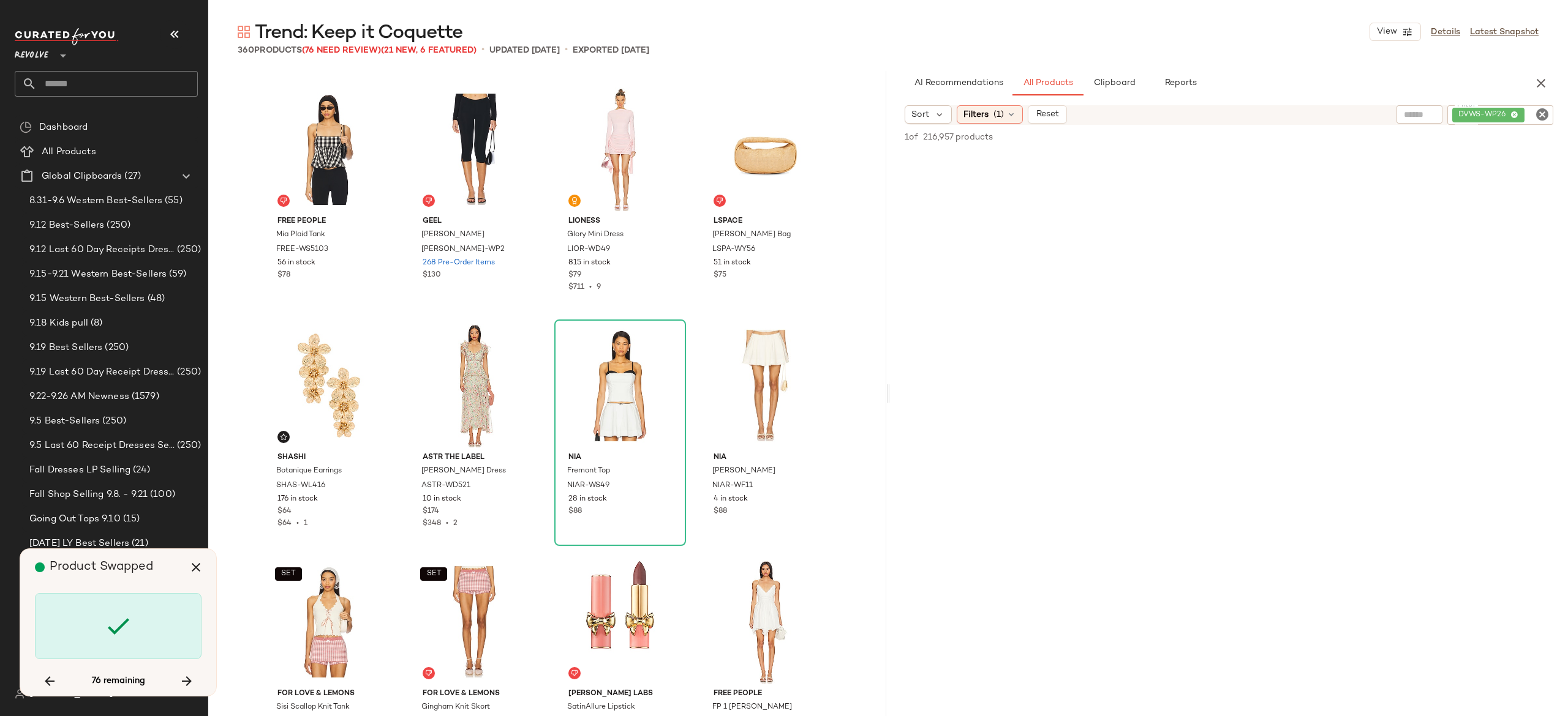
scroll to position [4962, 0]
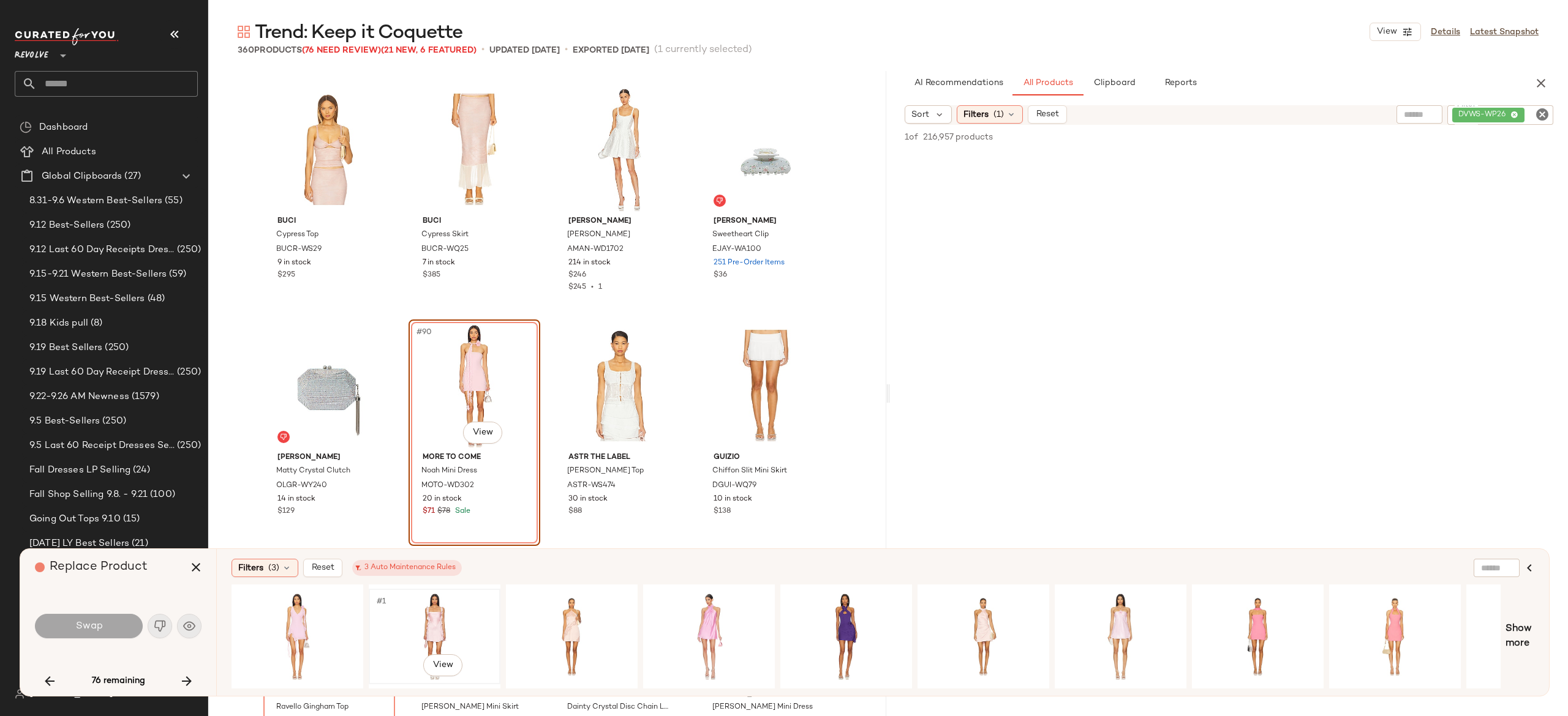
click at [420, 611] on div "#1 View" at bounding box center [434, 636] width 123 height 87
click at [127, 622] on button "Swap" at bounding box center [89, 626] width 108 height 24
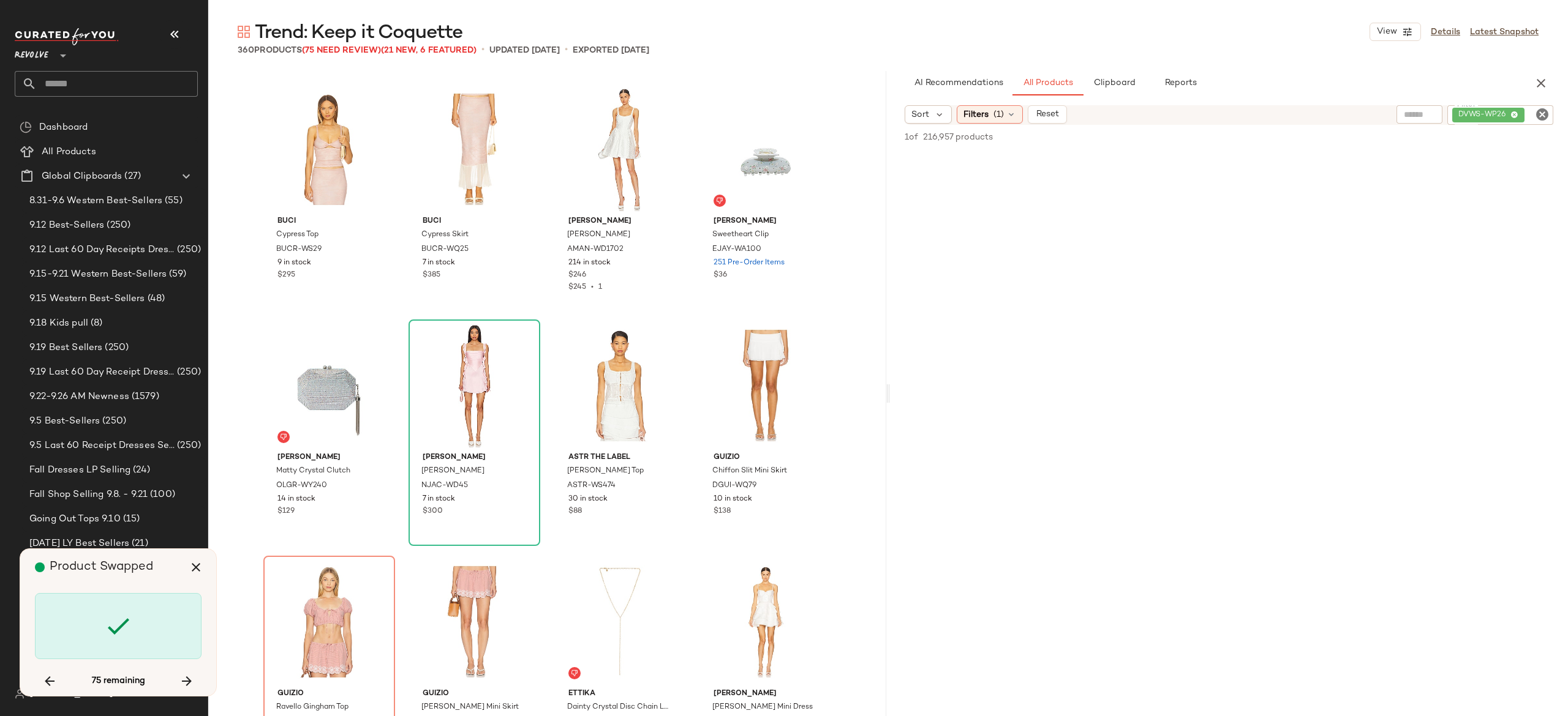
scroll to position [5198, 0]
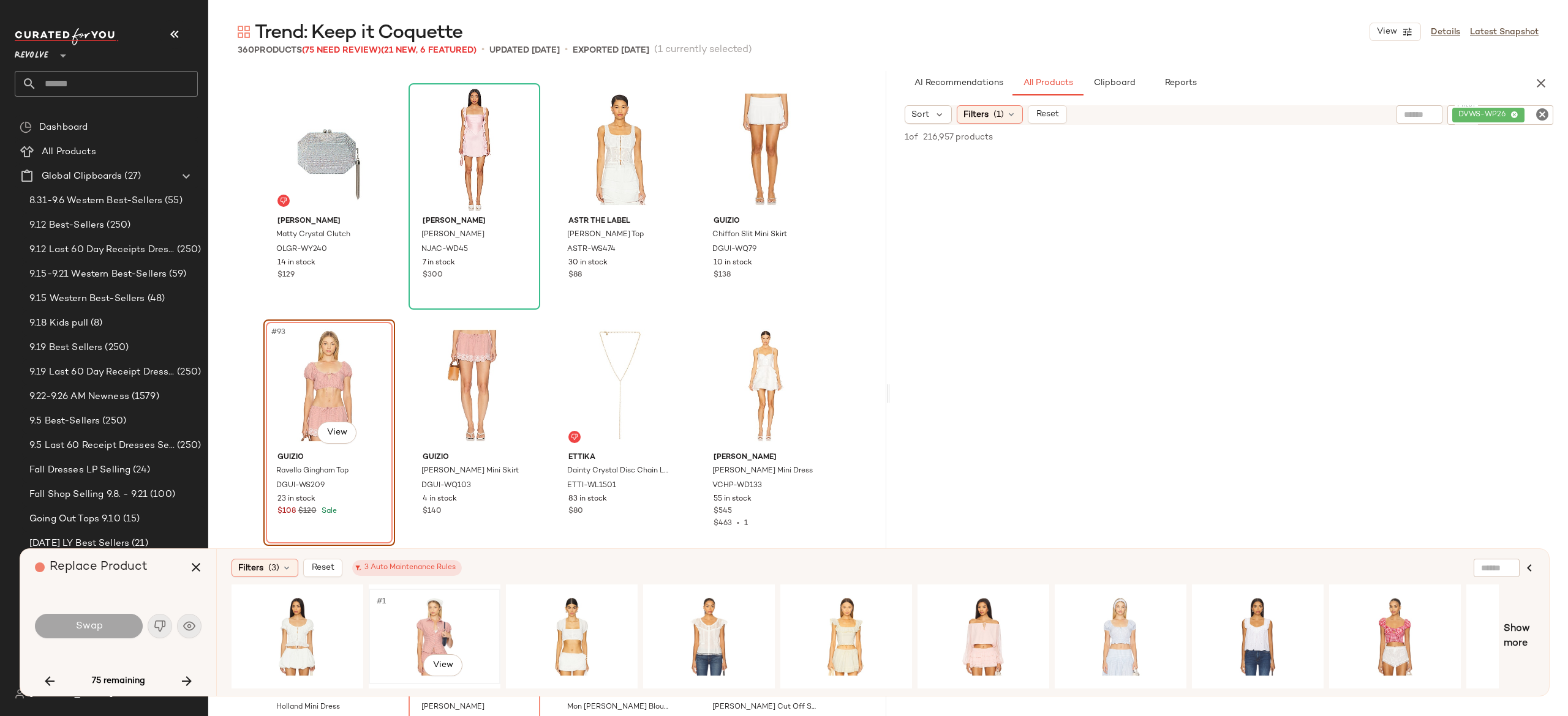
click at [422, 615] on div "#1 View" at bounding box center [434, 636] width 123 height 87
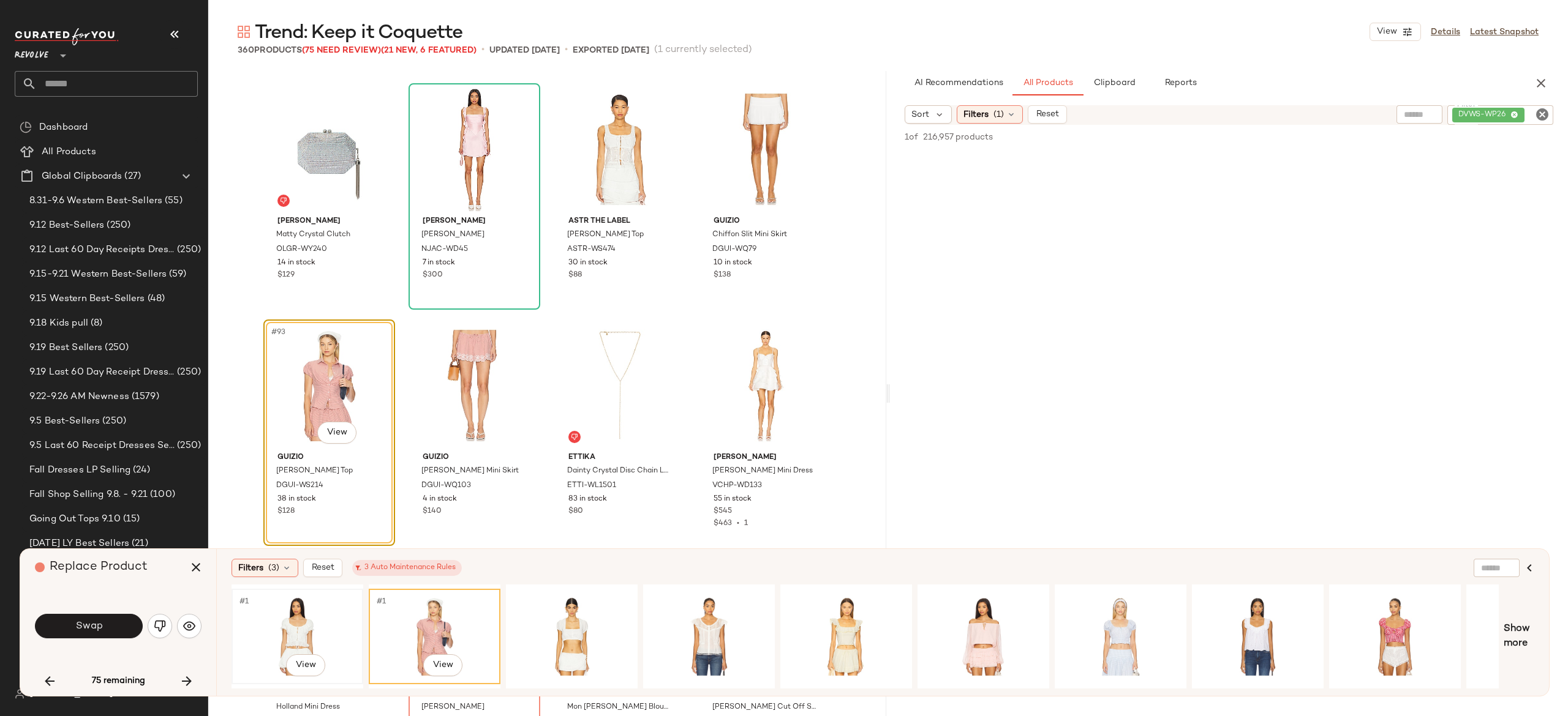
click at [291, 613] on div "#1 View" at bounding box center [297, 636] width 123 height 87
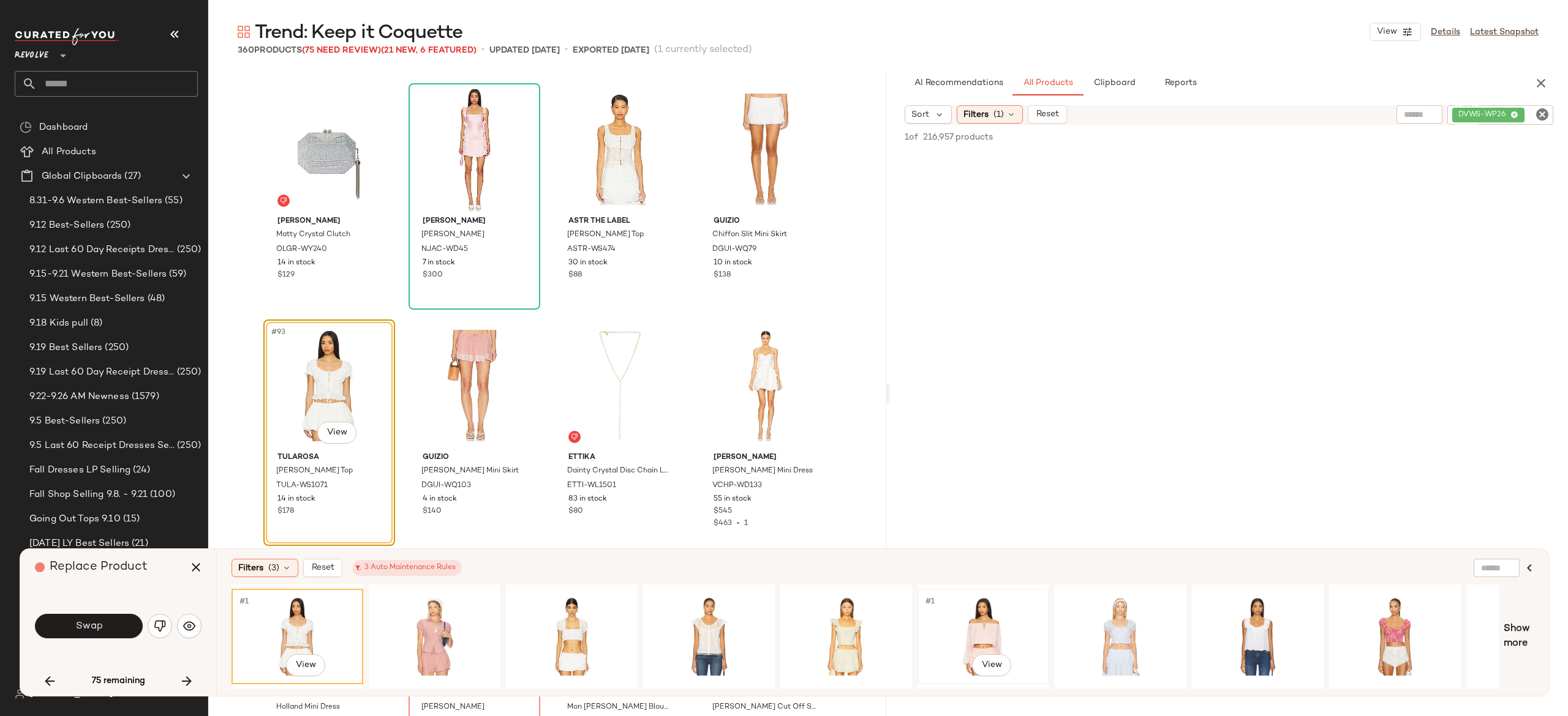
click at [977, 607] on div "#1 View" at bounding box center [983, 636] width 123 height 87
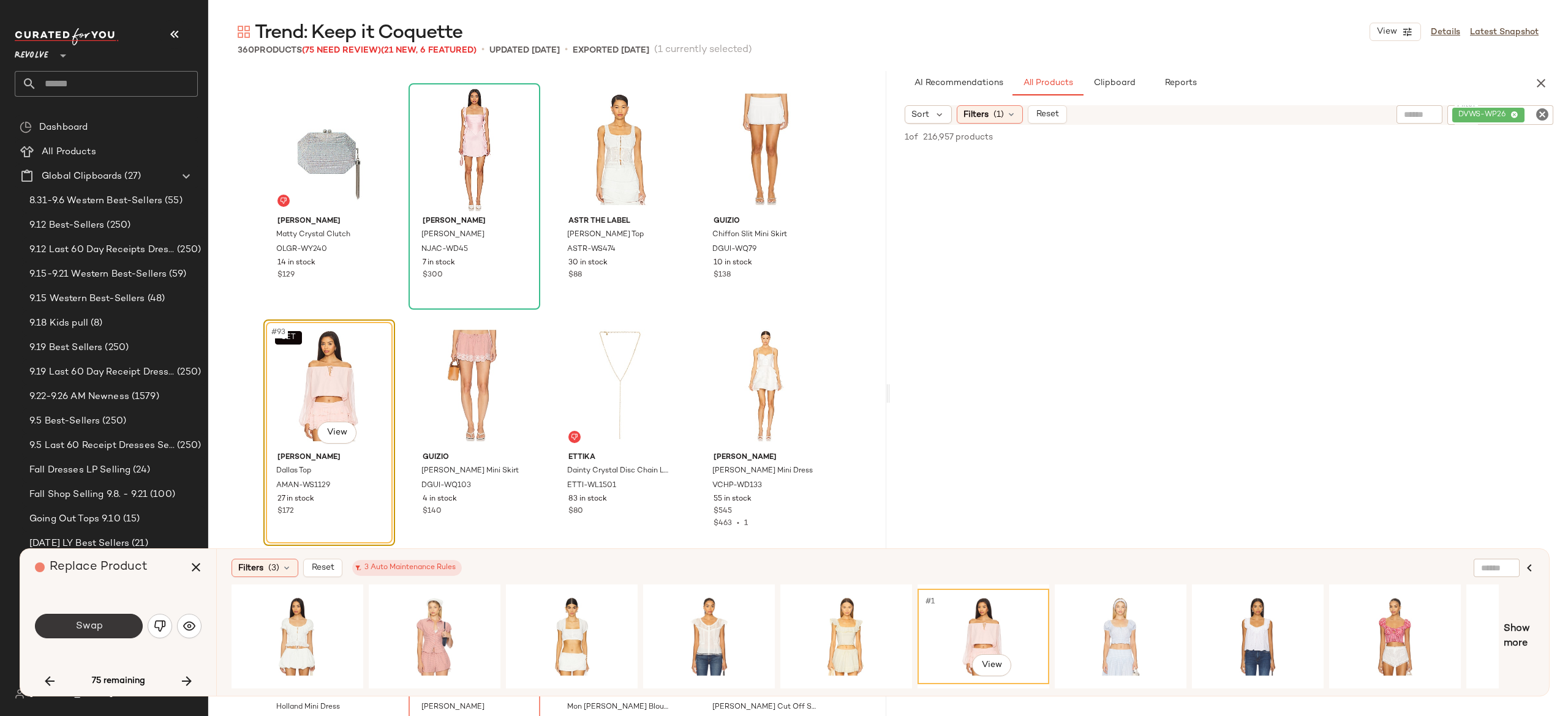
click at [130, 619] on button "Swap" at bounding box center [89, 626] width 108 height 24
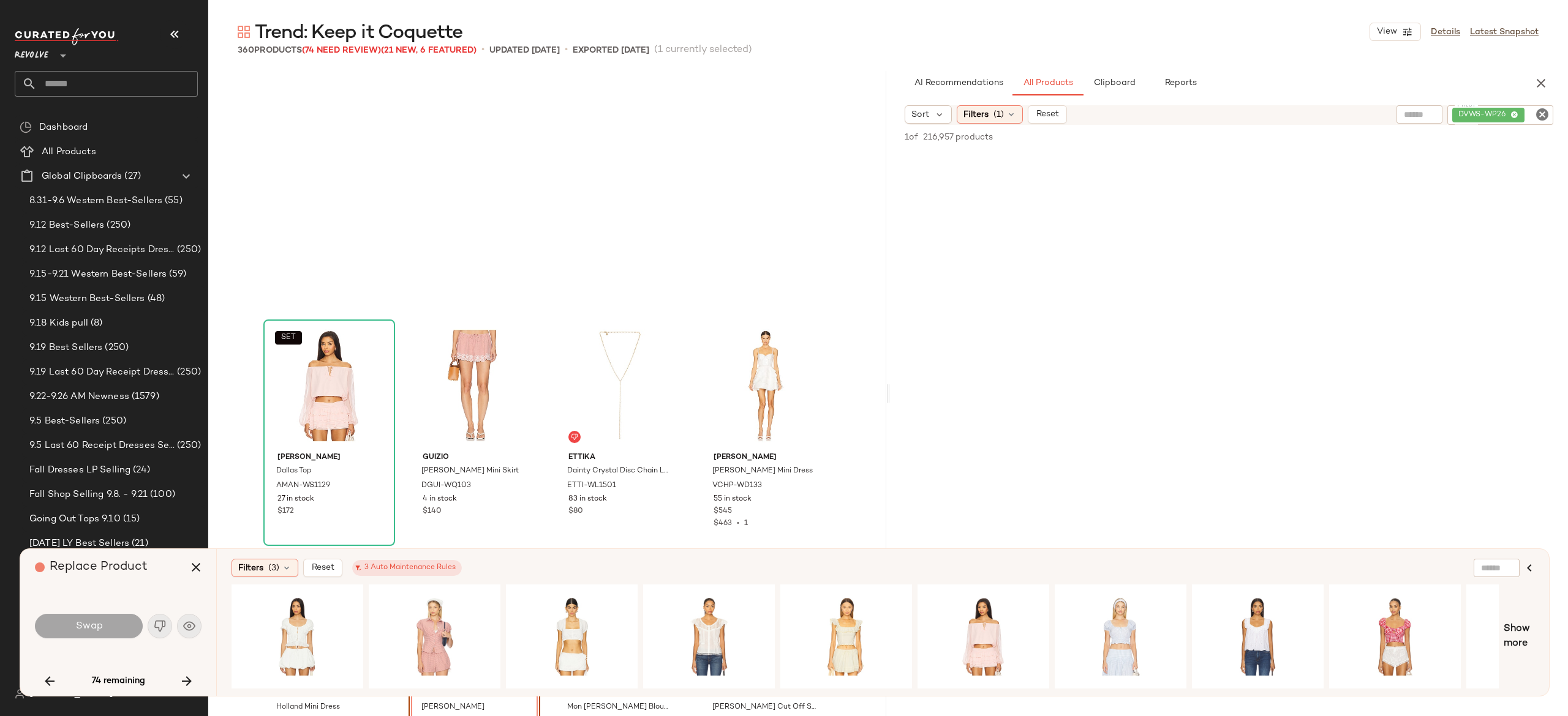
scroll to position [5434, 0]
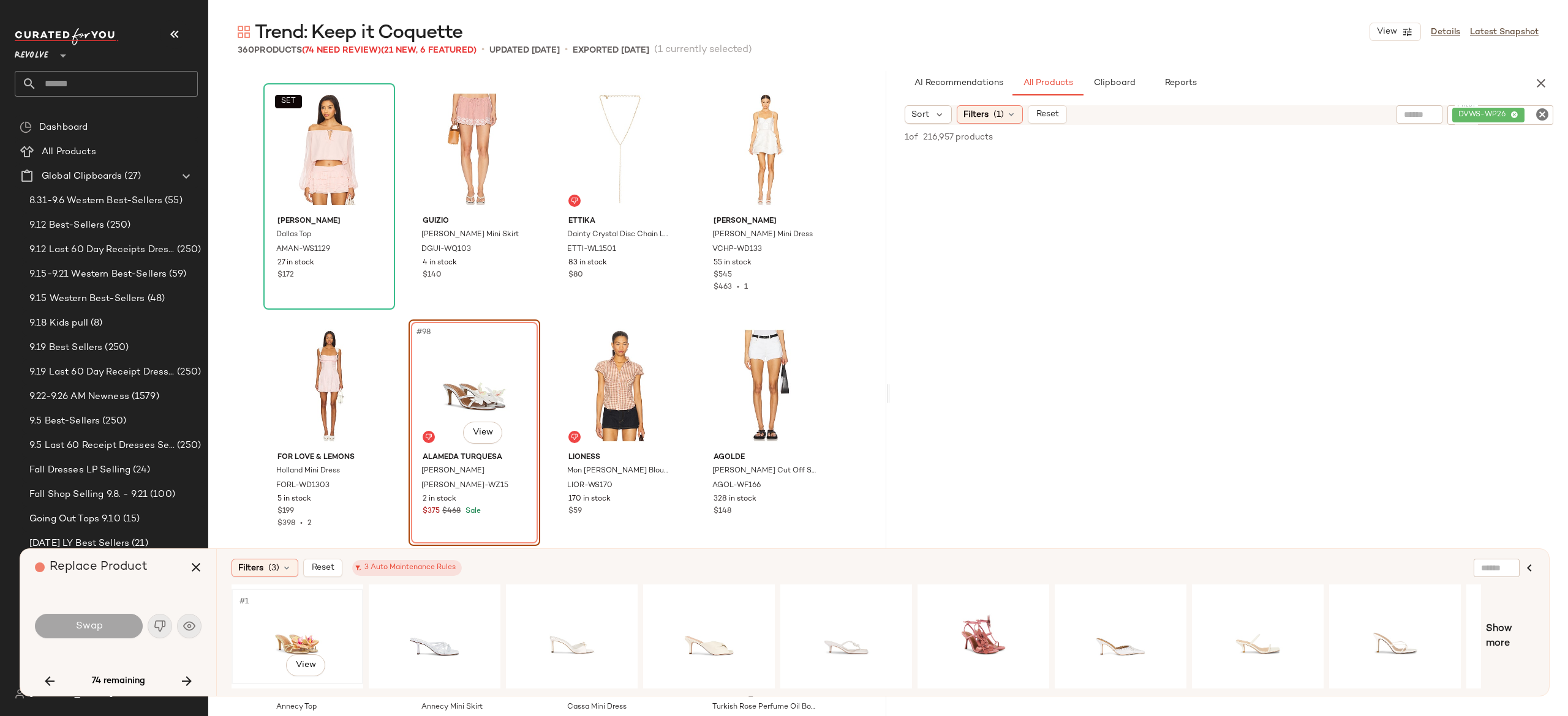
click at [304, 618] on div "#1 View" at bounding box center [297, 636] width 123 height 87
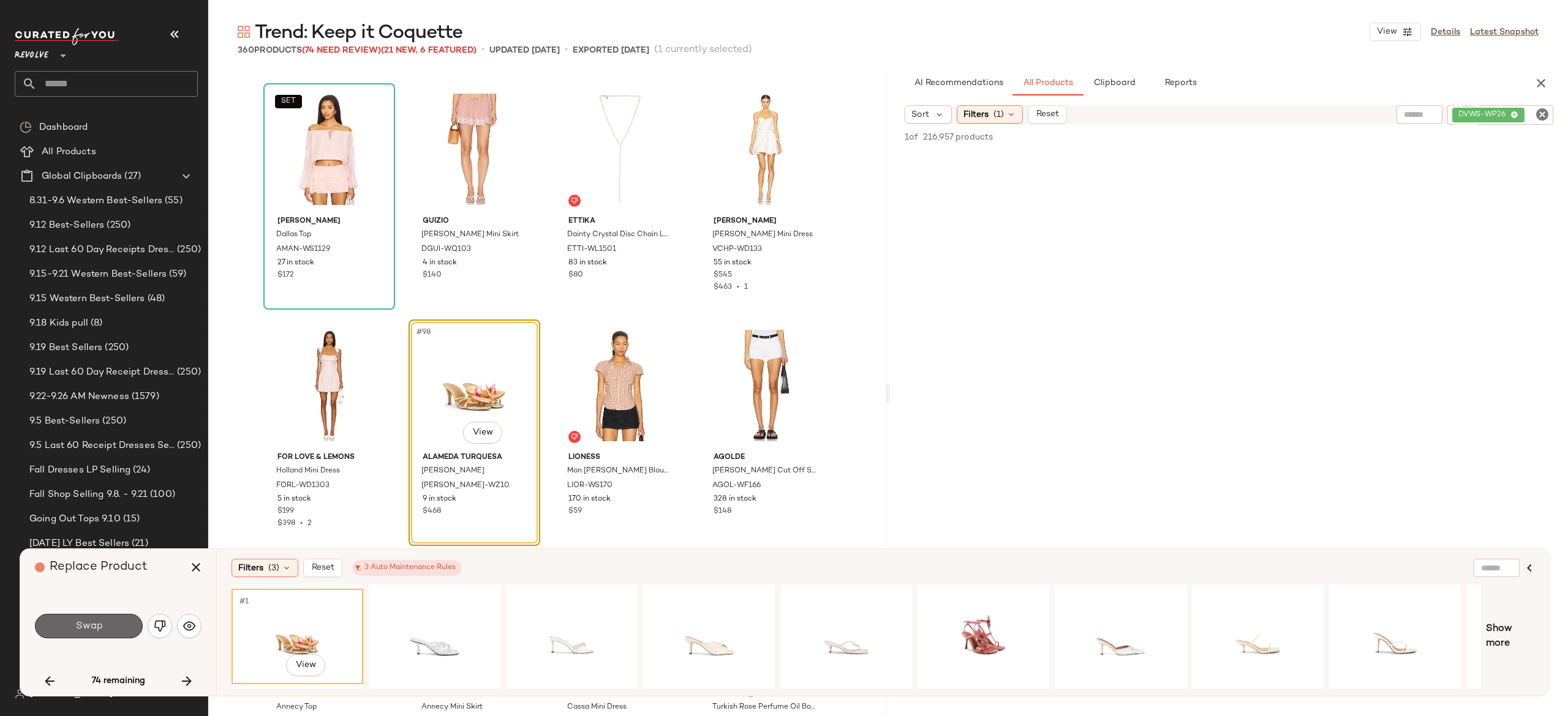
click at [124, 622] on button "Swap" at bounding box center [89, 626] width 108 height 24
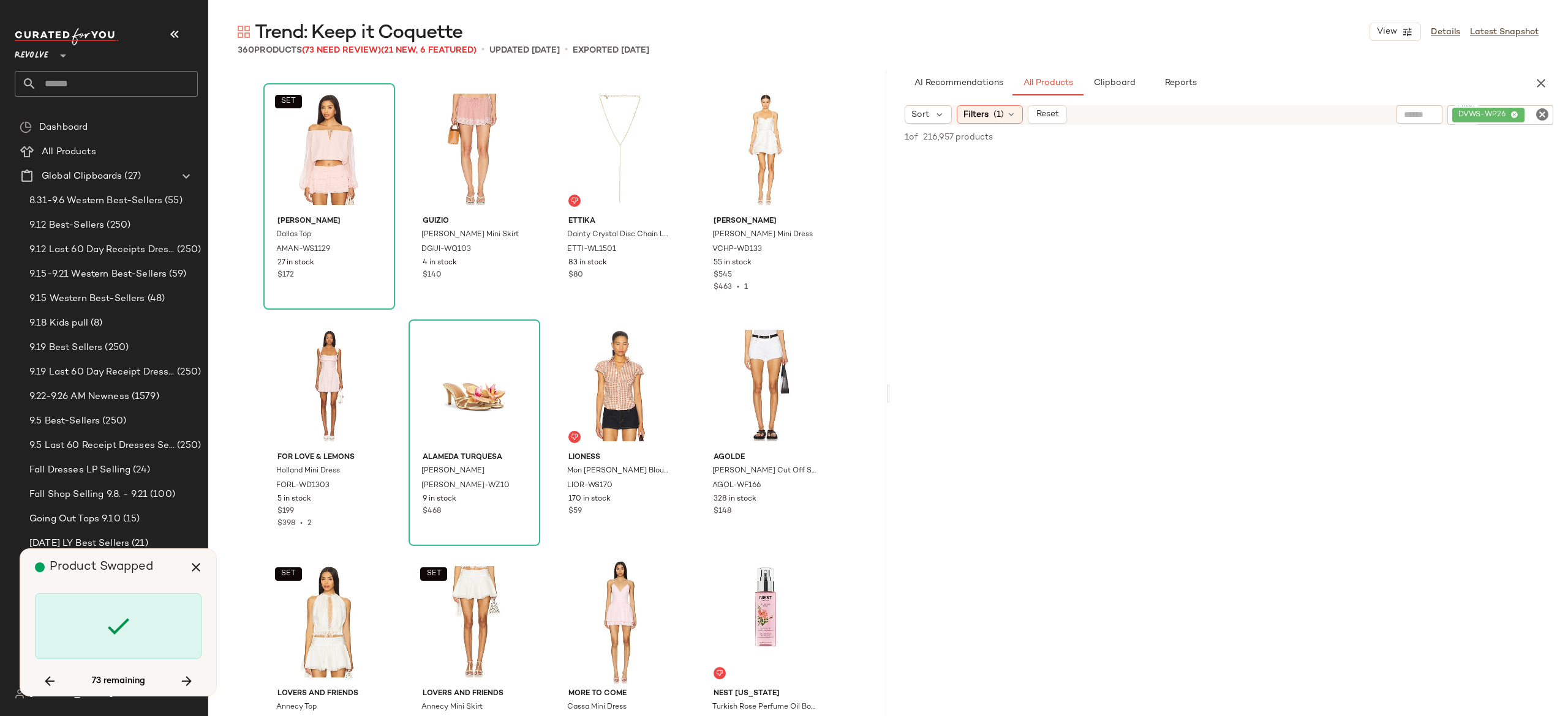
scroll to position [6380, 0]
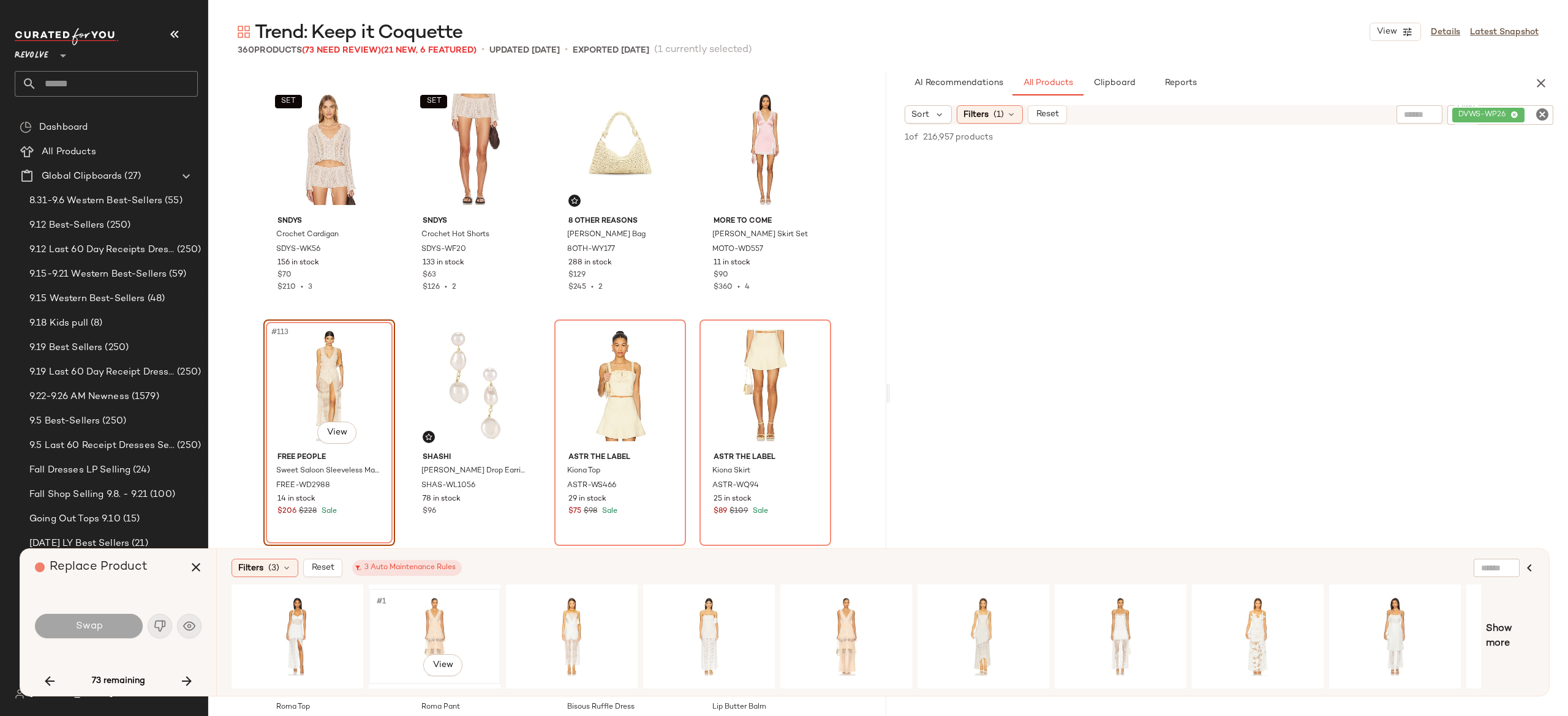
click at [429, 618] on div "#1 View" at bounding box center [434, 636] width 123 height 87
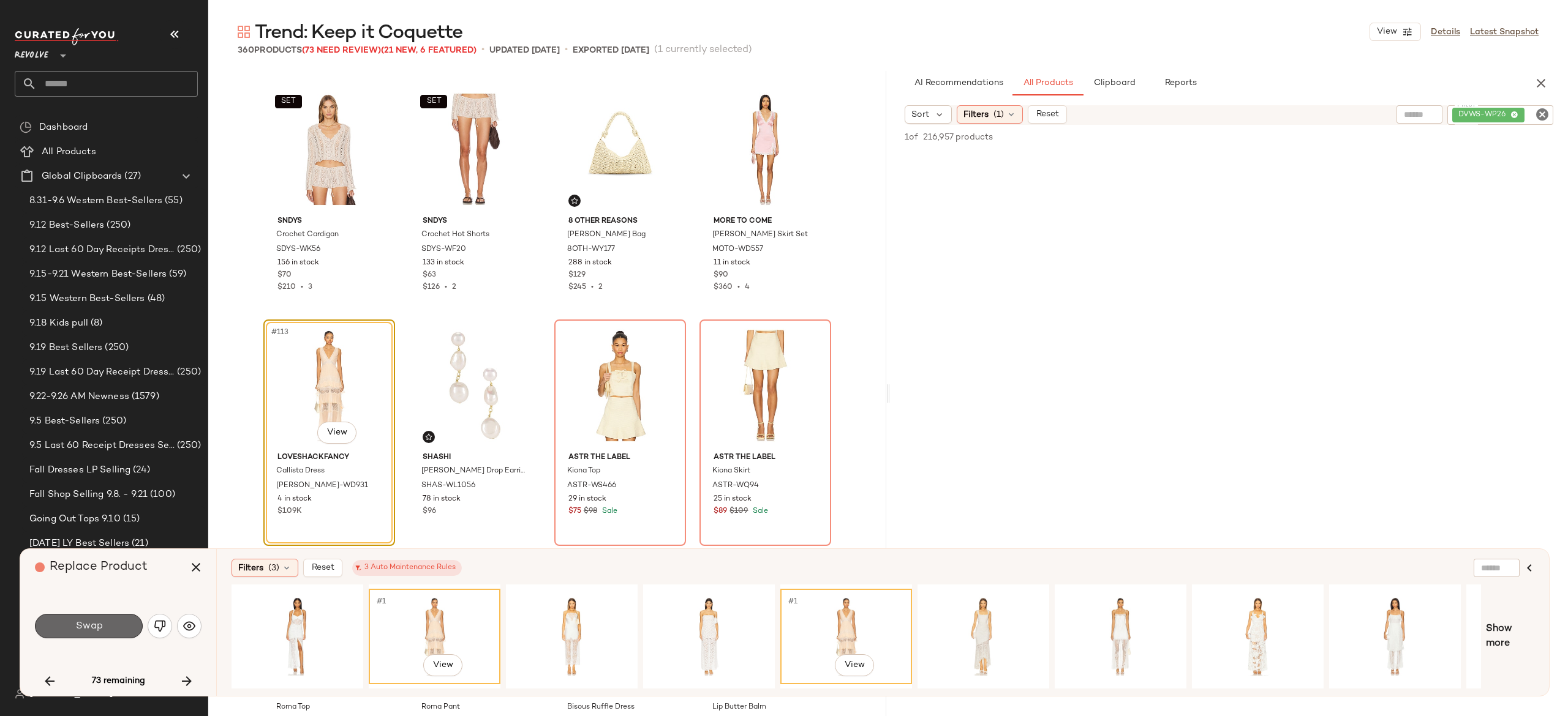
click at [115, 626] on button "Swap" at bounding box center [89, 626] width 108 height 24
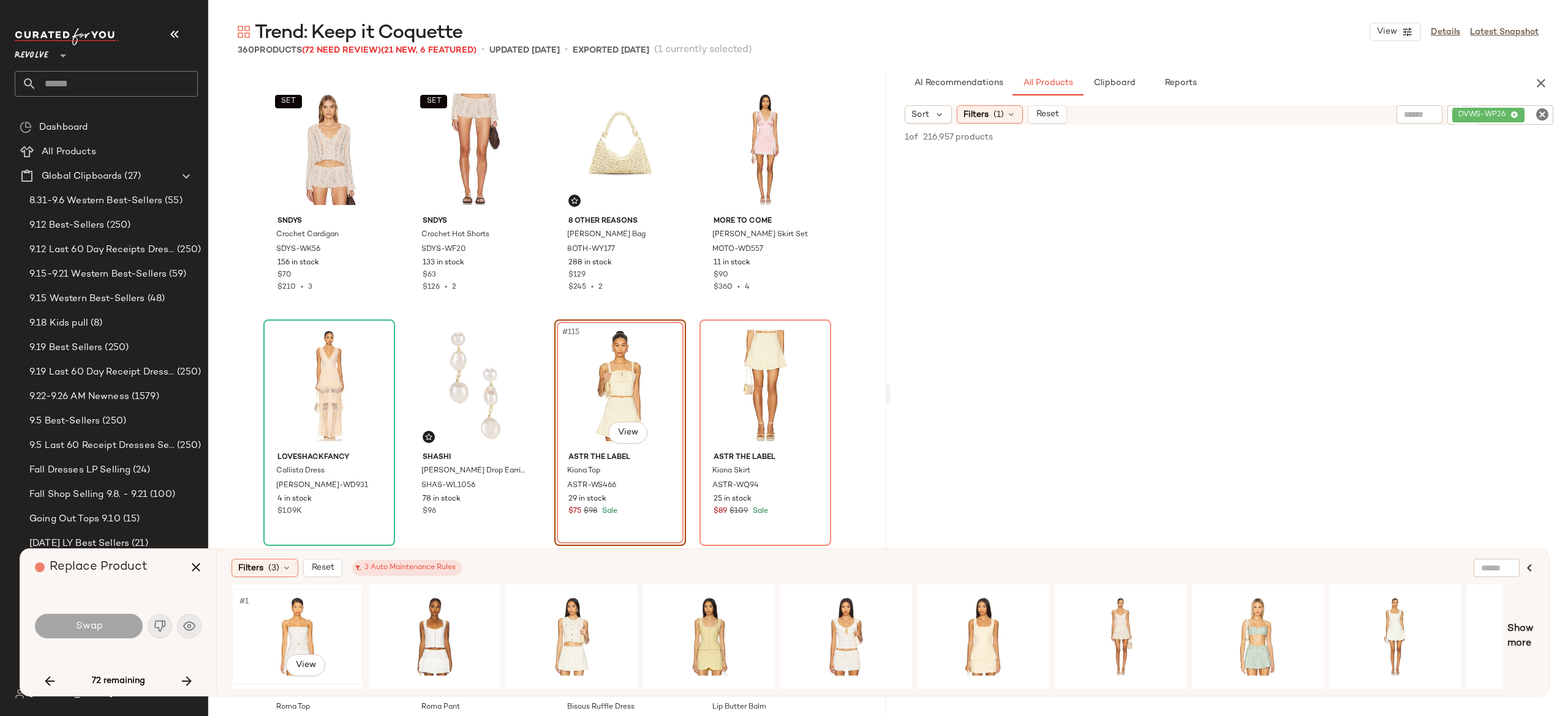
click at [290, 619] on div "#1 View" at bounding box center [297, 636] width 123 height 87
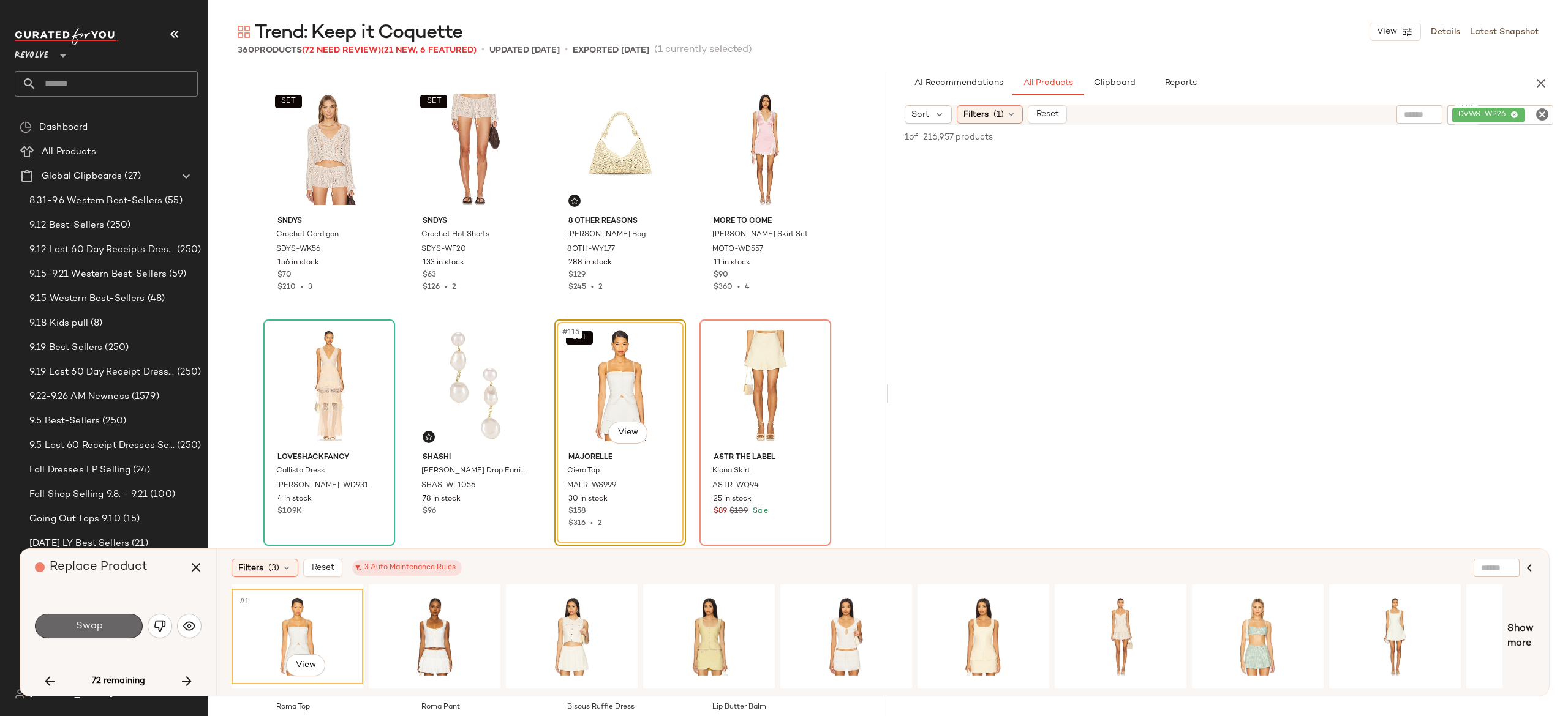
click at [124, 619] on button "Swap" at bounding box center [89, 626] width 108 height 24
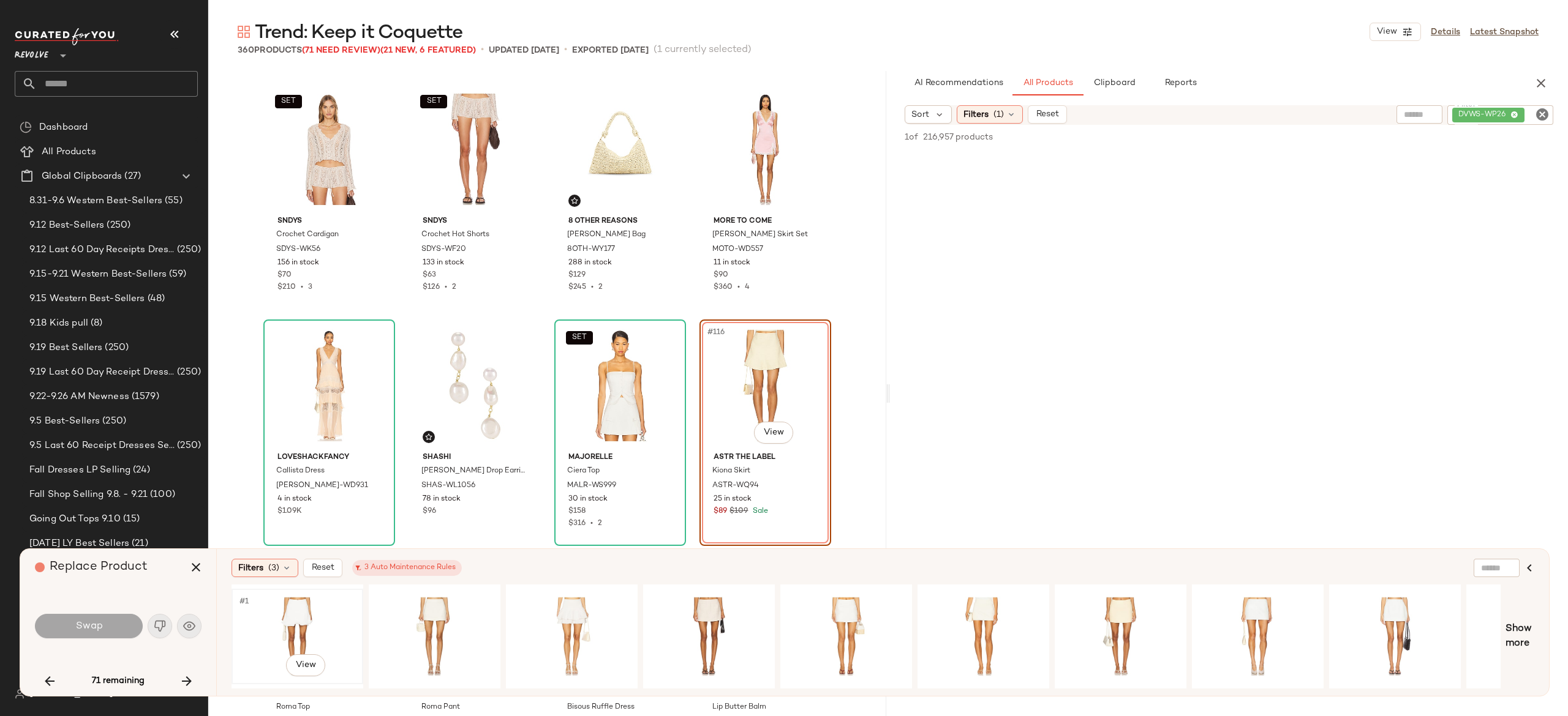
click at [304, 612] on div "#1 View" at bounding box center [297, 636] width 123 height 87
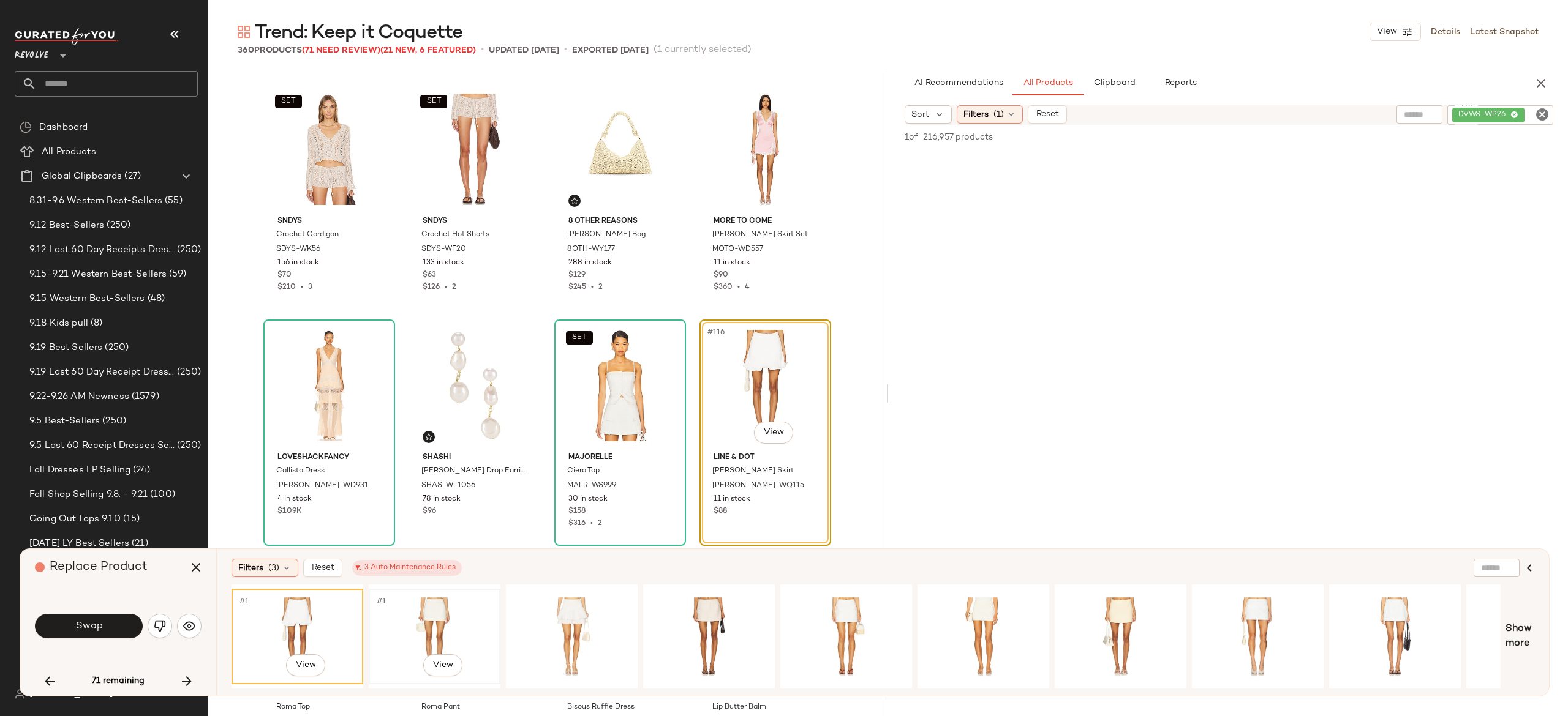
click at [419, 612] on div "#1 View" at bounding box center [434, 636] width 123 height 87
click at [564, 604] on div "#1 View" at bounding box center [572, 636] width 123 height 87
click at [683, 594] on div "#1 View" at bounding box center [709, 636] width 123 height 87
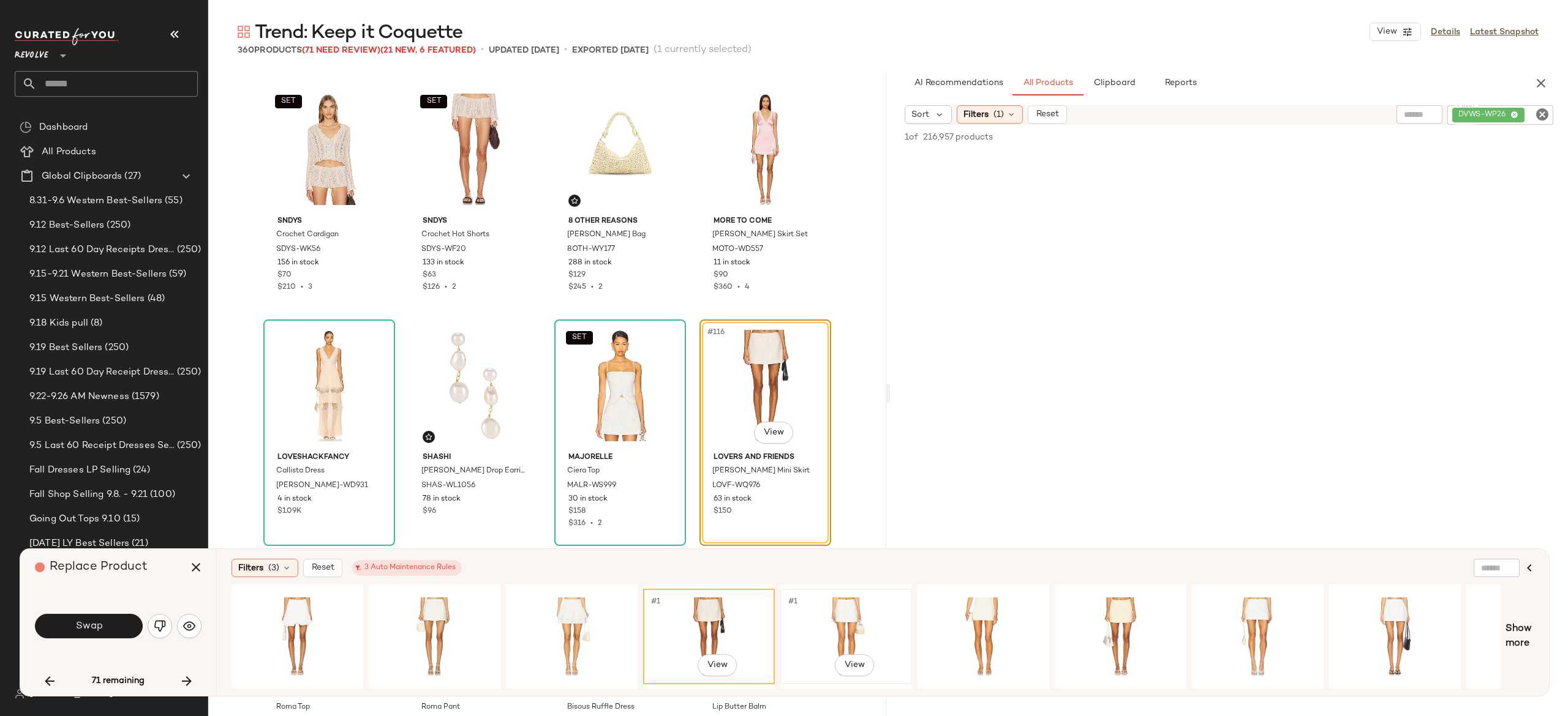
click at [836, 607] on div "#1 View" at bounding box center [846, 636] width 123 height 87
click at [1233, 638] on div "#1 View" at bounding box center [1258, 636] width 123 height 87
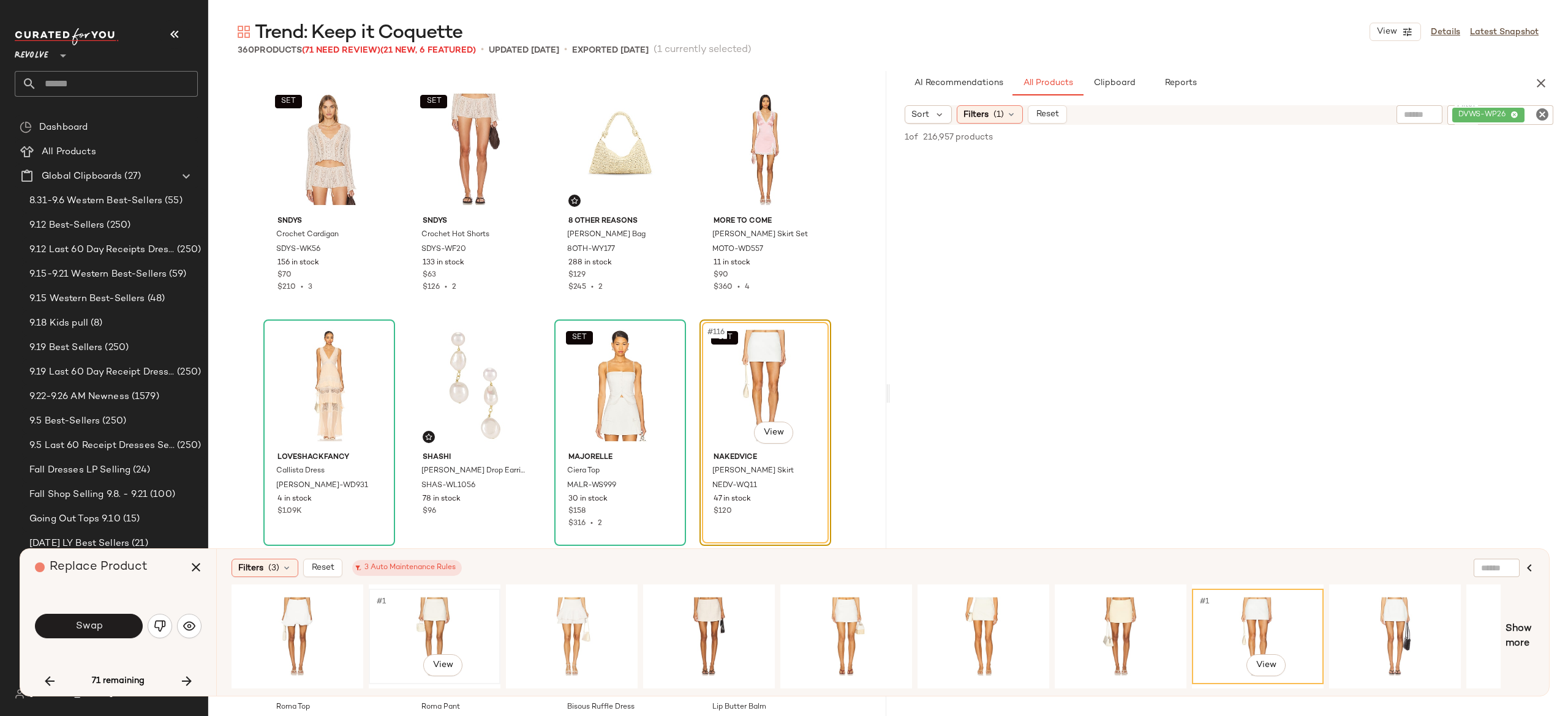
click at [434, 609] on div "#1 View" at bounding box center [434, 636] width 123 height 87
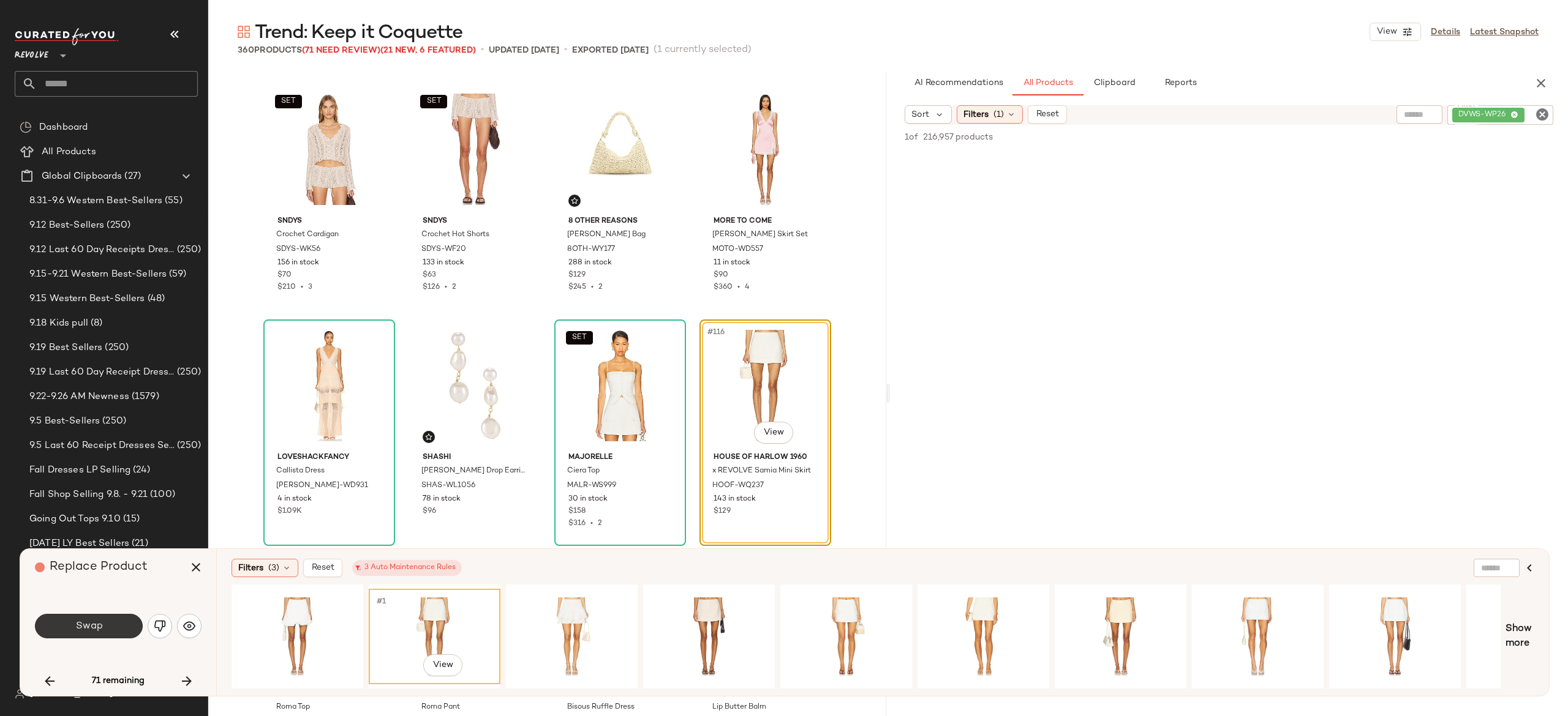
click at [126, 618] on button "Swap" at bounding box center [89, 626] width 108 height 24
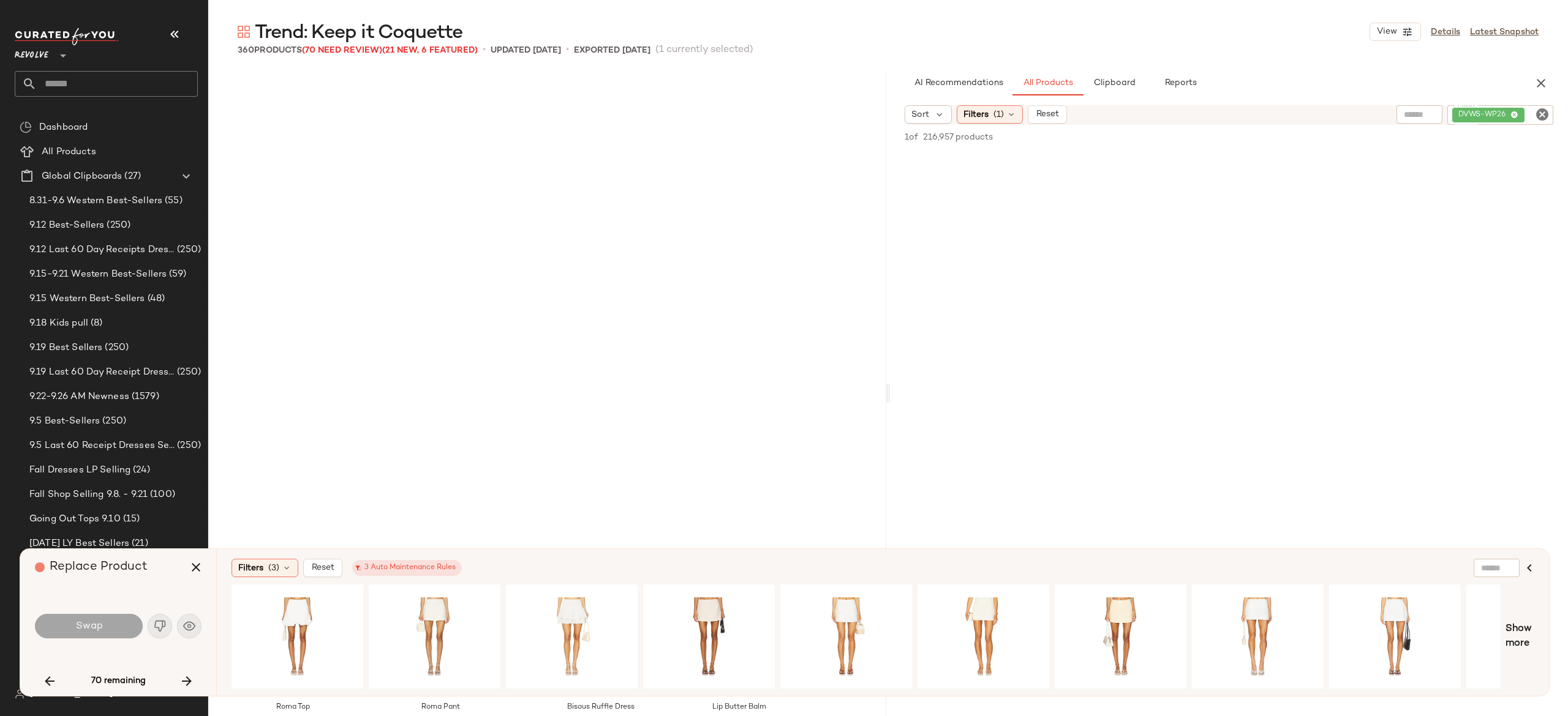
scroll to position [6852, 0]
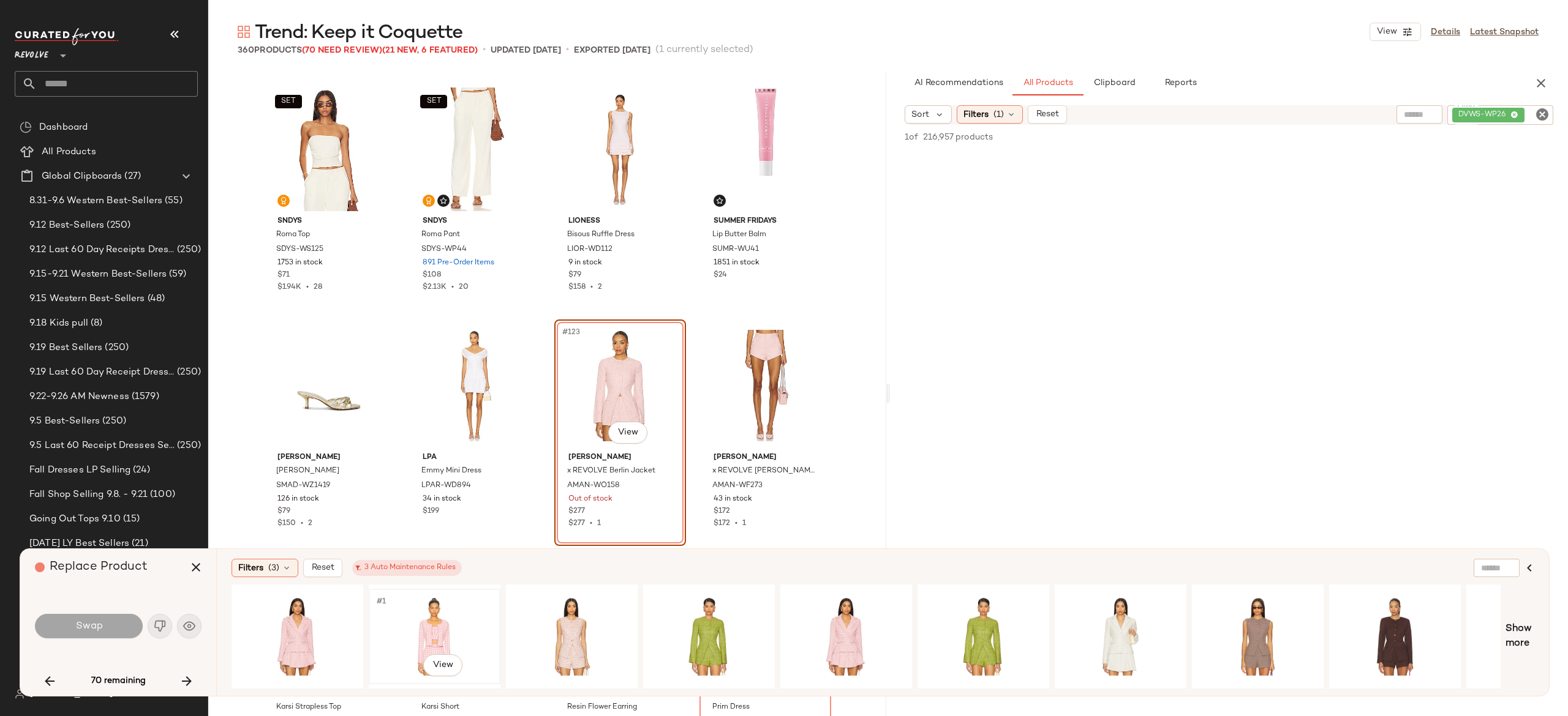
click at [448, 619] on div "#1 View" at bounding box center [434, 636] width 123 height 87
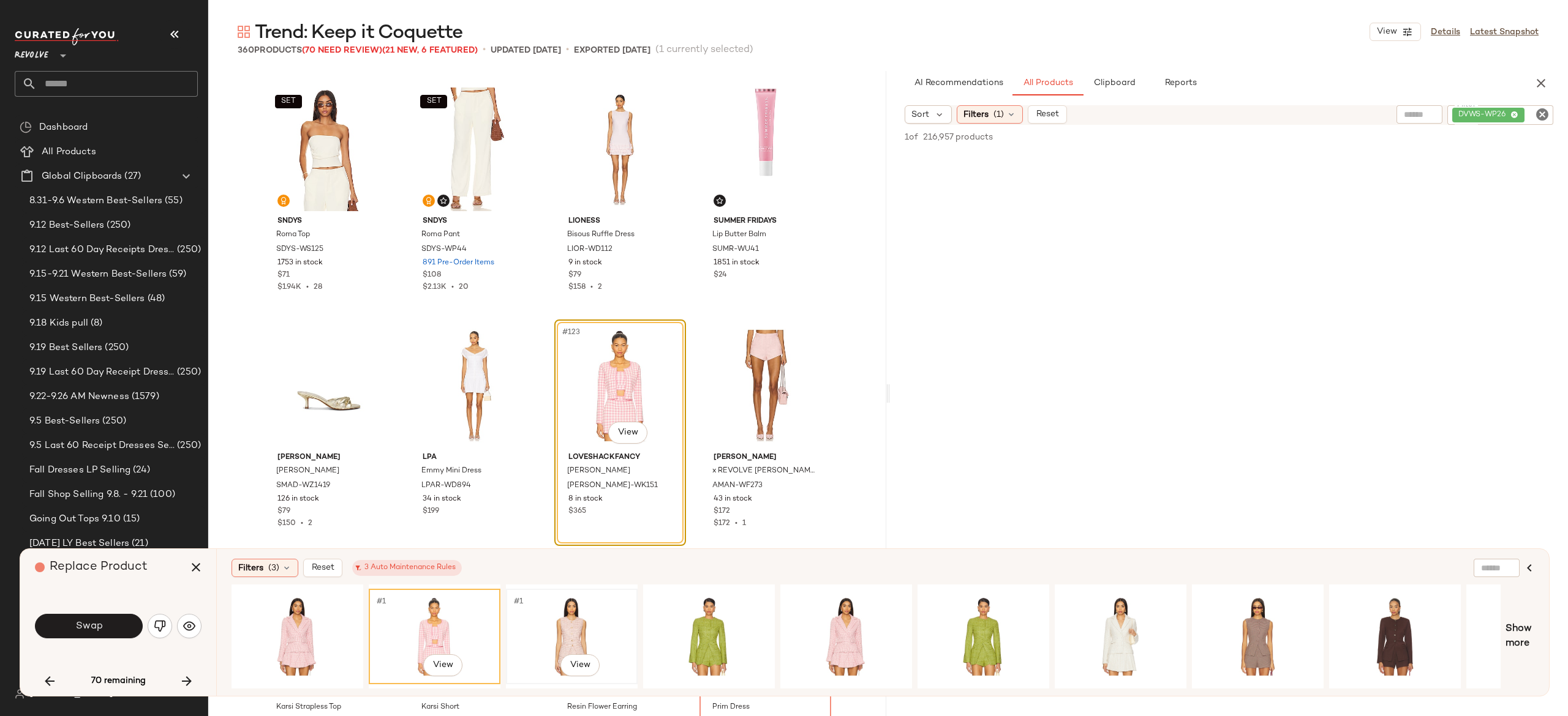
click at [564, 624] on div "#1 View" at bounding box center [572, 636] width 123 height 87
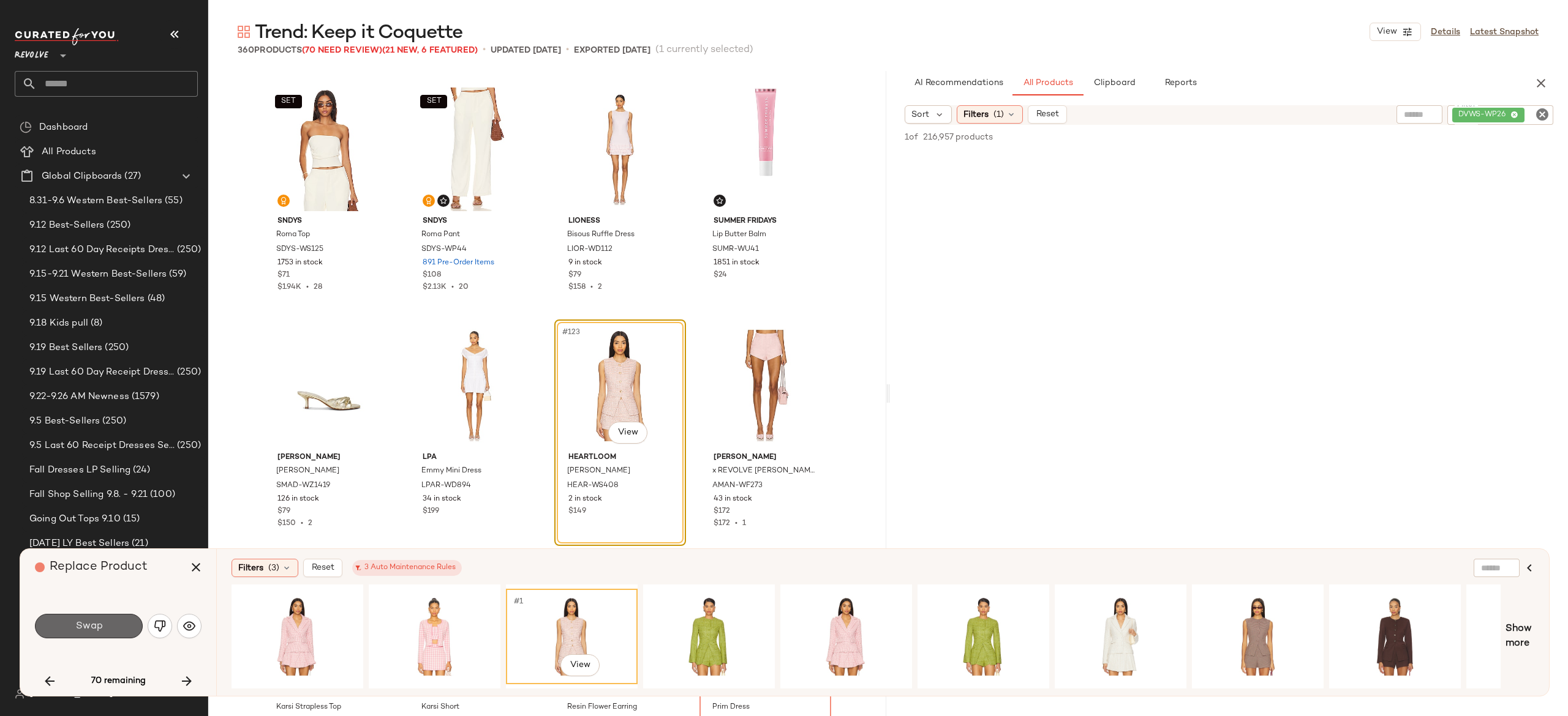
click at [120, 621] on button "Swap" at bounding box center [89, 626] width 108 height 24
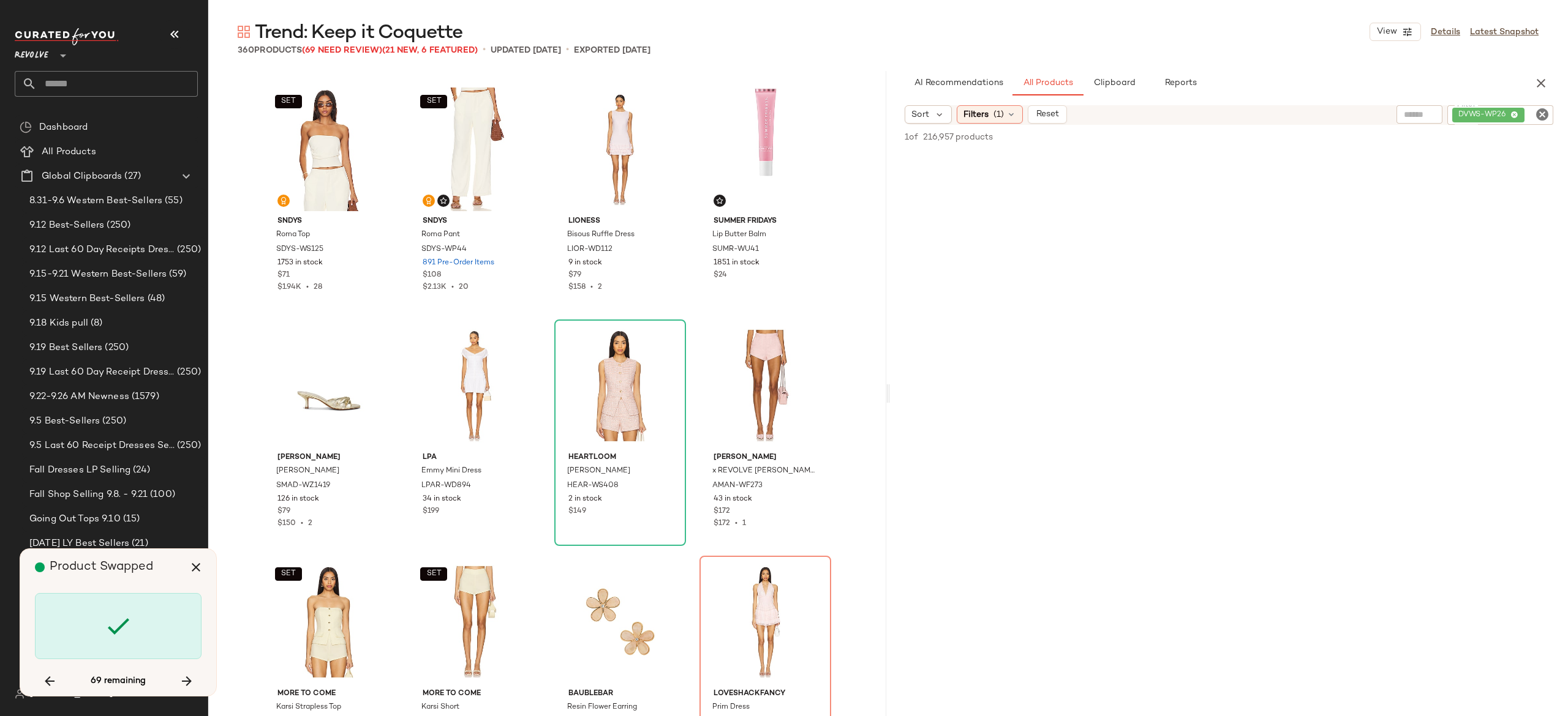
scroll to position [7089, 0]
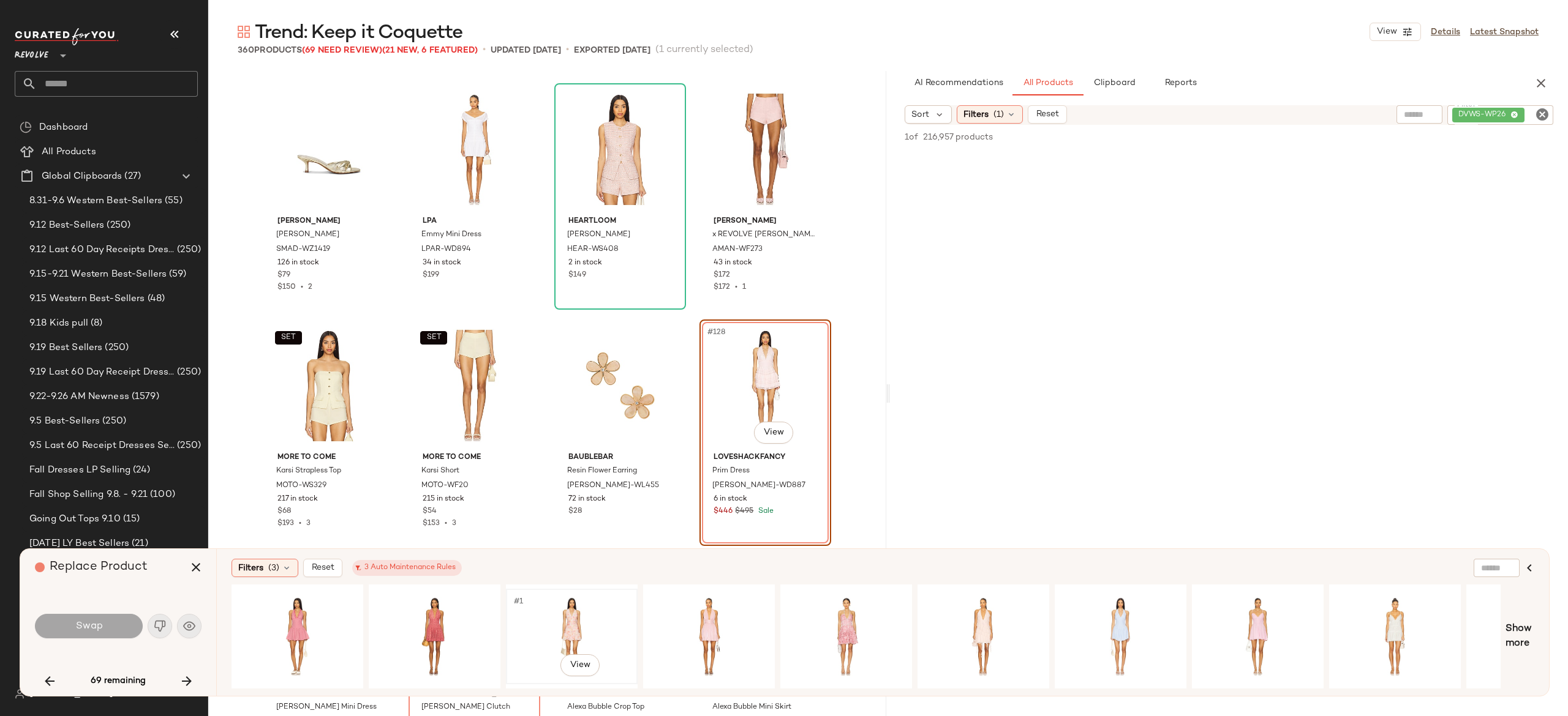
click at [564, 618] on div "#1 View" at bounding box center [572, 636] width 123 height 87
click at [114, 617] on button "Swap" at bounding box center [89, 626] width 108 height 24
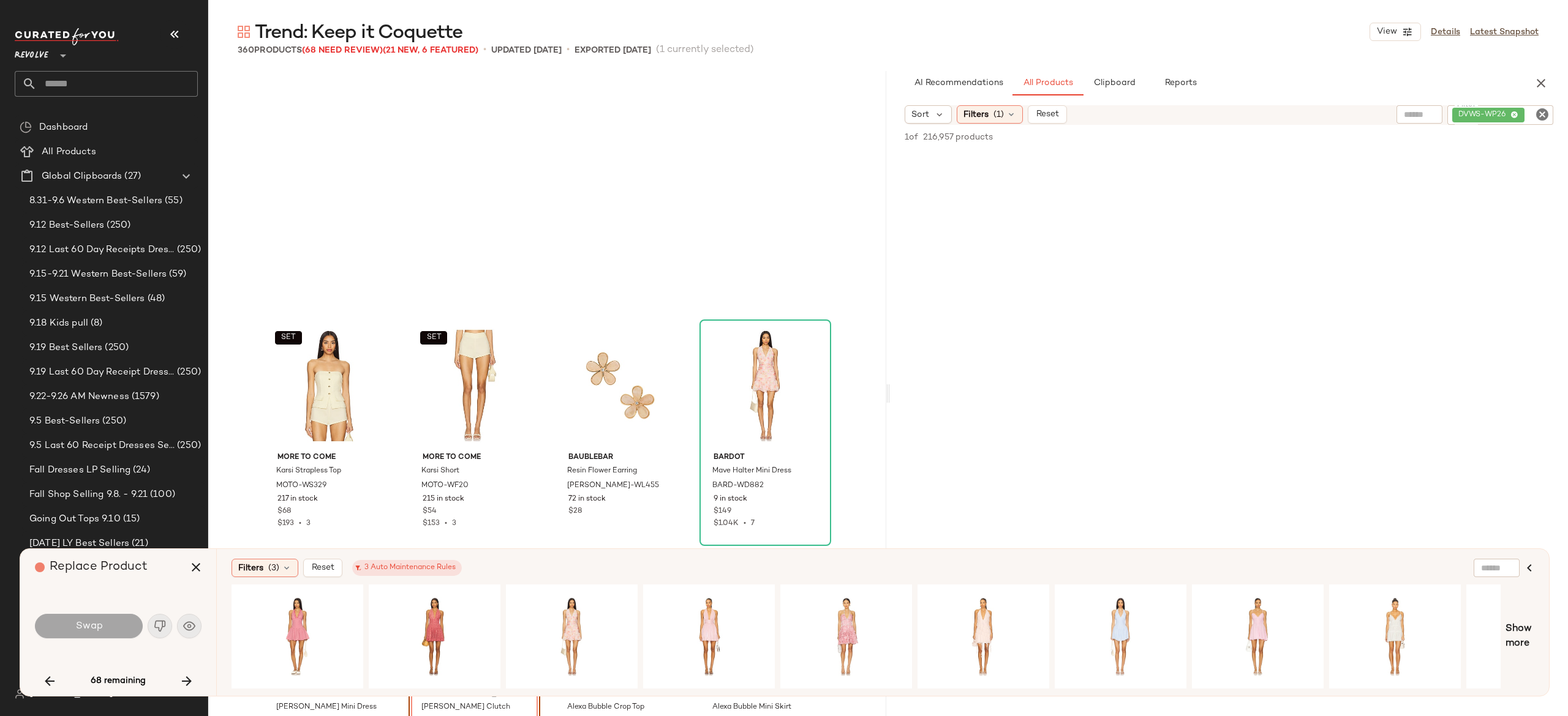
scroll to position [7325, 0]
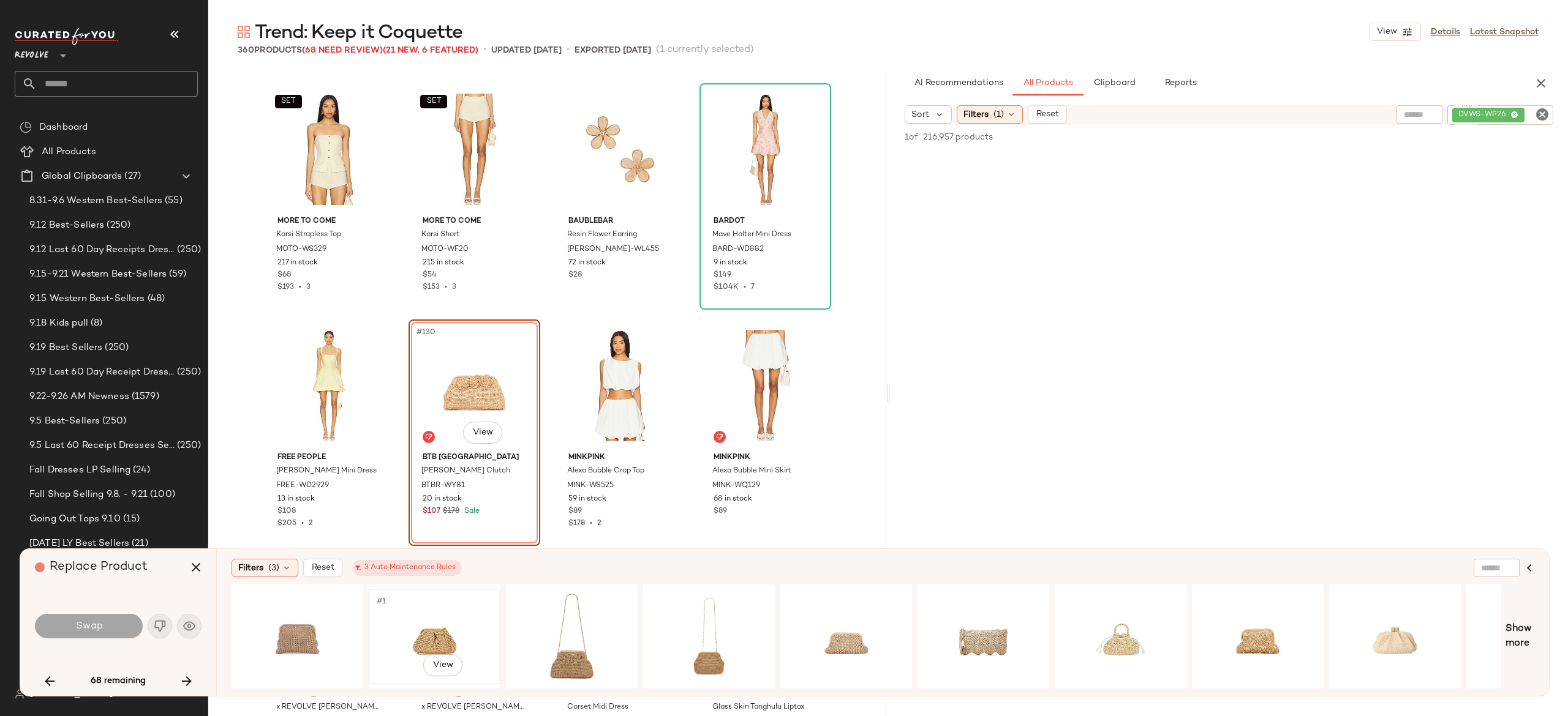
click at [416, 616] on div "#1 View" at bounding box center [434, 636] width 123 height 87
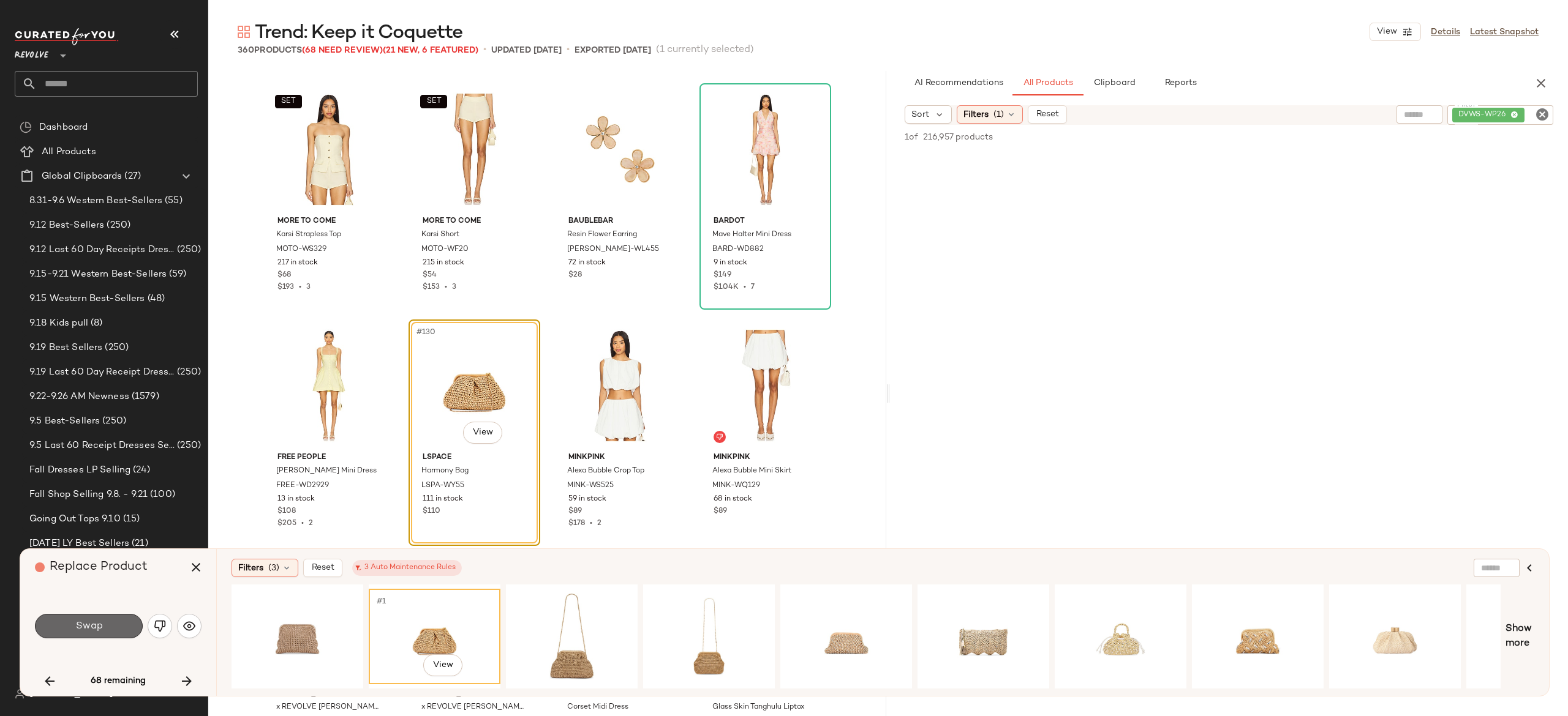
click at [114, 619] on button "Swap" at bounding box center [89, 626] width 108 height 24
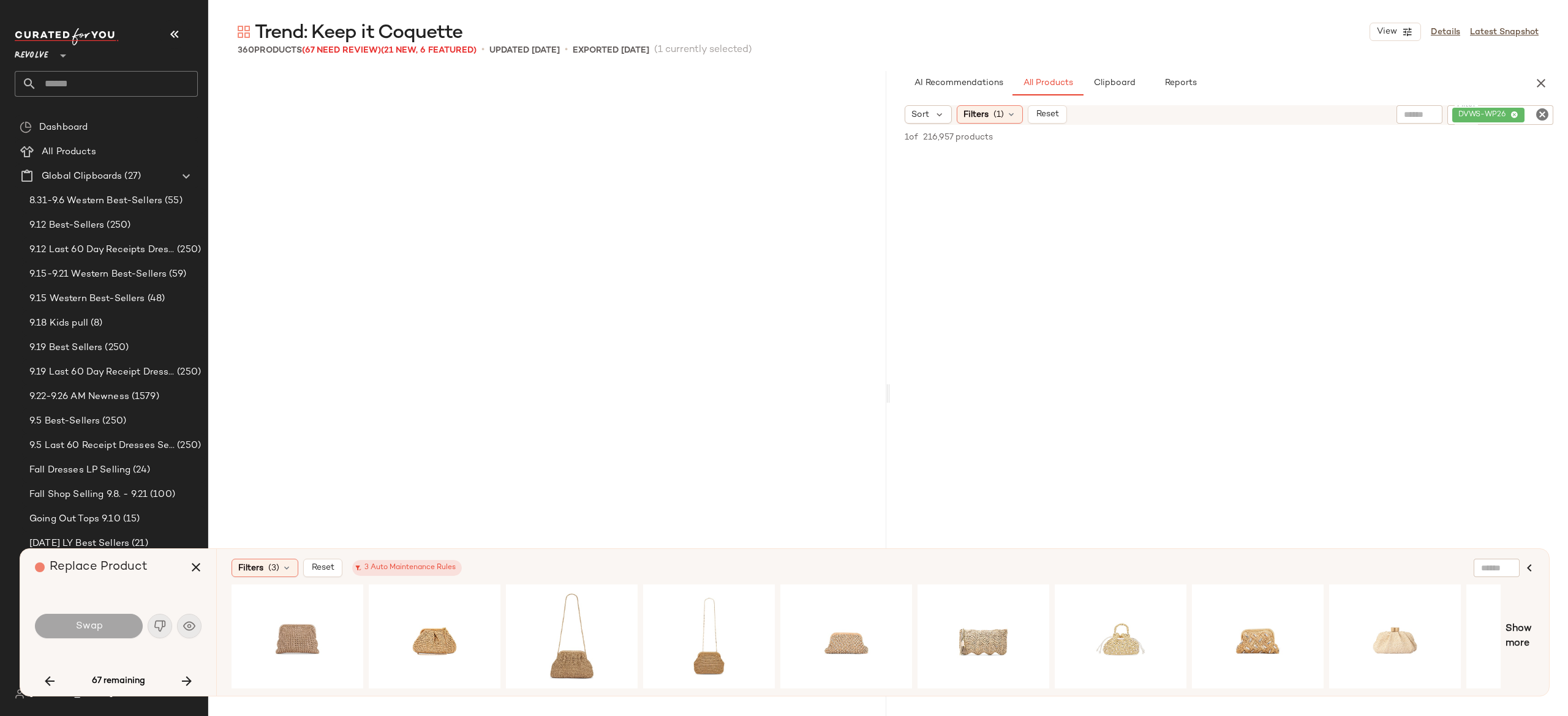
scroll to position [8506, 0]
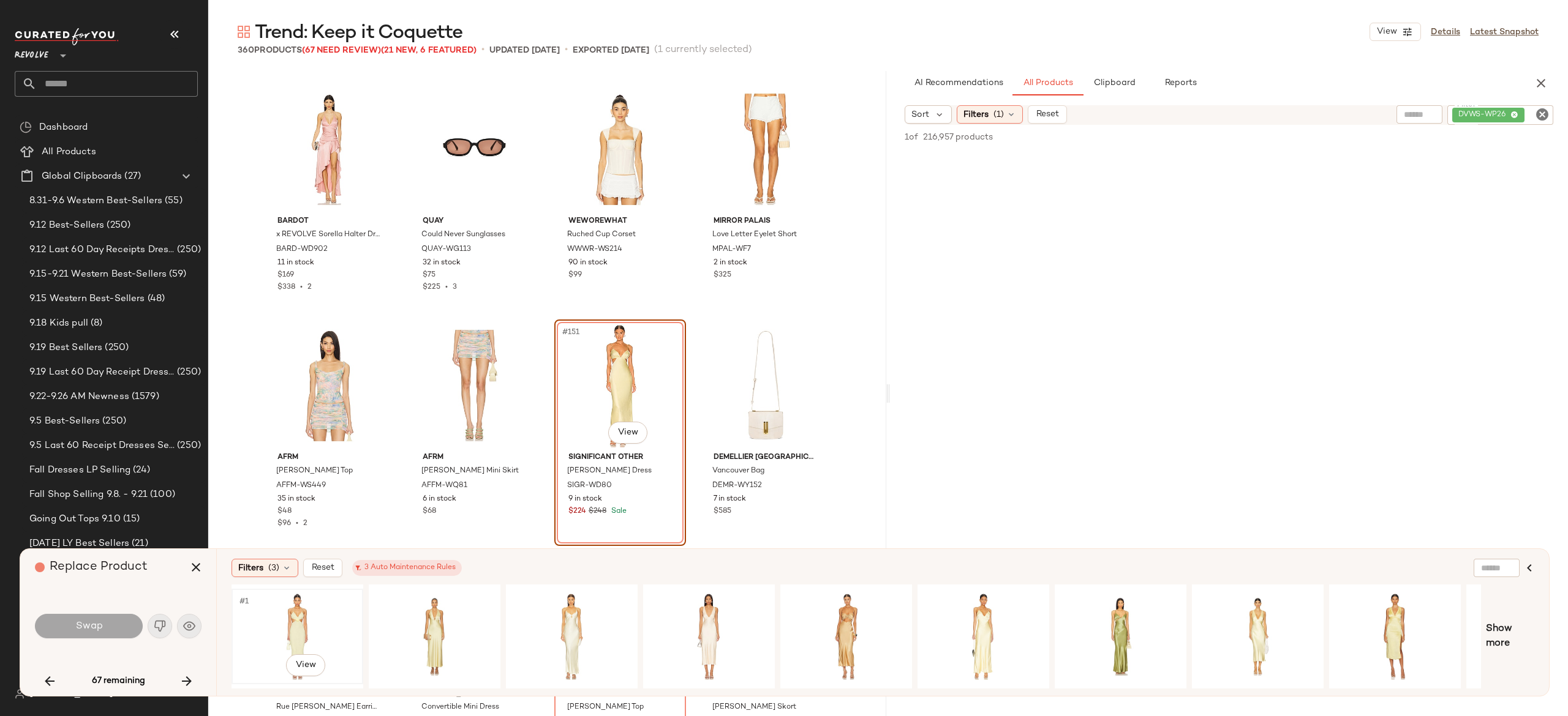
click at [293, 600] on div "#1 View" at bounding box center [297, 636] width 123 height 87
click at [125, 624] on button "Swap" at bounding box center [89, 626] width 108 height 24
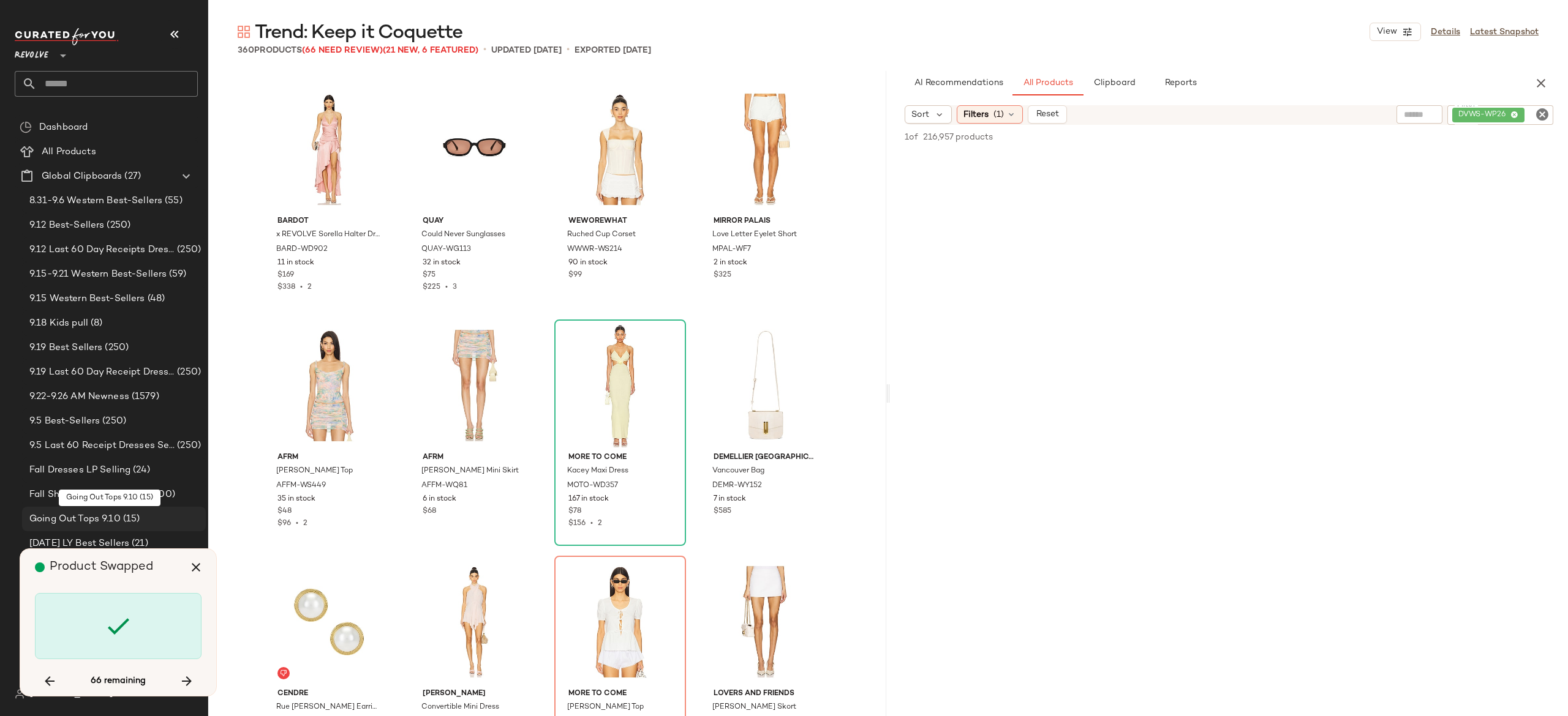
scroll to position [8742, 0]
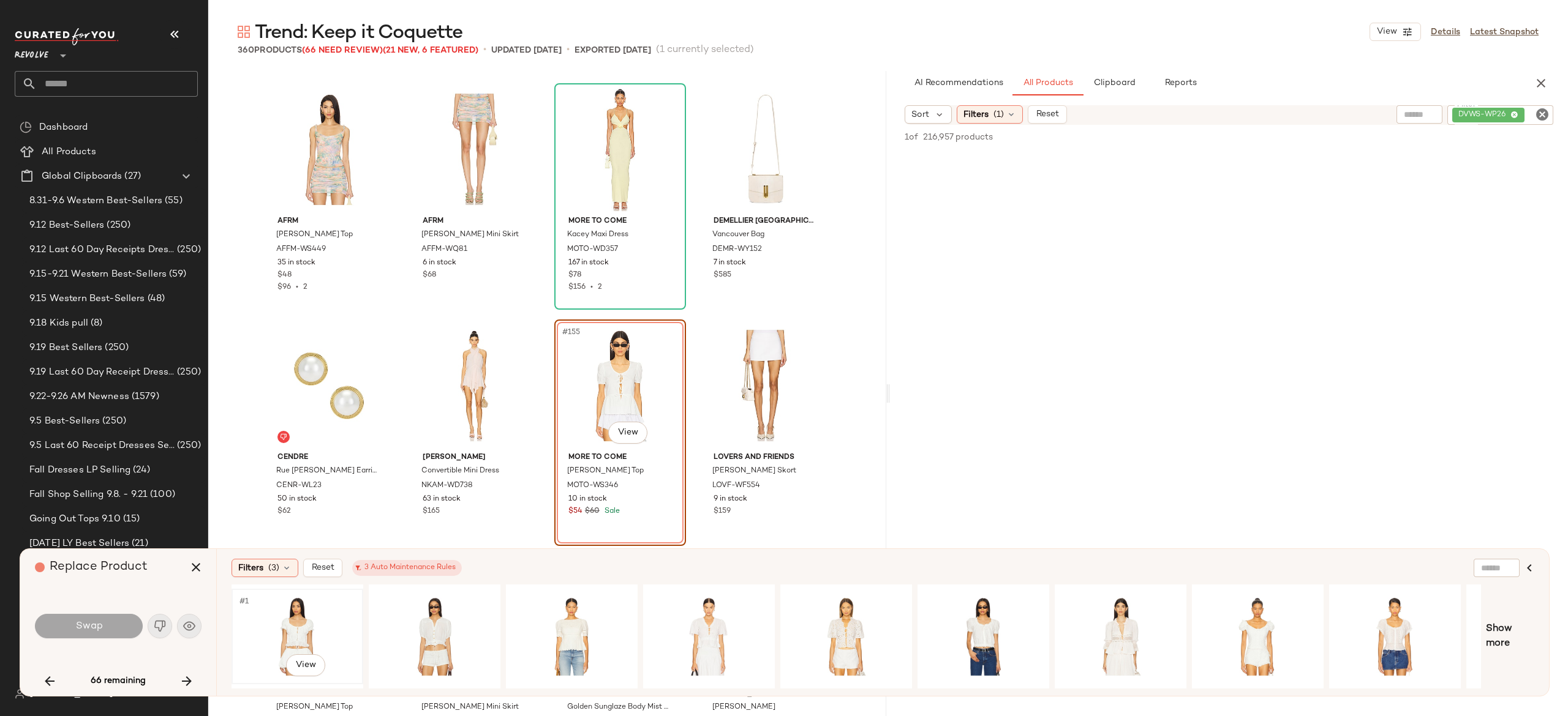
click at [302, 626] on div "#1 View" at bounding box center [297, 636] width 123 height 87
click at [1112, 614] on div "#1 View" at bounding box center [1120, 636] width 123 height 87
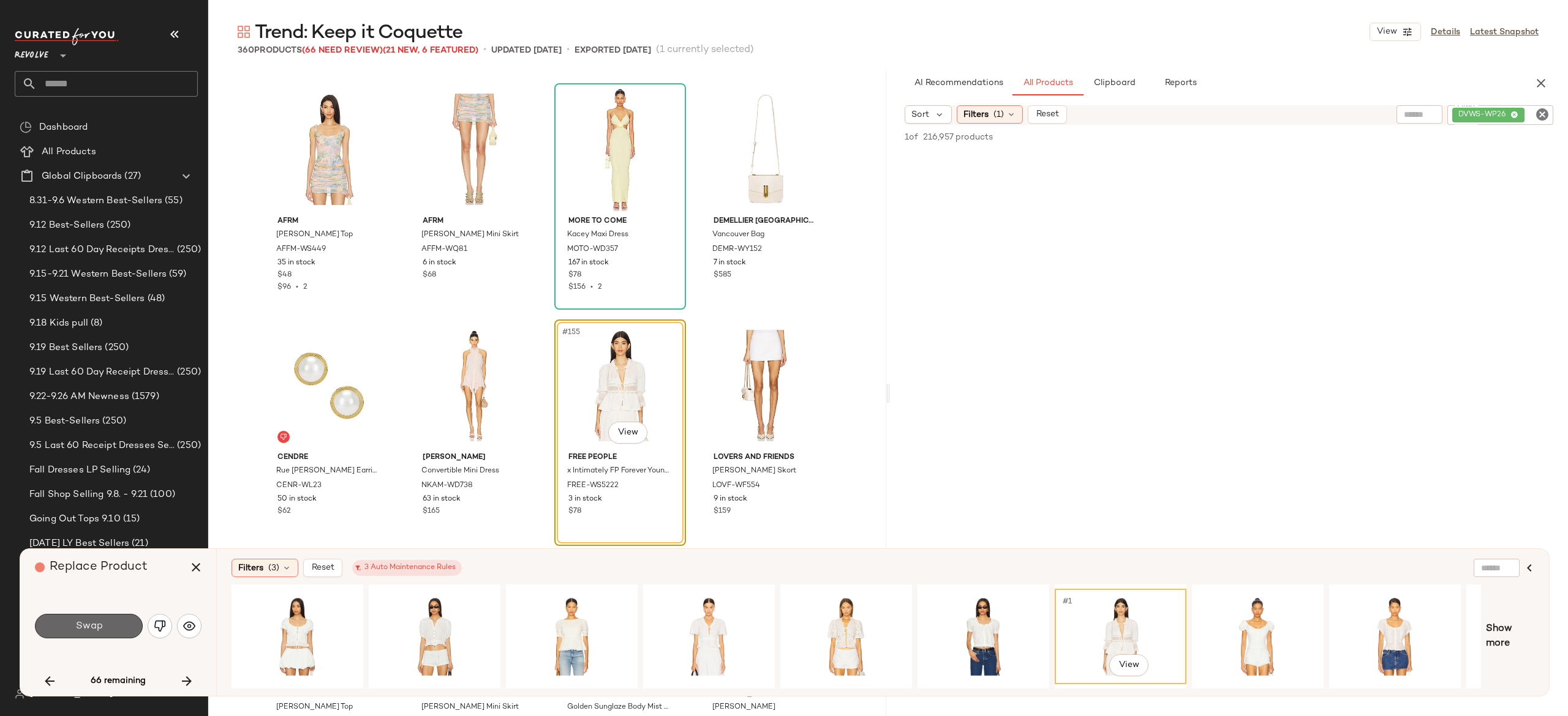
click at [117, 626] on button "Swap" at bounding box center [89, 626] width 108 height 24
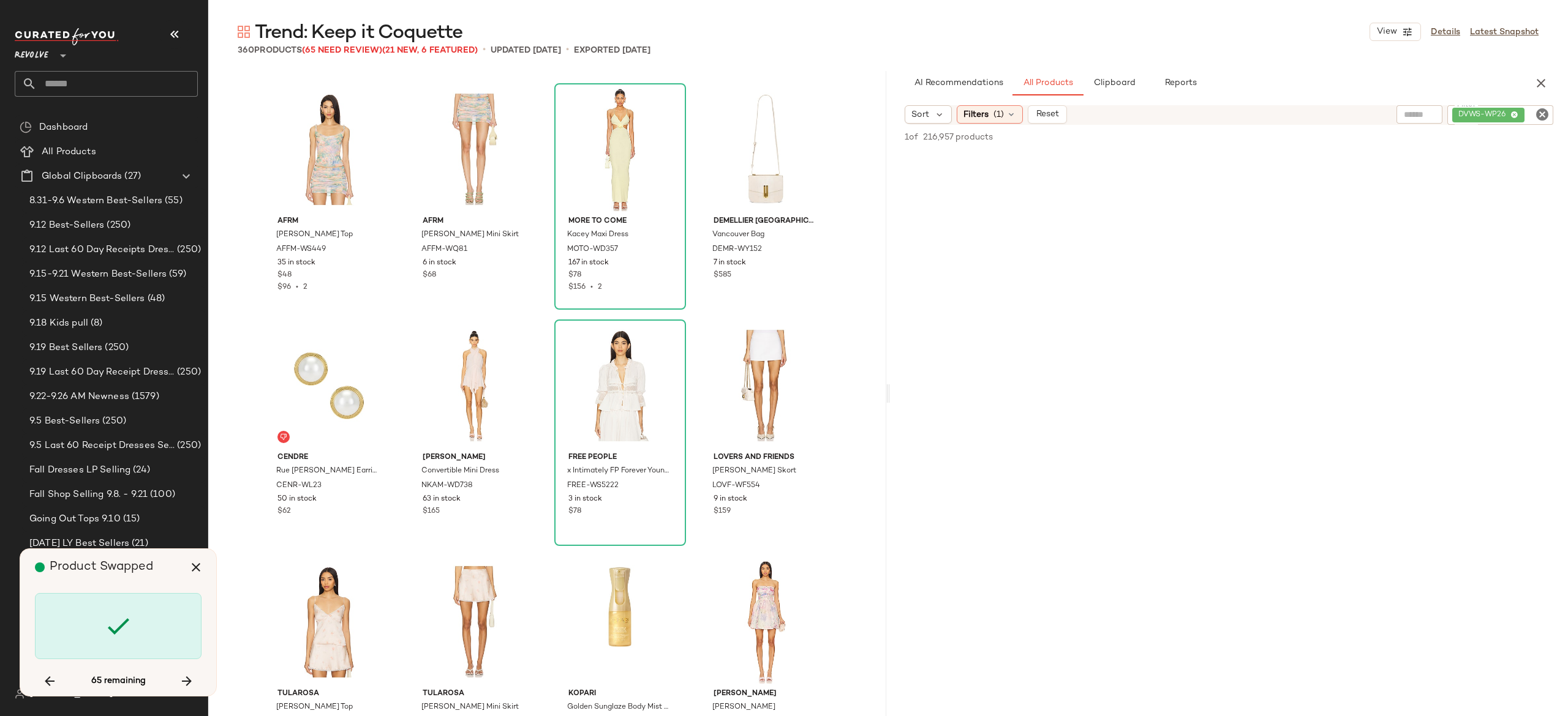
scroll to position [9215, 0]
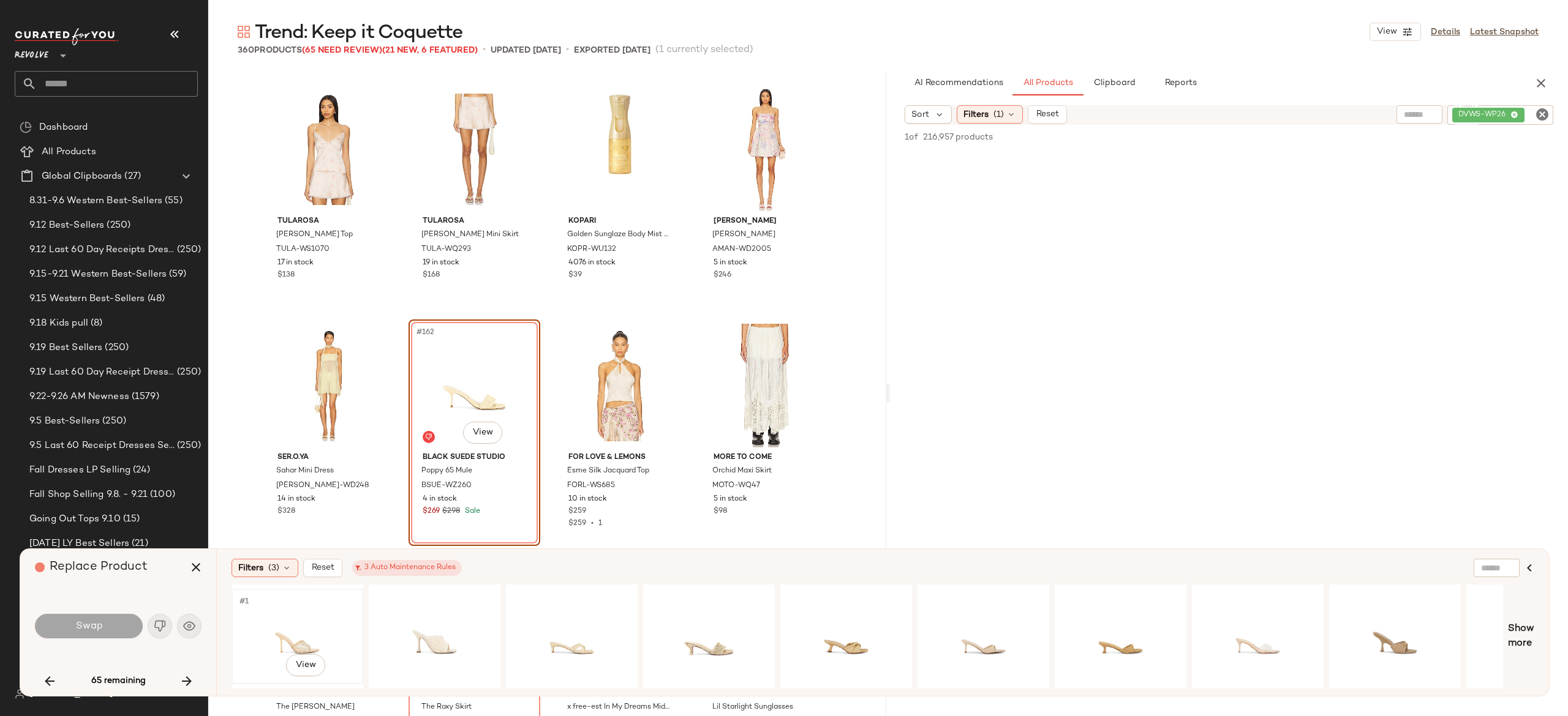
click at [292, 619] on div "#1 View" at bounding box center [297, 636] width 123 height 87
click at [125, 624] on button "Swap" at bounding box center [89, 626] width 108 height 24
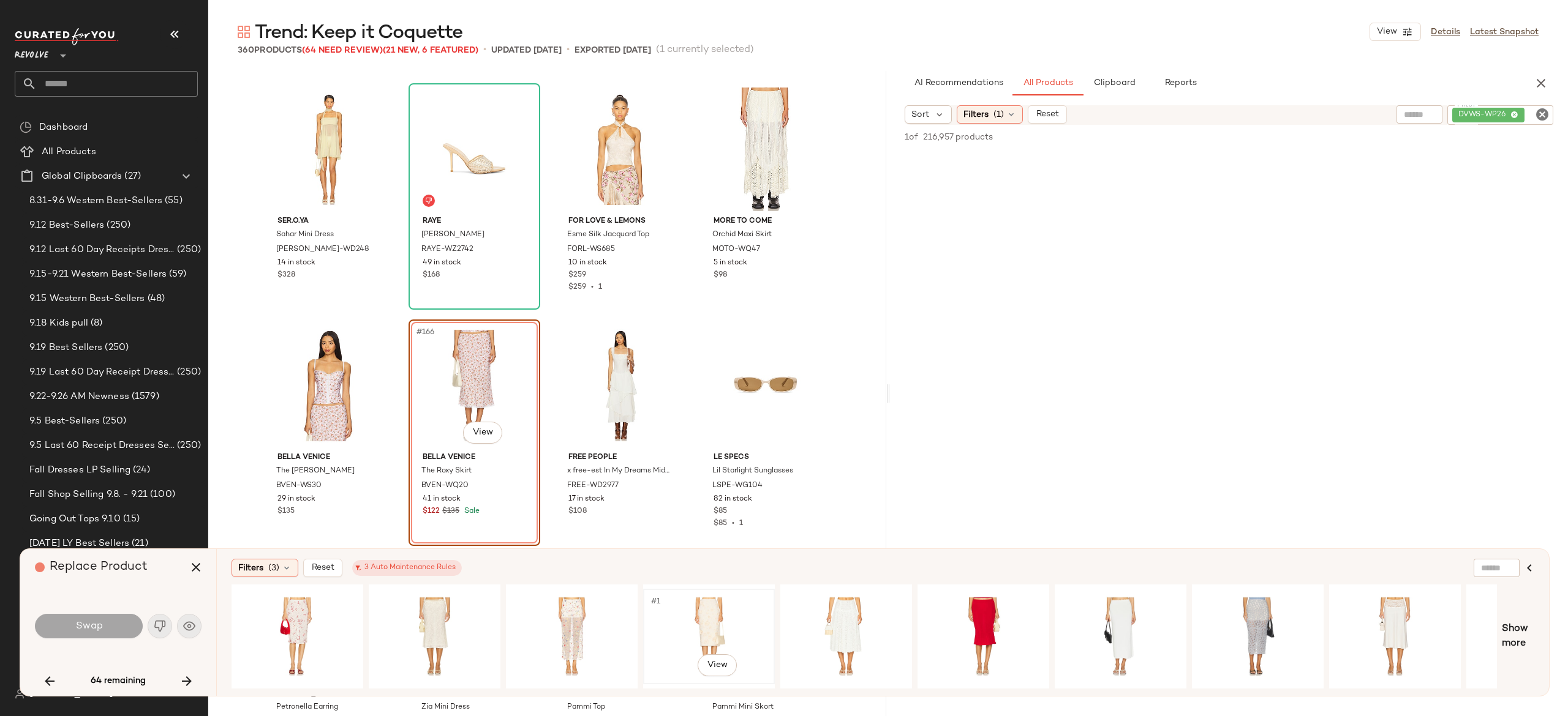
click at [711, 608] on div "#1 View" at bounding box center [709, 636] width 123 height 87
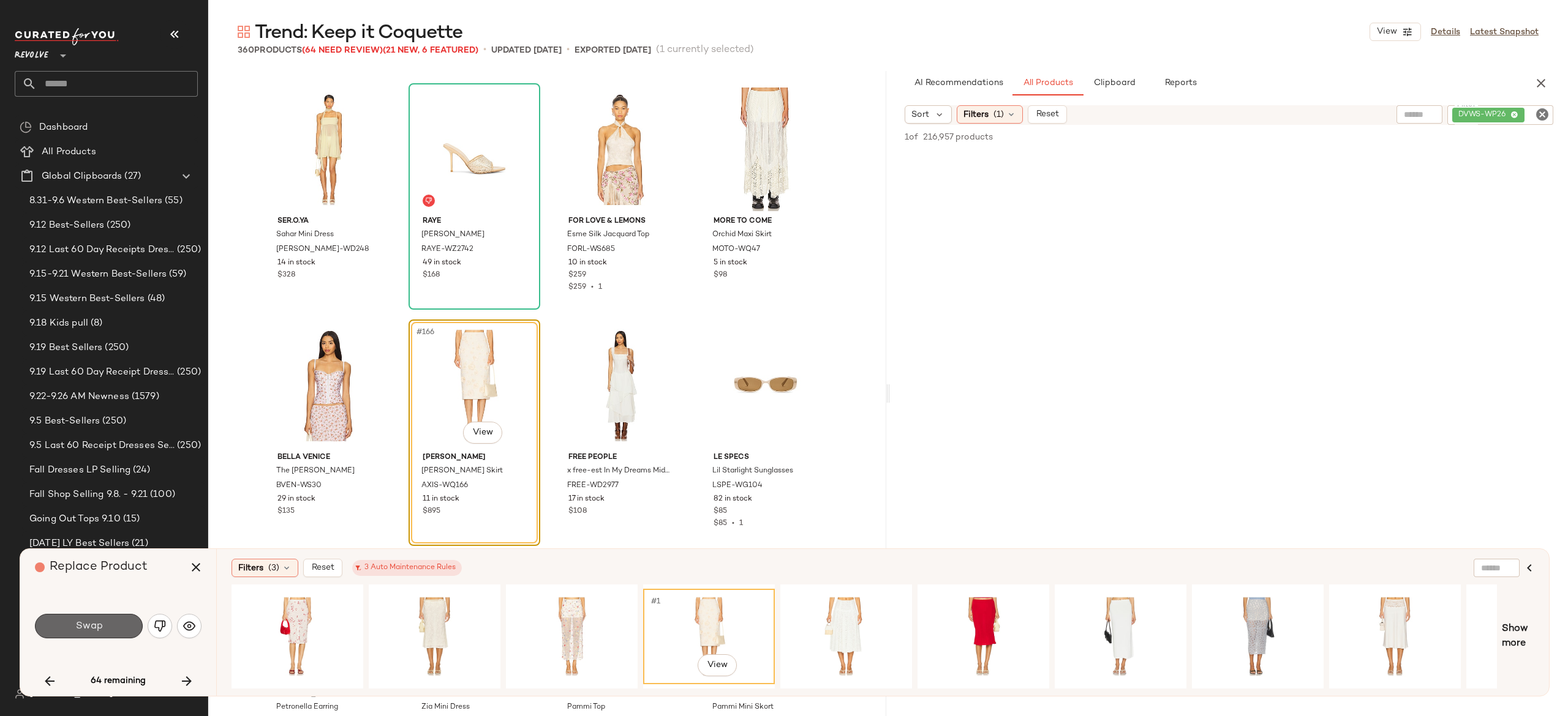
click at [126, 622] on button "Swap" at bounding box center [89, 626] width 108 height 24
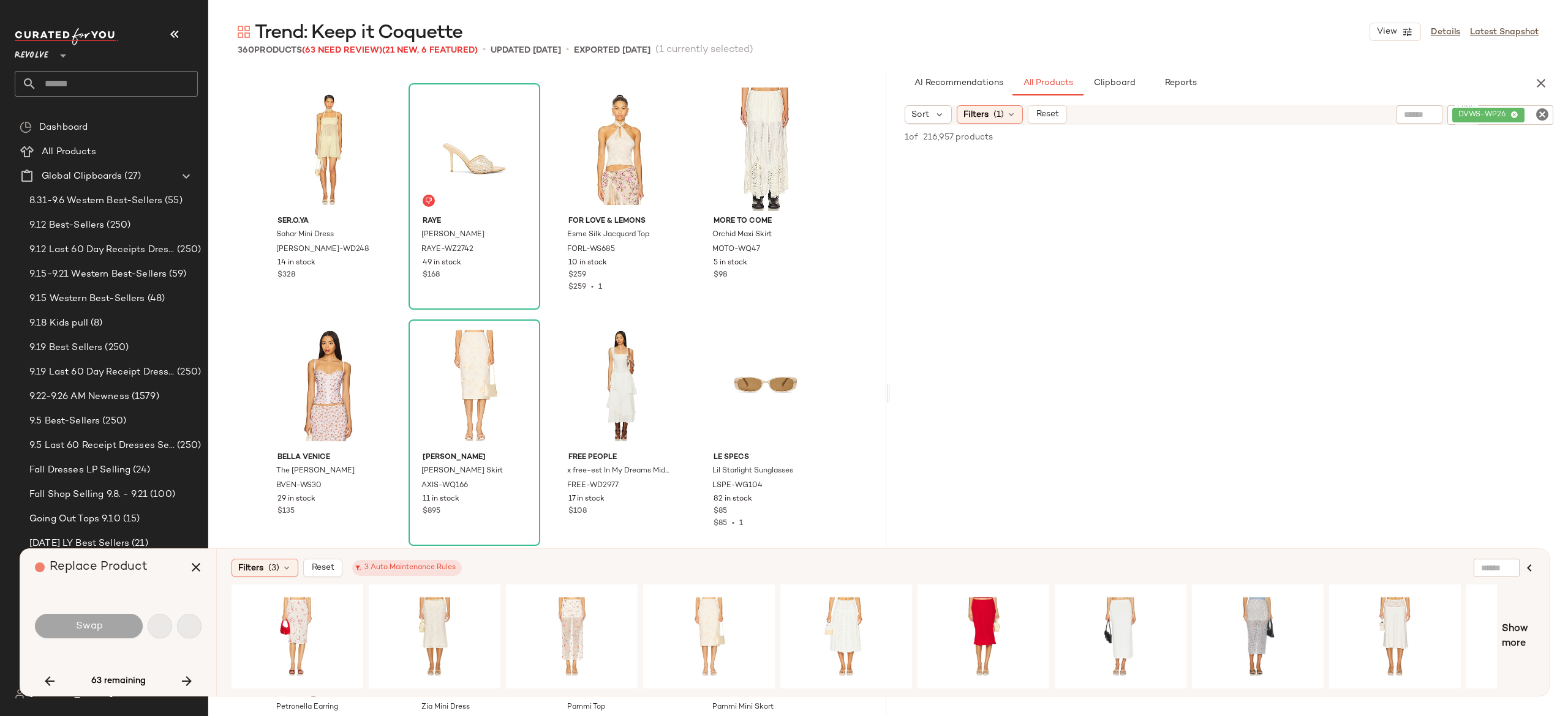
scroll to position [10396, 0]
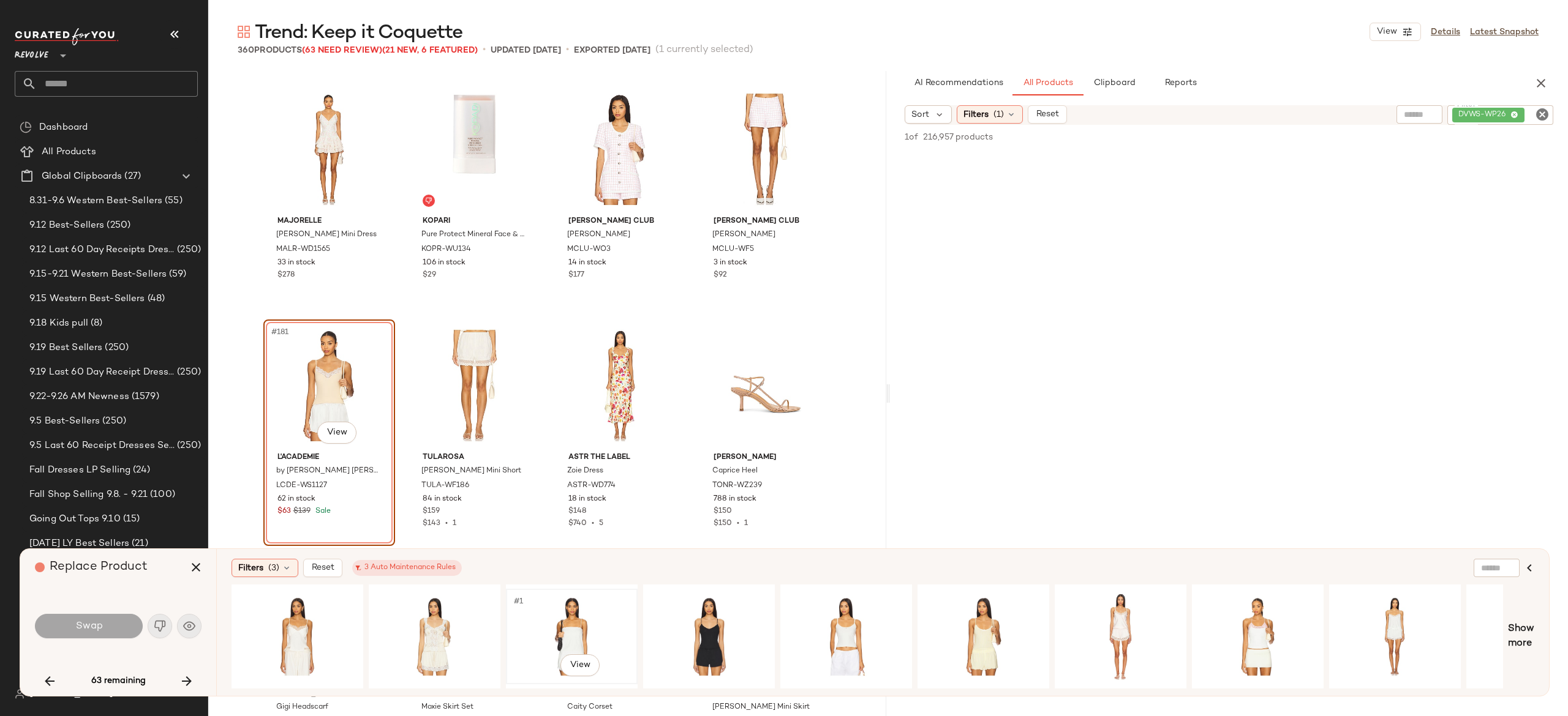
click at [552, 628] on div "#1 View" at bounding box center [572, 636] width 123 height 87
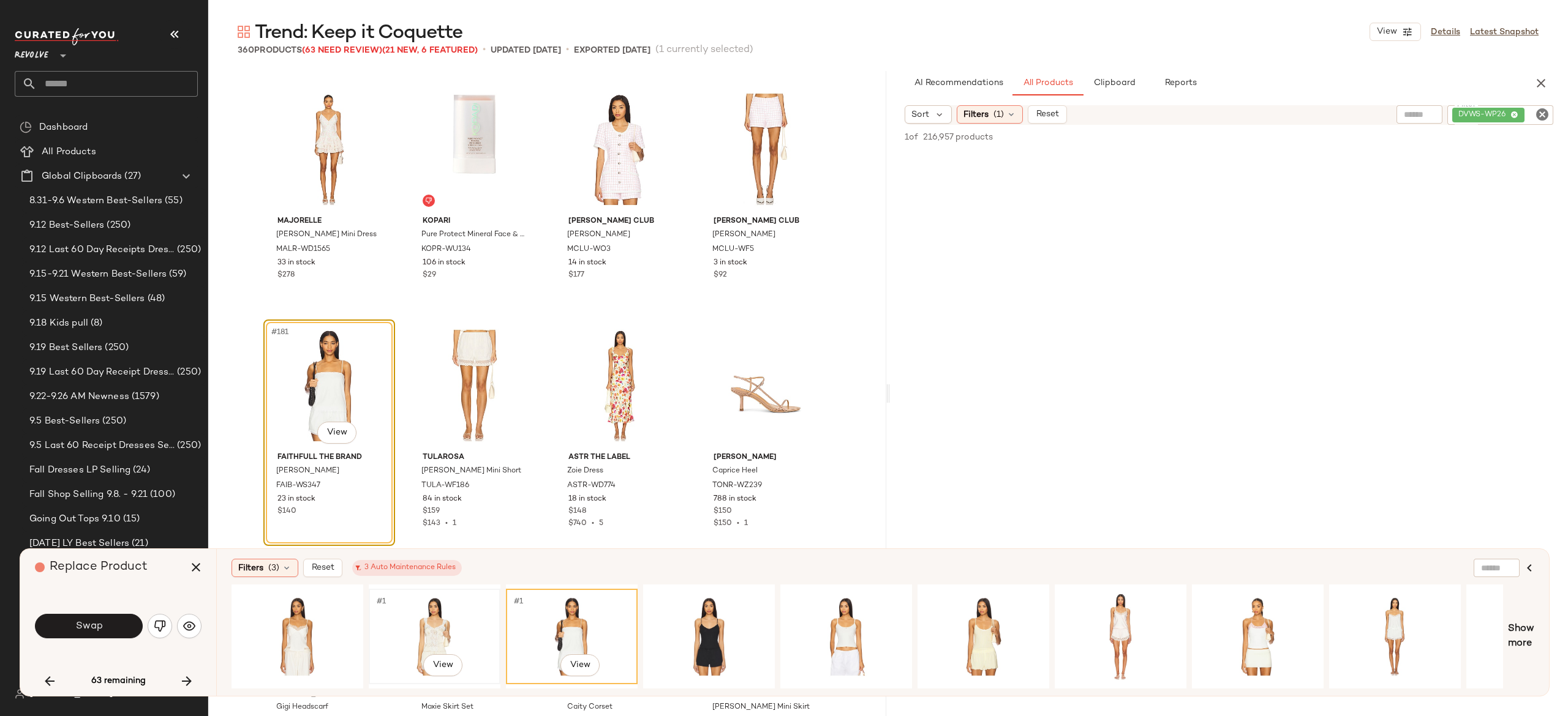
click at [450, 619] on div "#1 View" at bounding box center [434, 636] width 123 height 87
click at [126, 628] on button "Swap" at bounding box center [89, 626] width 108 height 24
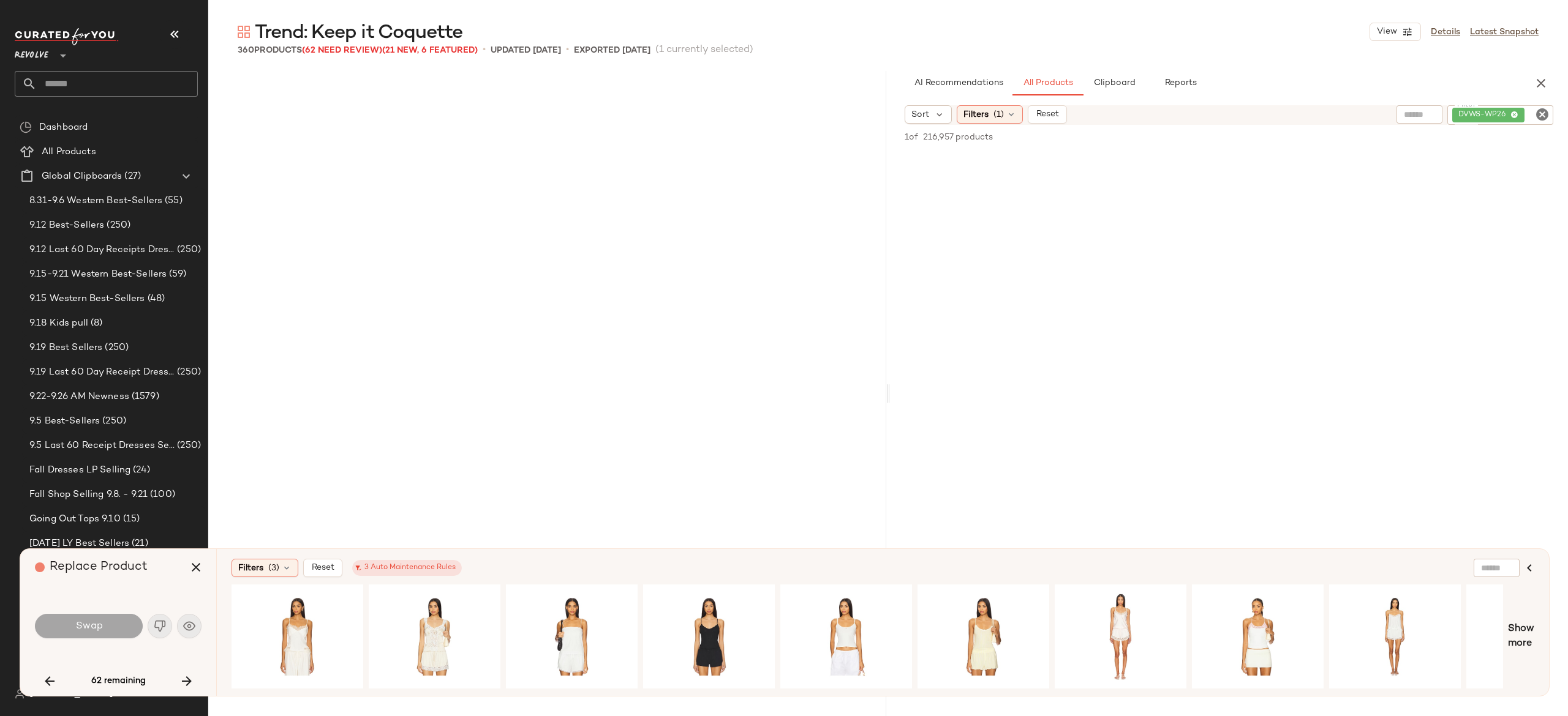
scroll to position [11105, 0]
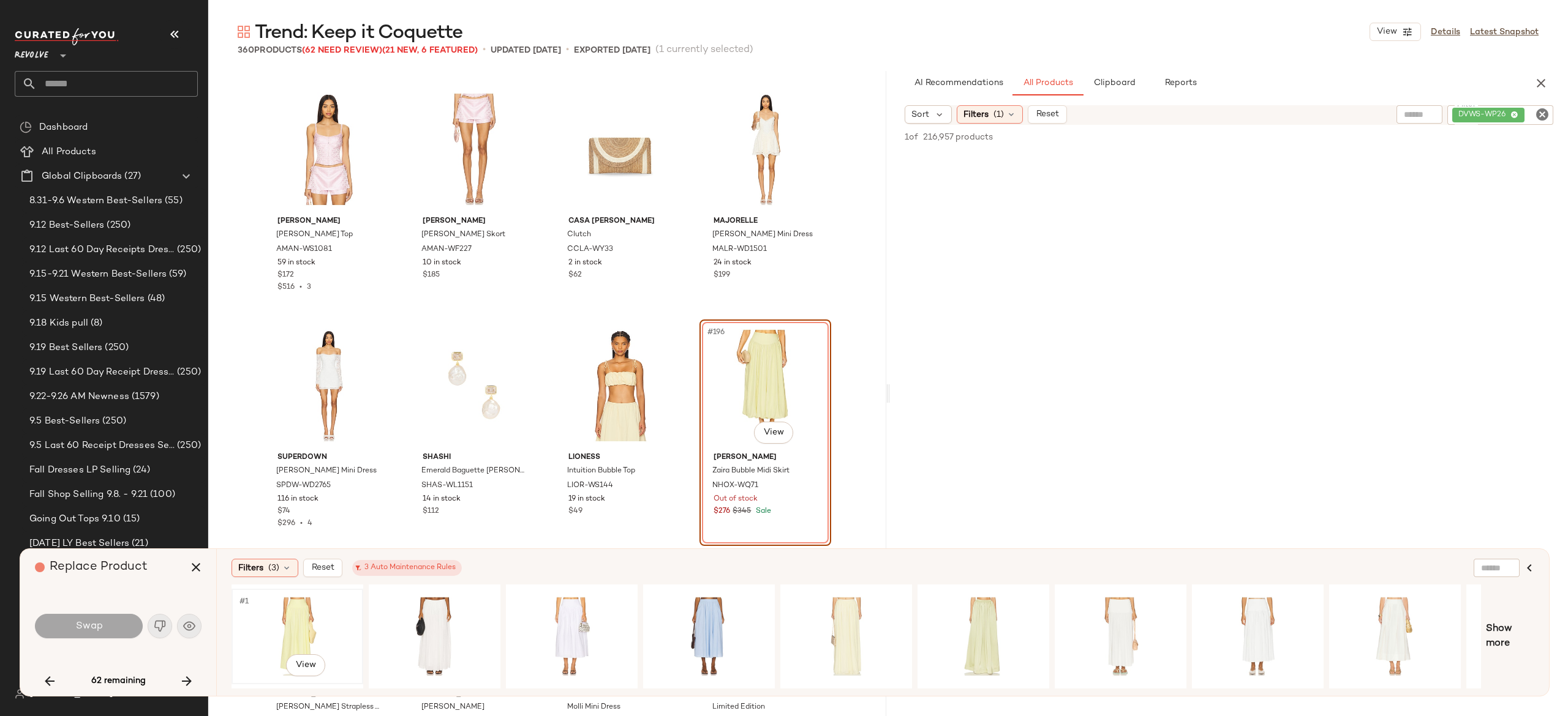
click at [302, 612] on div "#1 View" at bounding box center [297, 636] width 123 height 87
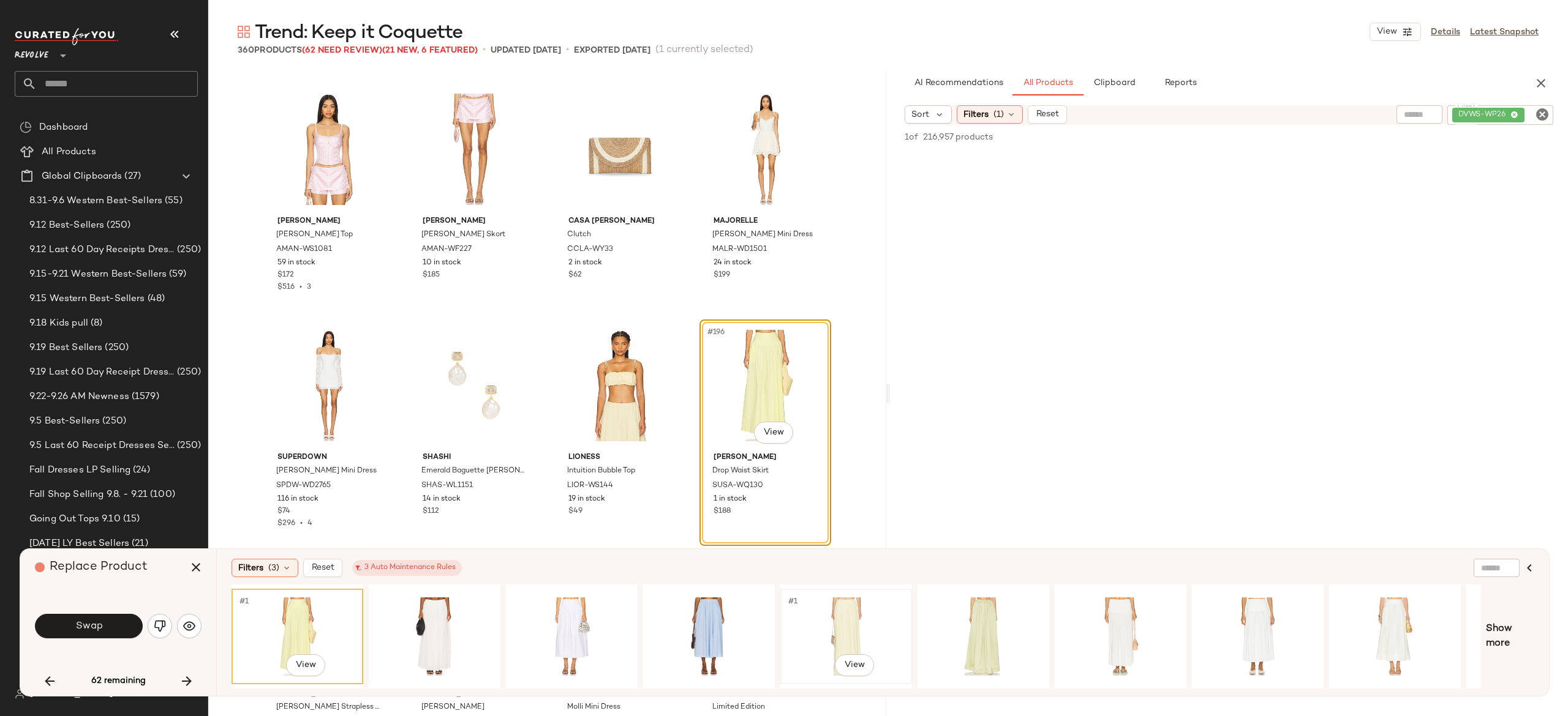
click at [834, 606] on div "#1 View" at bounding box center [846, 636] width 123 height 87
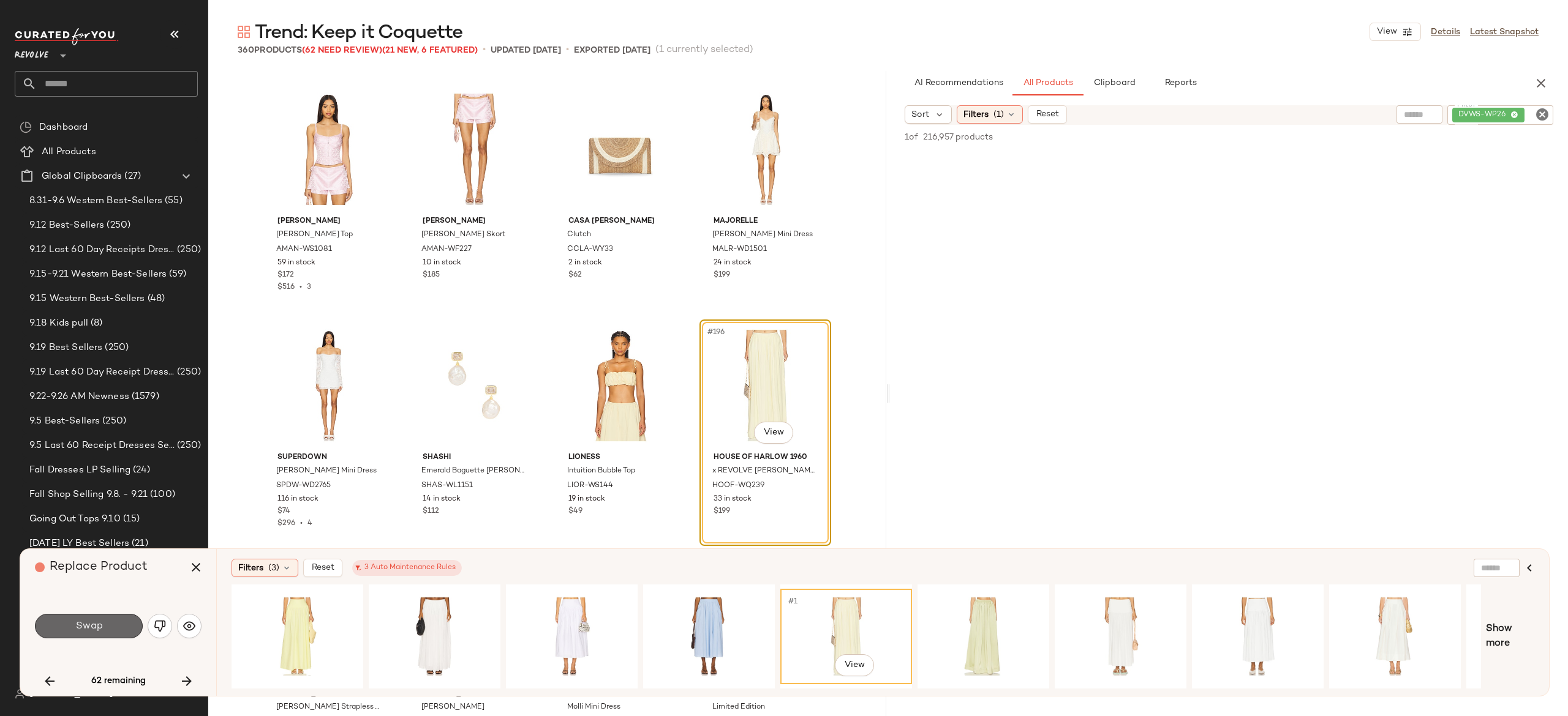
click at [128, 629] on button "Swap" at bounding box center [89, 626] width 108 height 24
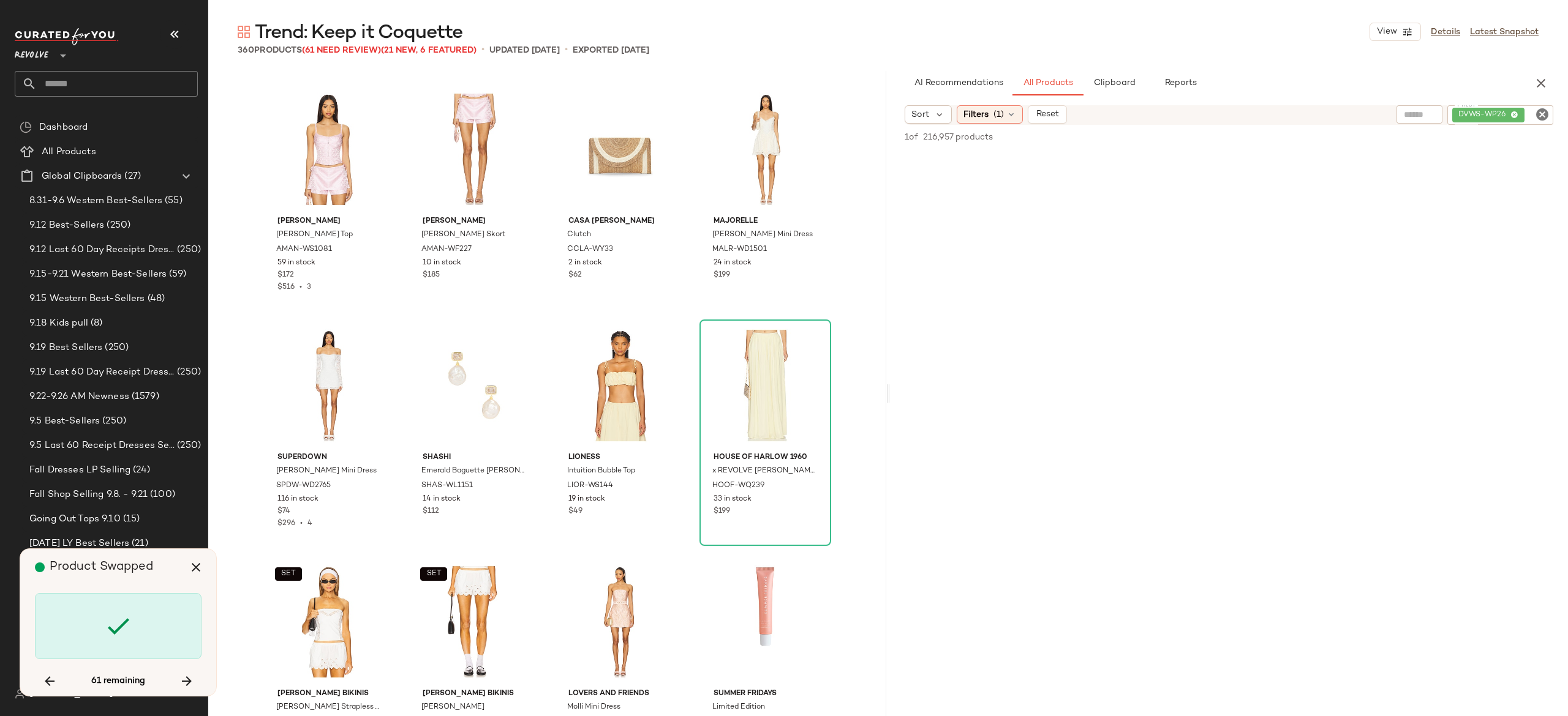
scroll to position [11578, 0]
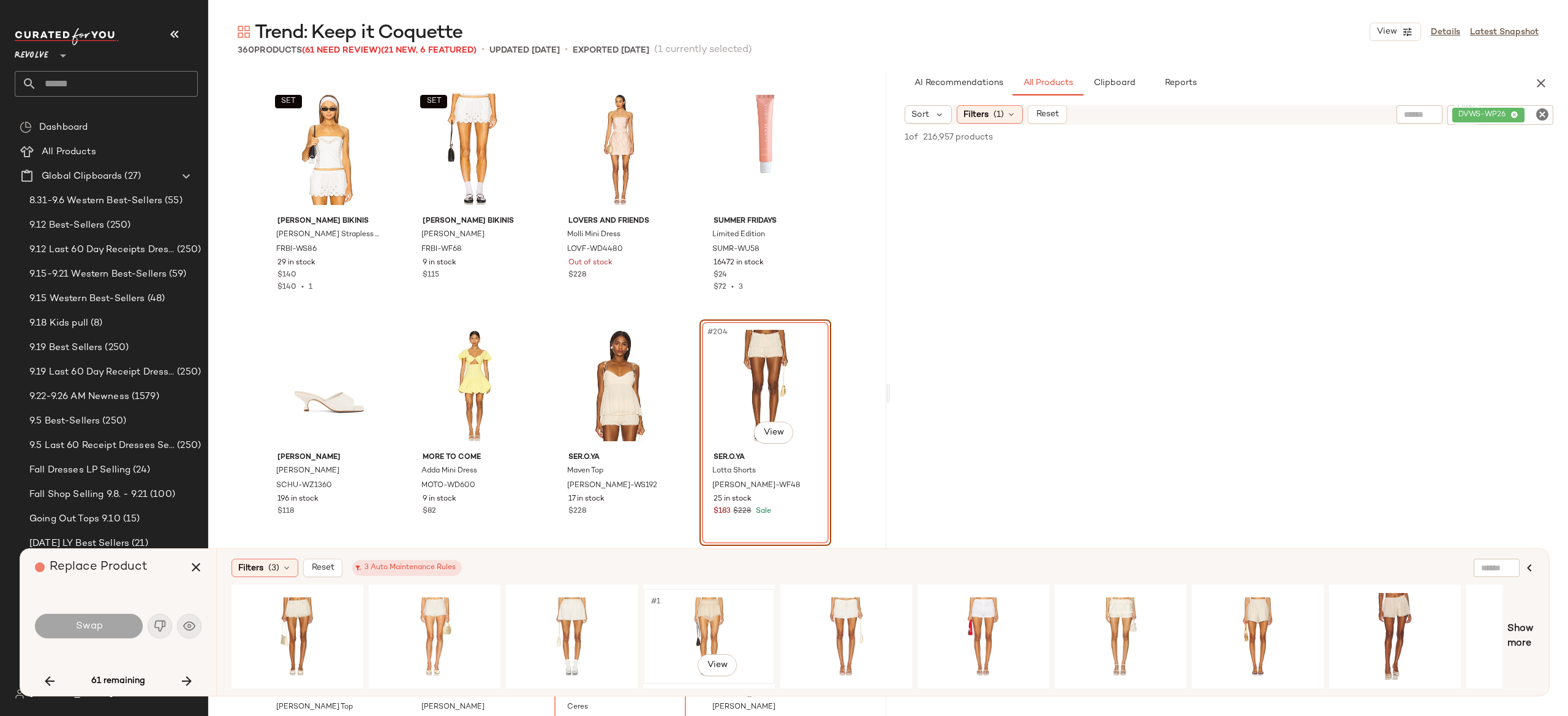
click at [699, 608] on div "#1 View" at bounding box center [709, 636] width 123 height 87
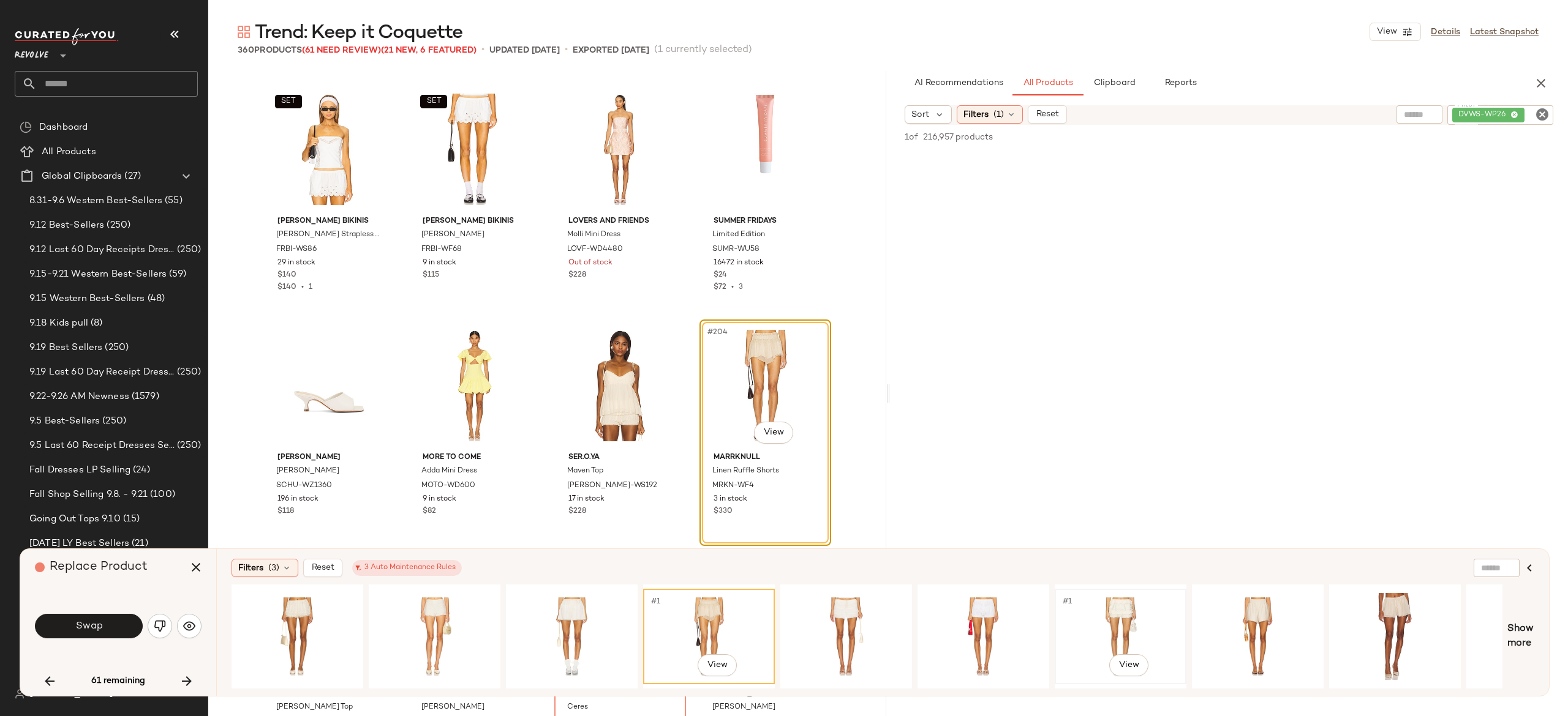
click at [1091, 619] on div "#1 View" at bounding box center [1120, 636] width 123 height 87
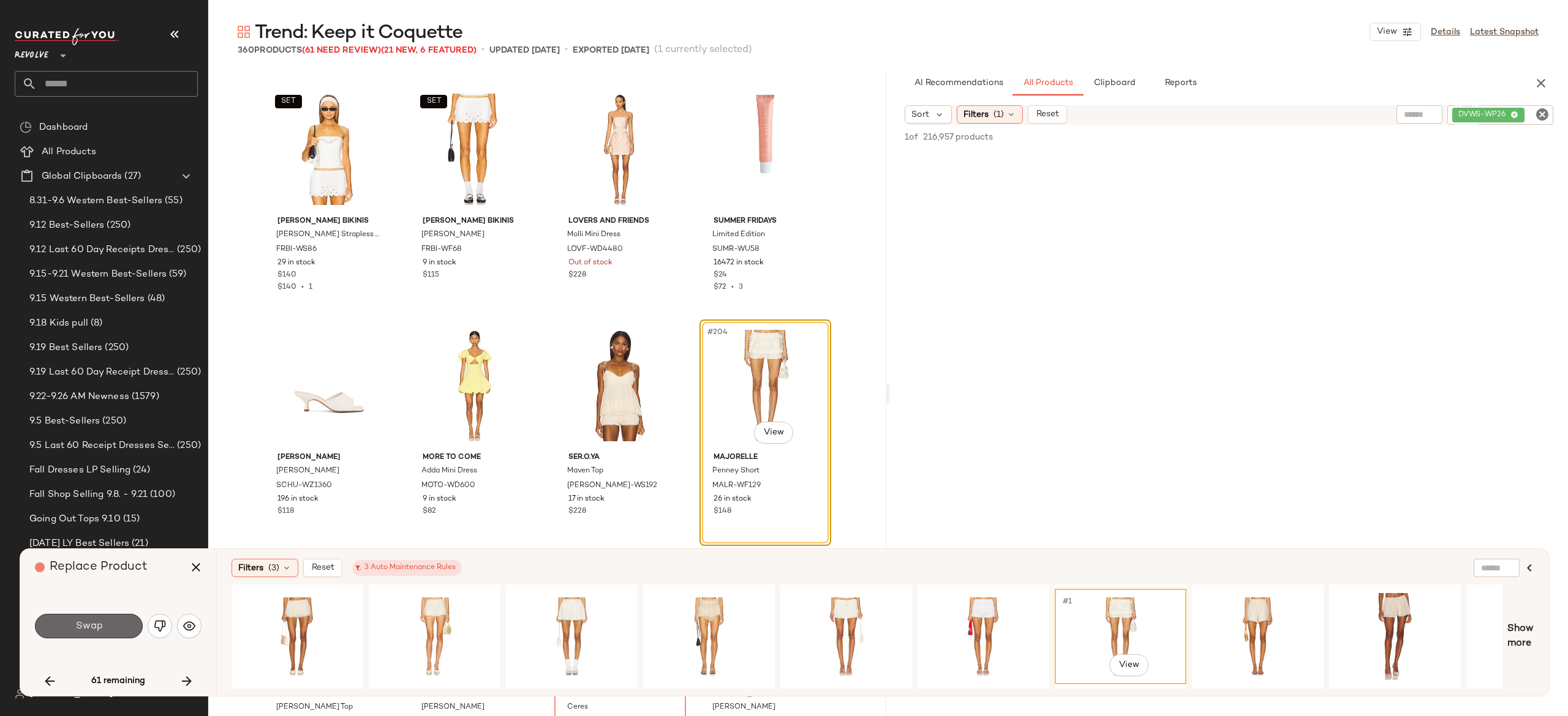
click at [103, 625] on button "Swap" at bounding box center [89, 626] width 108 height 24
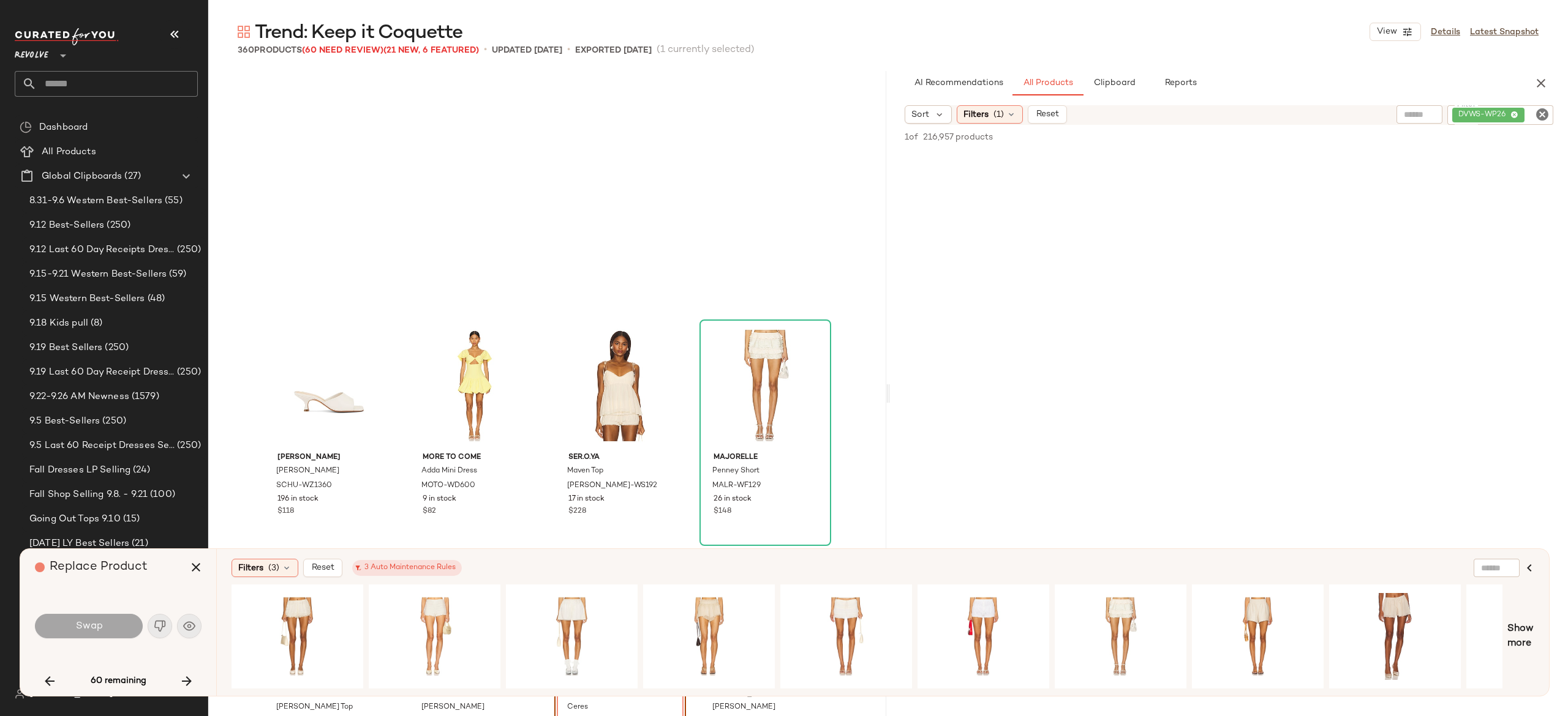
scroll to position [11814, 0]
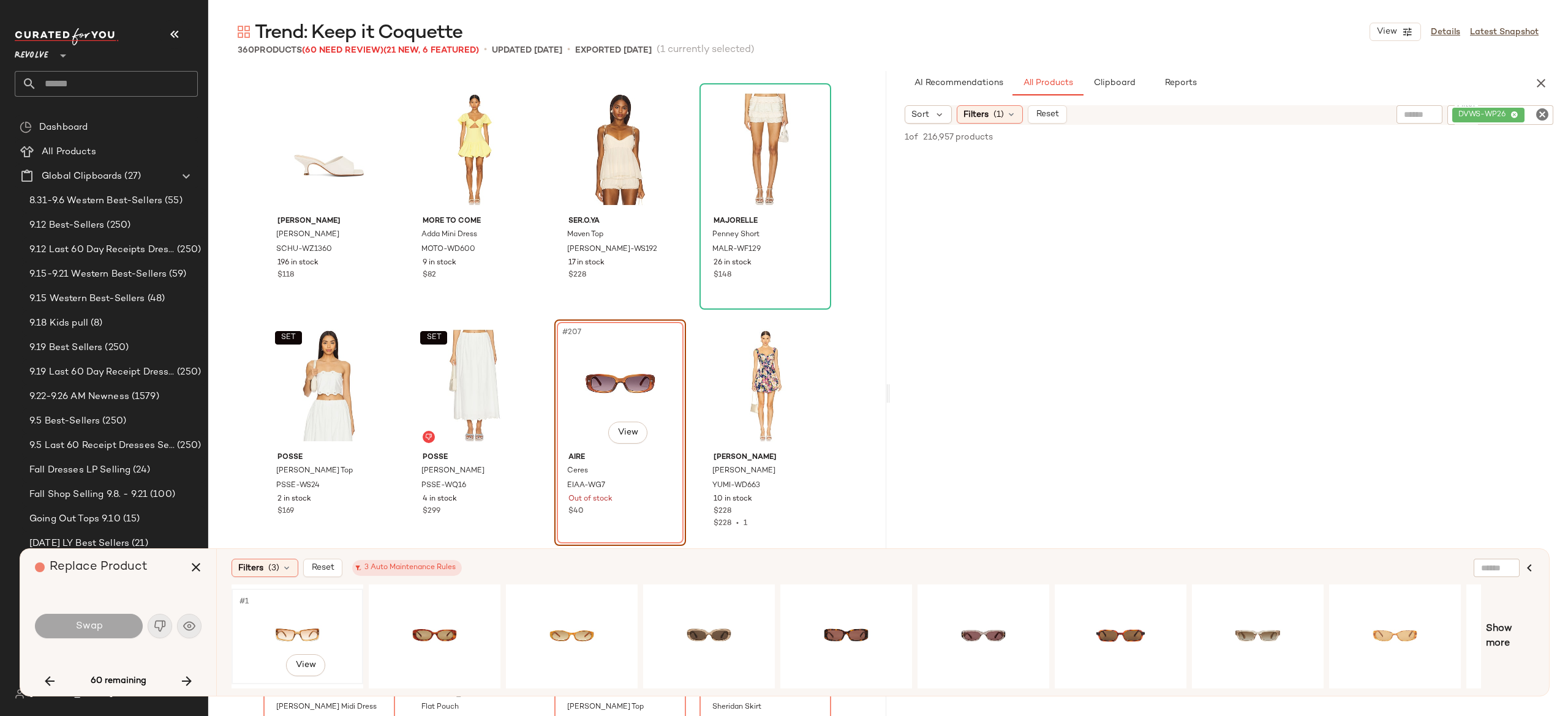
click at [301, 616] on div "#1 View" at bounding box center [297, 636] width 123 height 87
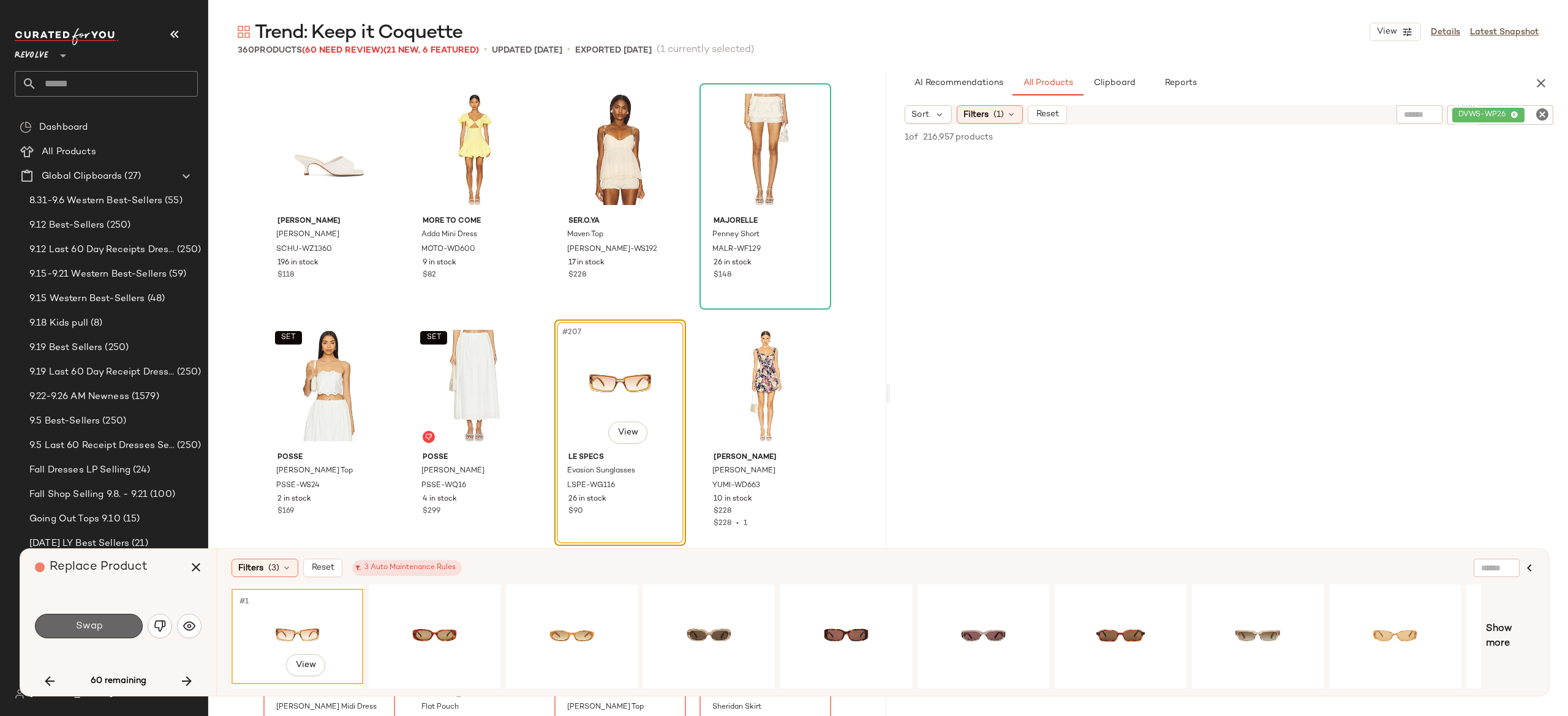
click at [131, 626] on button "Swap" at bounding box center [89, 626] width 108 height 24
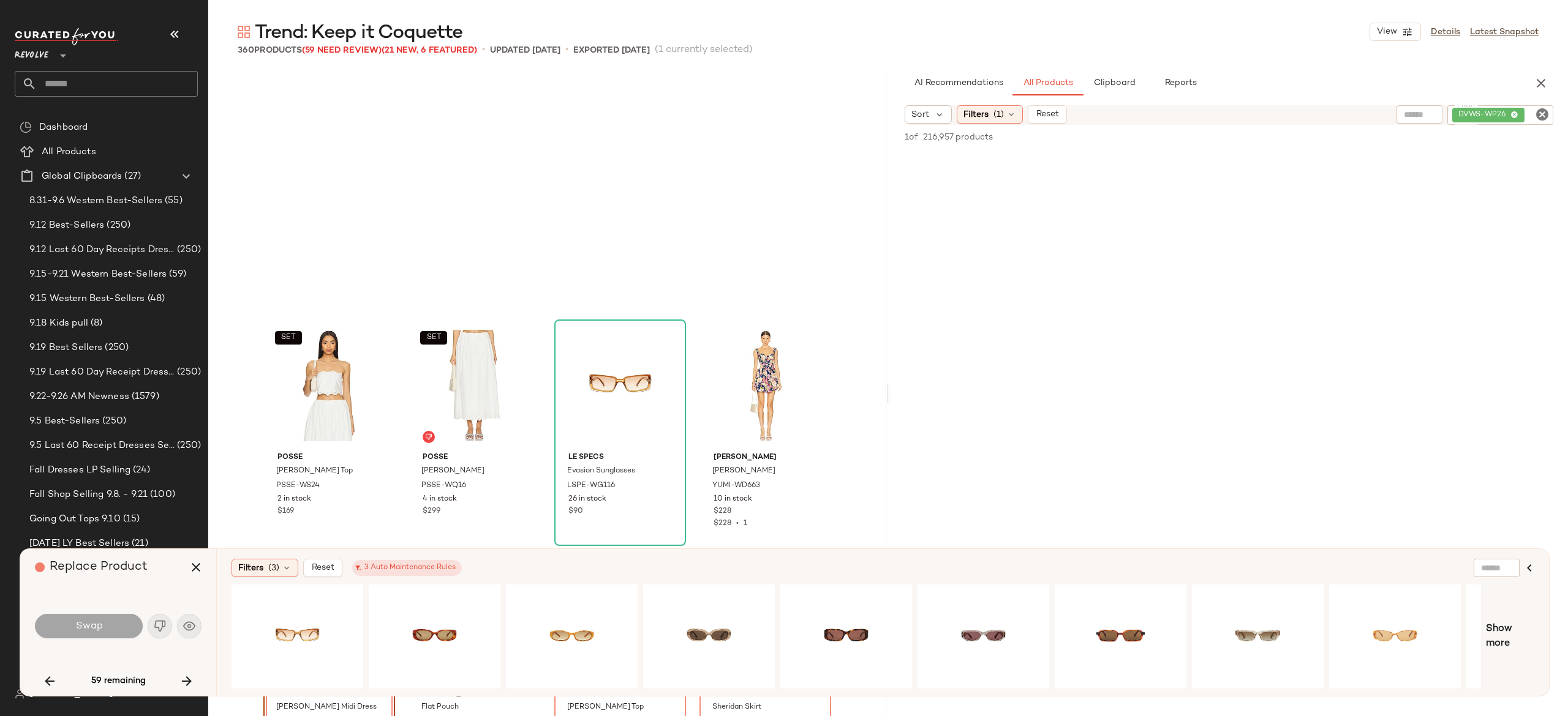
scroll to position [12050, 0]
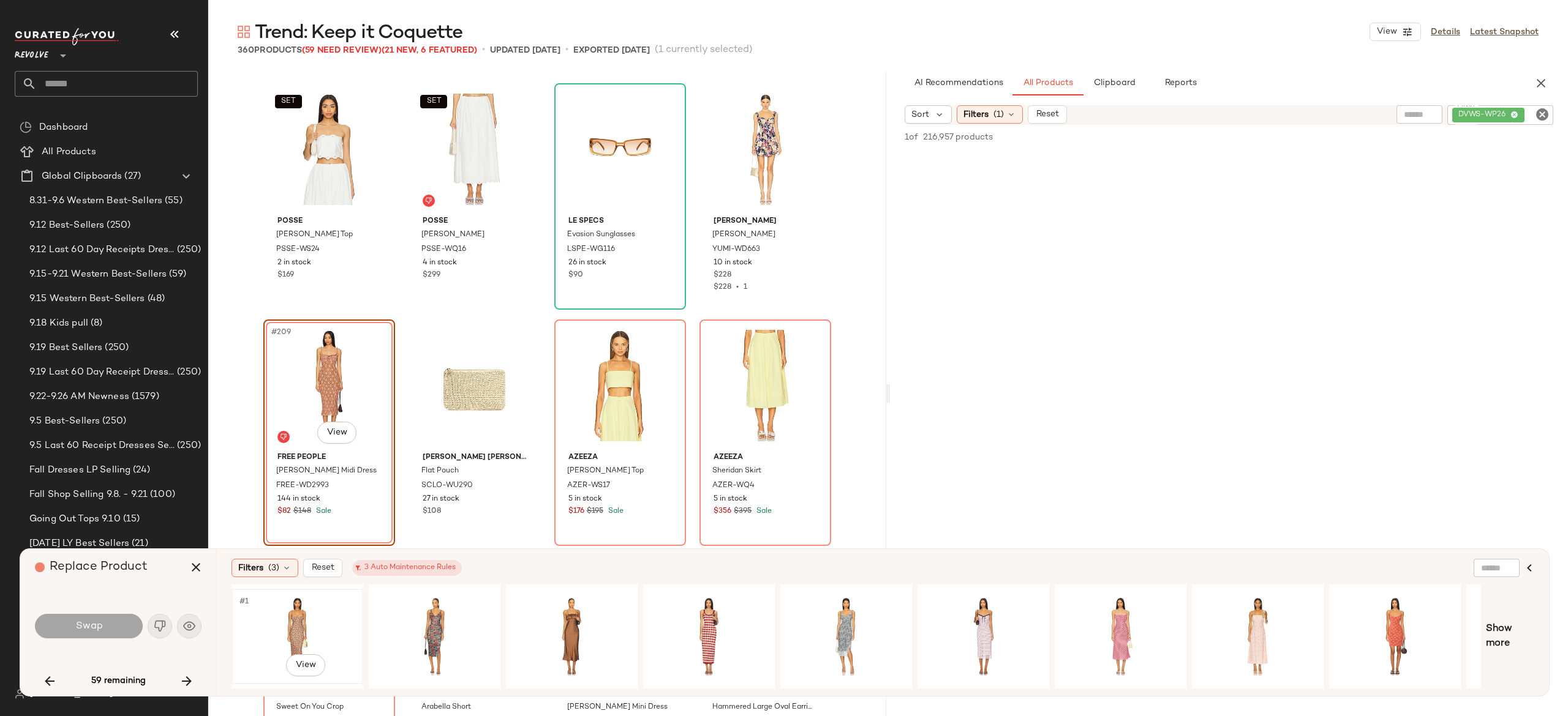
click at [294, 617] on div "#1 View" at bounding box center [297, 636] width 123 height 87
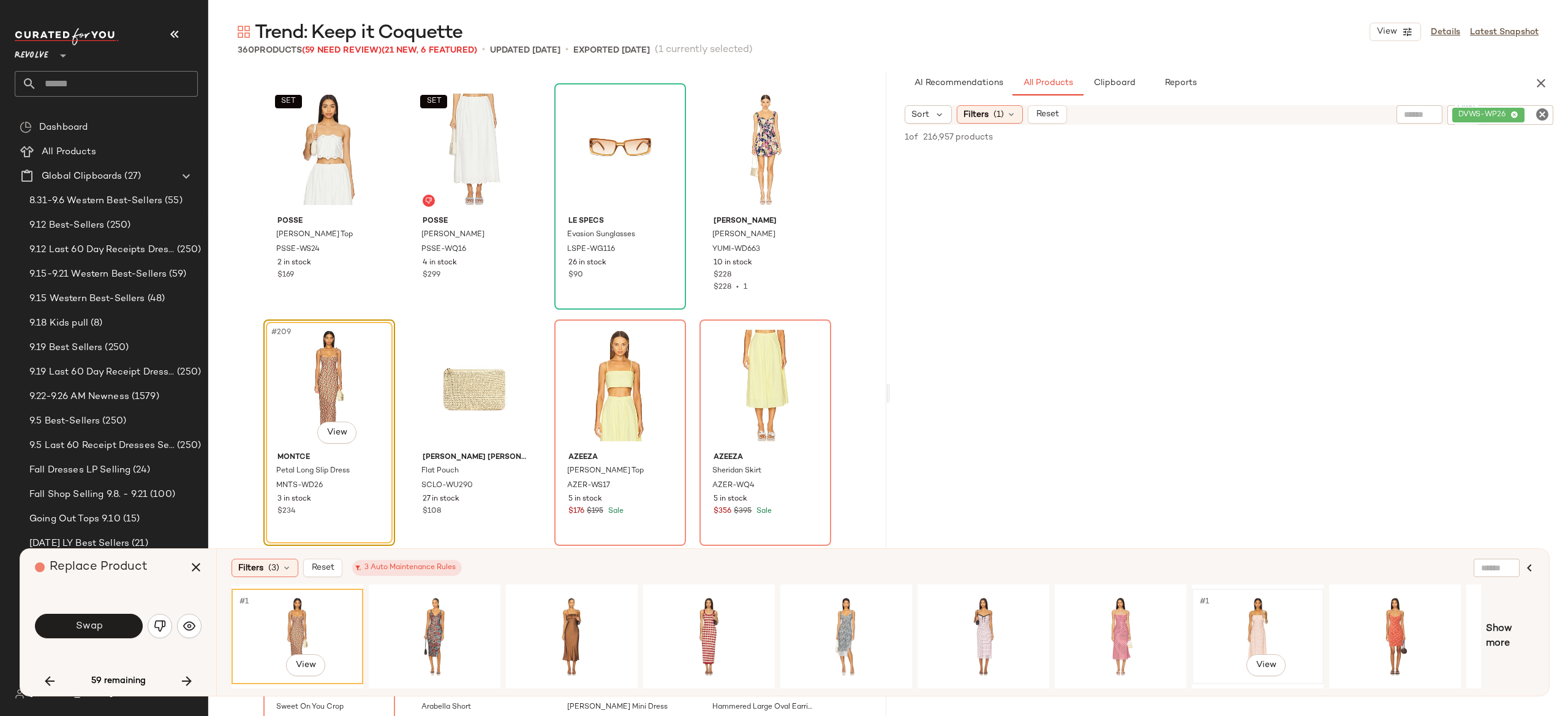
click at [1260, 612] on div "#1 View" at bounding box center [1258, 636] width 123 height 87
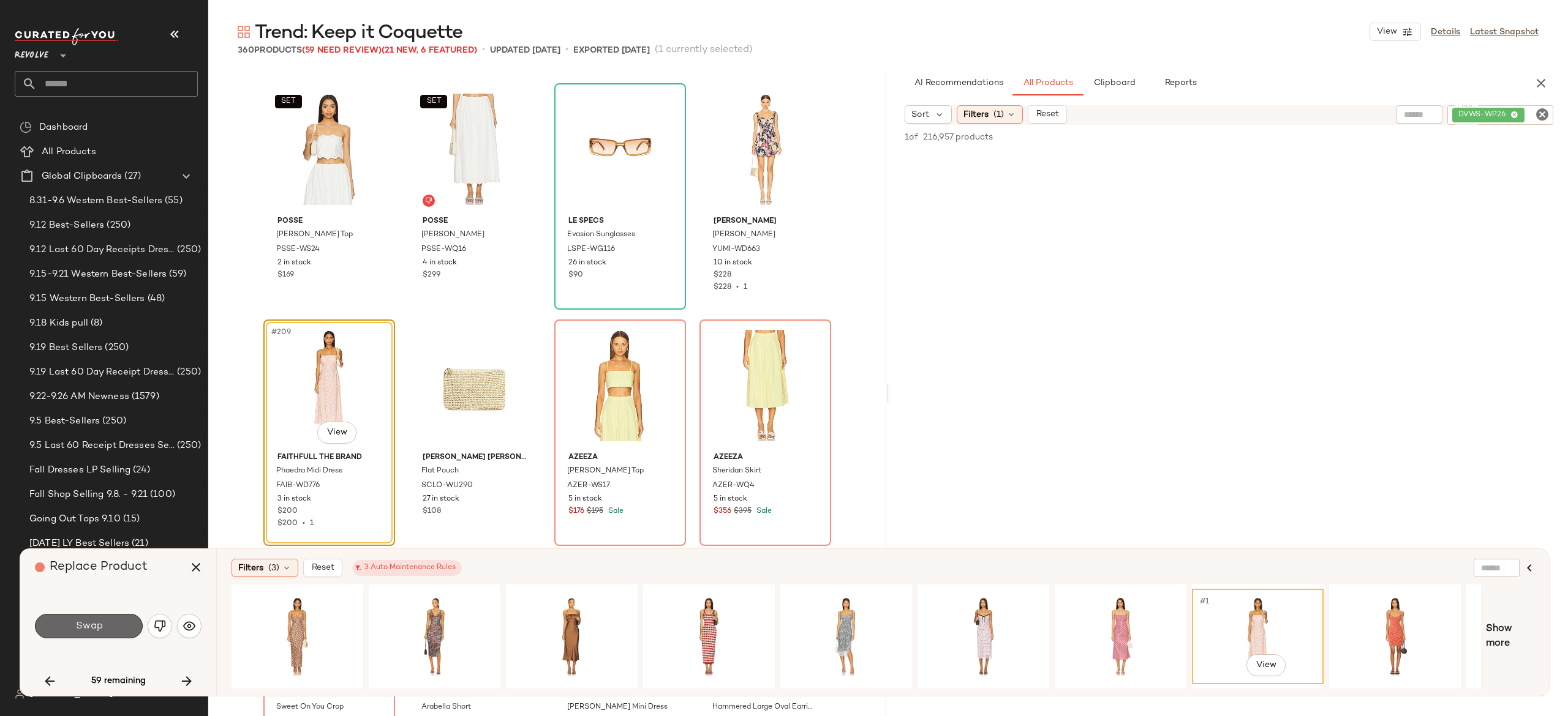
click at [131, 619] on button "Swap" at bounding box center [89, 626] width 108 height 24
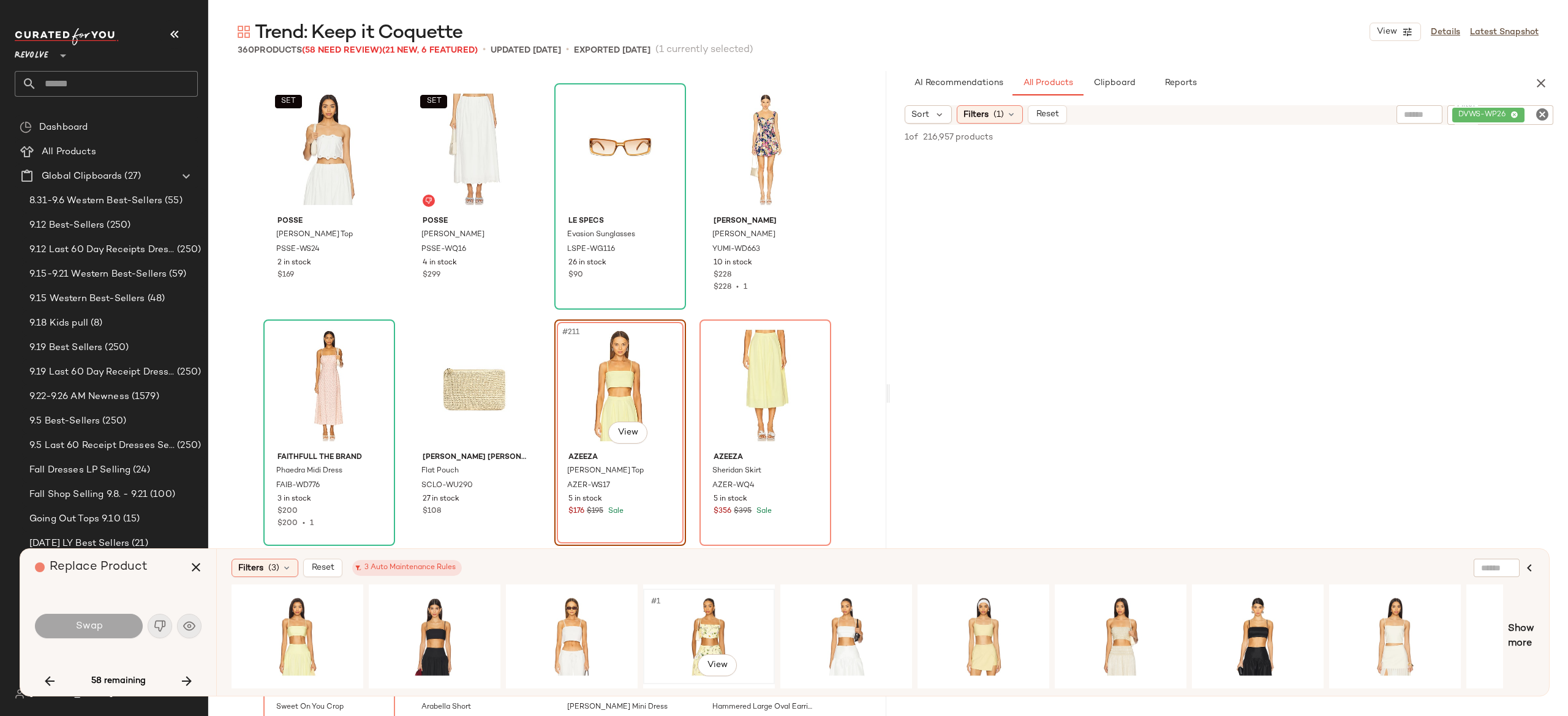
click at [710, 619] on div "#1 View" at bounding box center [709, 636] width 123 height 87
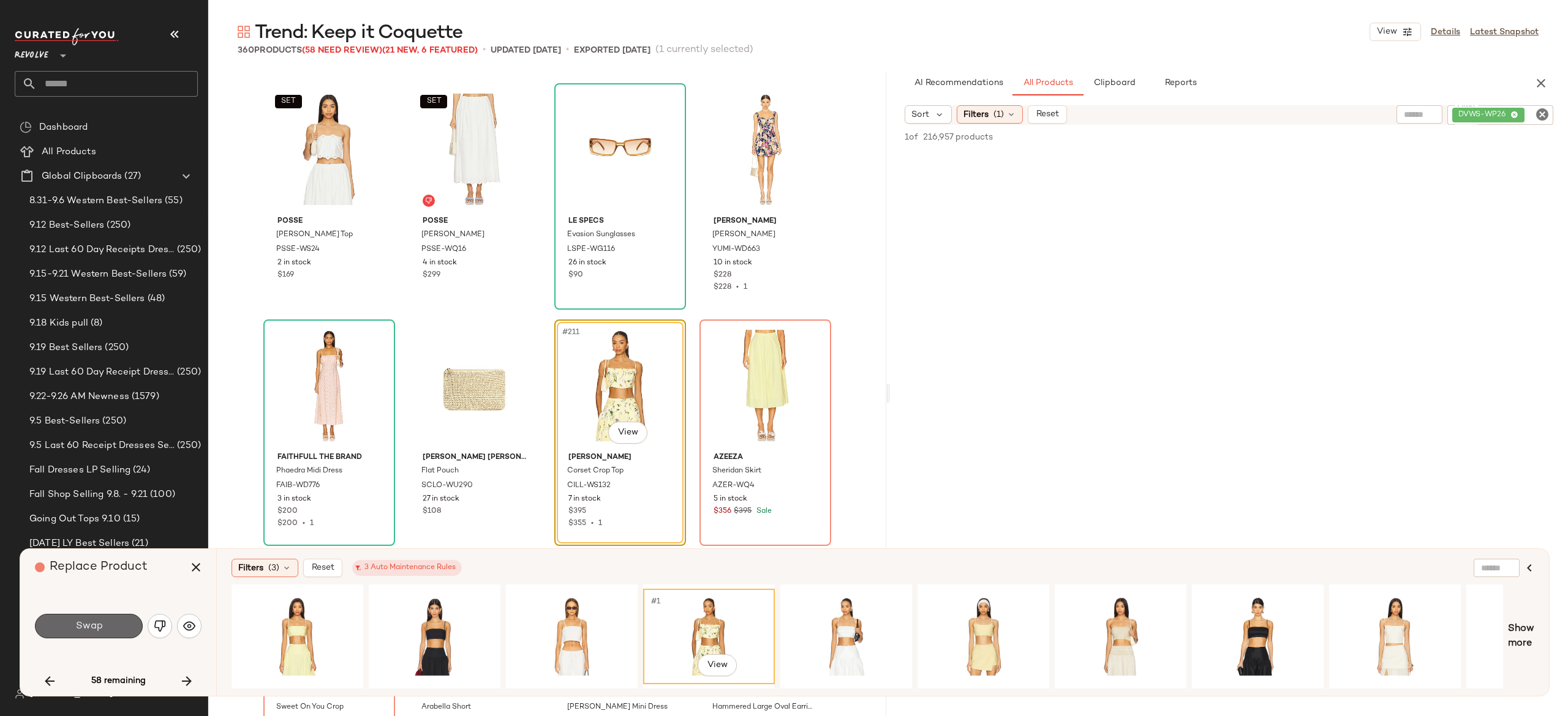
click at [133, 619] on button "Swap" at bounding box center [89, 626] width 108 height 24
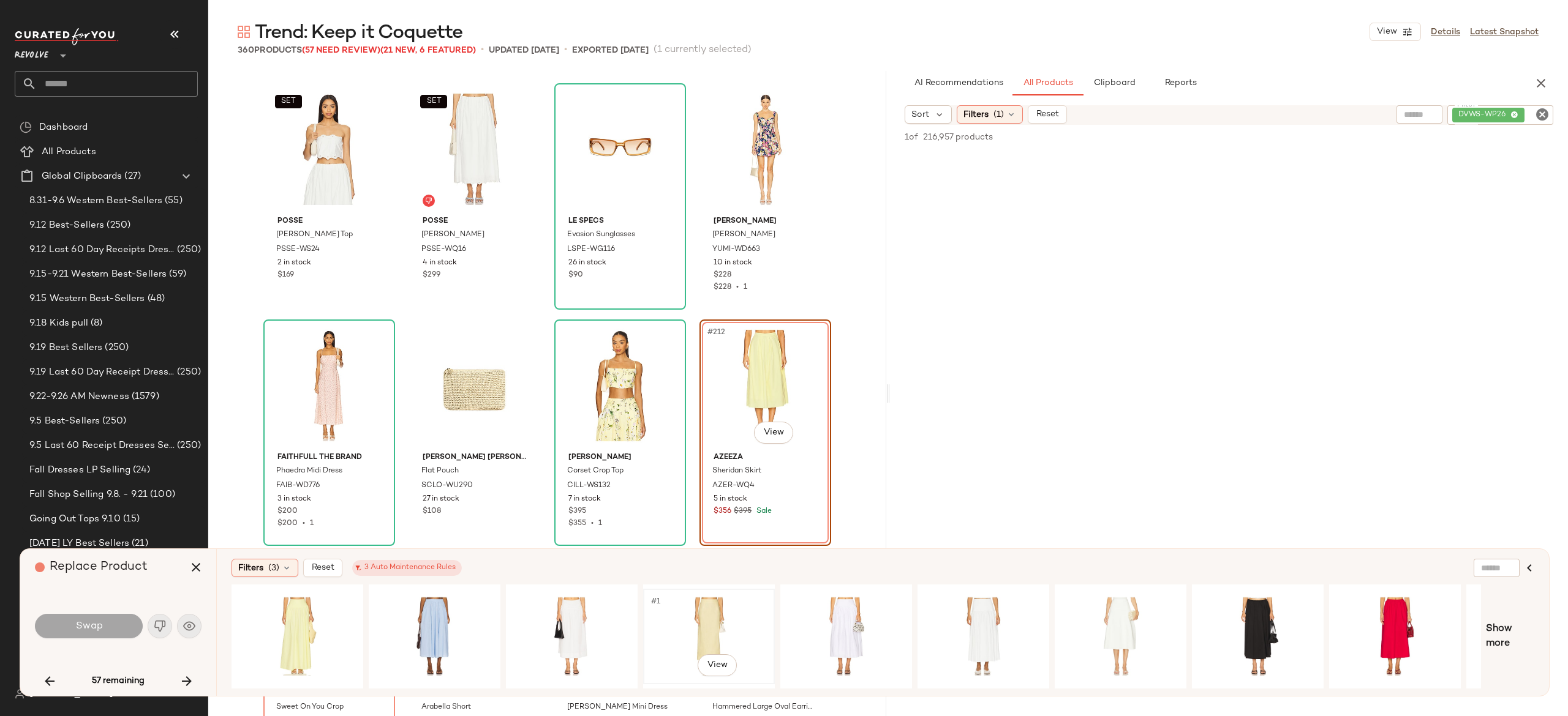
scroll to position [0, 116]
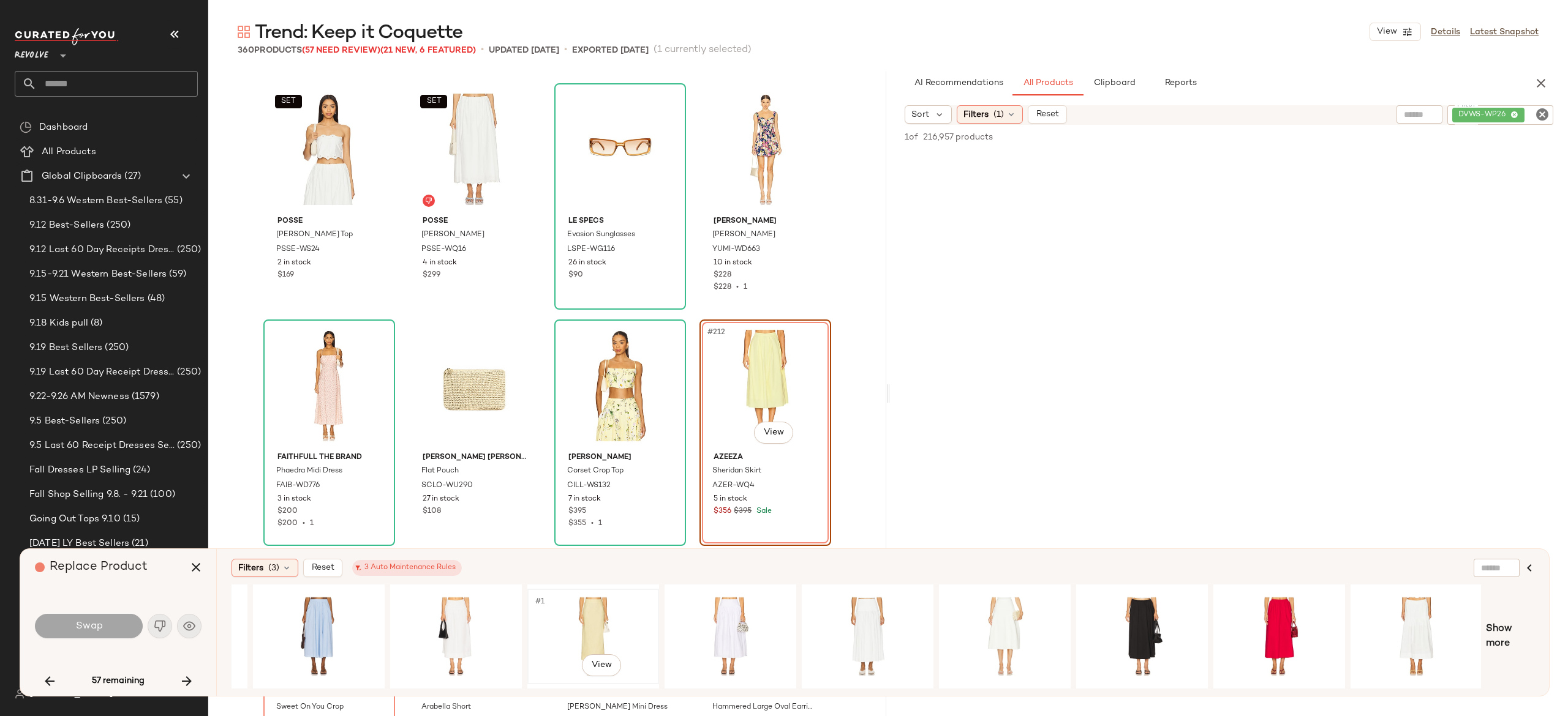
click at [595, 619] on div "#1 View" at bounding box center [593, 636] width 123 height 87
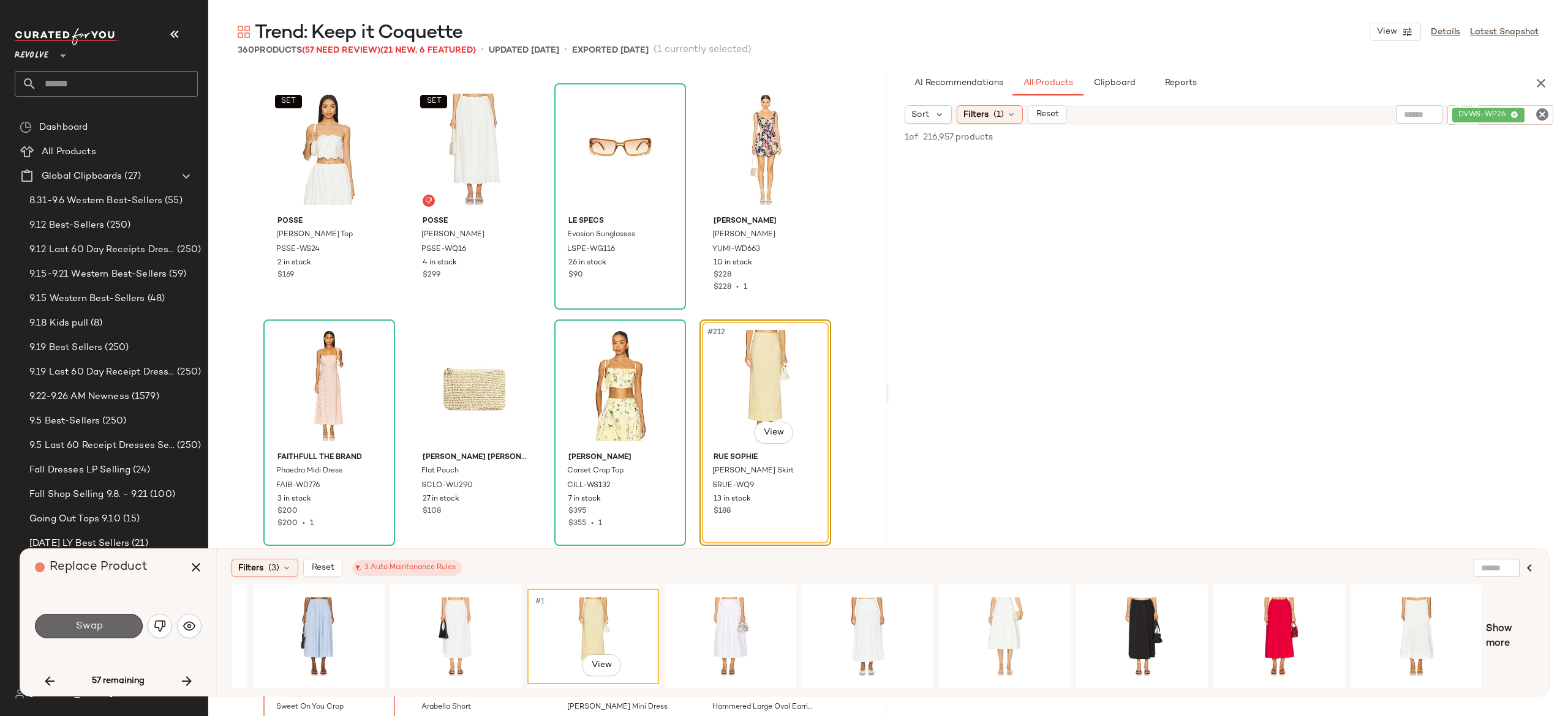
click at [124, 619] on button "Swap" at bounding box center [89, 626] width 108 height 24
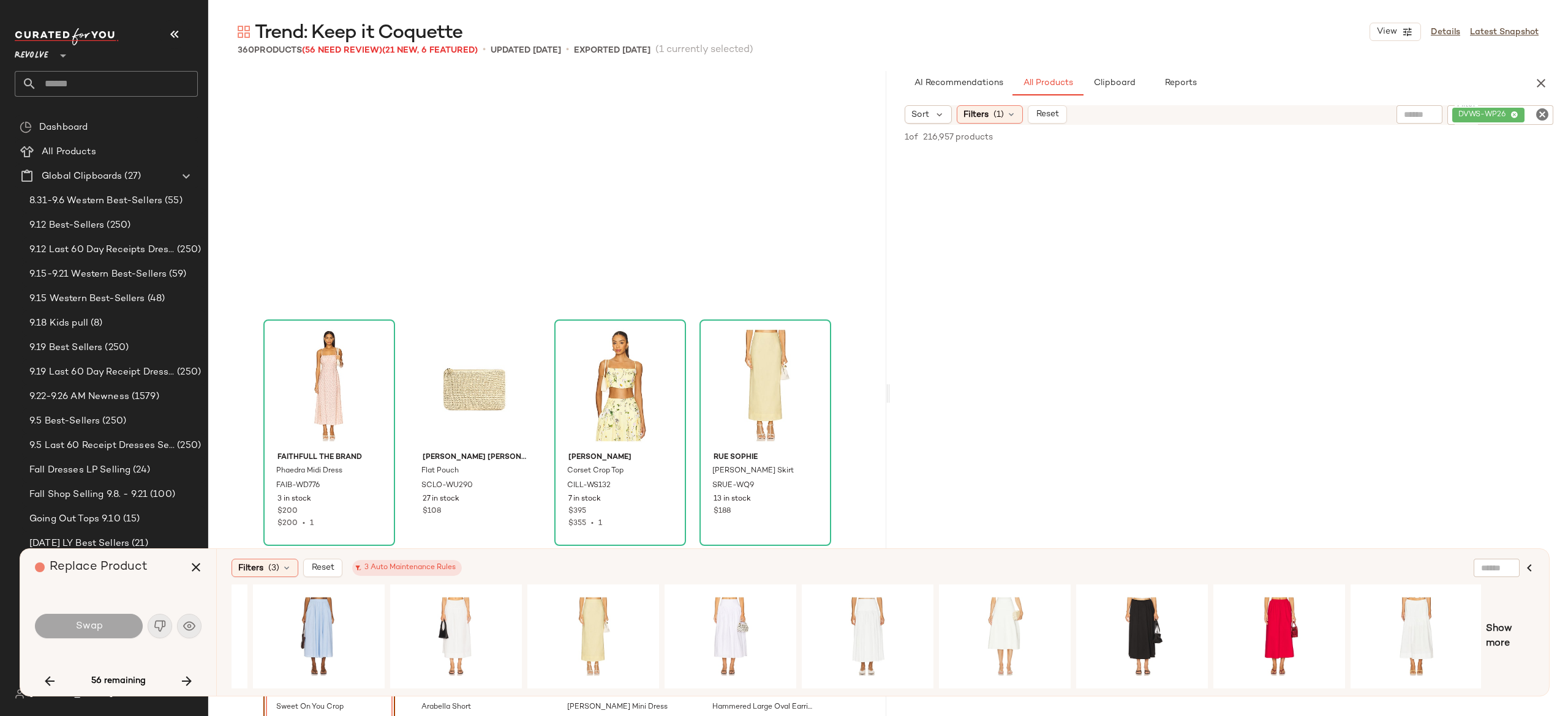
scroll to position [12286, 0]
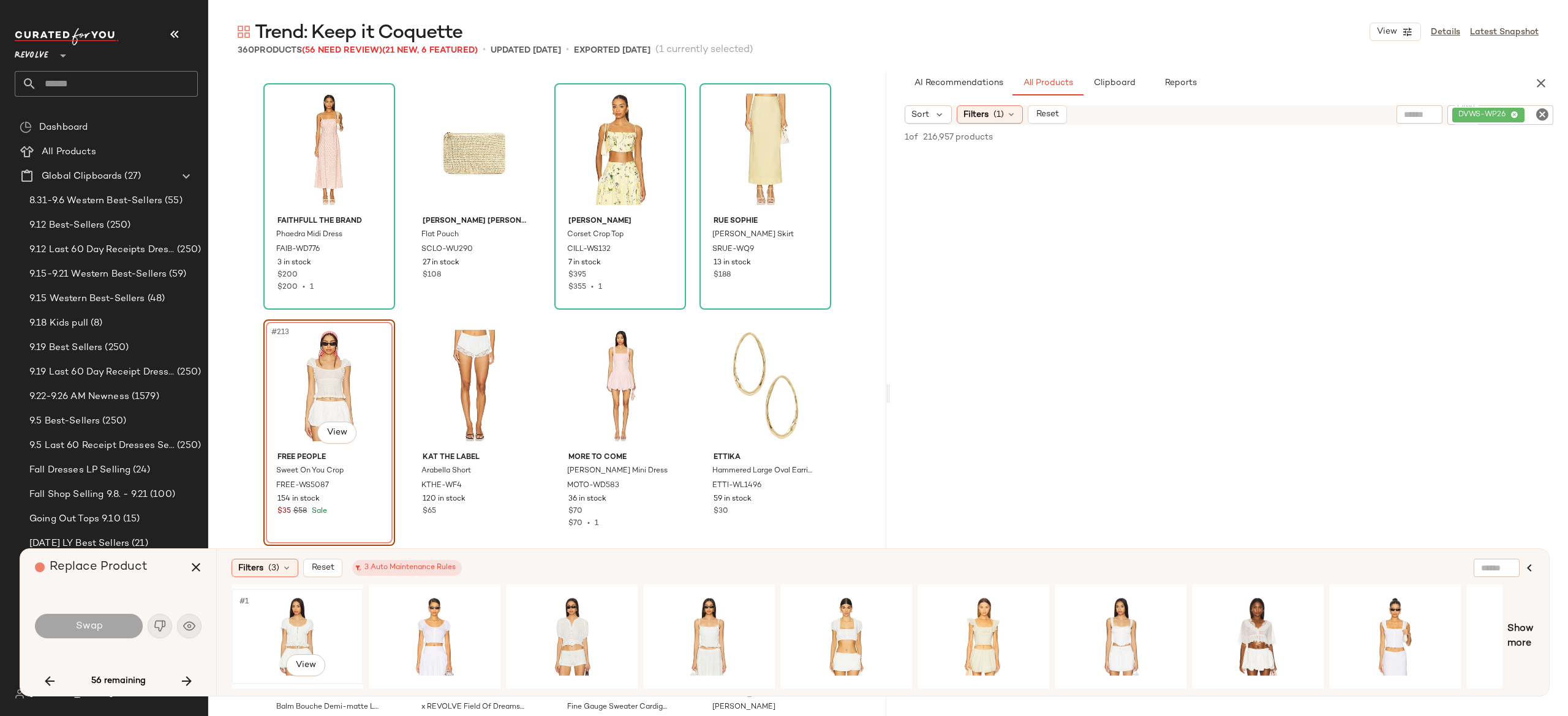
click at [303, 621] on div "#1 View" at bounding box center [297, 636] width 123 height 87
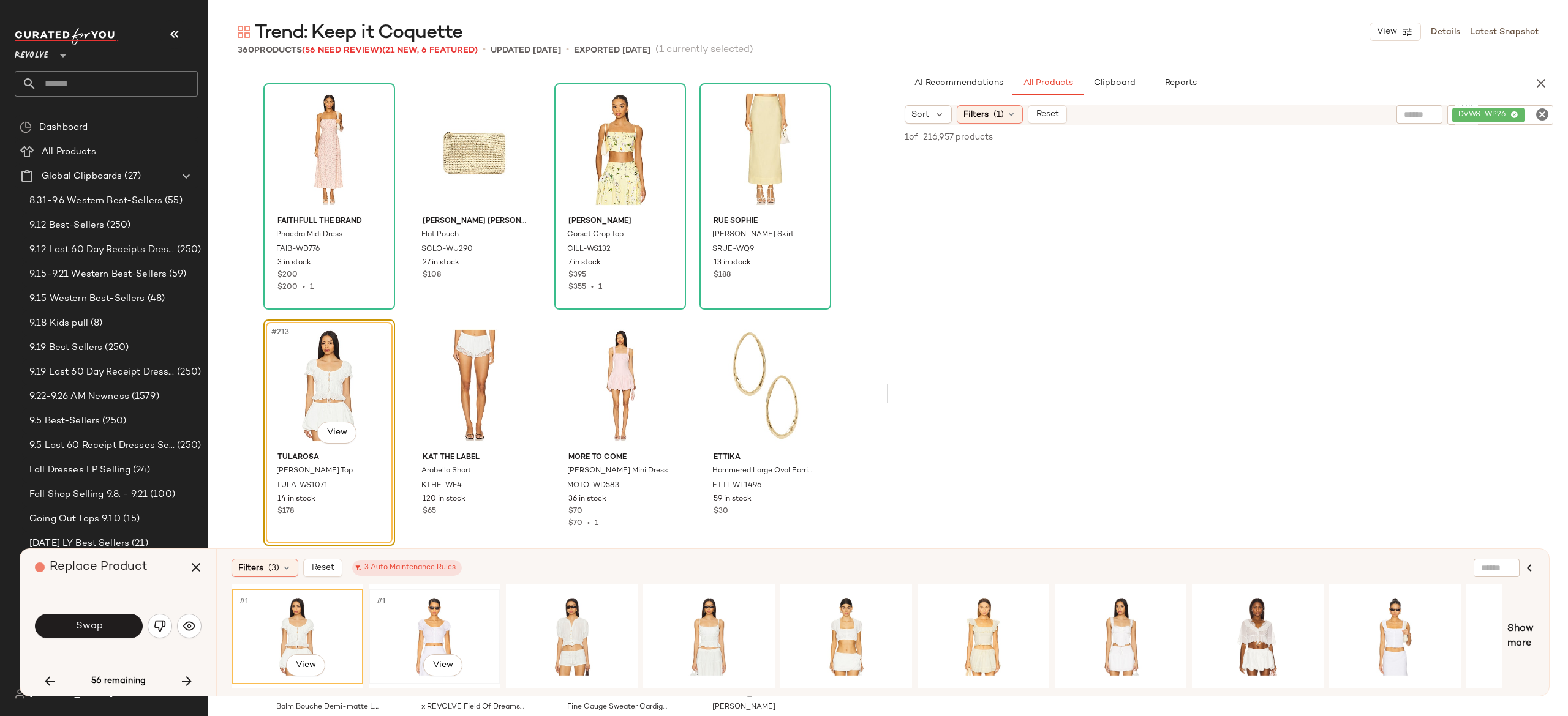
click at [422, 616] on div "#1 View" at bounding box center [434, 636] width 123 height 87
click at [562, 616] on div "#1 View" at bounding box center [572, 636] width 123 height 87
click at [714, 616] on div "#1 View" at bounding box center [709, 636] width 123 height 87
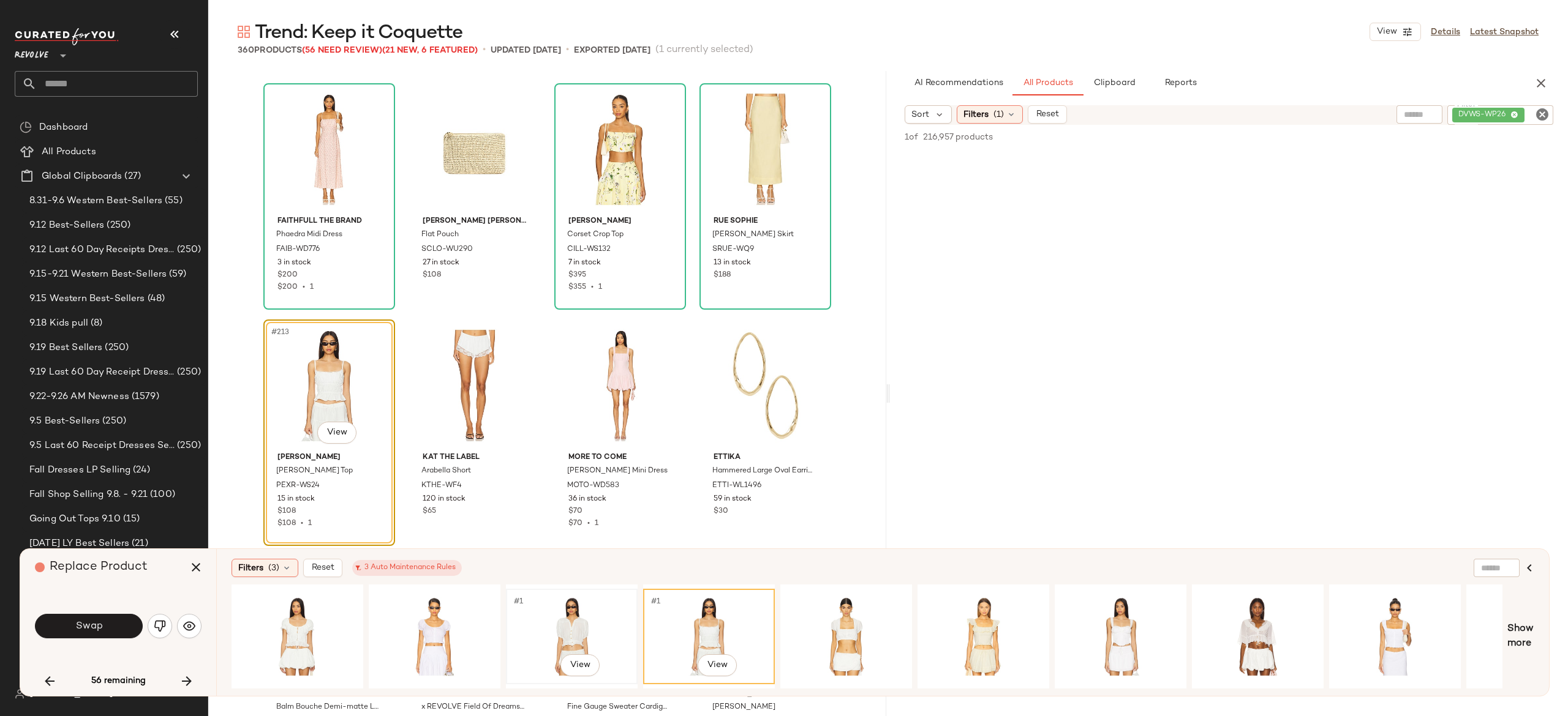
click at [574, 621] on div "#1 View" at bounding box center [572, 636] width 123 height 87
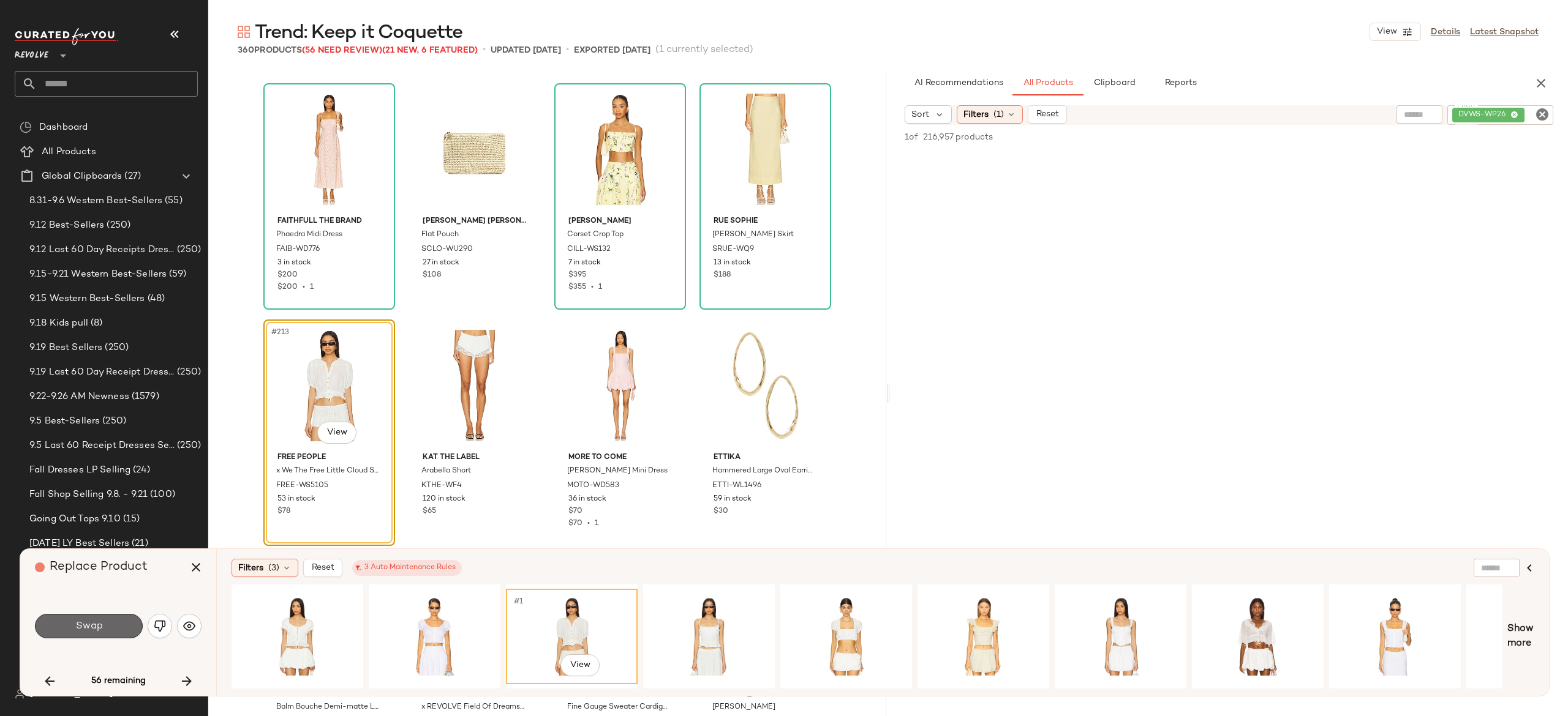
click at [127, 621] on button "Swap" at bounding box center [89, 626] width 108 height 24
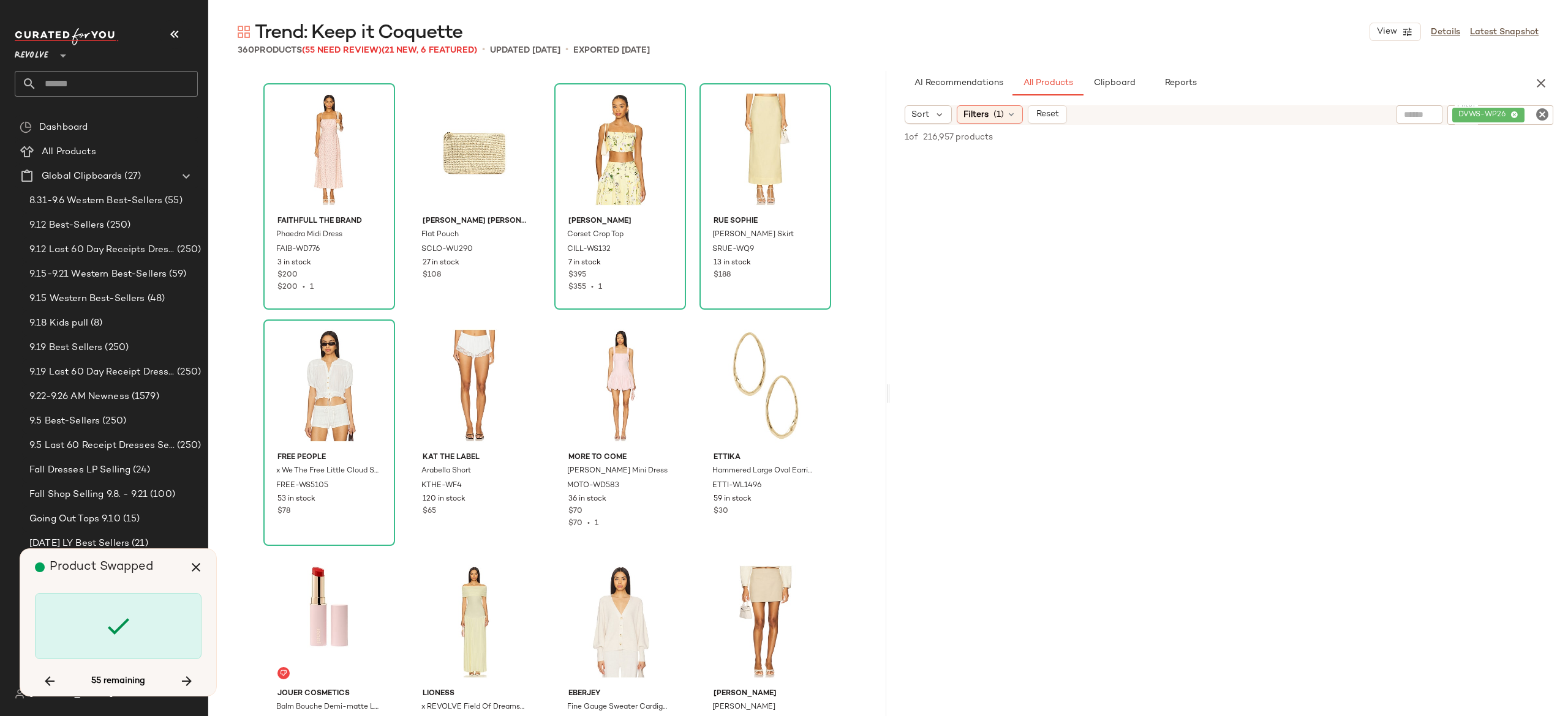
scroll to position [12759, 0]
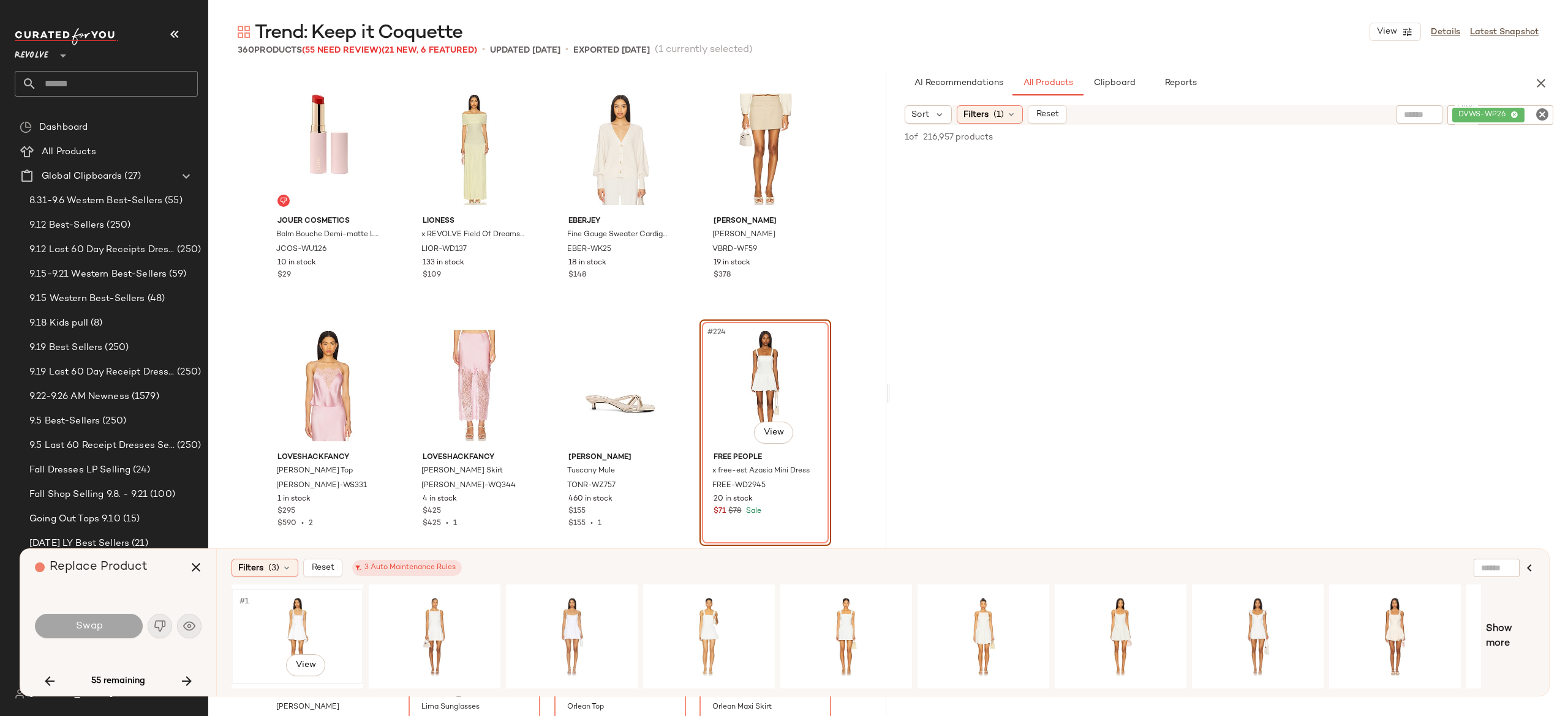
click at [299, 614] on div "#1 View" at bounding box center [297, 636] width 123 height 87
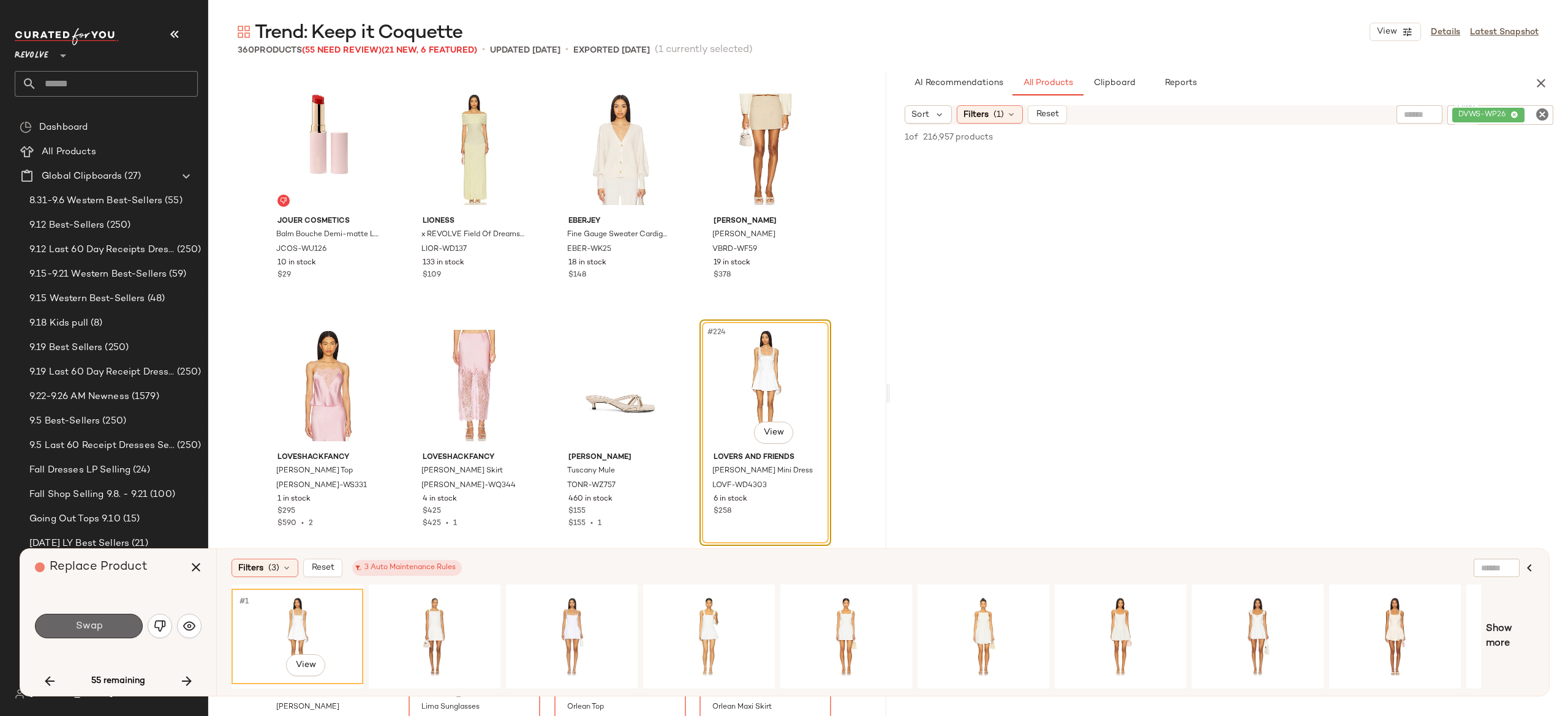
click at [121, 626] on button "Swap" at bounding box center [89, 626] width 108 height 24
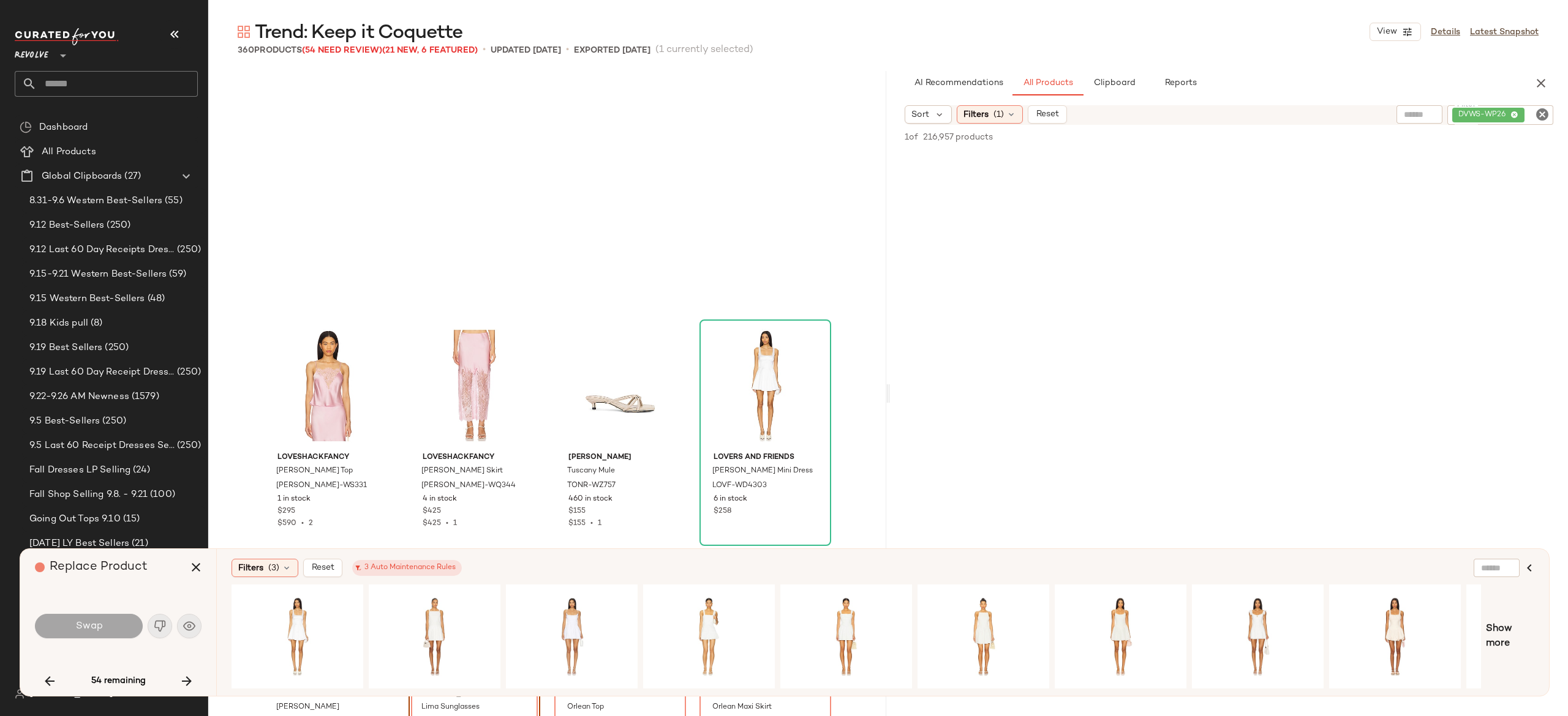
scroll to position [12995, 0]
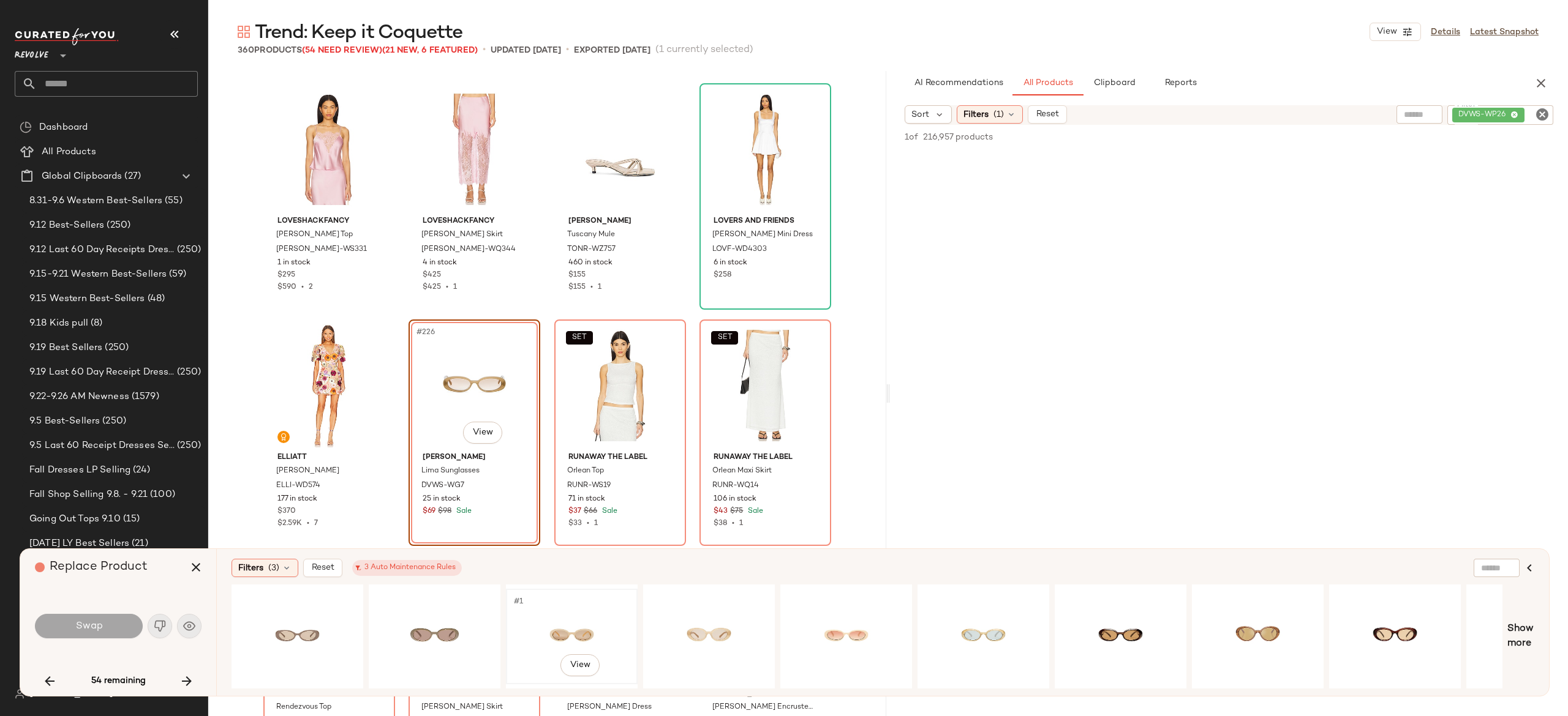
click at [568, 632] on div "#1 View" at bounding box center [572, 636] width 123 height 87
click at [133, 625] on button "Swap" at bounding box center [89, 626] width 108 height 24
